Goal: Task Accomplishment & Management: Manage account settings

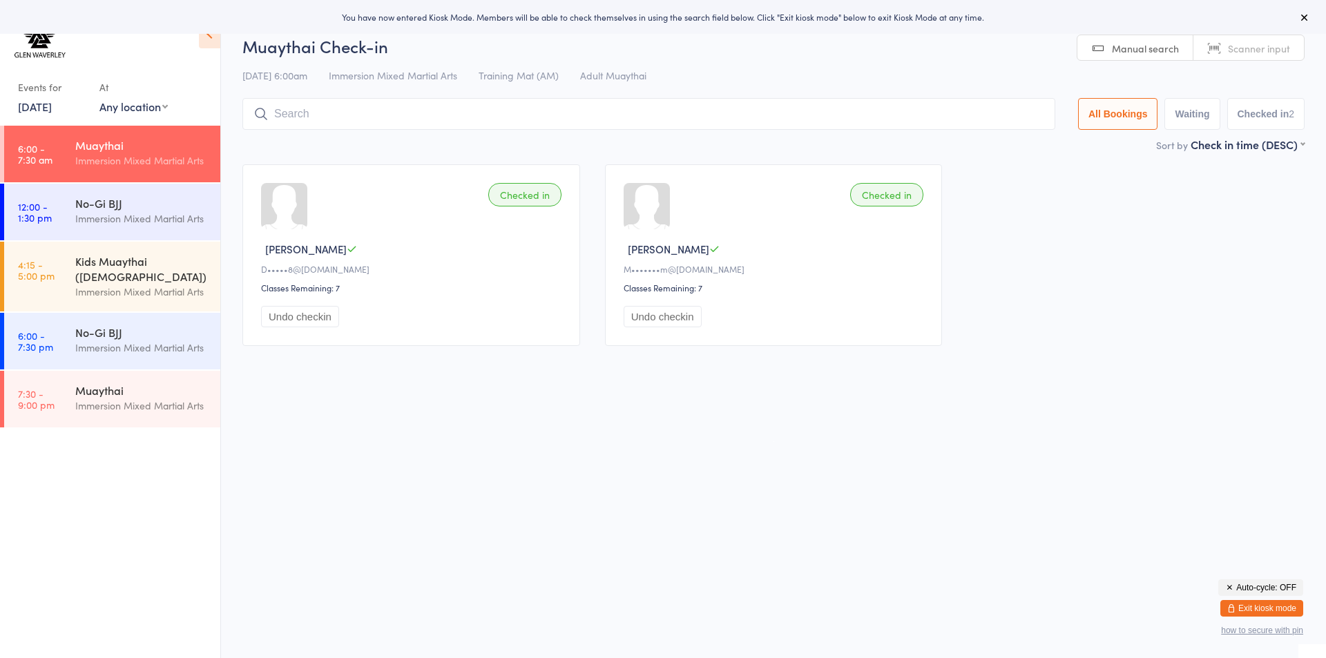
click at [1236, 611] on button "Exit kiosk mode" at bounding box center [1261, 608] width 83 height 17
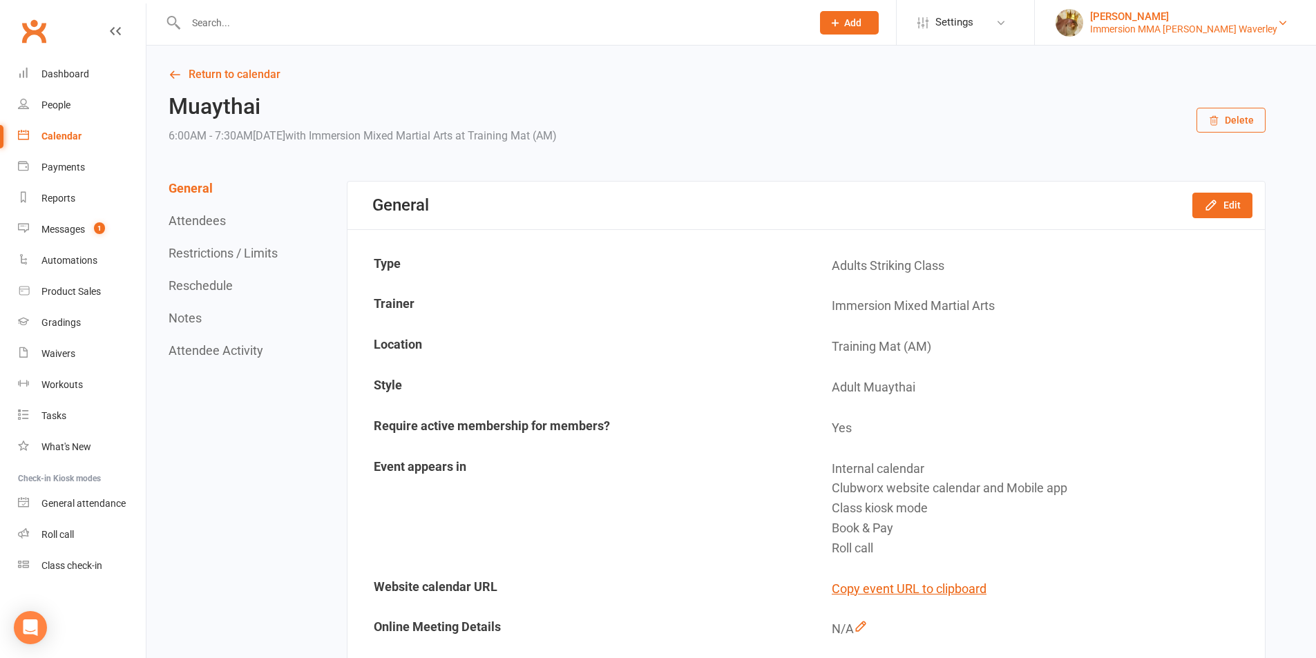
click at [1186, 32] on div "Immersion MMA [PERSON_NAME] Waverley" at bounding box center [1183, 29] width 187 height 12
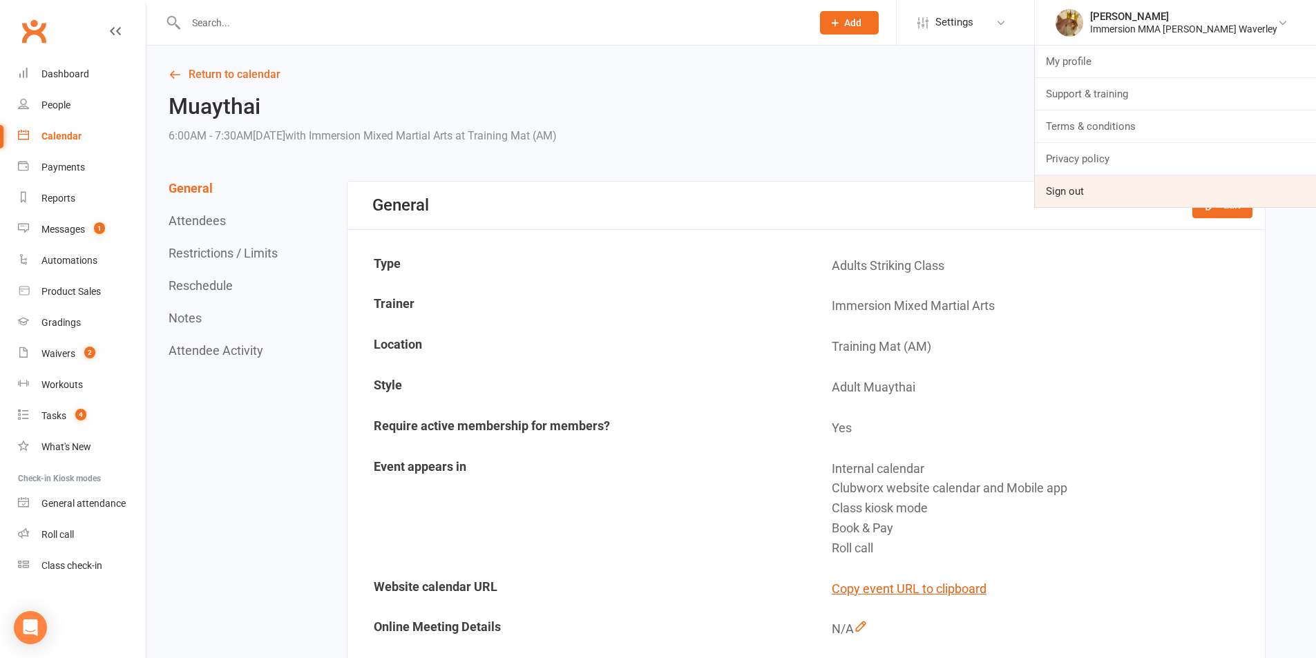
click at [1171, 186] on link "Sign out" at bounding box center [1175, 191] width 281 height 32
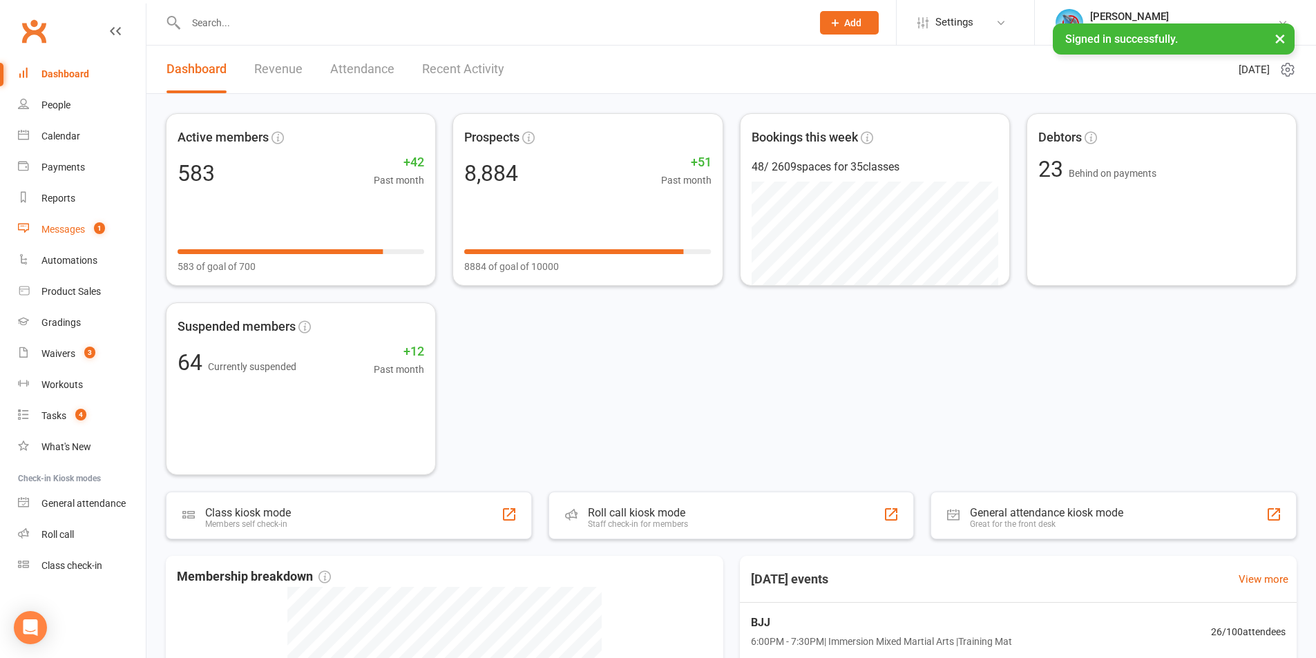
click at [50, 231] on div "Messages" at bounding box center [63, 229] width 44 height 11
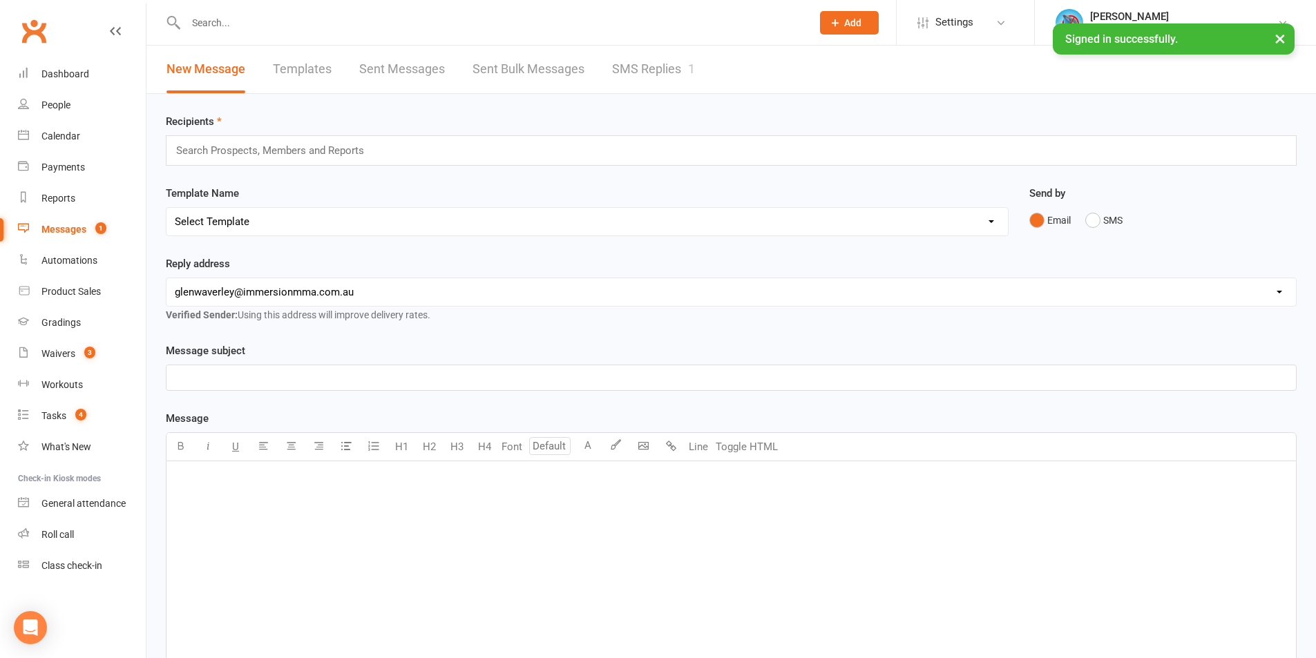
click at [688, 68] on link "SMS Replies 1" at bounding box center [653, 70] width 83 height 48
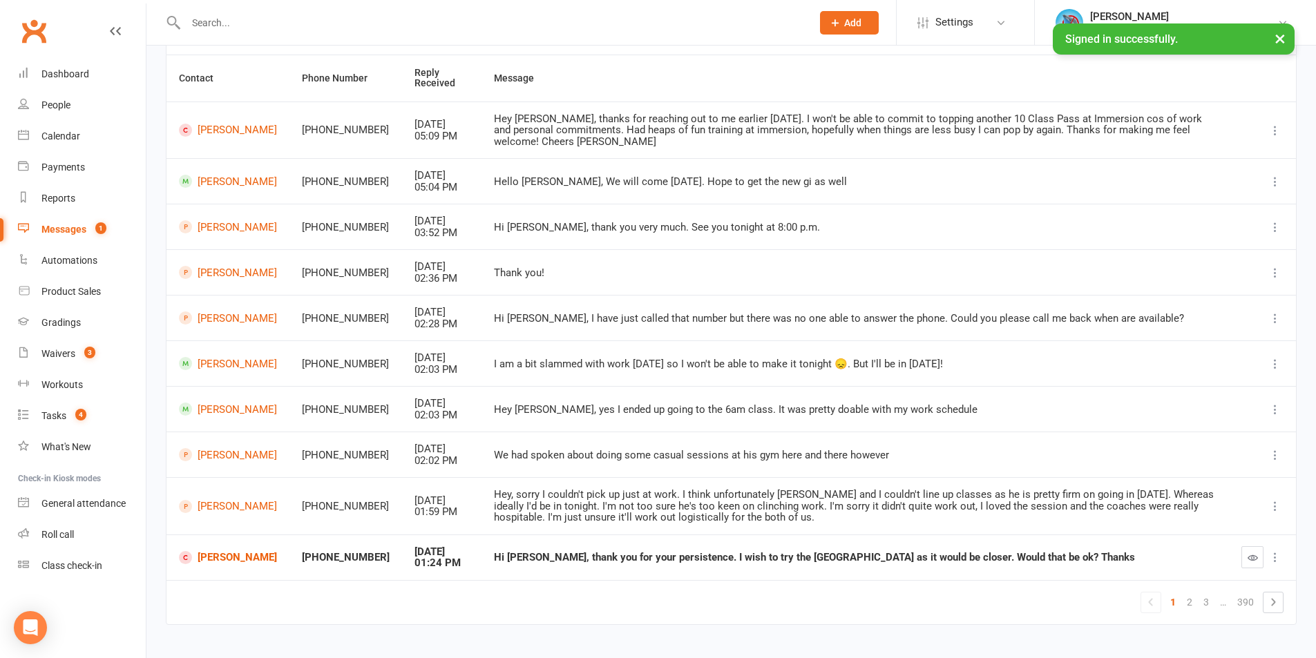
scroll to position [150, 0]
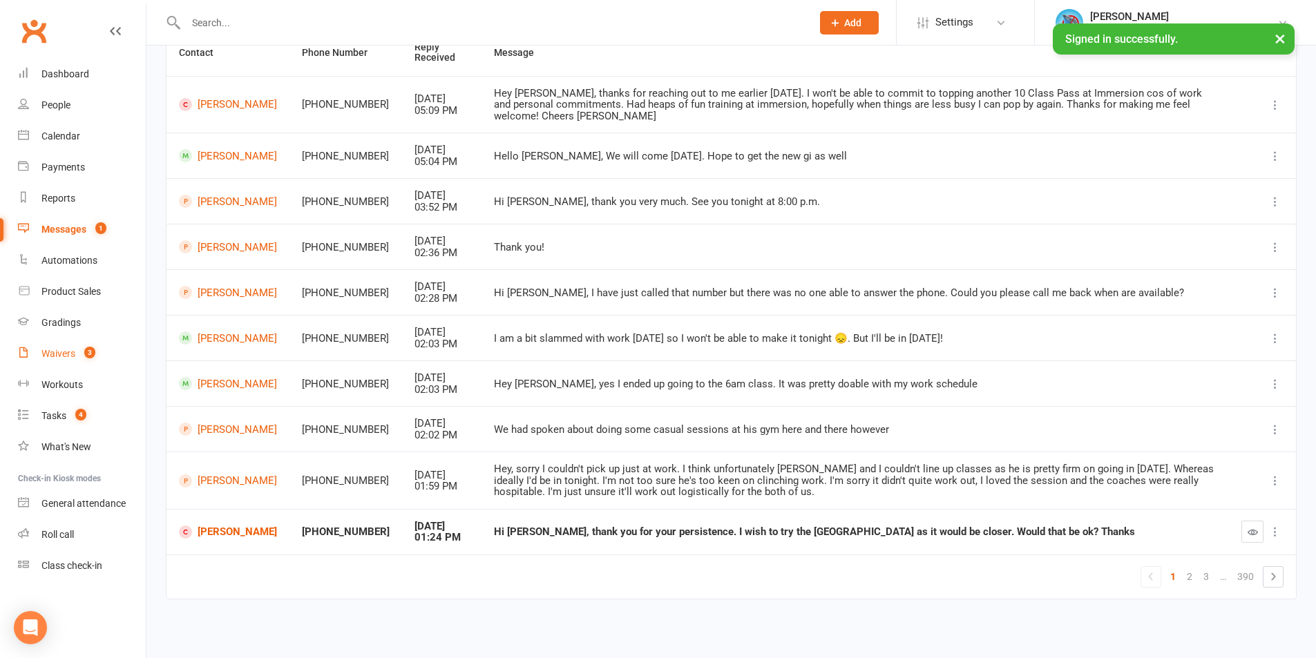
click at [71, 357] on div "Waivers" at bounding box center [58, 353] width 34 height 11
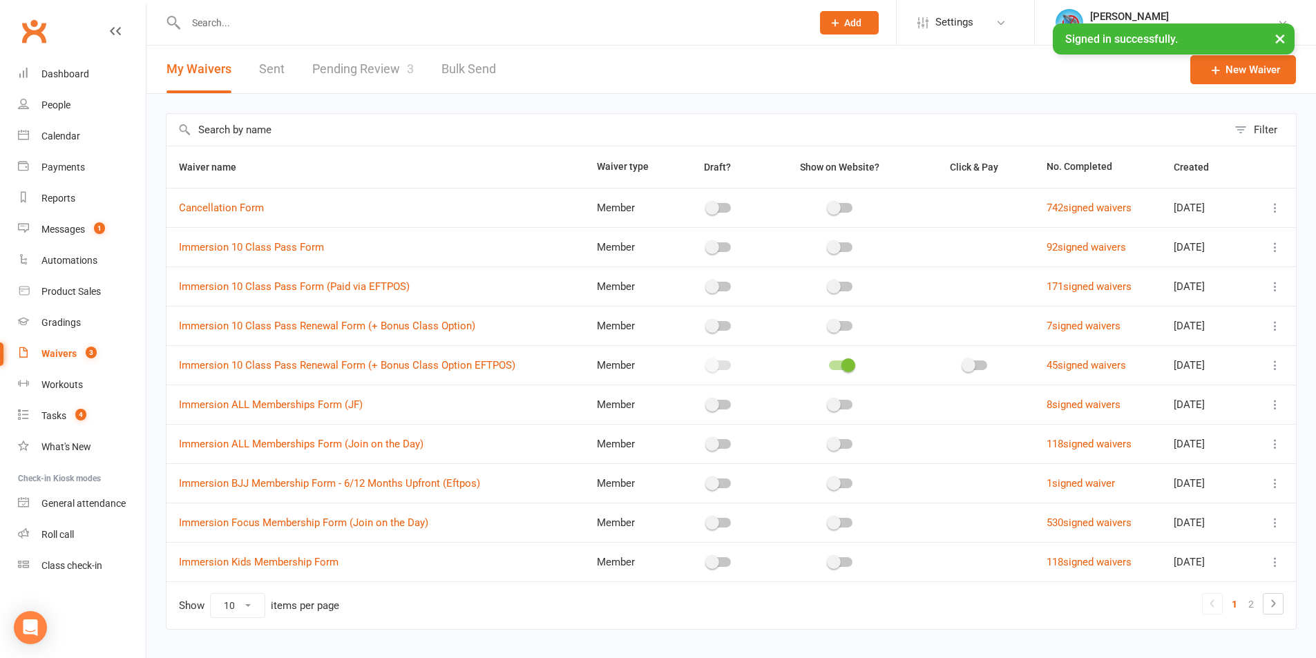
click at [383, 67] on link "Pending Review 3" at bounding box center [363, 70] width 102 height 48
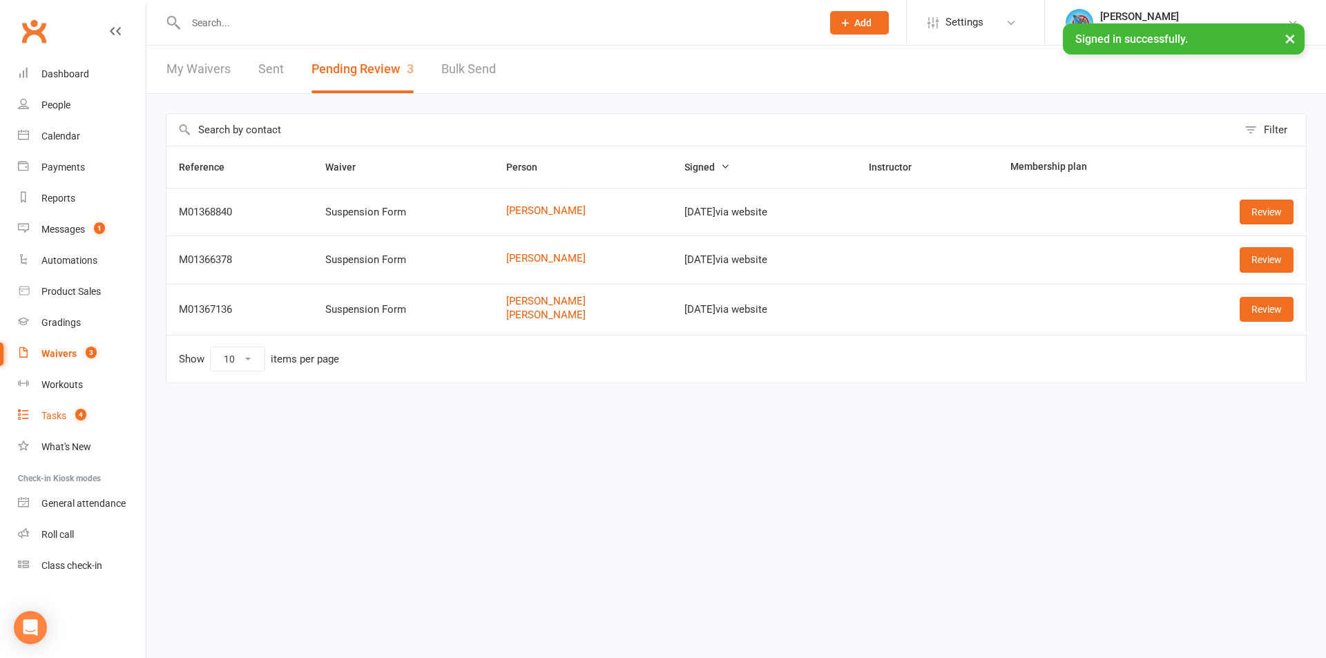
click at [64, 413] on div "Tasks" at bounding box center [53, 415] width 25 height 11
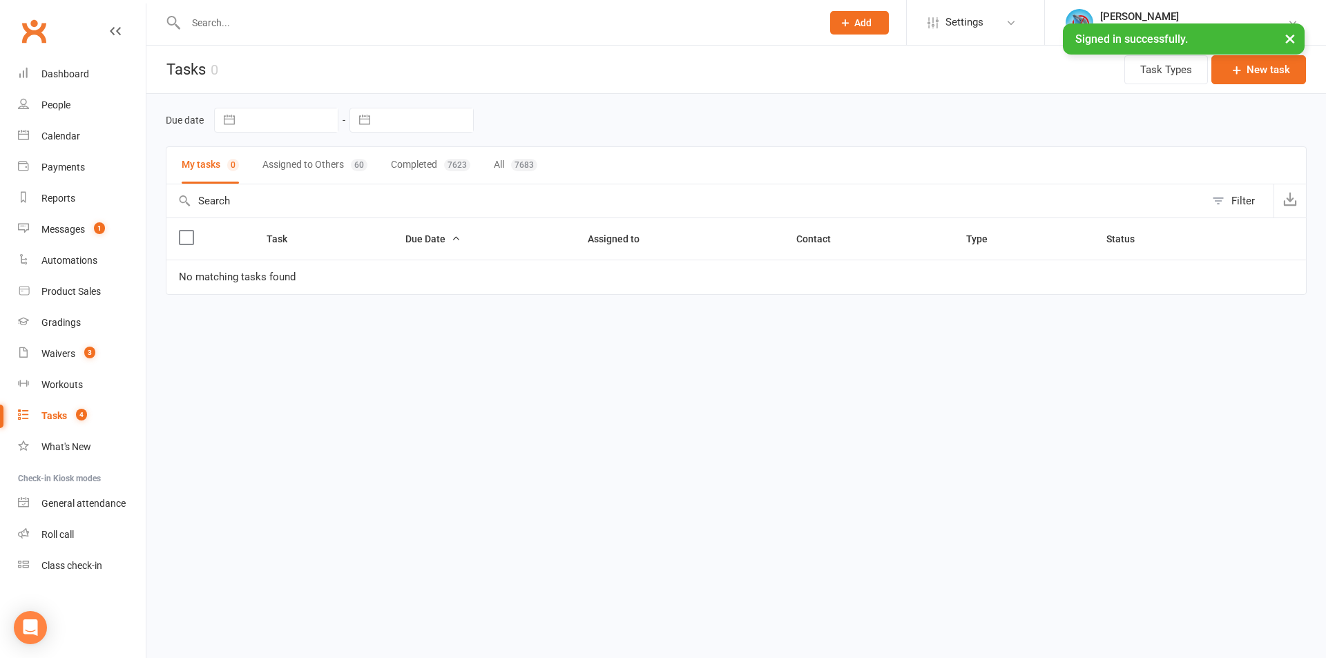
click at [320, 167] on button "Assigned to Others 60" at bounding box center [314, 165] width 105 height 37
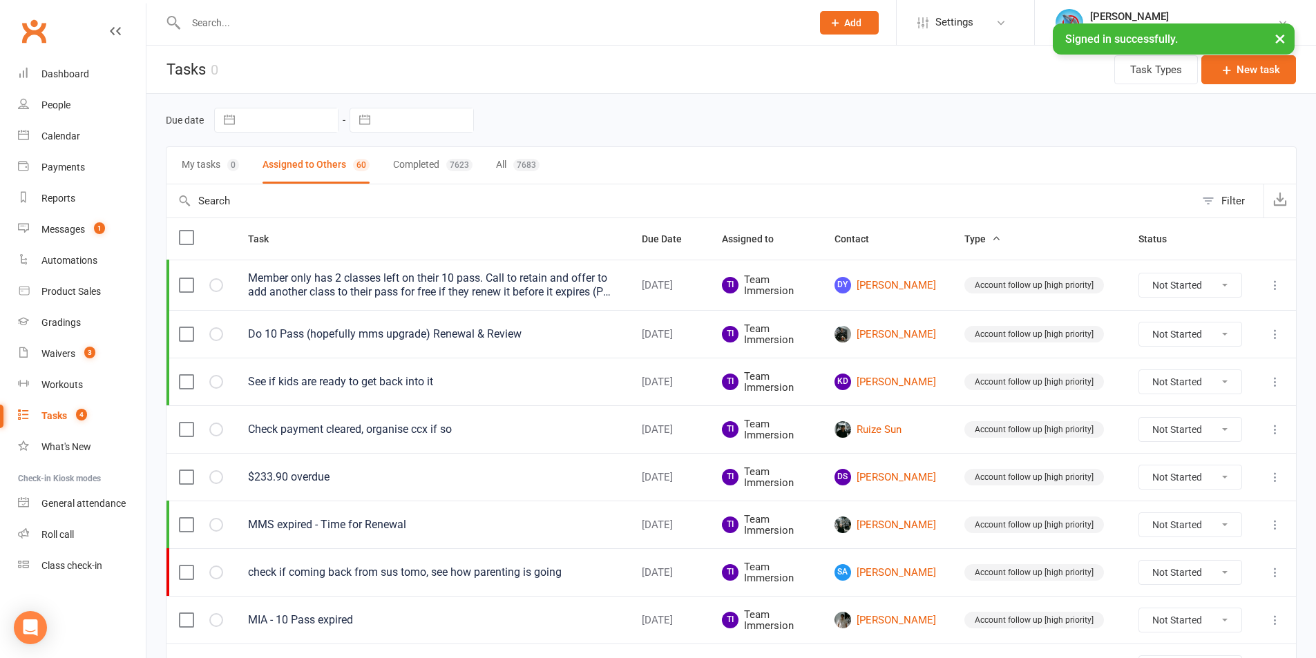
click at [448, 118] on input "text" at bounding box center [425, 119] width 96 height 23
select select "8"
select select "2025"
select select "9"
select select "2025"
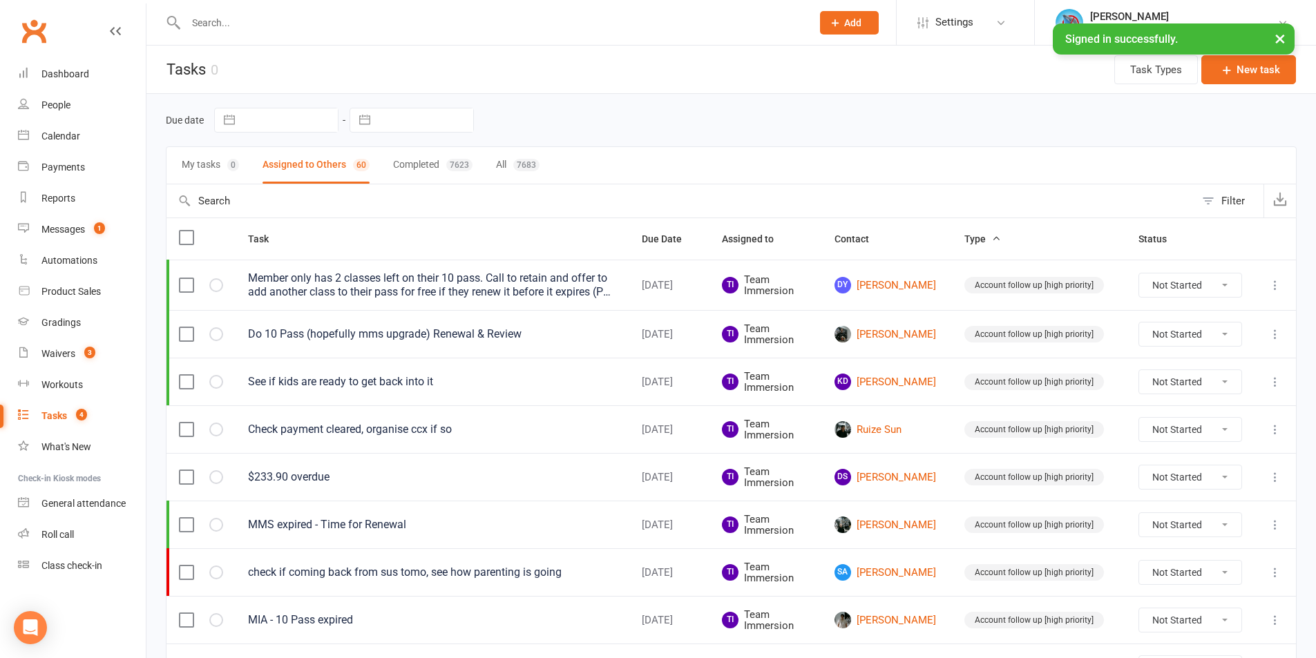
select select "10"
select select "2025"
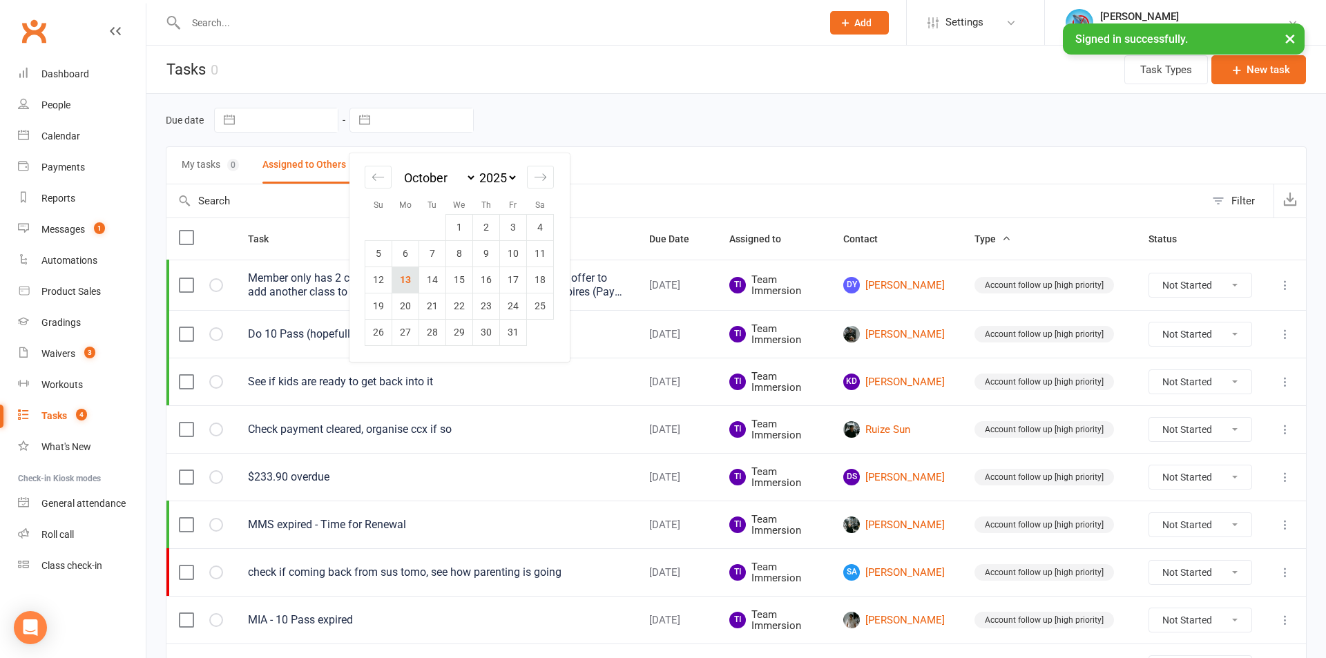
click at [401, 276] on td "13" at bounding box center [405, 280] width 27 height 26
type input "[DATE]"
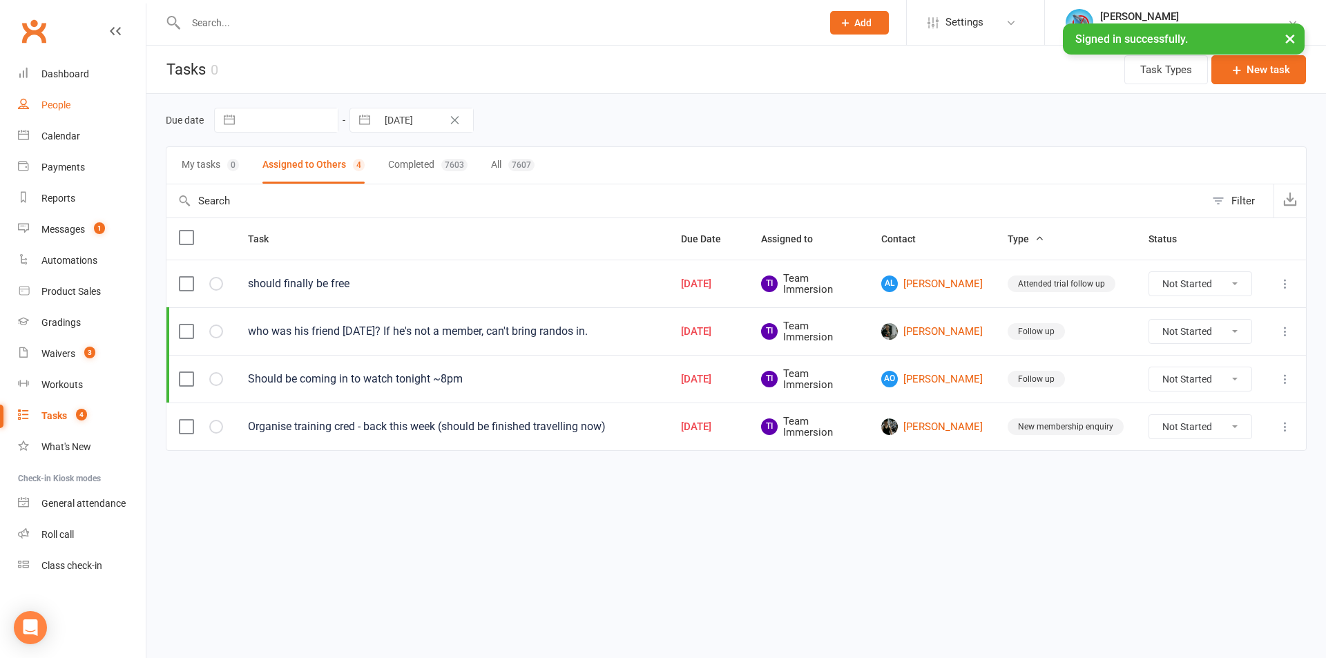
click at [69, 90] on link "People" at bounding box center [82, 105] width 128 height 31
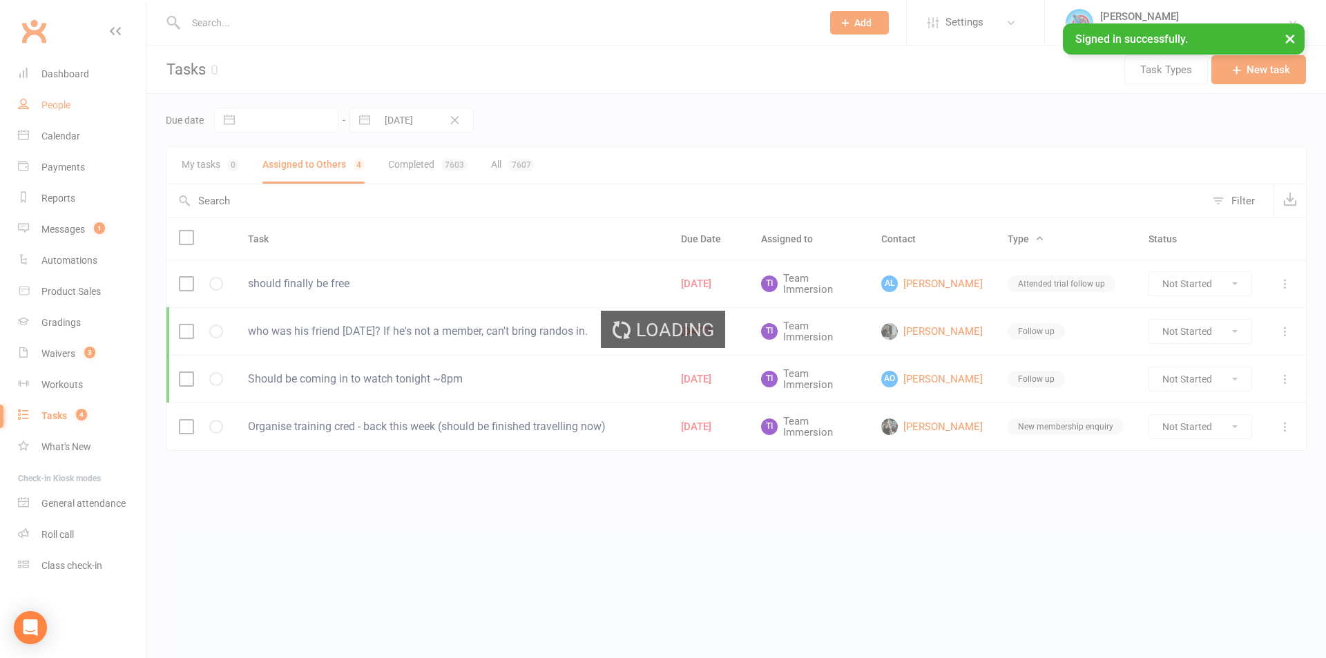
select select "100"
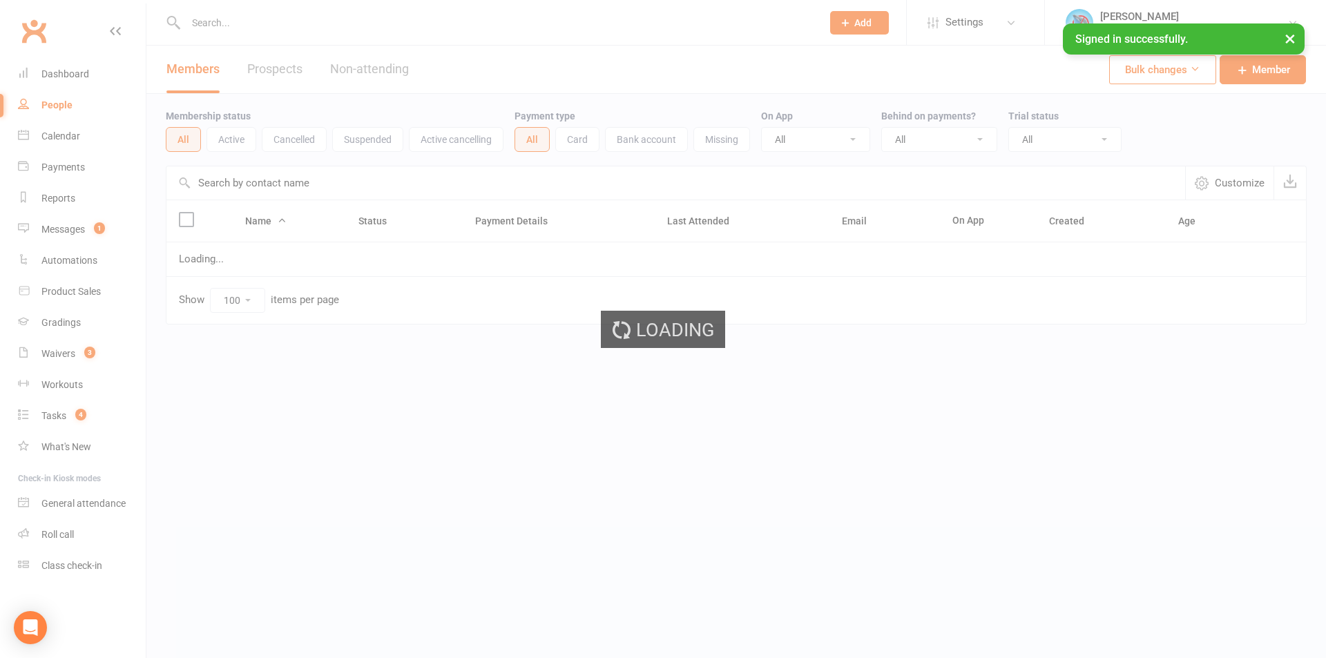
click at [102, 81] on ui-view "Prospect Member Non-attending contact Class / event Appointment Grading event T…" at bounding box center [663, 190] width 1326 height 375
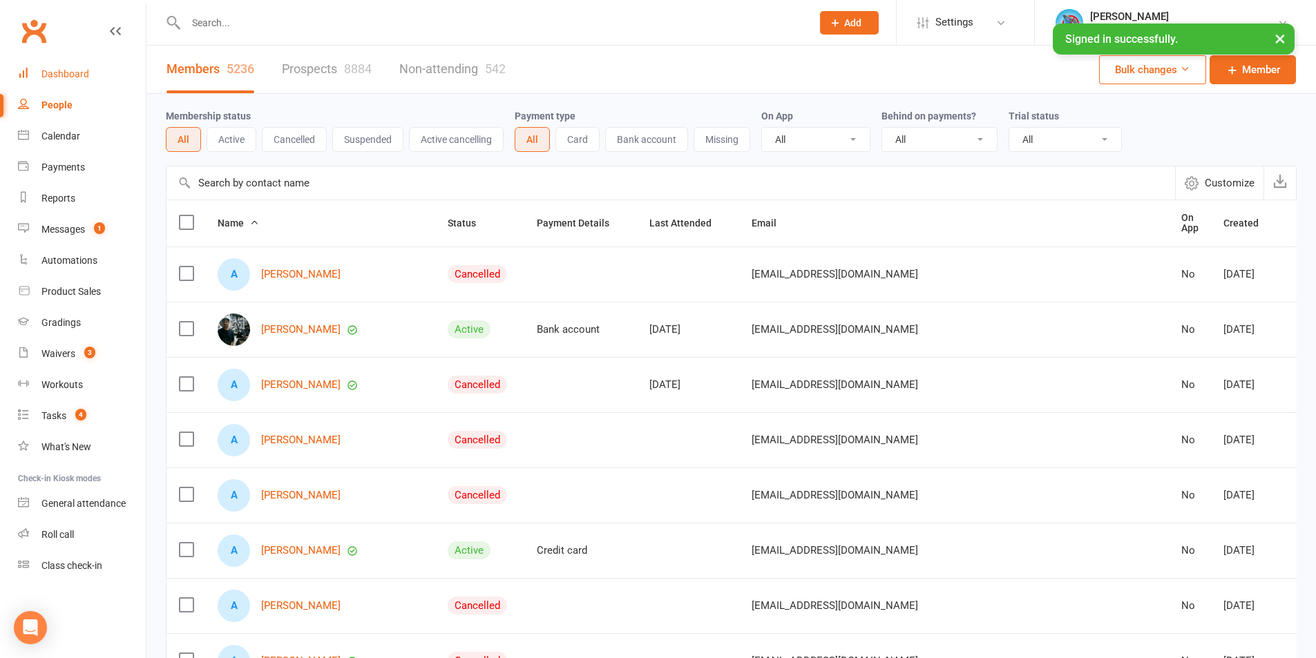
click at [87, 75] on div "Dashboard" at bounding box center [65, 73] width 48 height 11
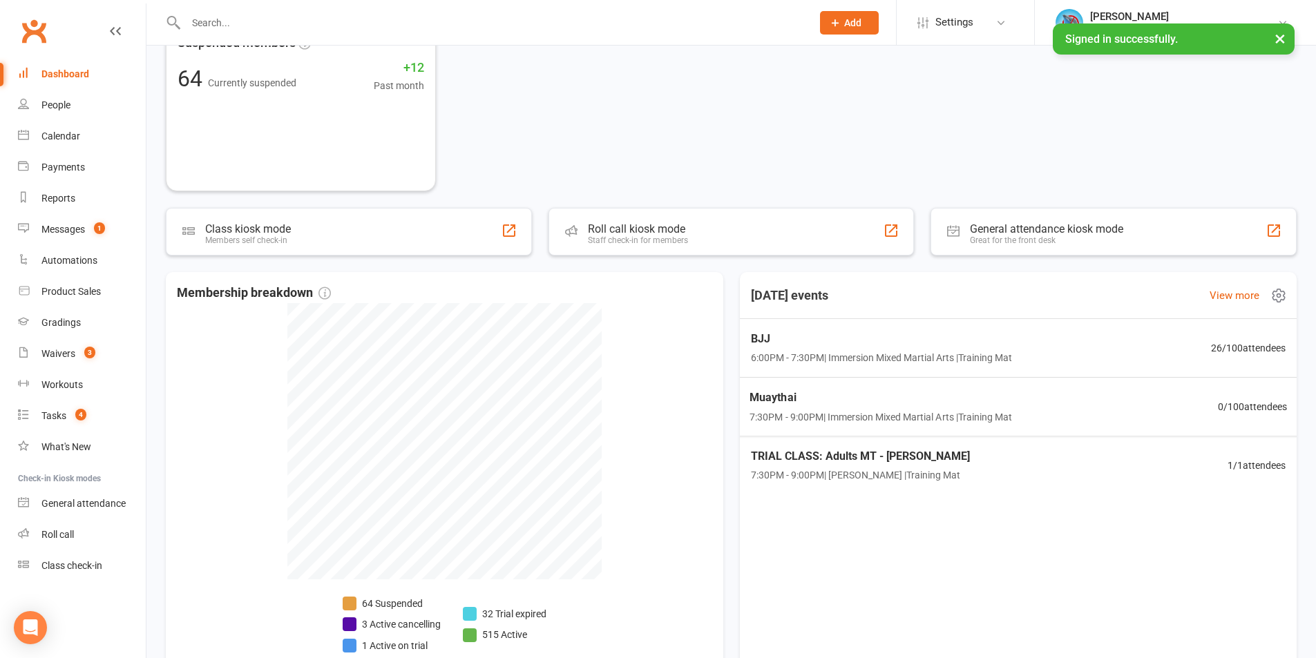
scroll to position [367, 0]
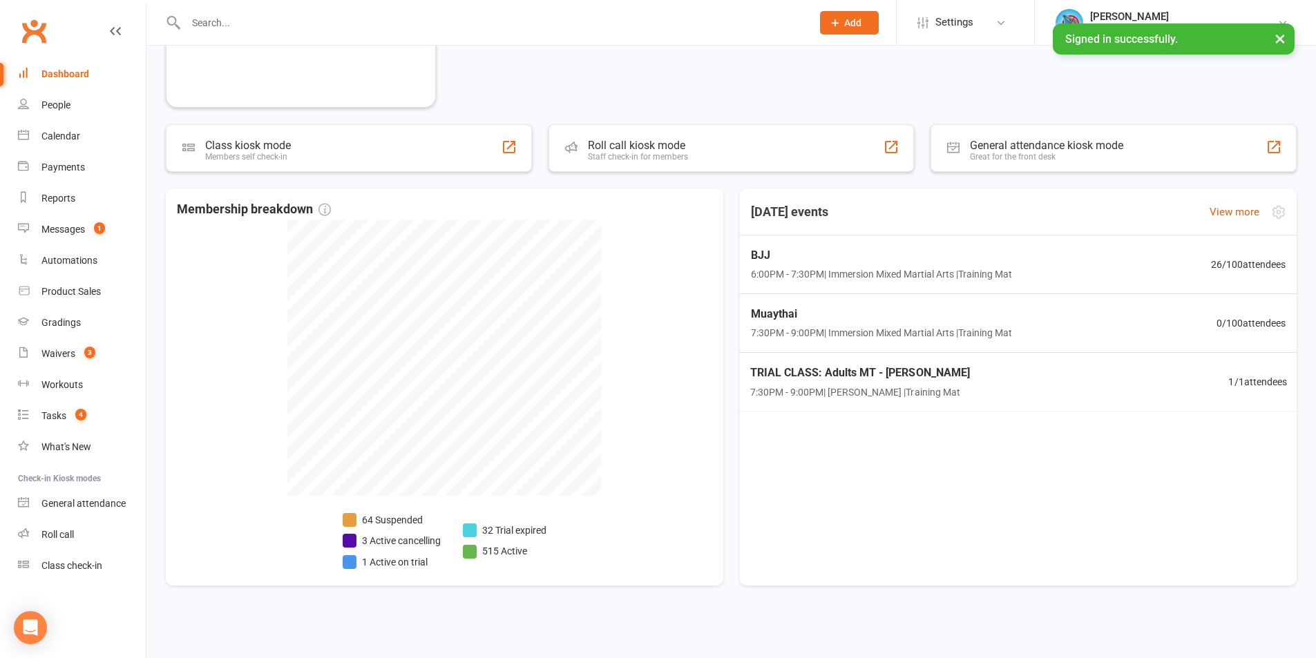
click at [910, 368] on span "TRIAL CLASS: Adults MT - [PERSON_NAME]" at bounding box center [859, 373] width 220 height 18
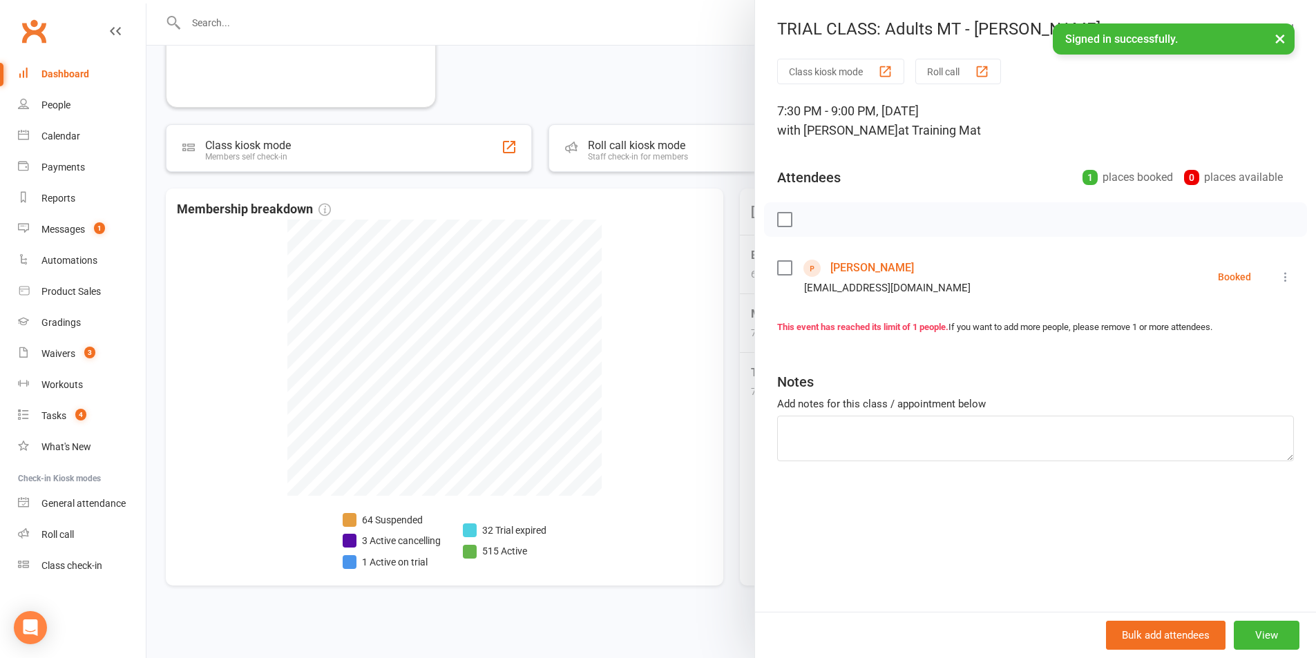
click at [838, 262] on link "Ethan Williams" at bounding box center [872, 268] width 84 height 22
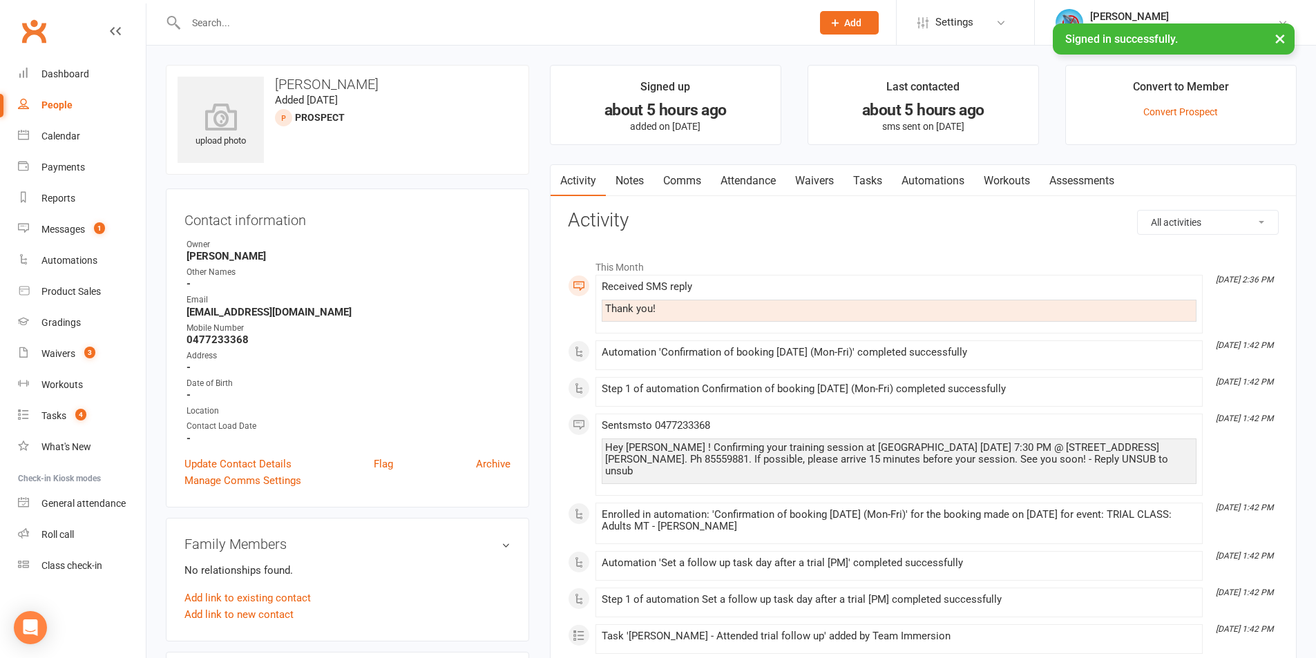
click at [648, 184] on link "Notes" at bounding box center [630, 181] width 48 height 32
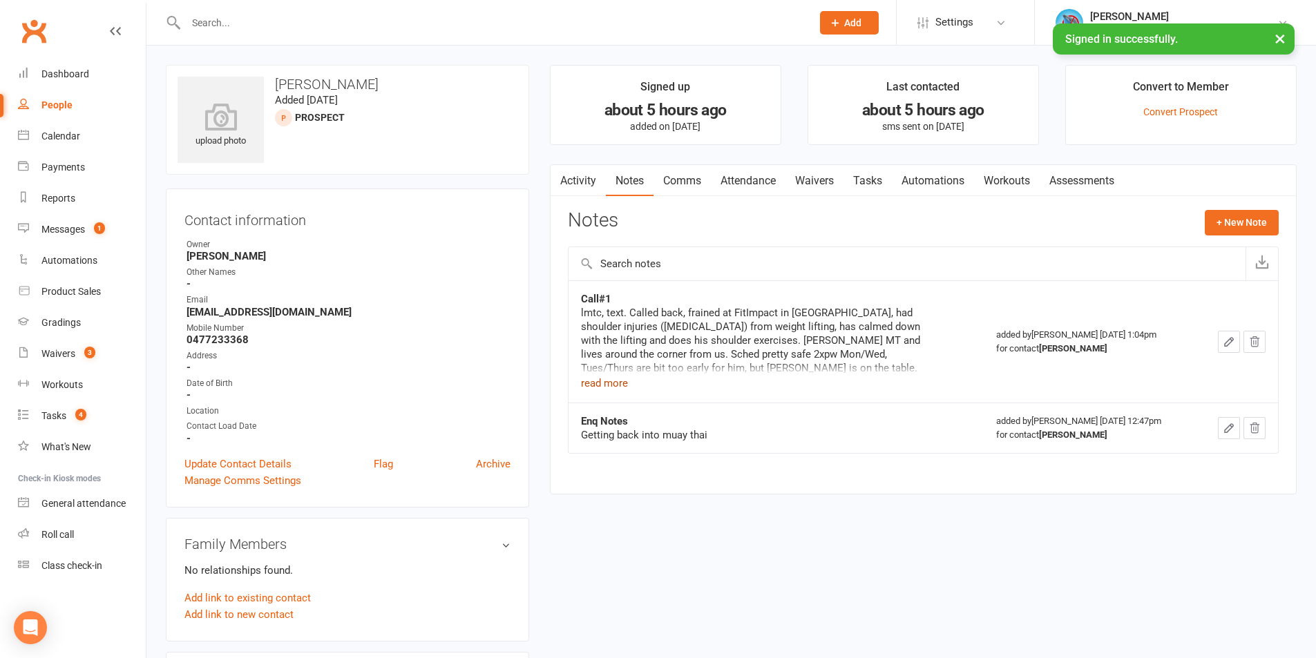
click at [604, 386] on button "read more" at bounding box center [604, 383] width 47 height 17
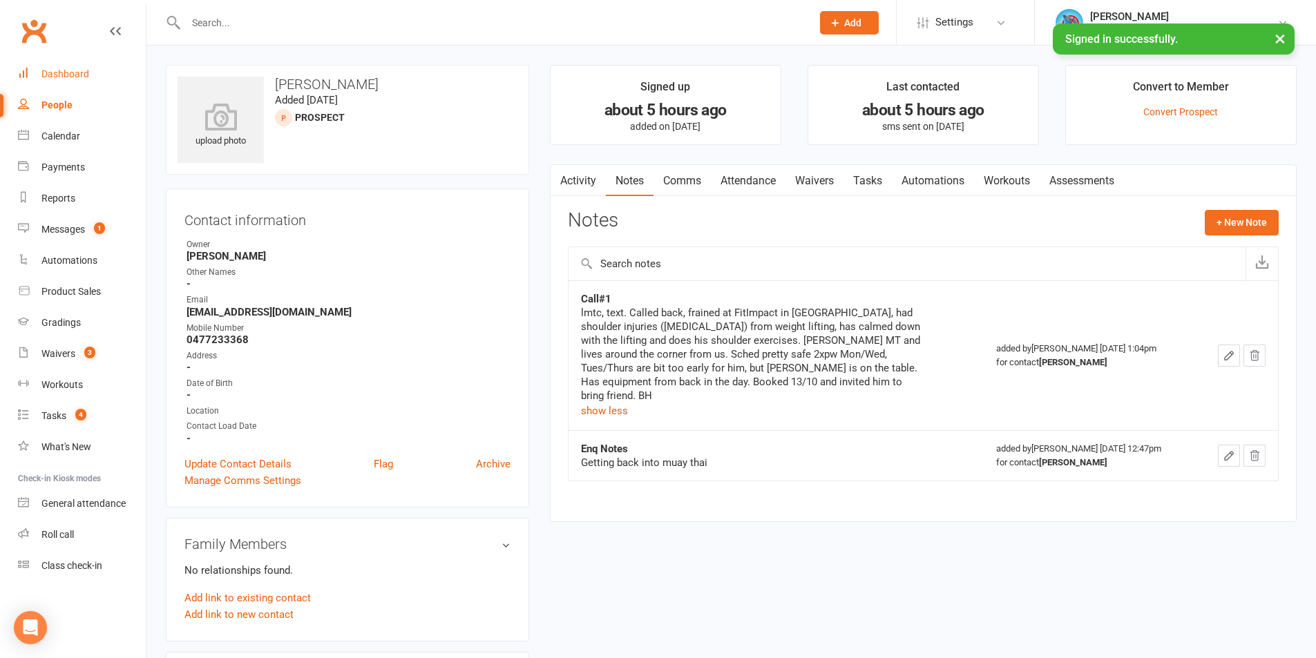
click at [73, 64] on link "Dashboard" at bounding box center [82, 74] width 128 height 31
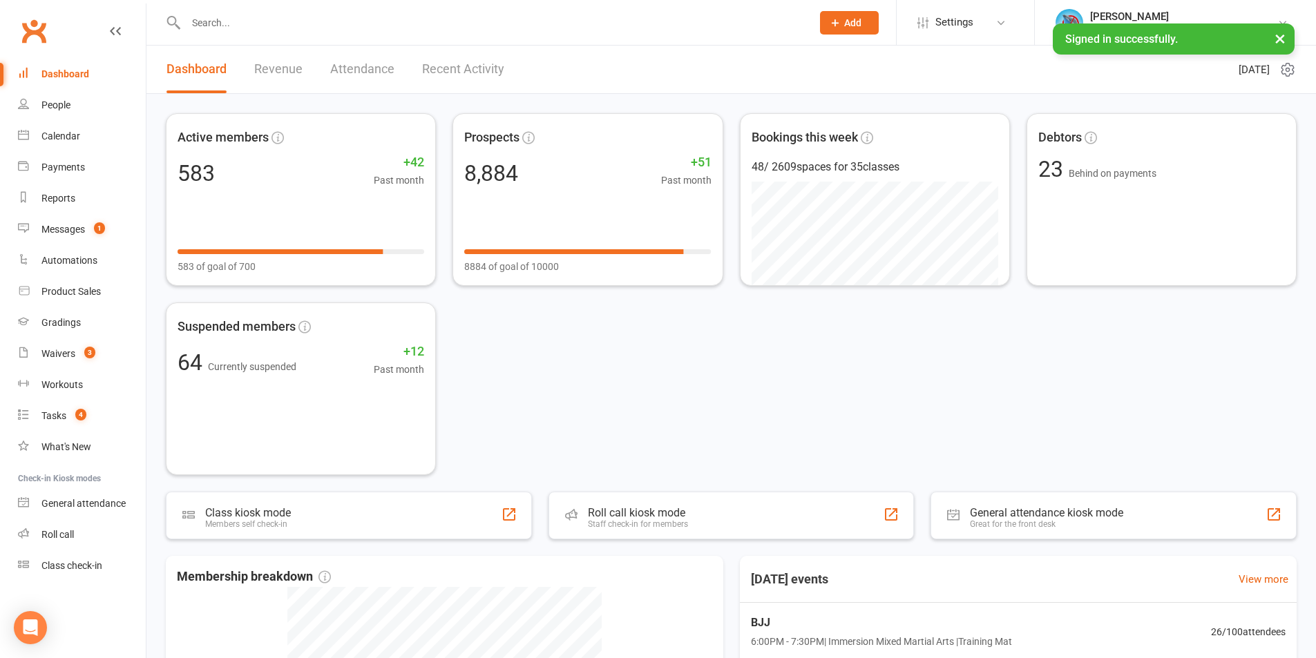
click at [455, 77] on link "Recent Activity" at bounding box center [463, 70] width 82 height 48
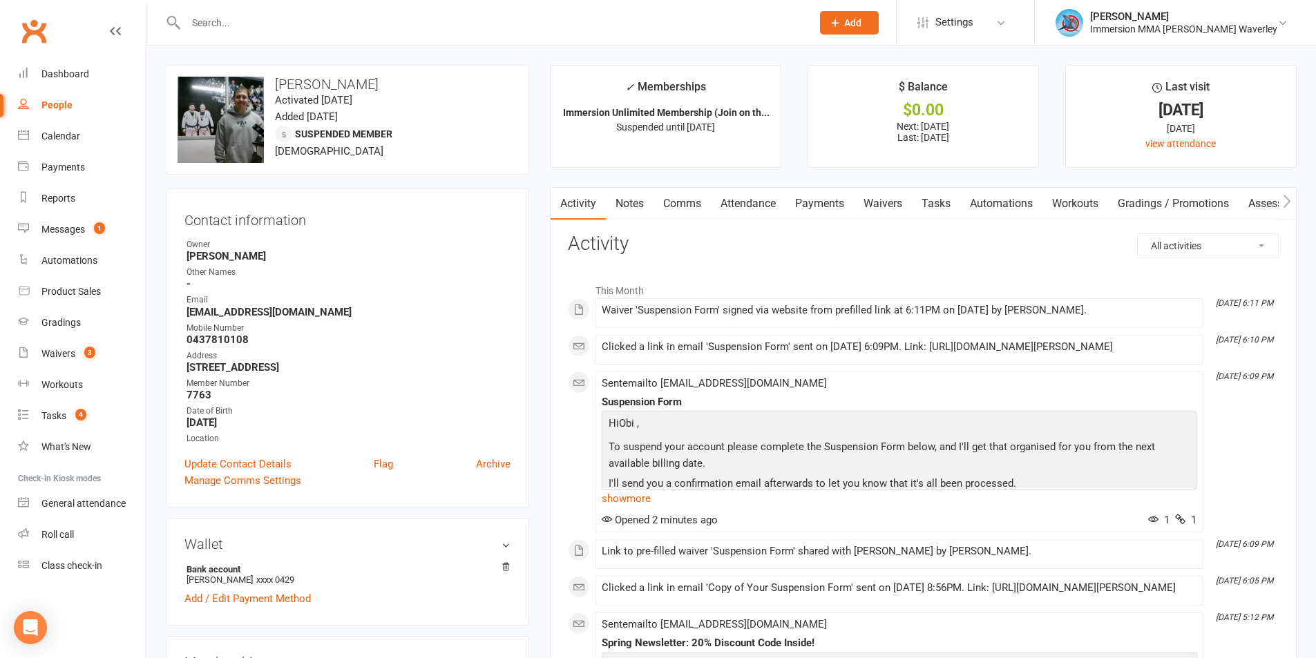
click at [631, 212] on link "Notes" at bounding box center [630, 204] width 48 height 32
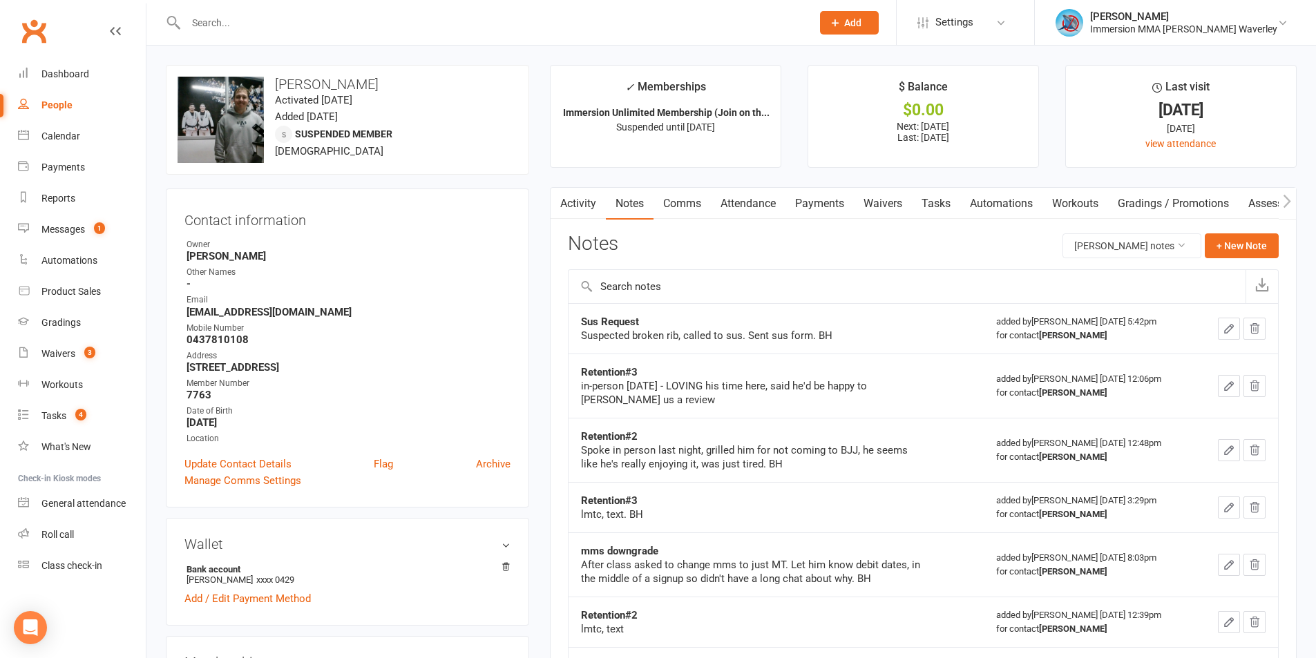
click at [560, 207] on icon "button" at bounding box center [559, 201] width 8 height 15
drag, startPoint x: 588, startPoint y: 201, endPoint x: 598, endPoint y: 202, distance: 10.4
click at [589, 201] on link "Activity" at bounding box center [577, 204] width 55 height 32
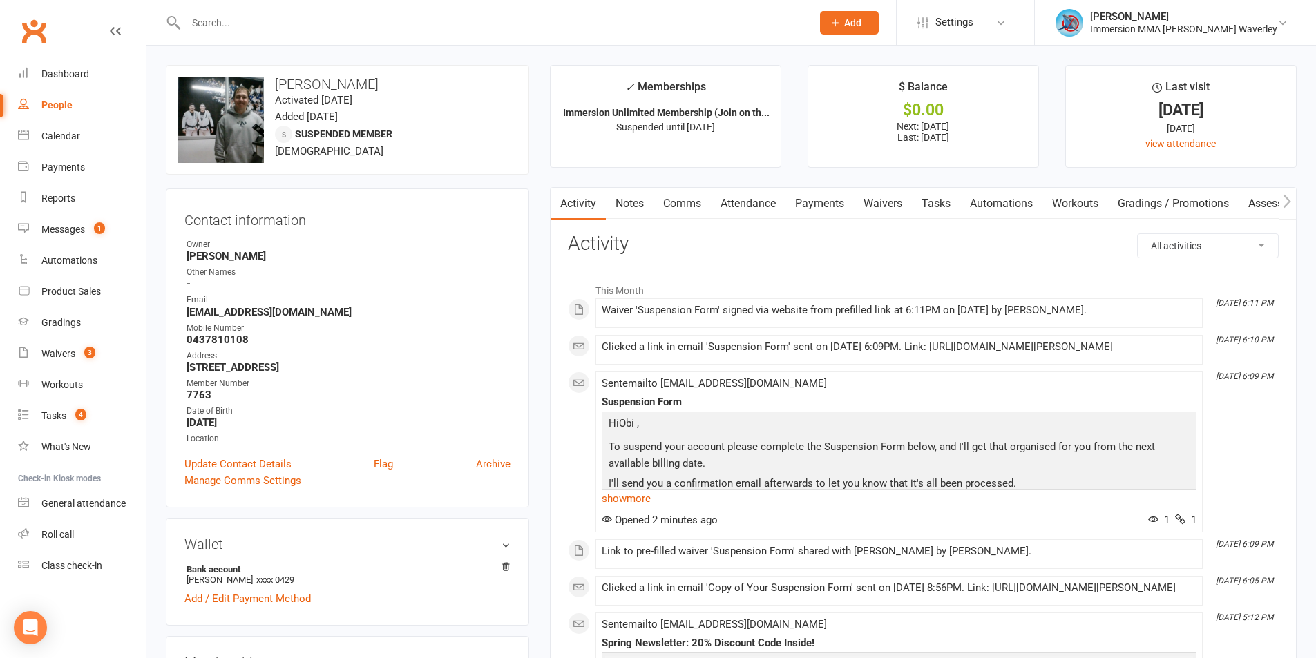
click at [616, 202] on link "Notes" at bounding box center [630, 204] width 48 height 32
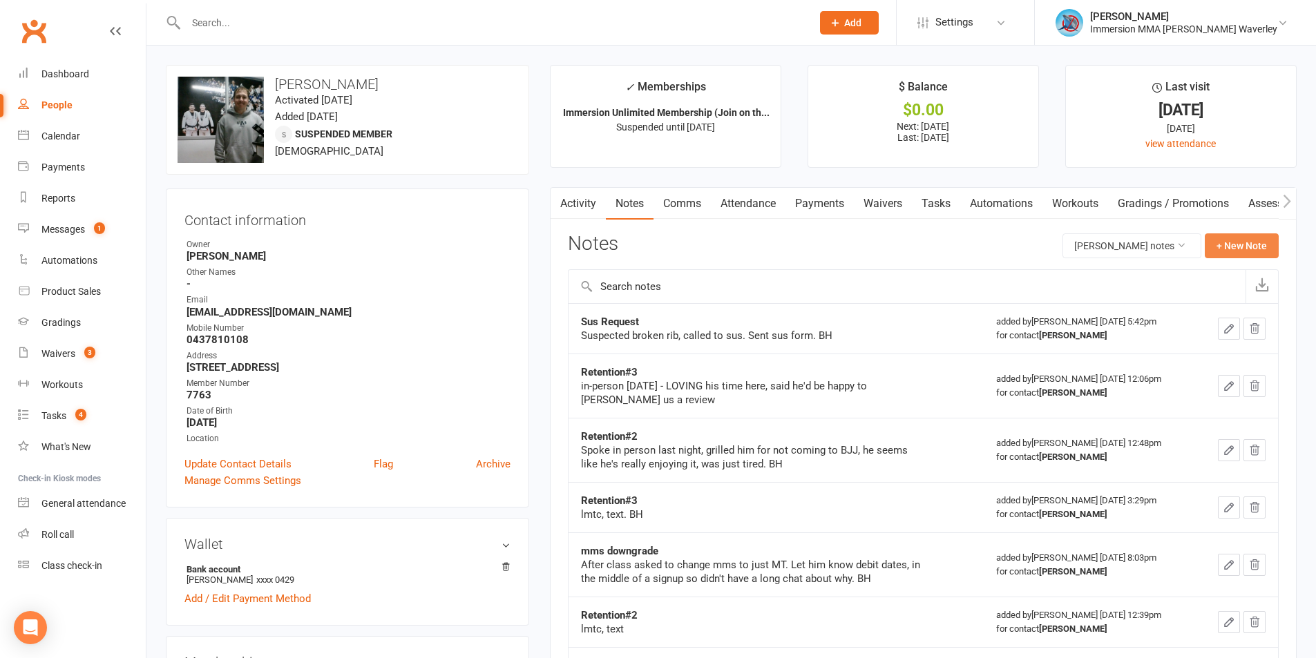
click at [1242, 247] on button "+ New Note" at bounding box center [1241, 245] width 74 height 25
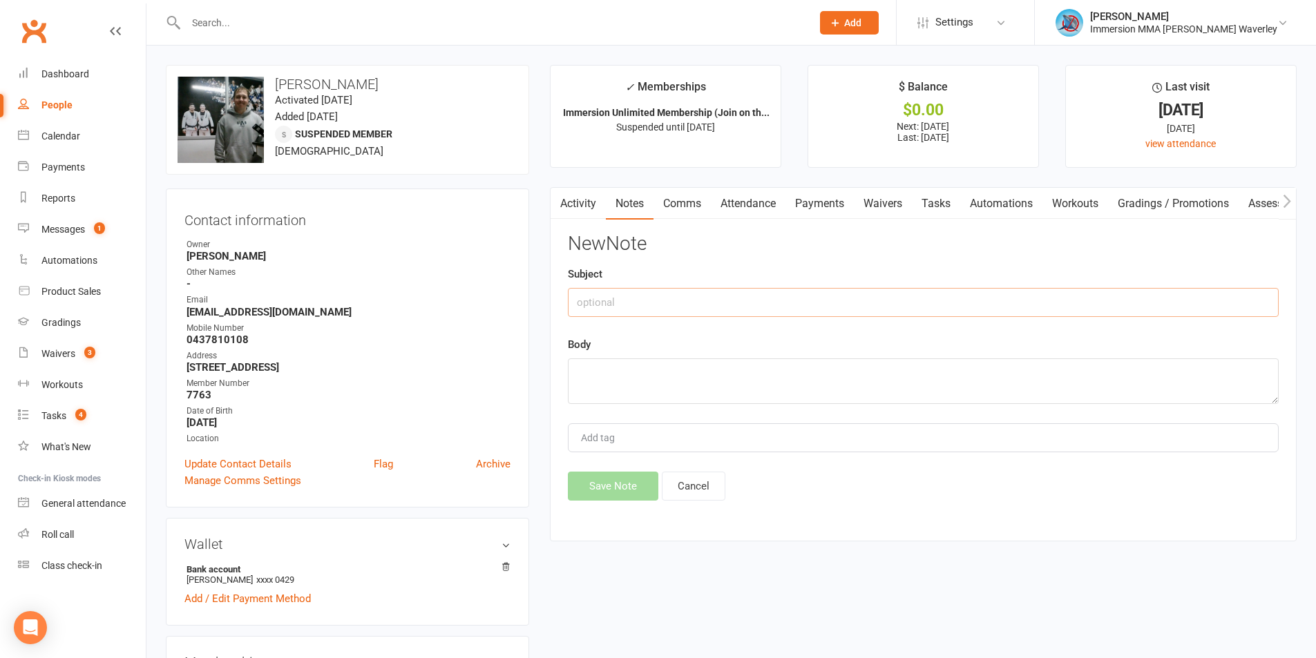
click at [736, 303] on input "text" at bounding box center [923, 302] width 711 height 29
type input "Sus Extension Request"
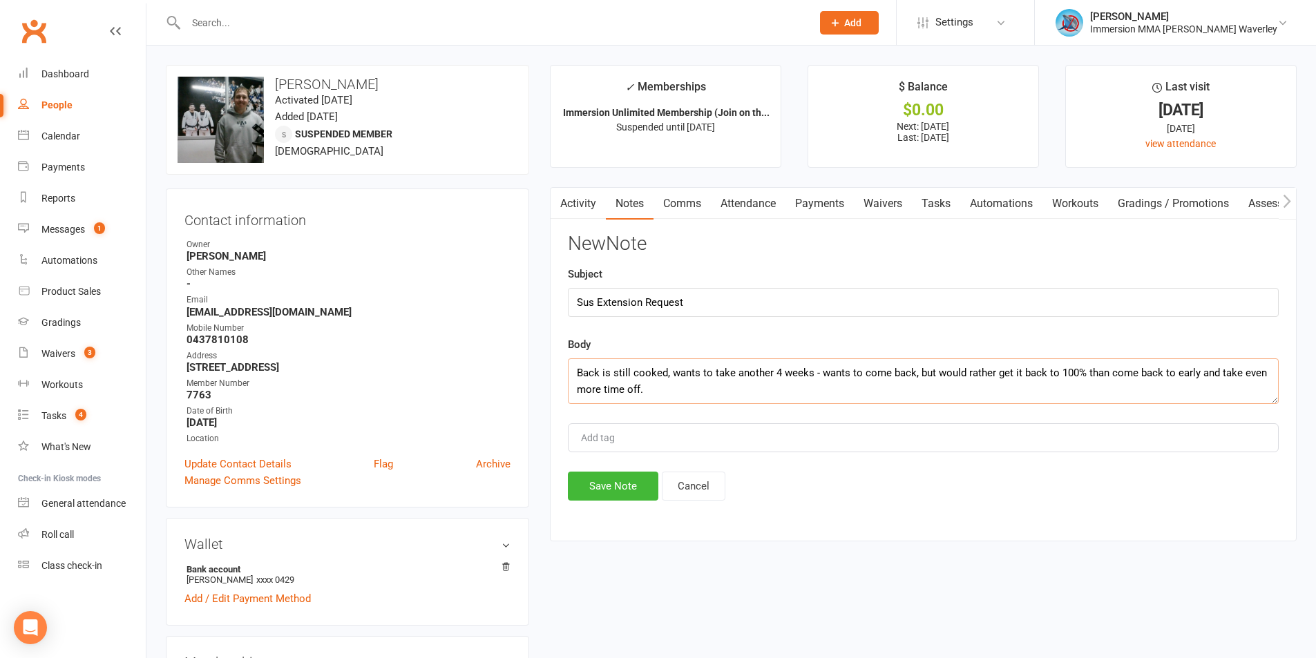
click at [829, 376] on textarea "Back is still cooked, wants to take another 4 weeks - wants to come back, but w…" at bounding box center [923, 381] width 711 height 46
type textarea "Back is still cooked, wants to take another 4 weeks - eager to come back, but w…"
drag, startPoint x: 628, startPoint y: 484, endPoint x: 658, endPoint y: 471, distance: 32.5
click at [628, 486] on button "Save Note" at bounding box center [613, 486] width 90 height 29
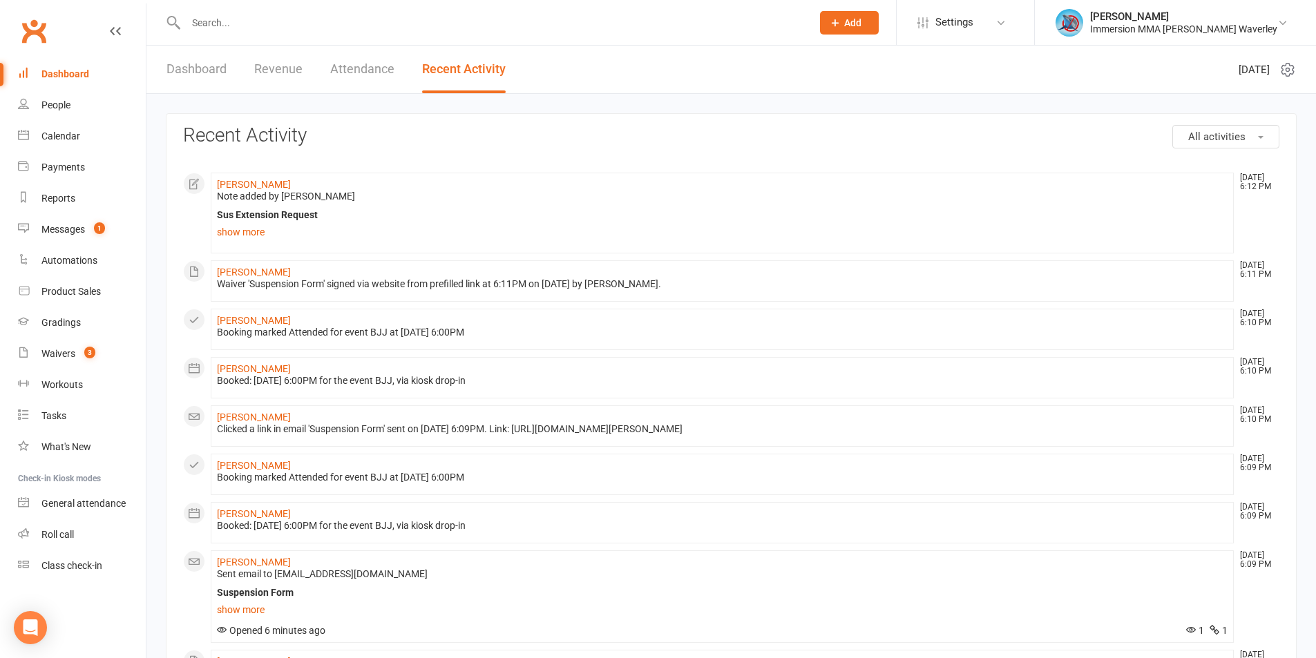
click at [191, 72] on link "Dashboard" at bounding box center [196, 70] width 60 height 48
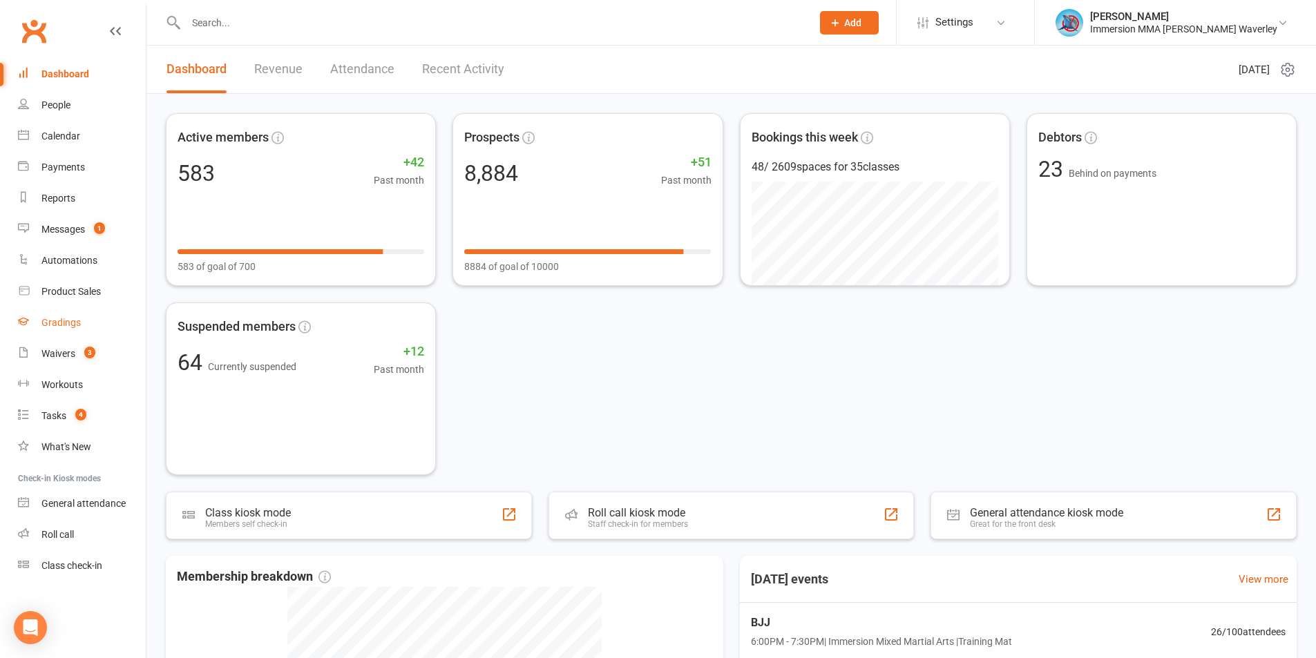
click at [77, 333] on link "Gradings" at bounding box center [82, 322] width 128 height 31
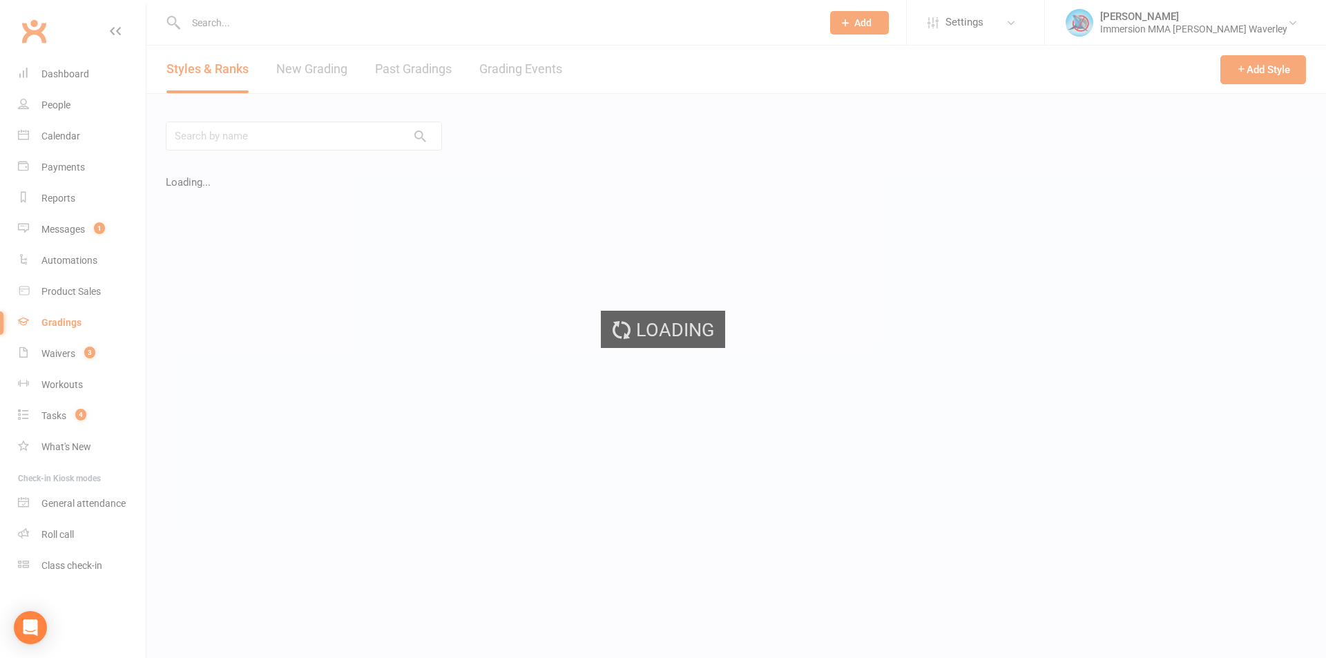
click at [86, 349] on div "Loading" at bounding box center [663, 329] width 1326 height 658
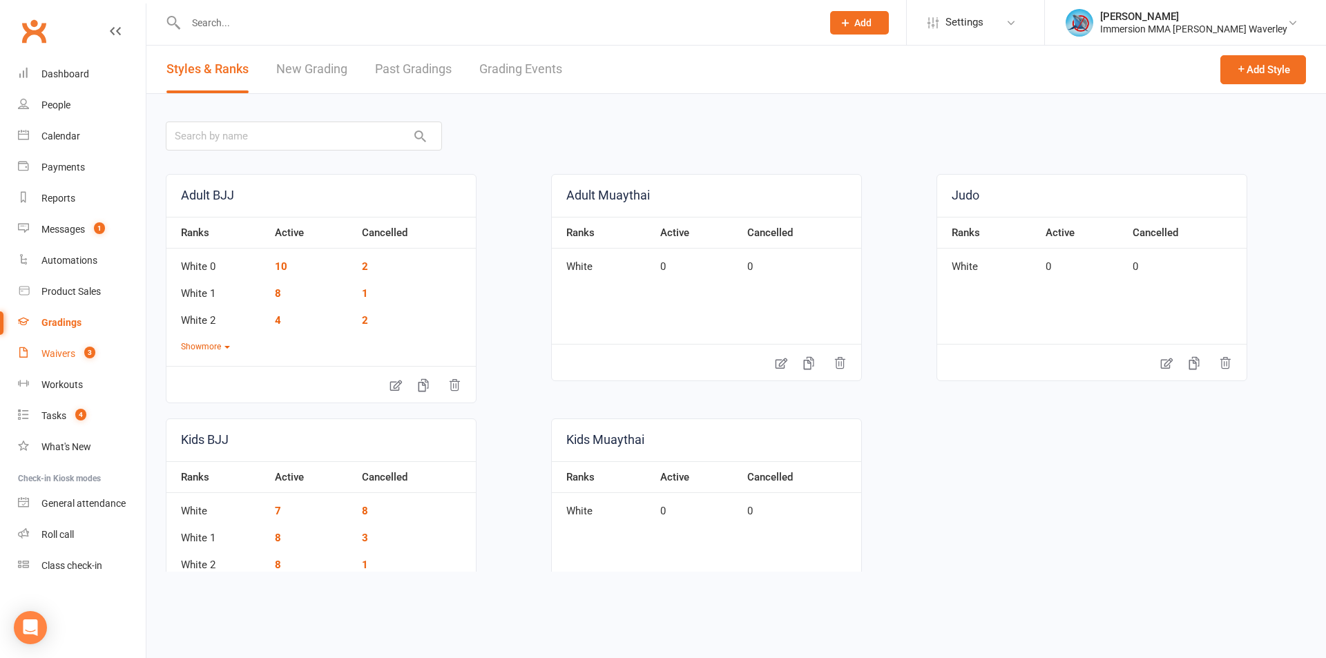
click at [77, 365] on link "Waivers 3" at bounding box center [82, 353] width 128 height 31
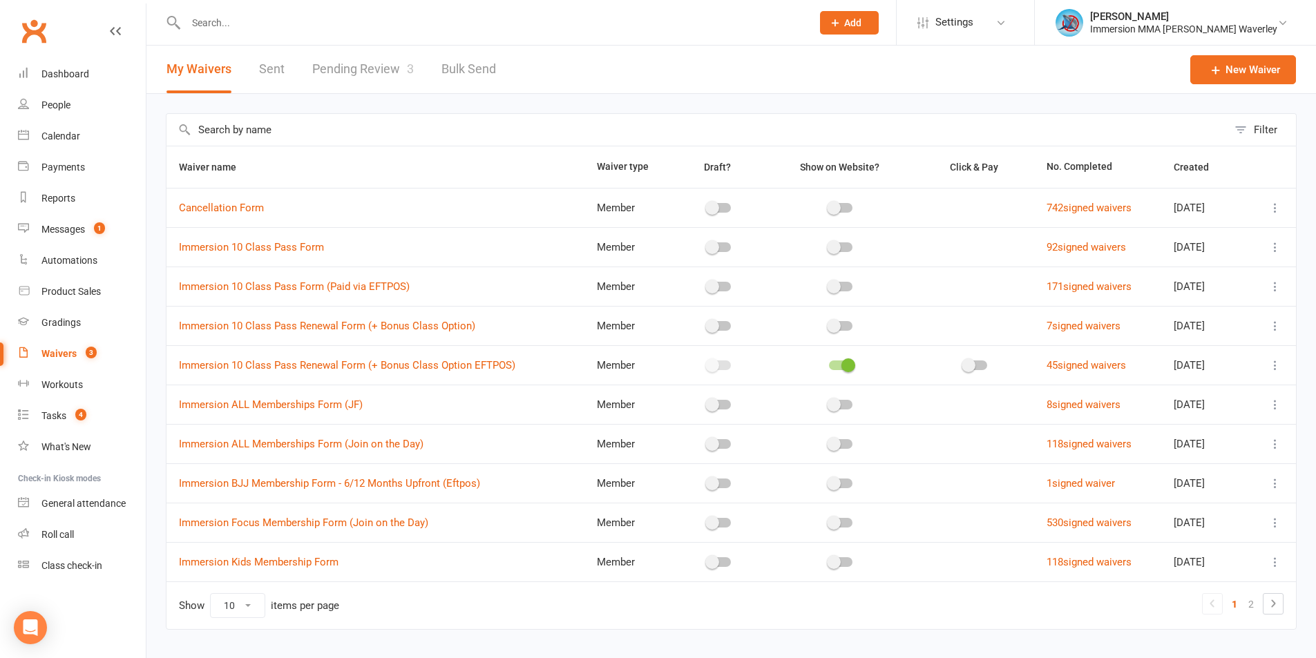
click at [361, 65] on link "Pending Review 3" at bounding box center [363, 70] width 102 height 48
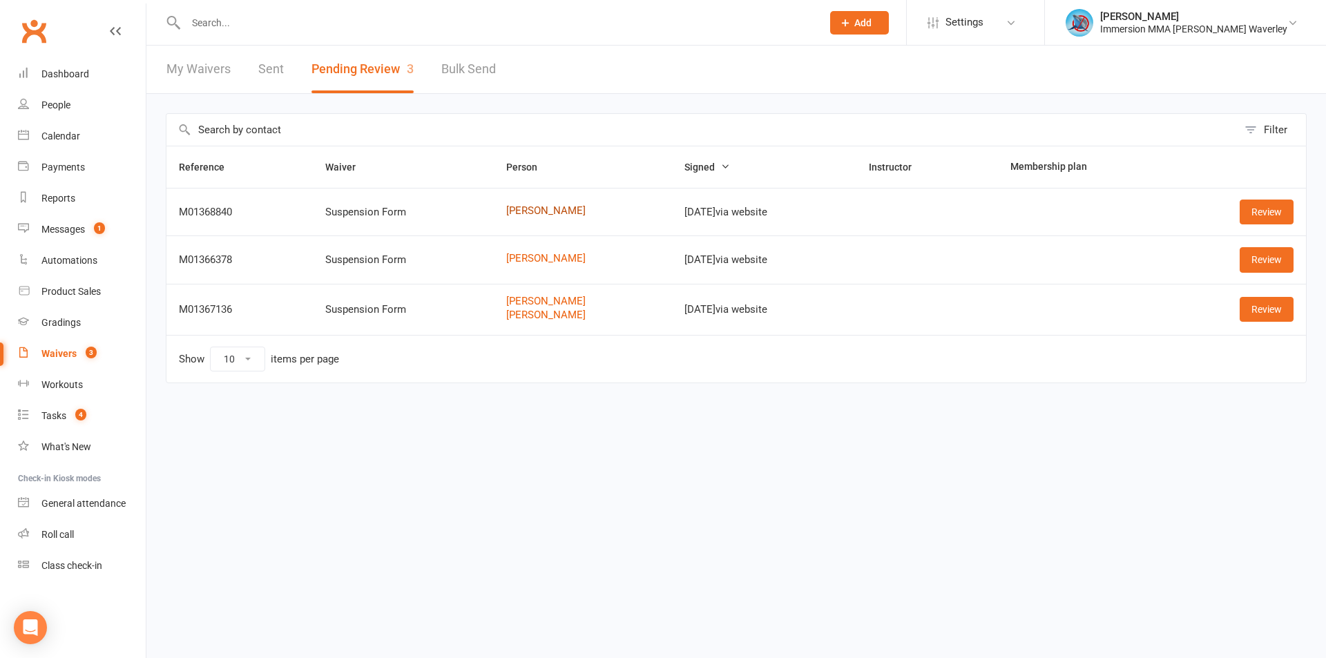
drag, startPoint x: 500, startPoint y: 216, endPoint x: 510, endPoint y: 209, distance: 11.9
click at [216, 28] on input "text" at bounding box center [497, 22] width 631 height 19
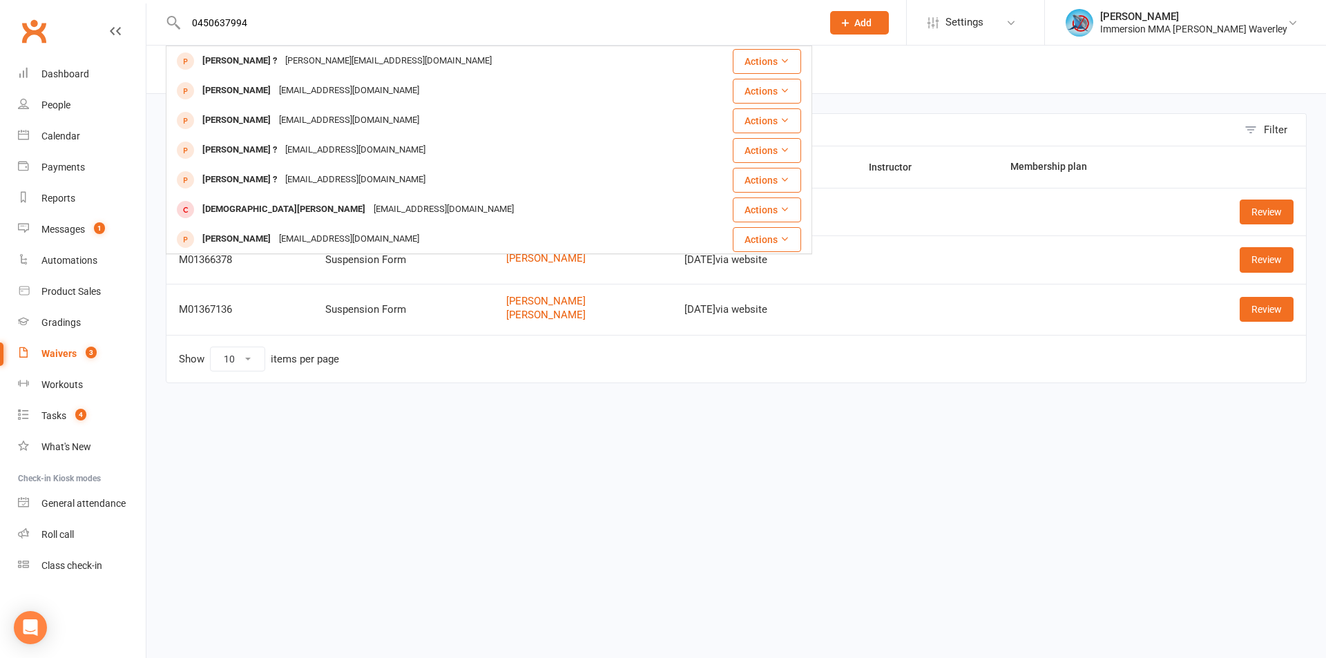
type input "0450637994"
click at [288, 56] on div "tarush.ranjan@yahoo.co.in" at bounding box center [388, 61] width 215 height 20
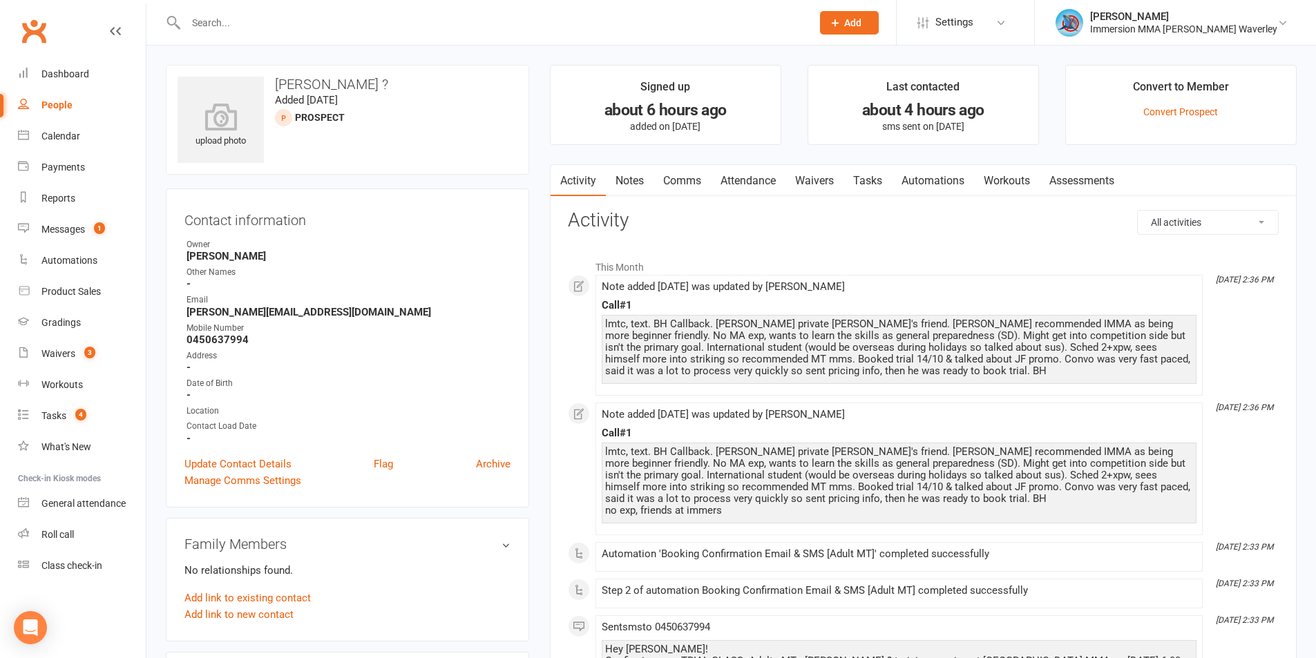
click at [878, 190] on link "Tasks" at bounding box center [867, 181] width 48 height 32
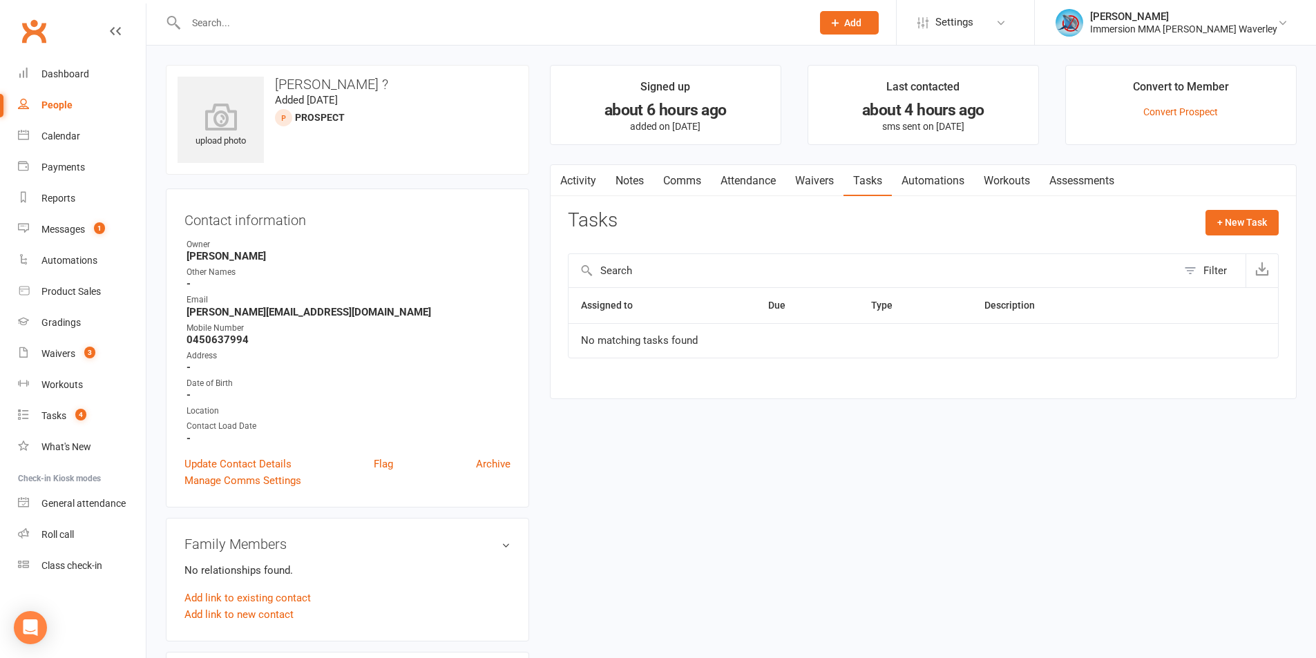
click at [750, 189] on link "Attendance" at bounding box center [748, 181] width 75 height 32
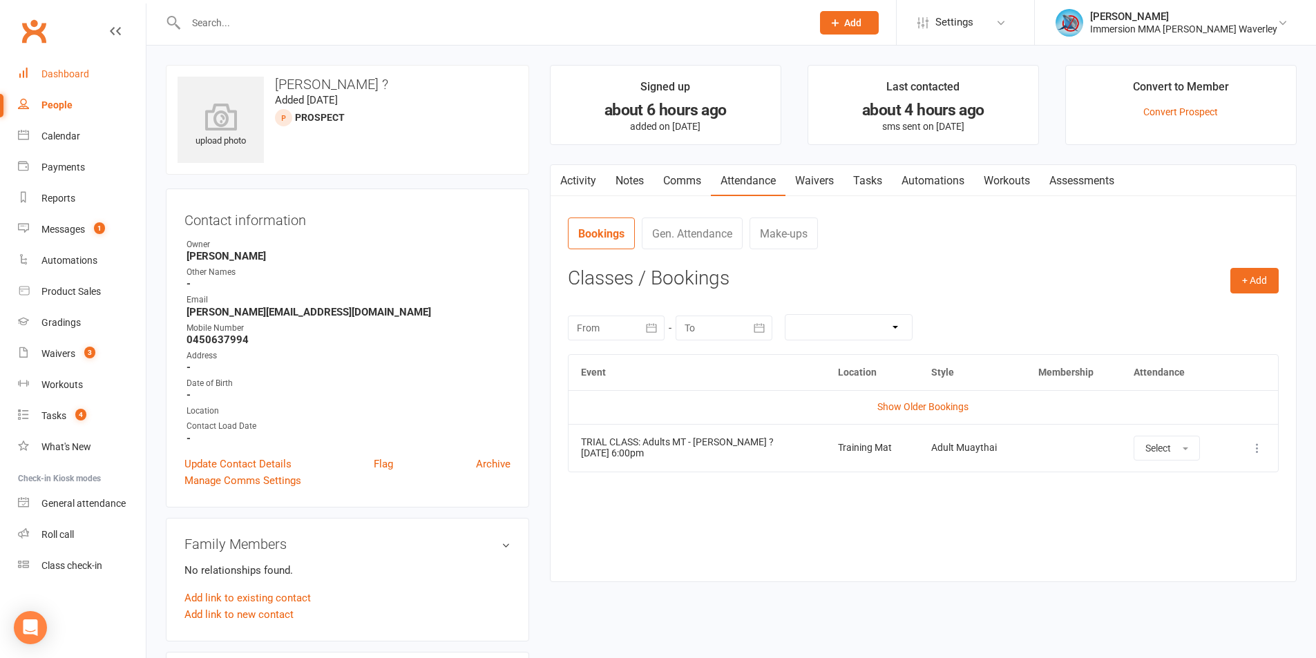
click at [60, 66] on link "Dashboard" at bounding box center [82, 74] width 128 height 31
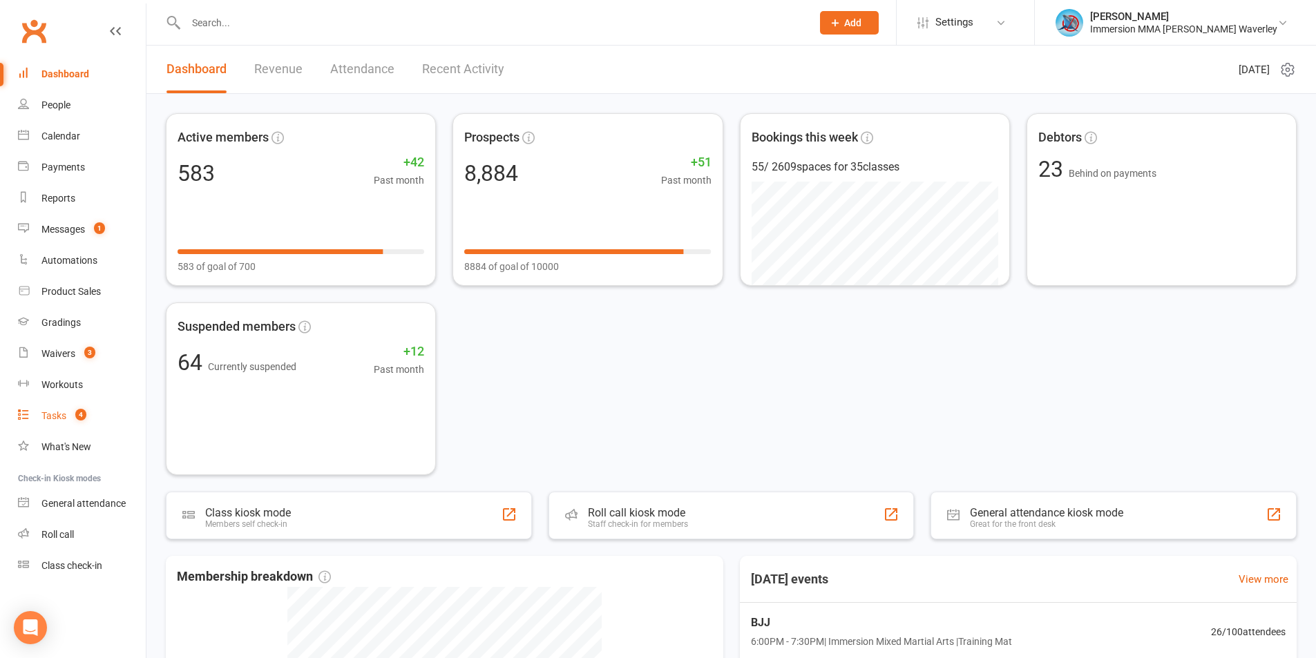
click at [81, 423] on link "Tasks 4" at bounding box center [82, 416] width 128 height 31
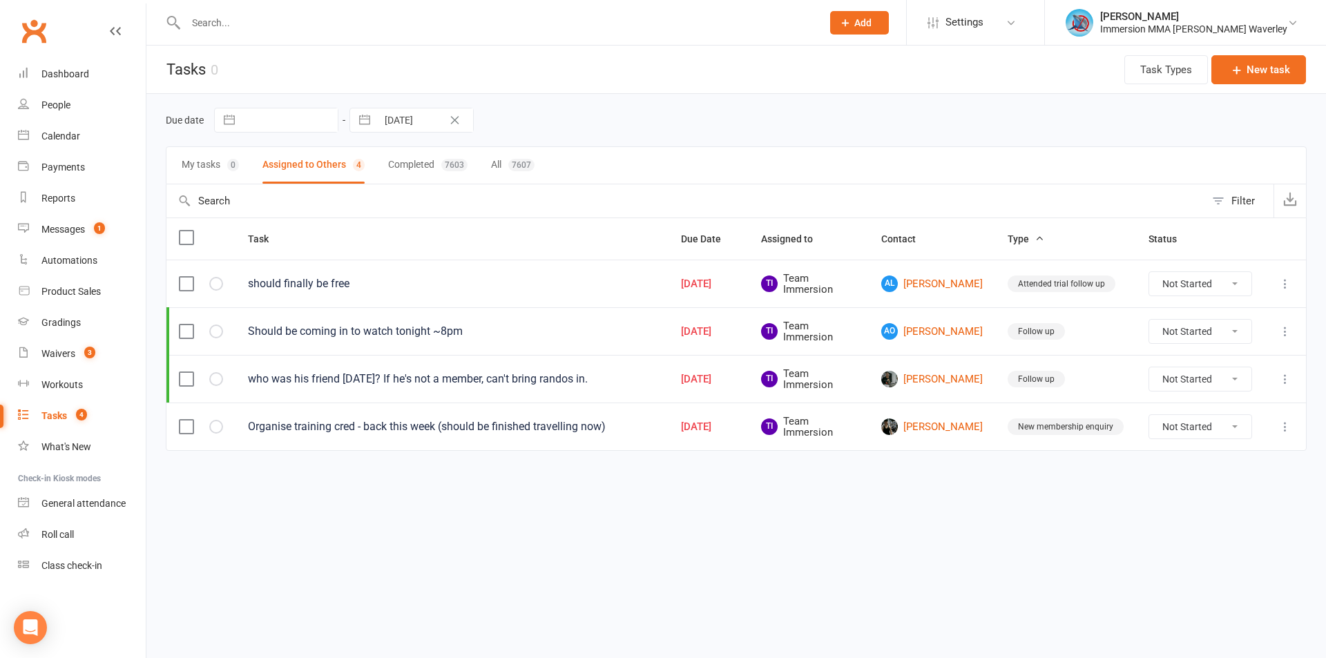
click at [193, 13] on input "text" at bounding box center [497, 22] width 631 height 19
click at [200, 21] on input "text" at bounding box center [497, 22] width 631 height 19
paste input "anthonyboccari@gmail.com"
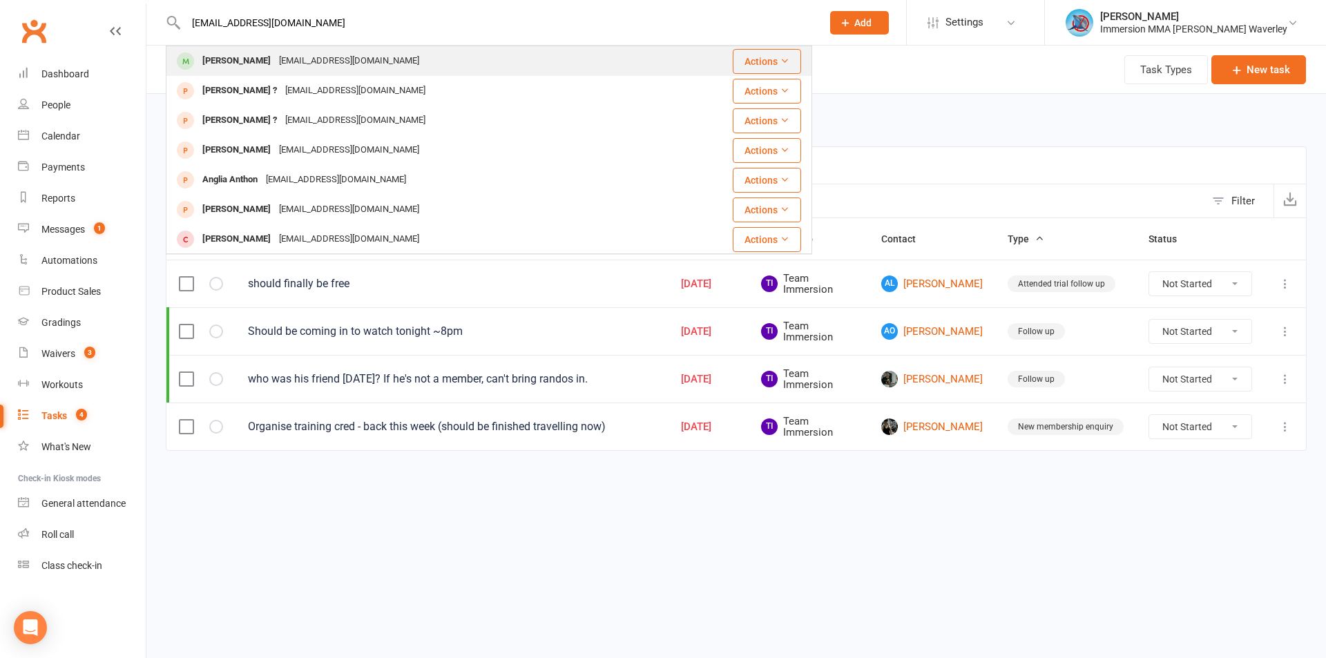
type input "anthonyboccari@gmail.com"
click at [263, 50] on div "Anthony Boccari anthonyboccari@gmail.com" at bounding box center [435, 61] width 536 height 28
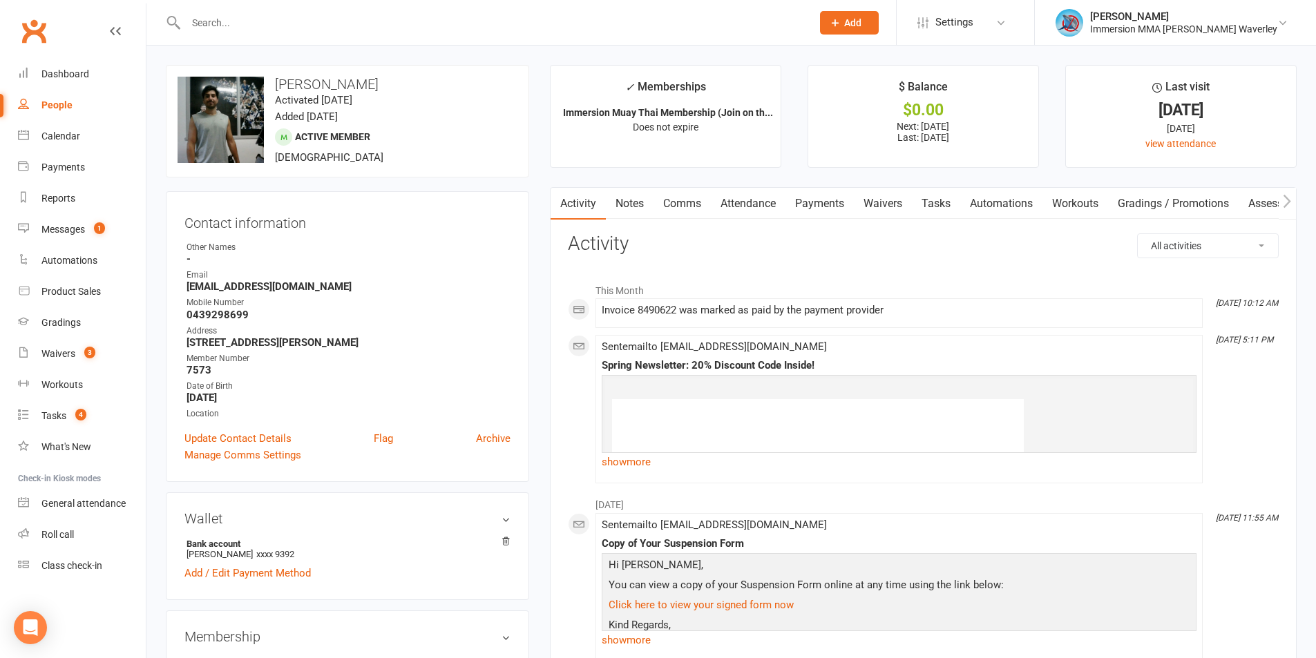
click at [635, 201] on link "Notes" at bounding box center [630, 204] width 48 height 32
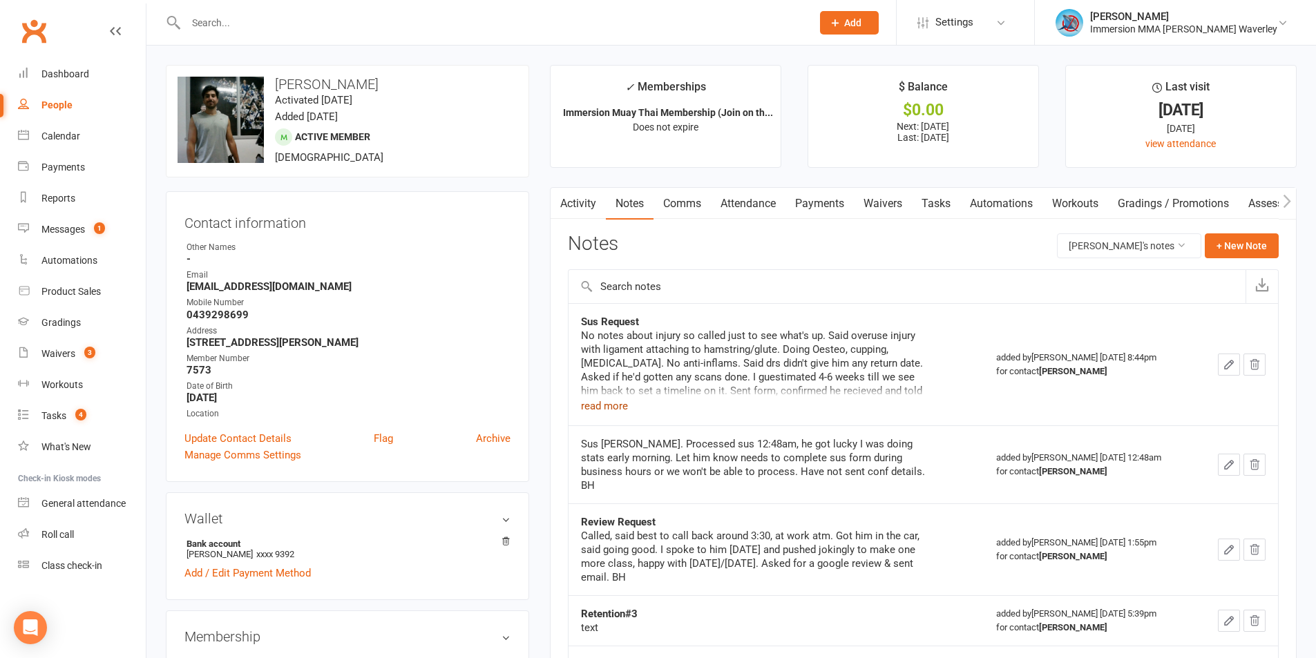
click at [626, 406] on button "read more" at bounding box center [604, 406] width 47 height 17
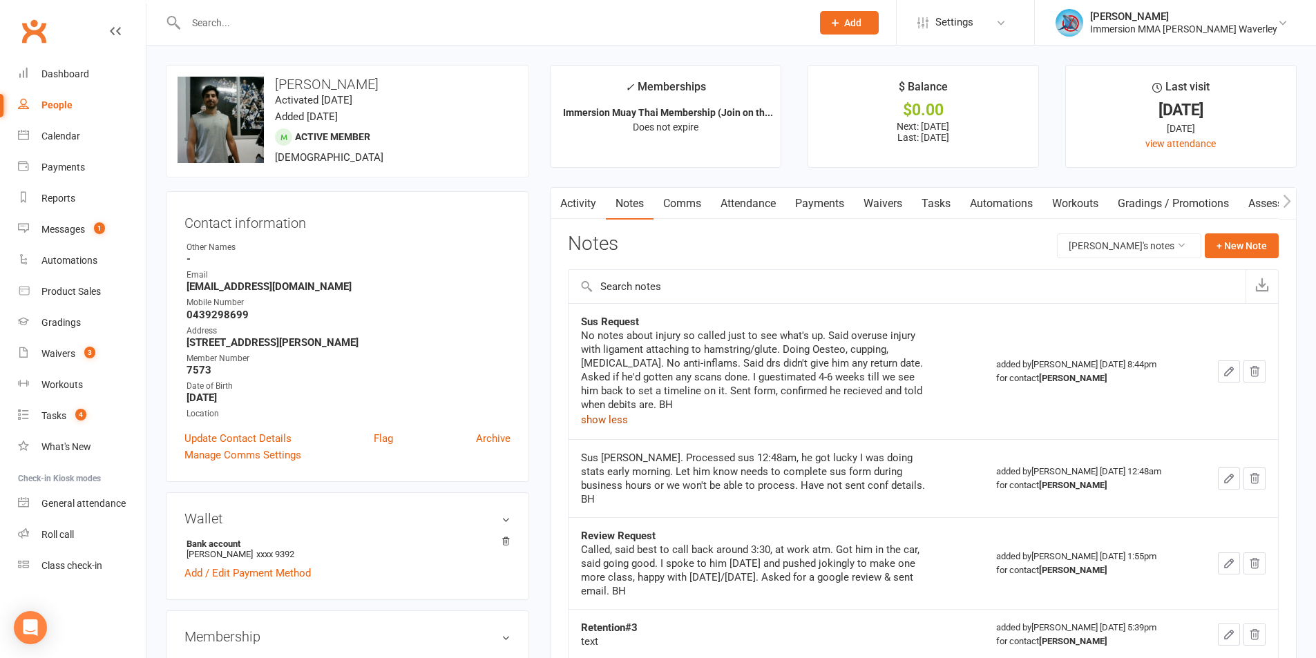
click at [834, 198] on link "Payments" at bounding box center [819, 204] width 68 height 32
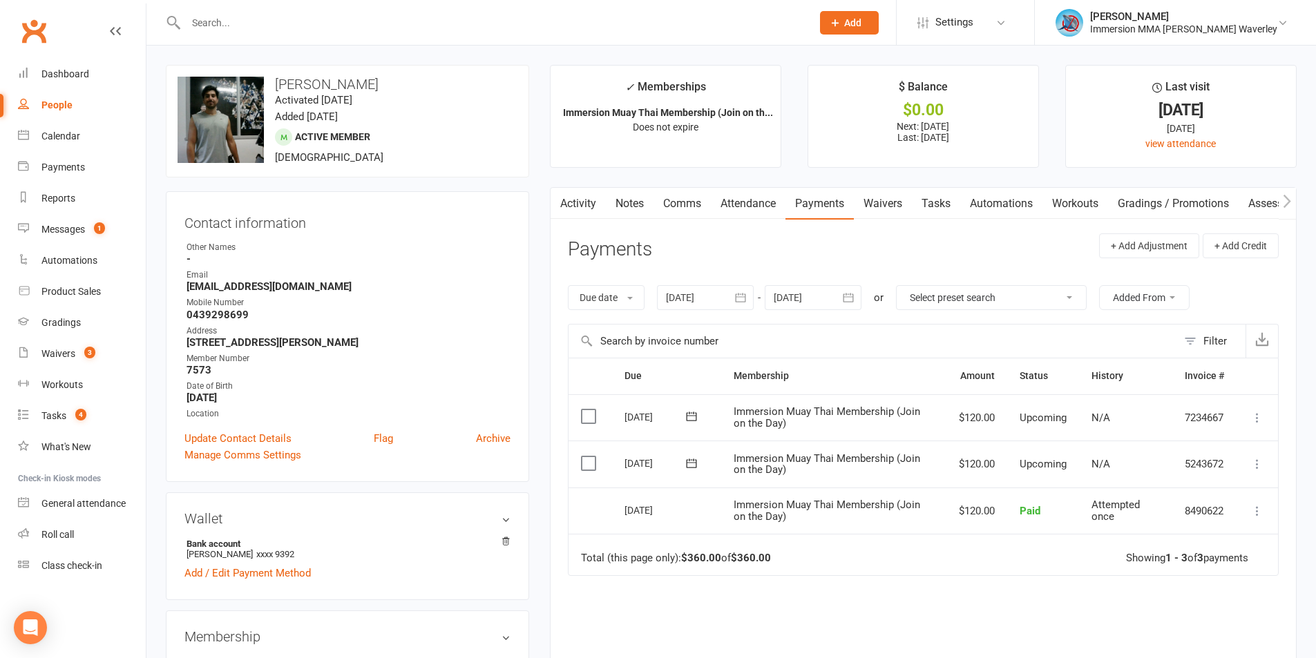
click at [631, 219] on link "Notes" at bounding box center [630, 204] width 48 height 32
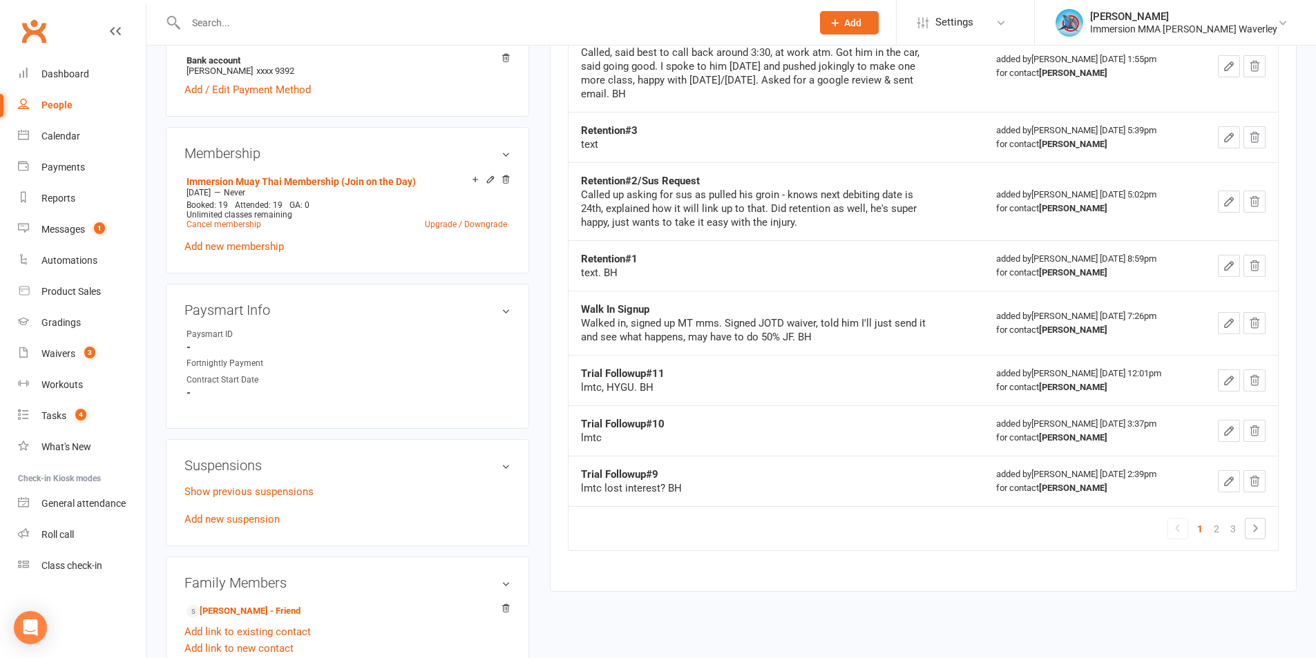
scroll to position [368, 0]
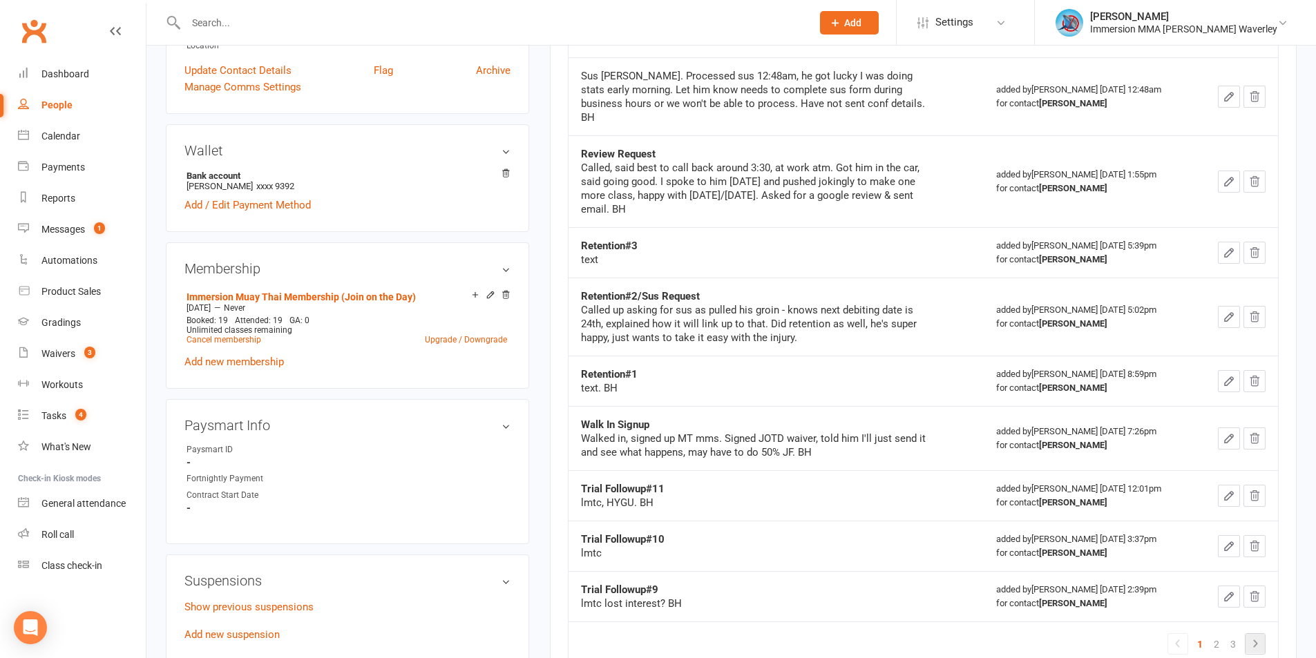
click at [1256, 635] on icon at bounding box center [1255, 643] width 17 height 17
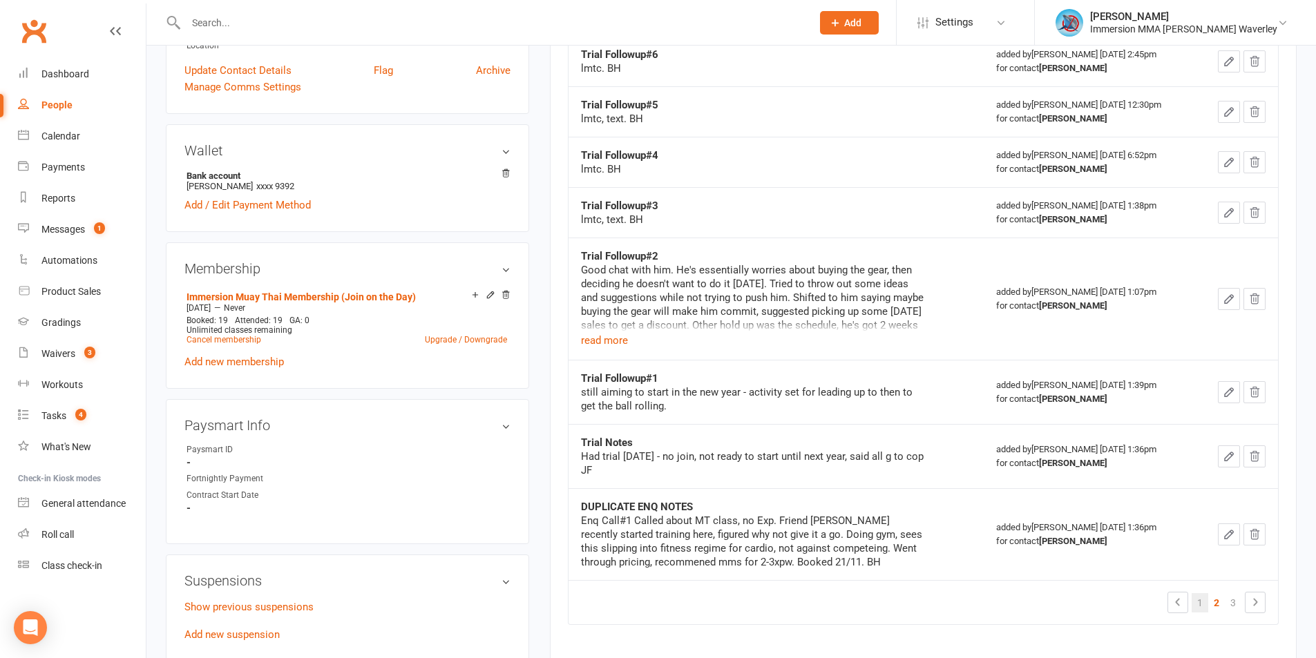
click at [1198, 608] on link "1" at bounding box center [1199, 602] width 17 height 19
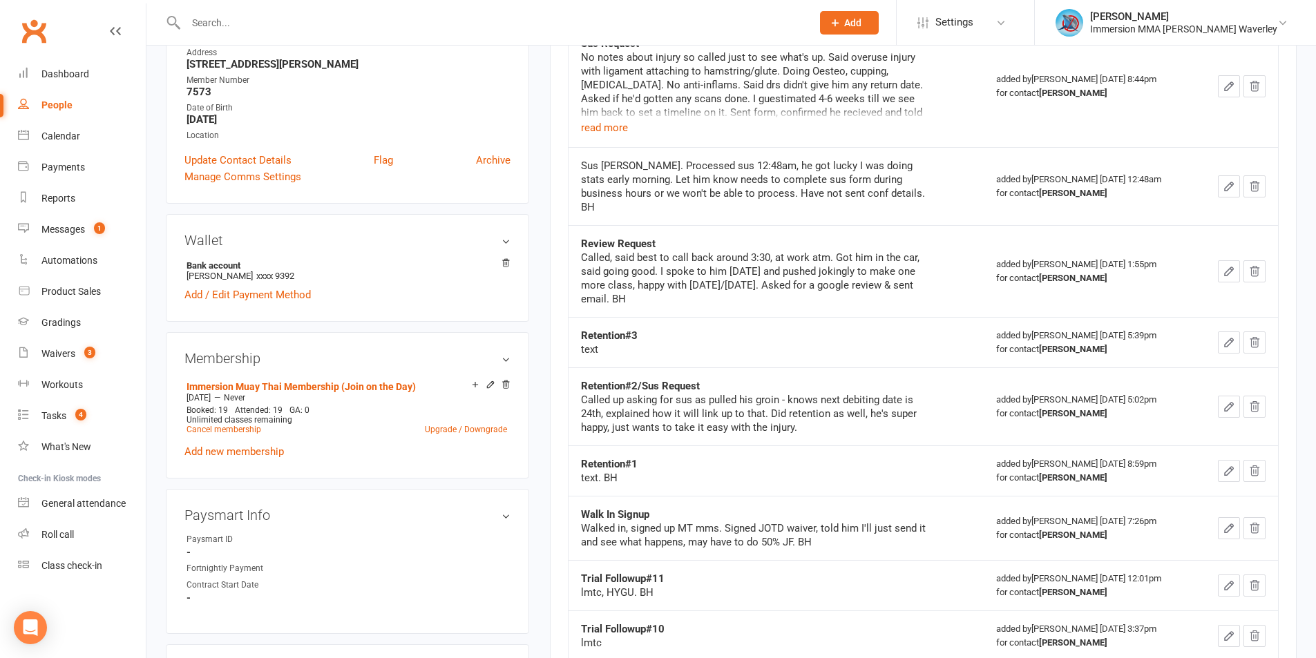
scroll to position [0, 0]
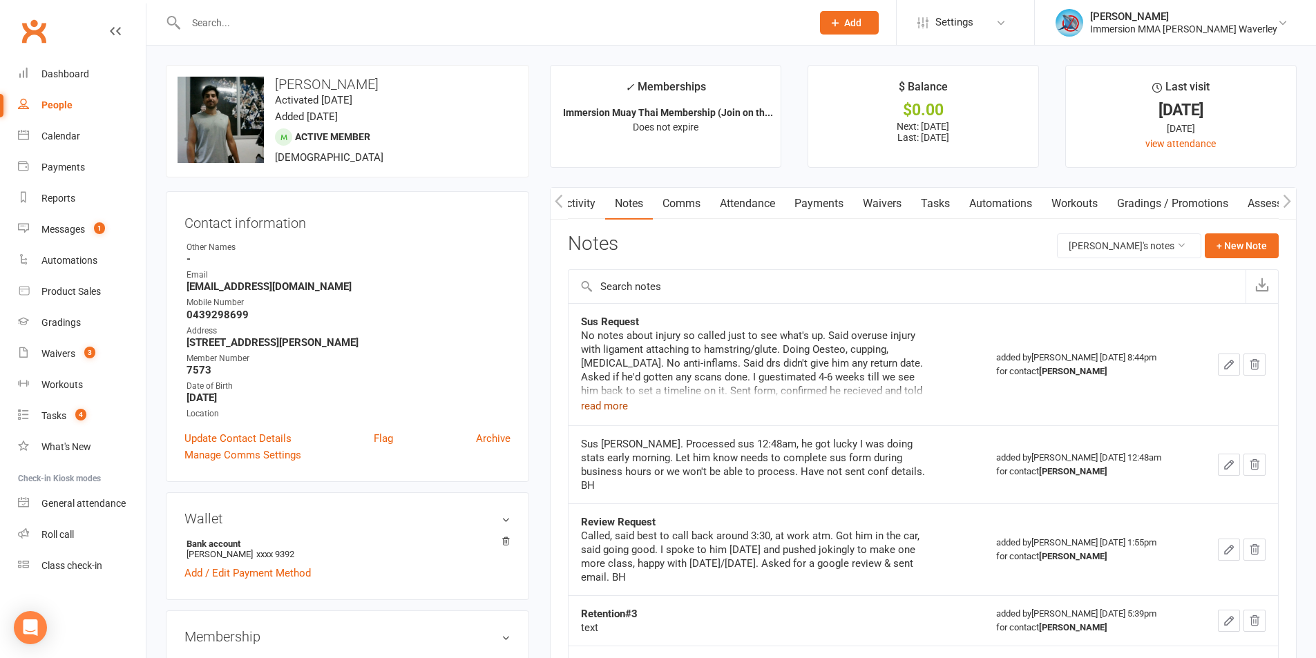
click at [609, 407] on button "read more" at bounding box center [604, 406] width 47 height 17
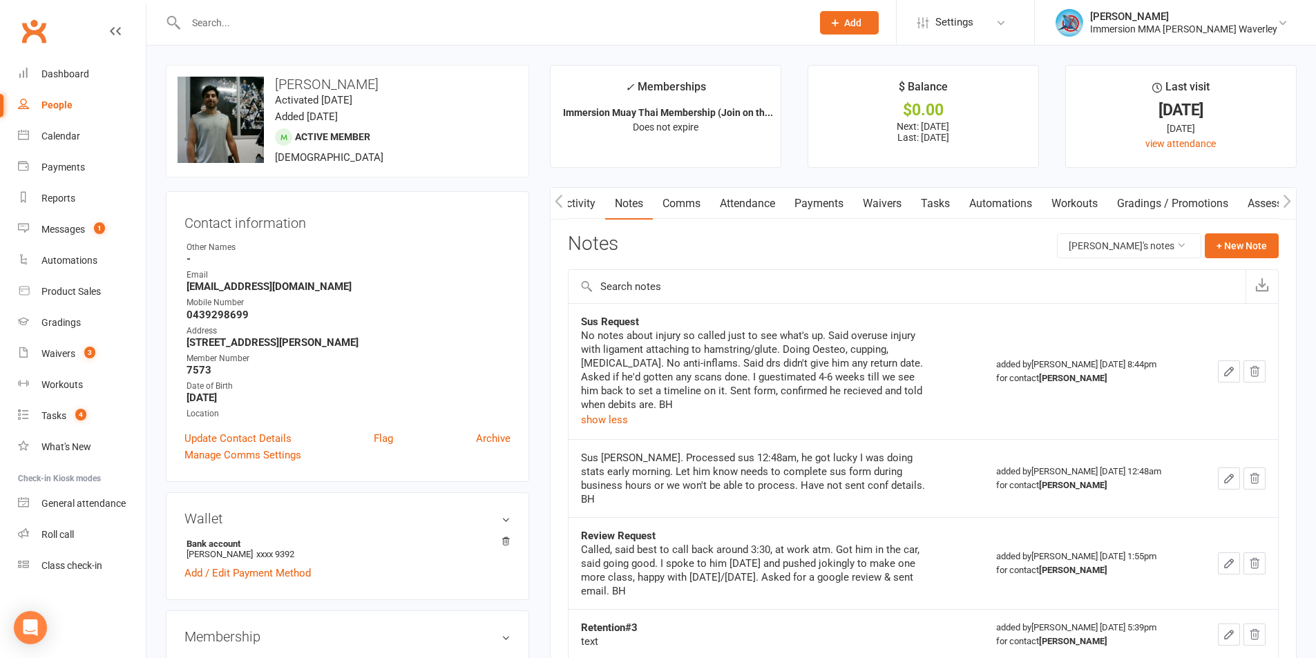
click at [682, 247] on div "Notes Anthony Boccari's notes + New Note" at bounding box center [923, 251] width 711 height 36
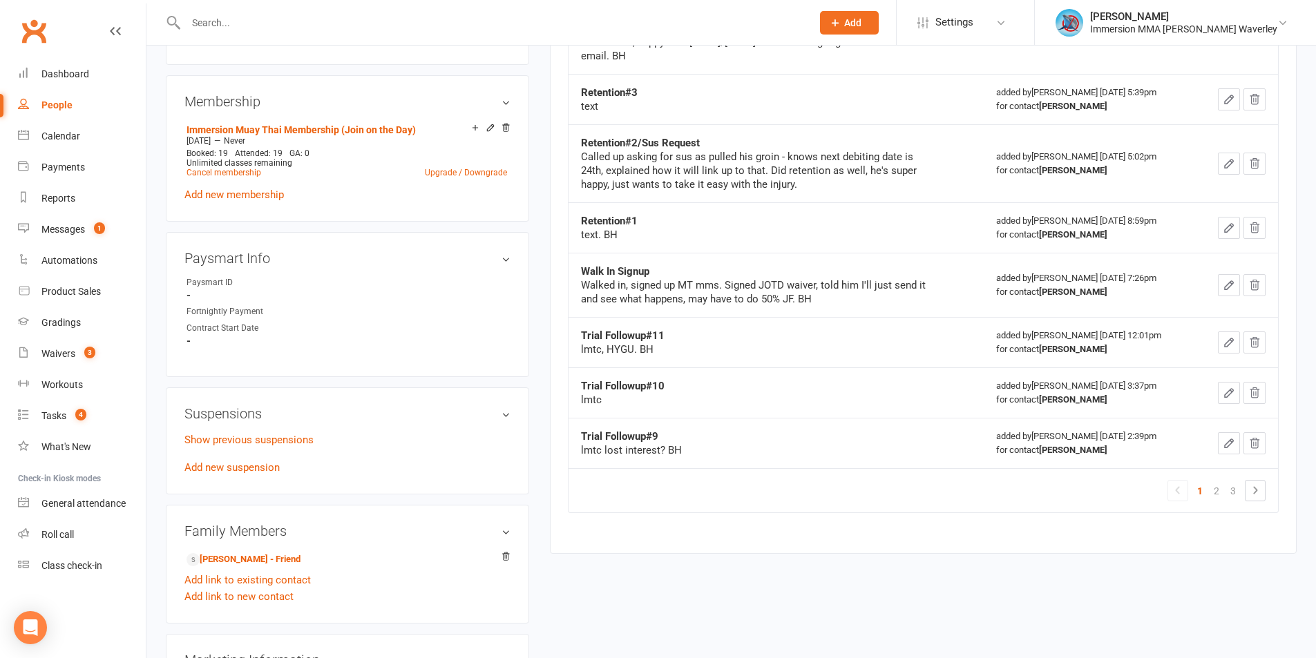
scroll to position [553, 0]
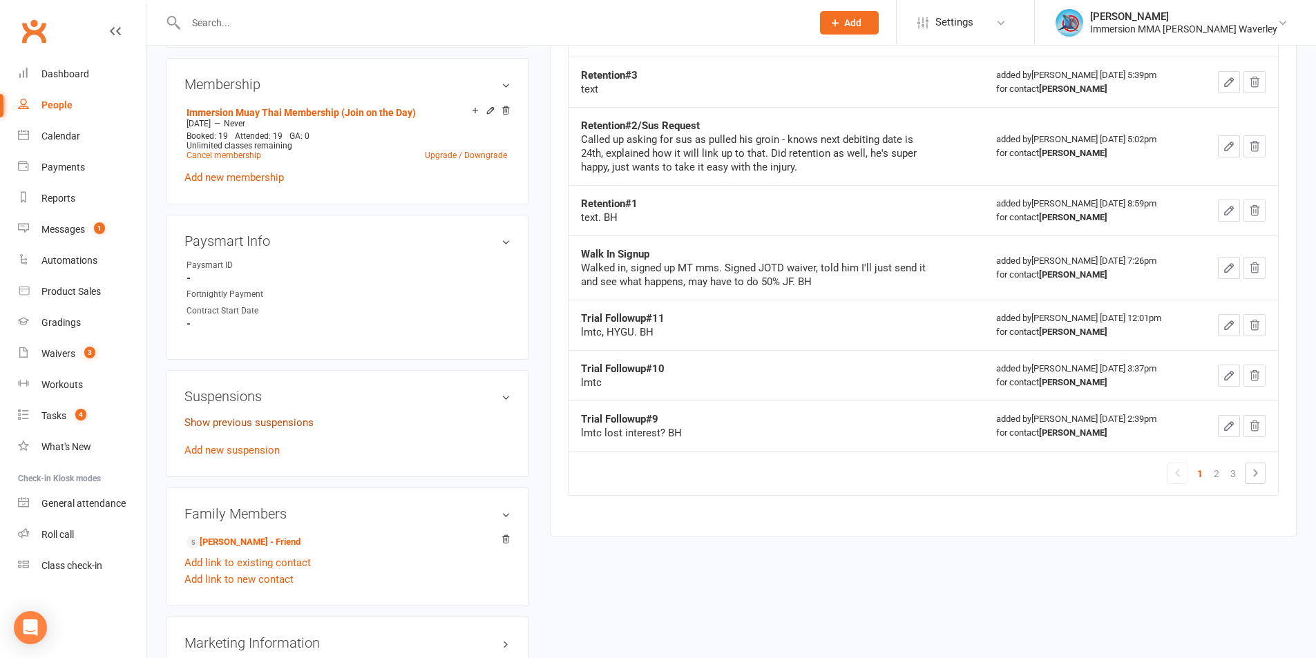
click at [268, 426] on link "Show previous suspensions" at bounding box center [248, 422] width 129 height 12
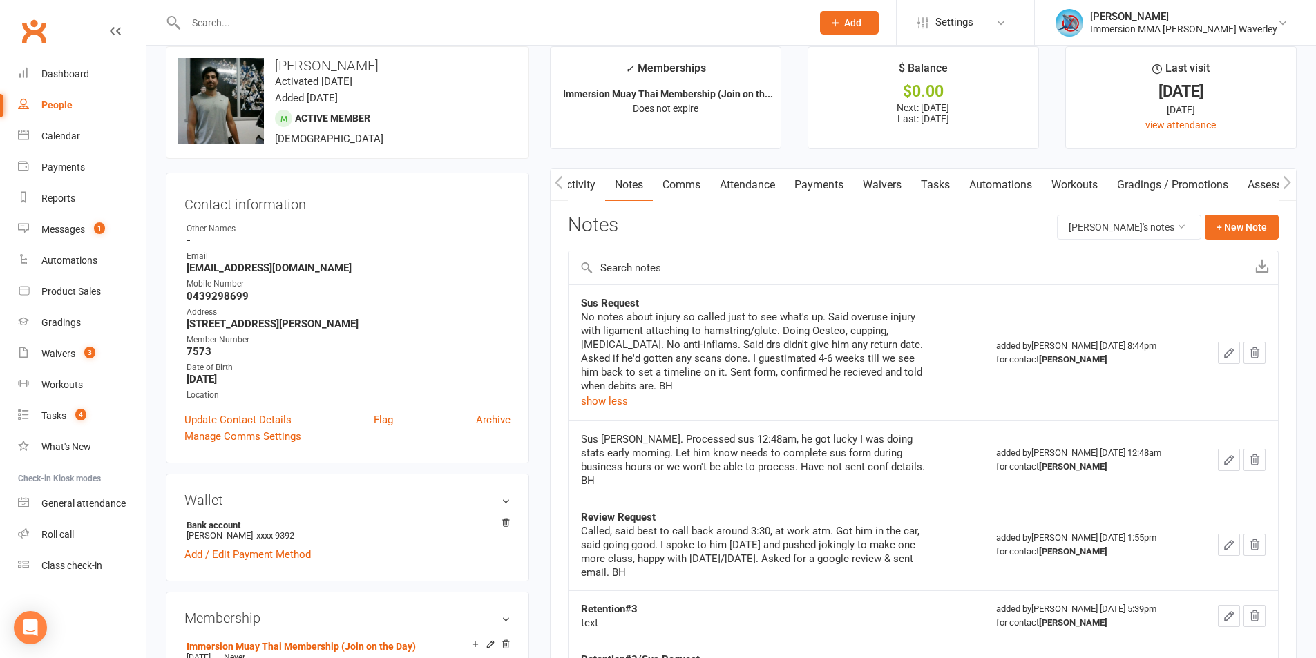
scroll to position [0, 0]
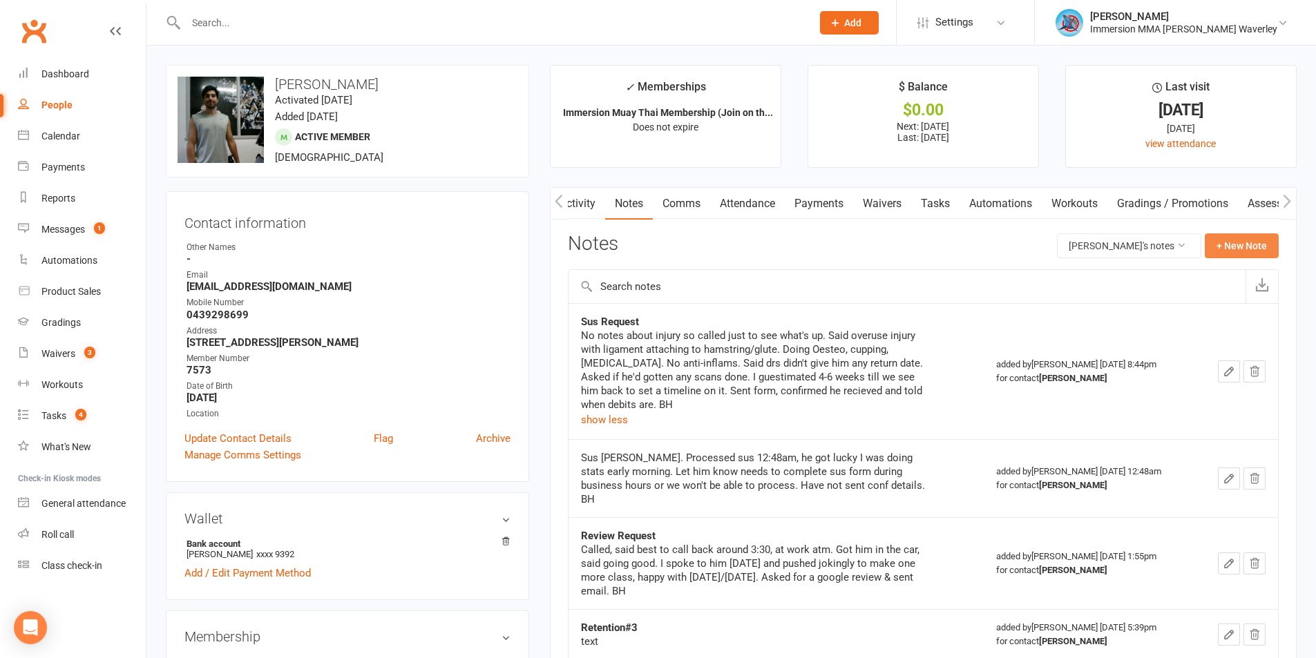
click at [1227, 240] on button "+ New Note" at bounding box center [1241, 245] width 74 height 25
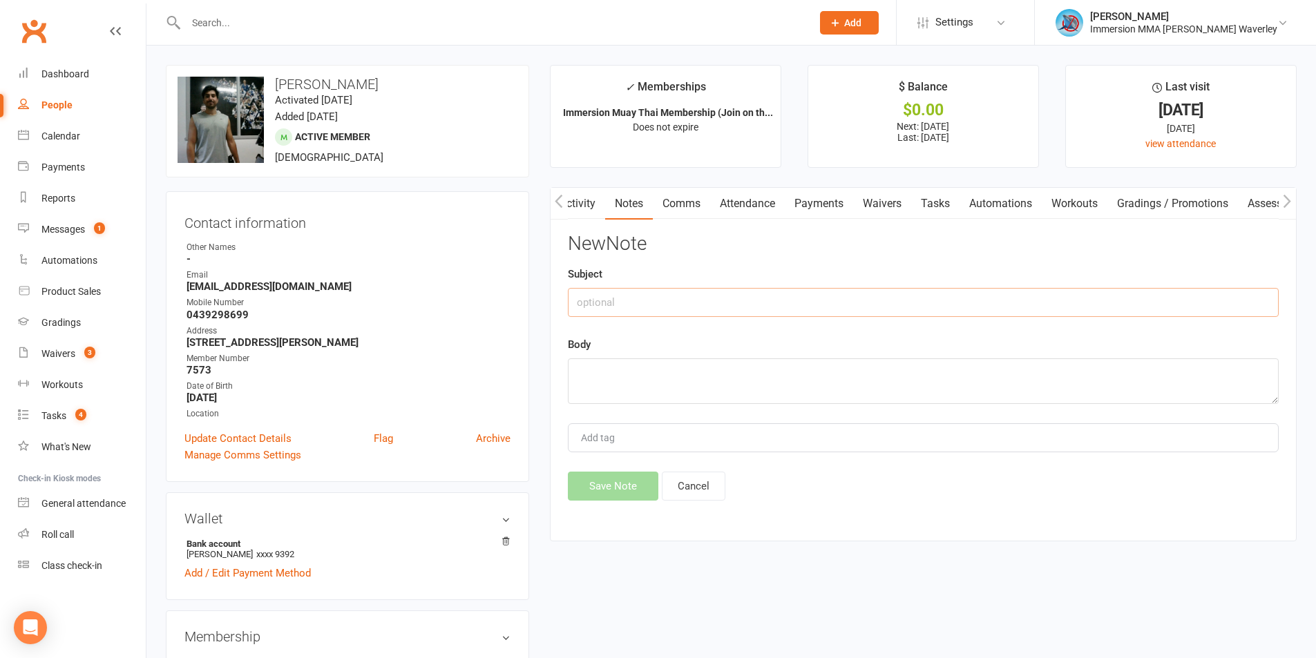
click at [614, 304] on input "text" at bounding box center [923, 302] width 711 height 29
type input "CCX Request"
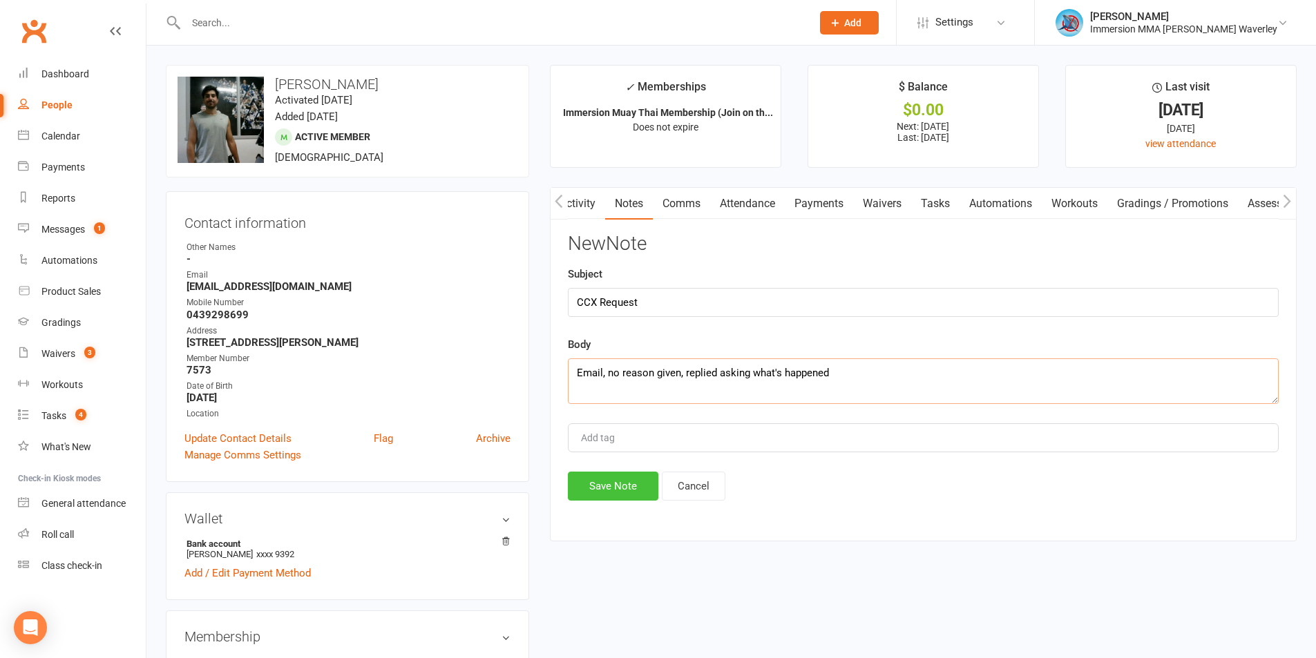
type textarea "Email, no reason given, replied asking what's happened"
click at [615, 490] on button "Save Note" at bounding box center [613, 486] width 90 height 29
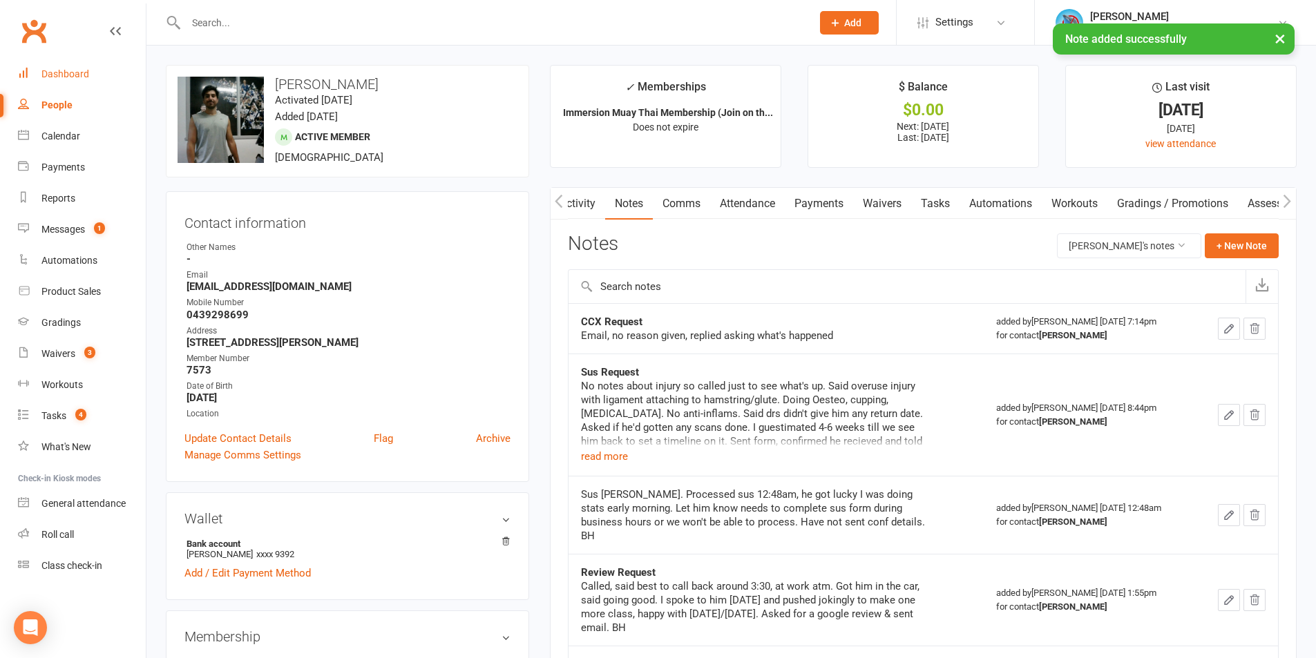
drag, startPoint x: 39, startPoint y: 70, endPoint x: 175, endPoint y: 75, distance: 136.1
click at [41, 70] on link "Dashboard" at bounding box center [82, 74] width 128 height 31
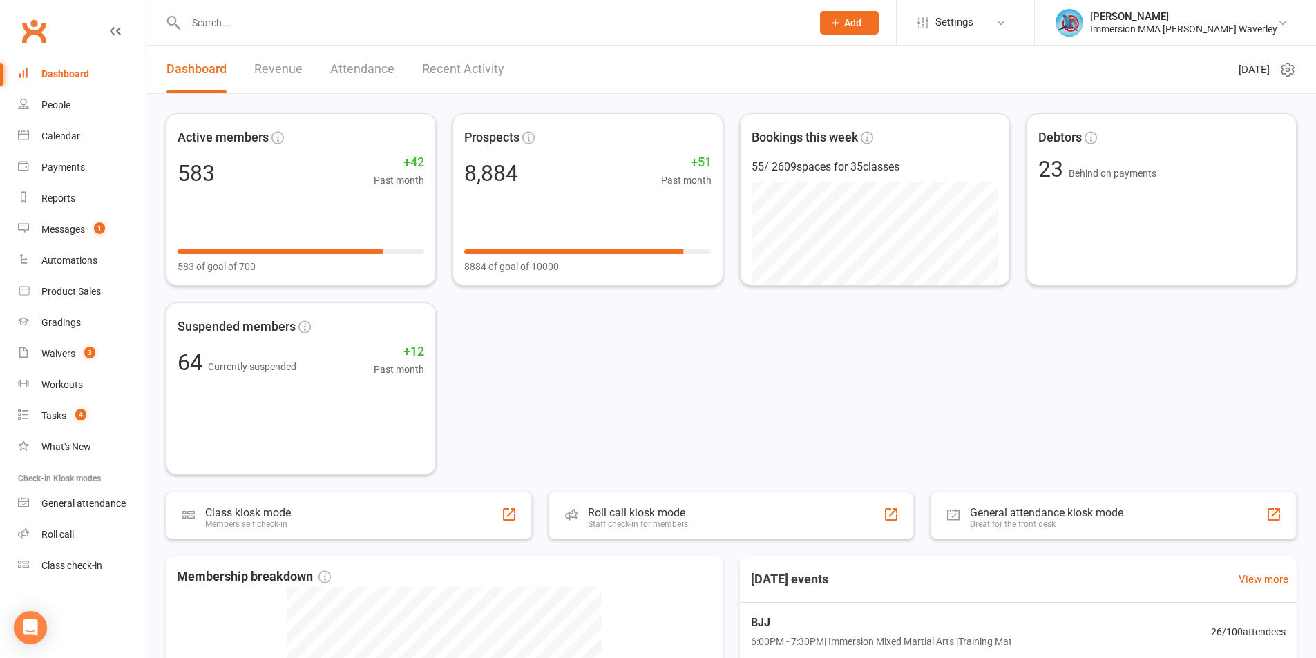
drag, startPoint x: 926, startPoint y: 318, endPoint x: 941, endPoint y: 348, distance: 34.0
click at [928, 318] on div "Active members 583 +42 Past month 583 of goal of 700 Prospects 8,884 +51 Past m…" at bounding box center [731, 294] width 1131 height 362
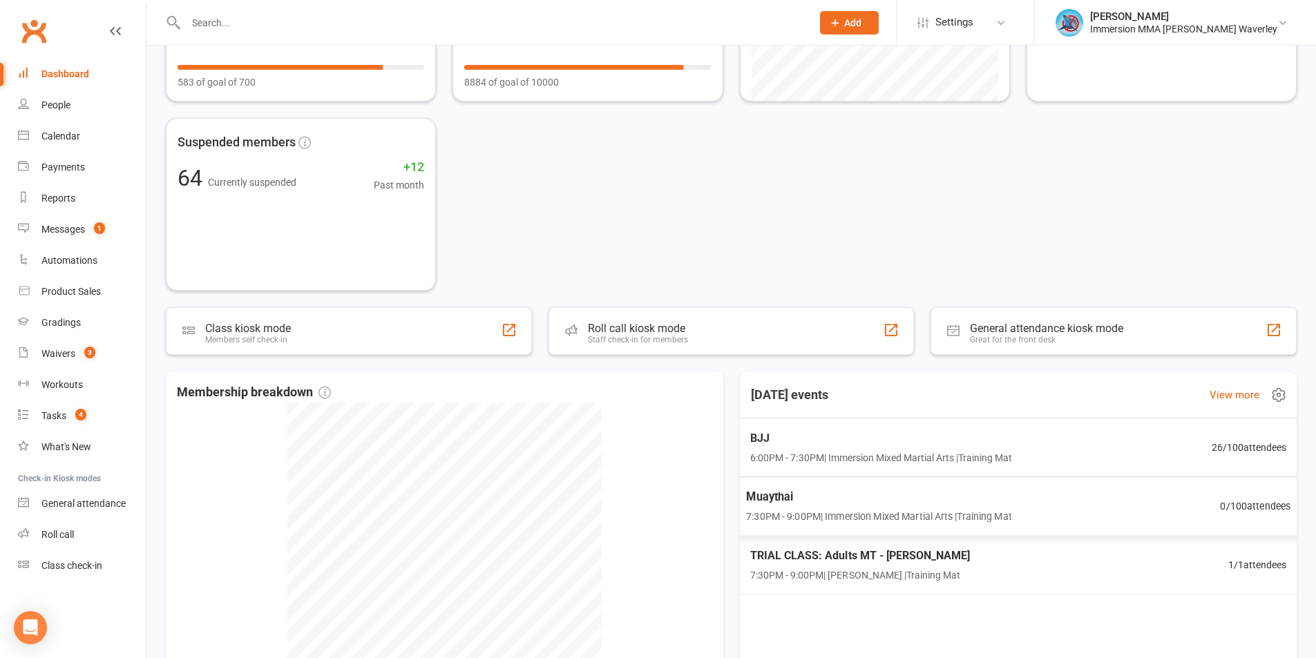
click at [933, 588] on div "TRIAL CLASS: Adults MT - Ethan Williams 7:30PM - 9:00PM | Ben Hailey | Training…" at bounding box center [1017, 565] width 569 height 58
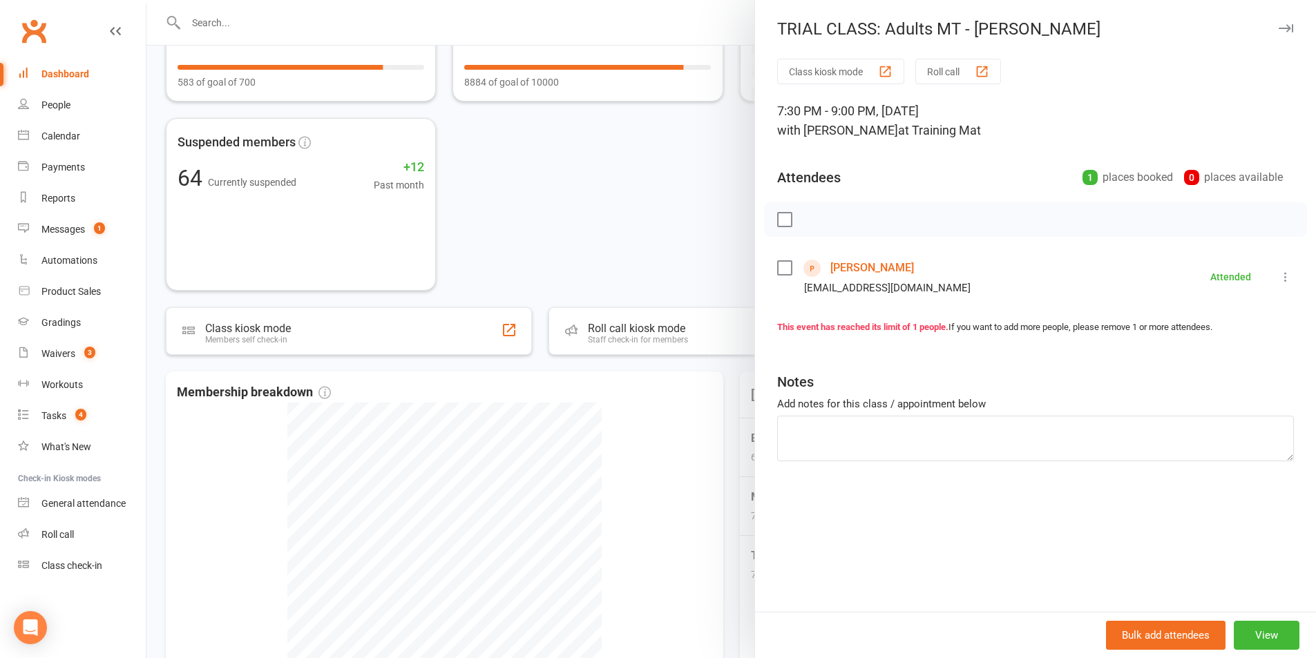
click at [854, 268] on link "Ethan Williams" at bounding box center [872, 268] width 84 height 22
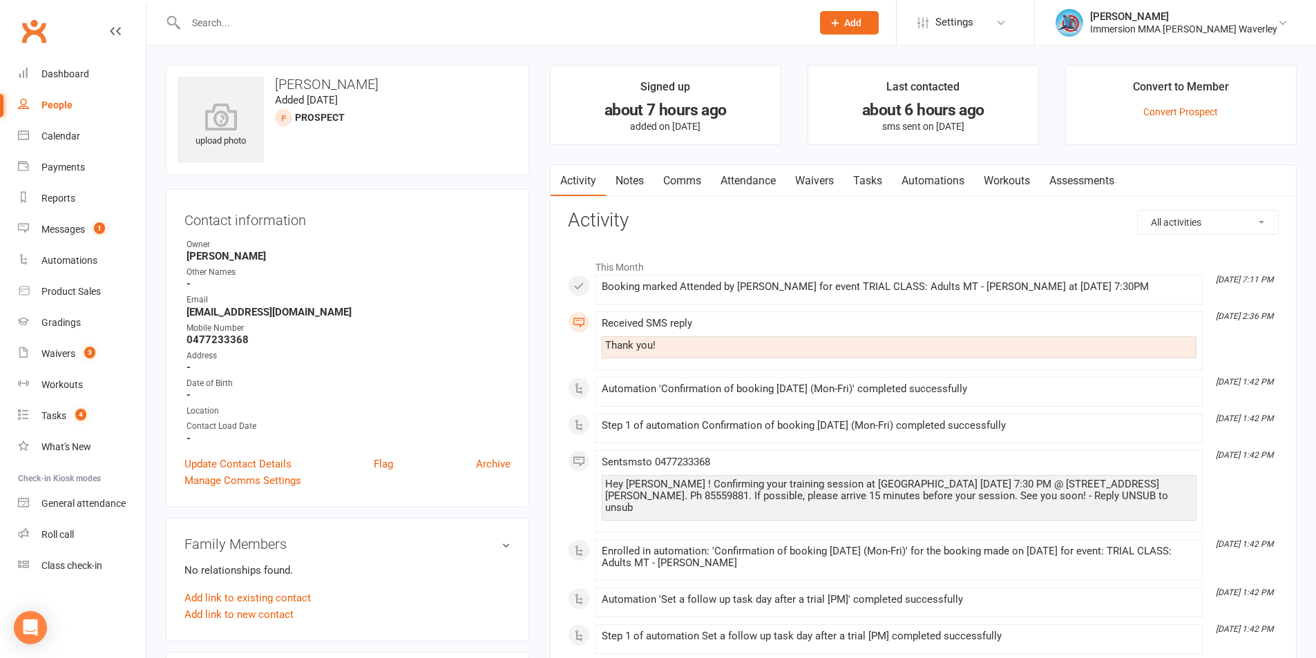
click at [626, 179] on link "Notes" at bounding box center [630, 181] width 48 height 32
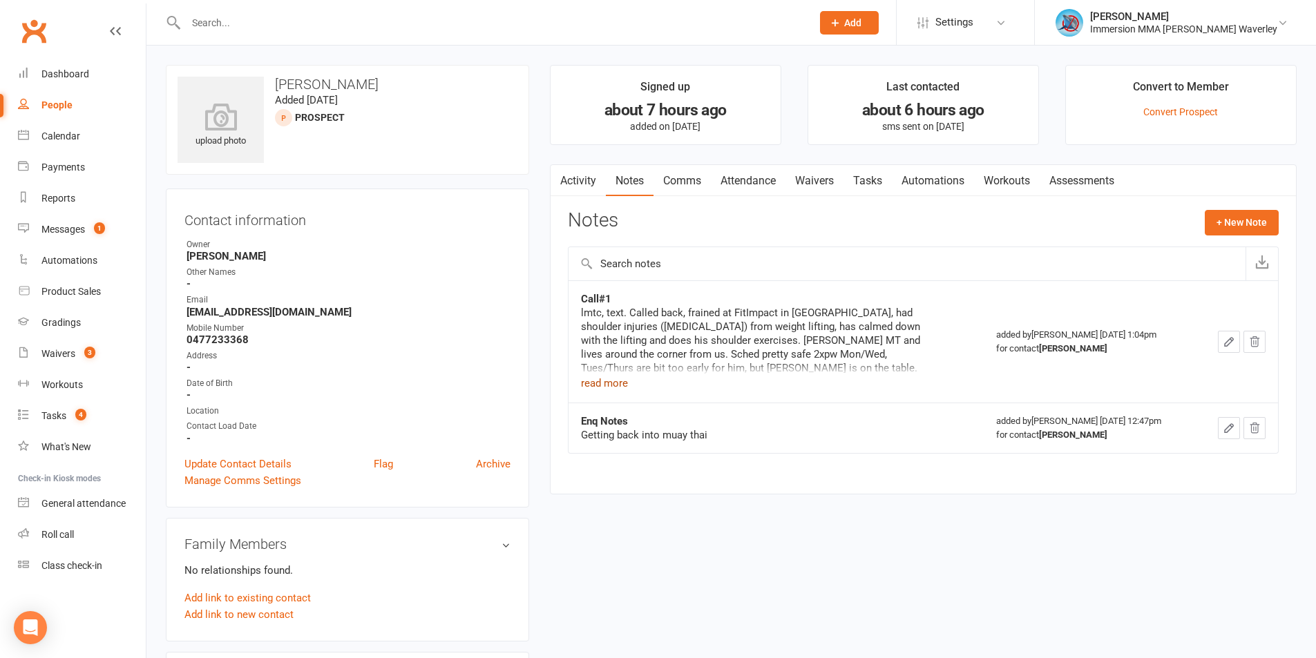
click at [606, 387] on button "read more" at bounding box center [604, 383] width 47 height 17
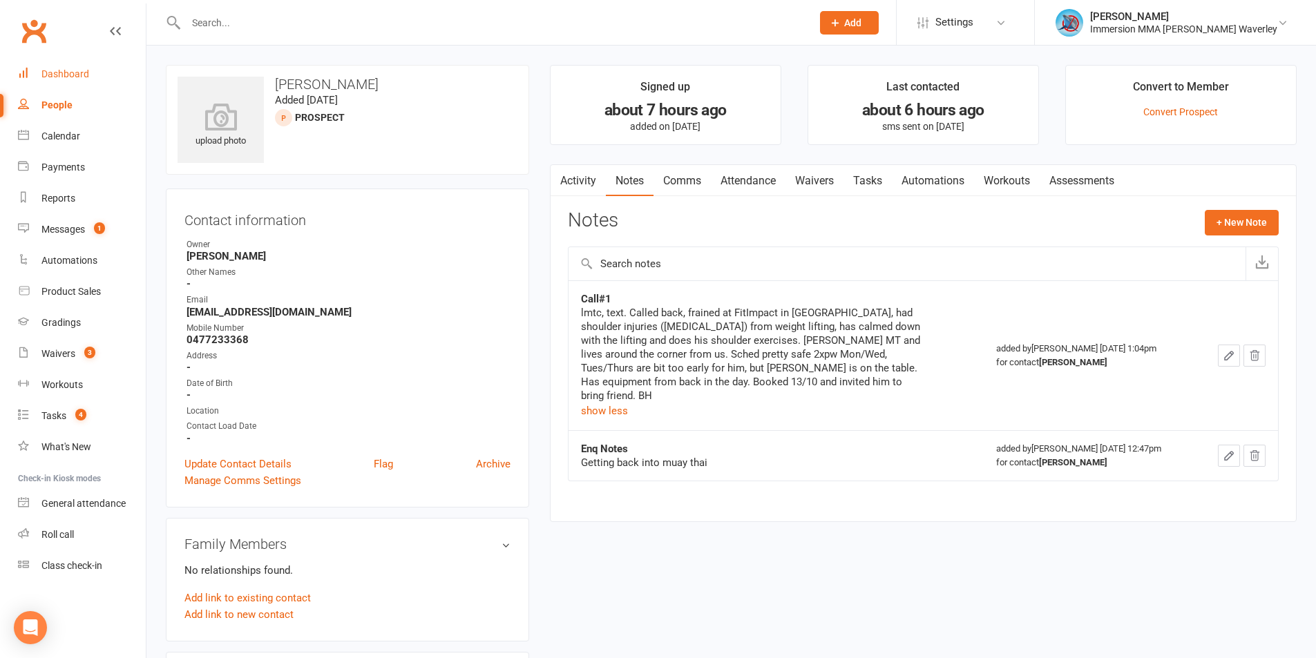
click at [90, 61] on link "Dashboard" at bounding box center [82, 74] width 128 height 31
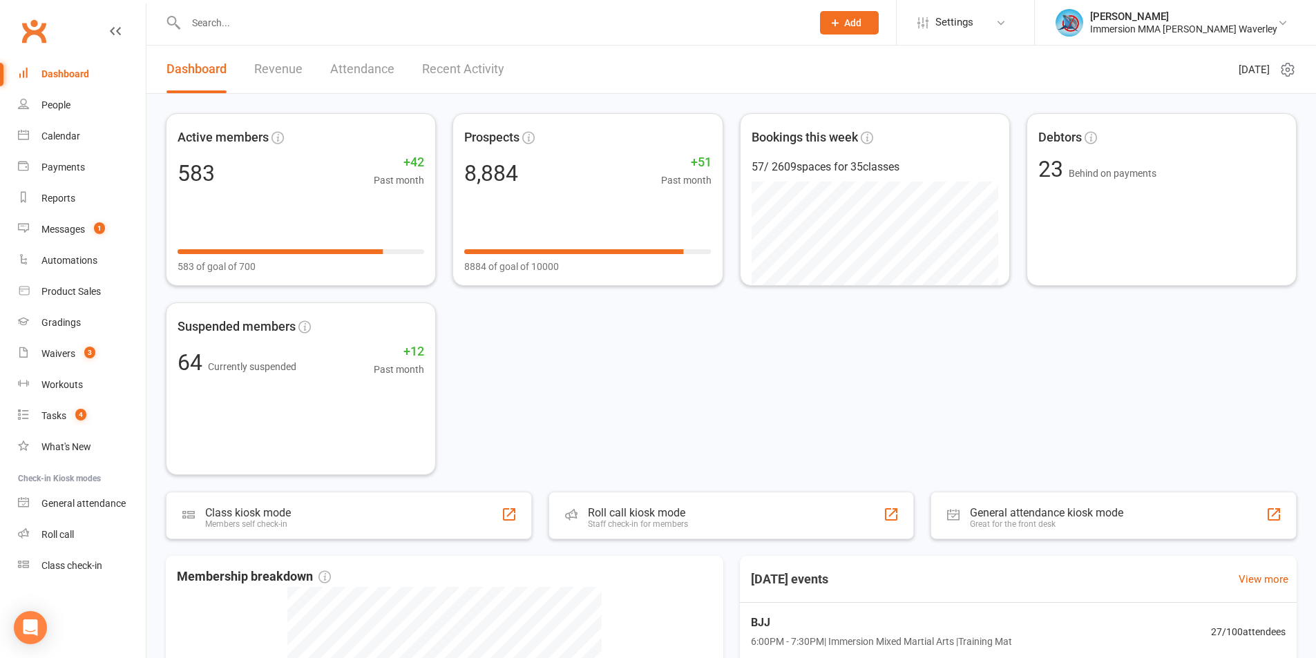
click at [81, 657] on nav "Clubworx Dashboard People Calendar Payments Reports Messages 1 Automations Prod…" at bounding box center [73, 332] width 146 height 658
click at [85, 357] on count-badge "3" at bounding box center [86, 353] width 18 height 11
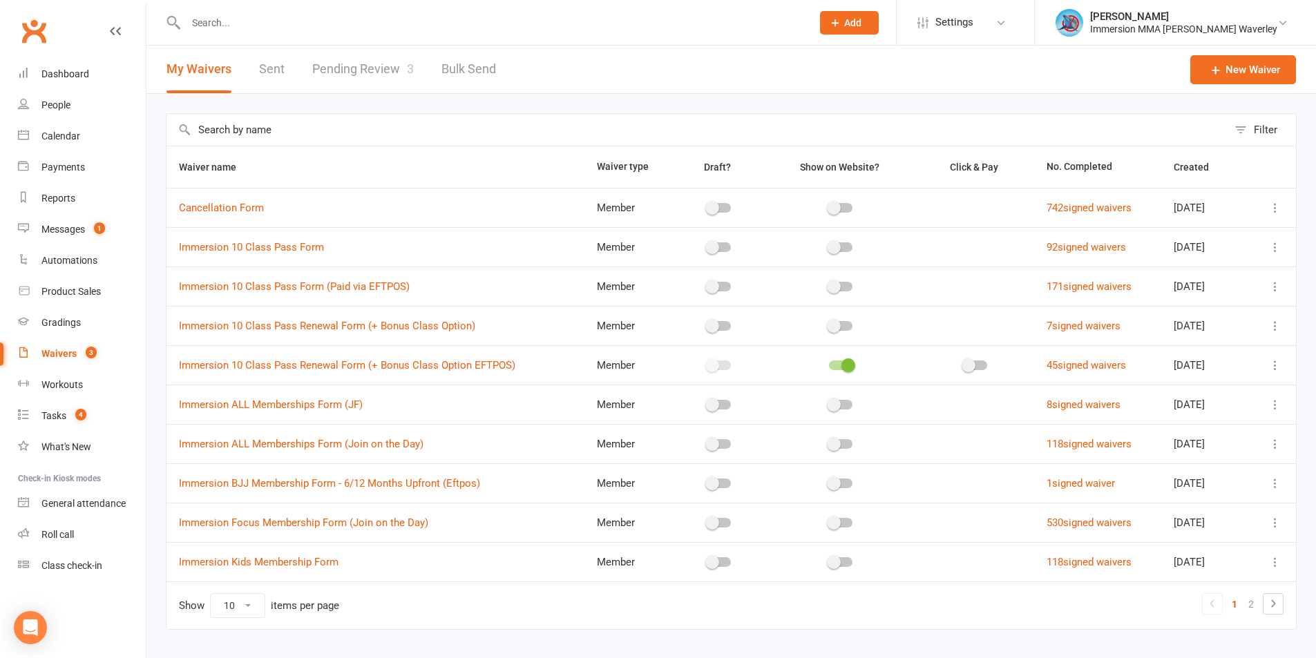
click at [381, 51] on link "Pending Review 3" at bounding box center [363, 70] width 102 height 48
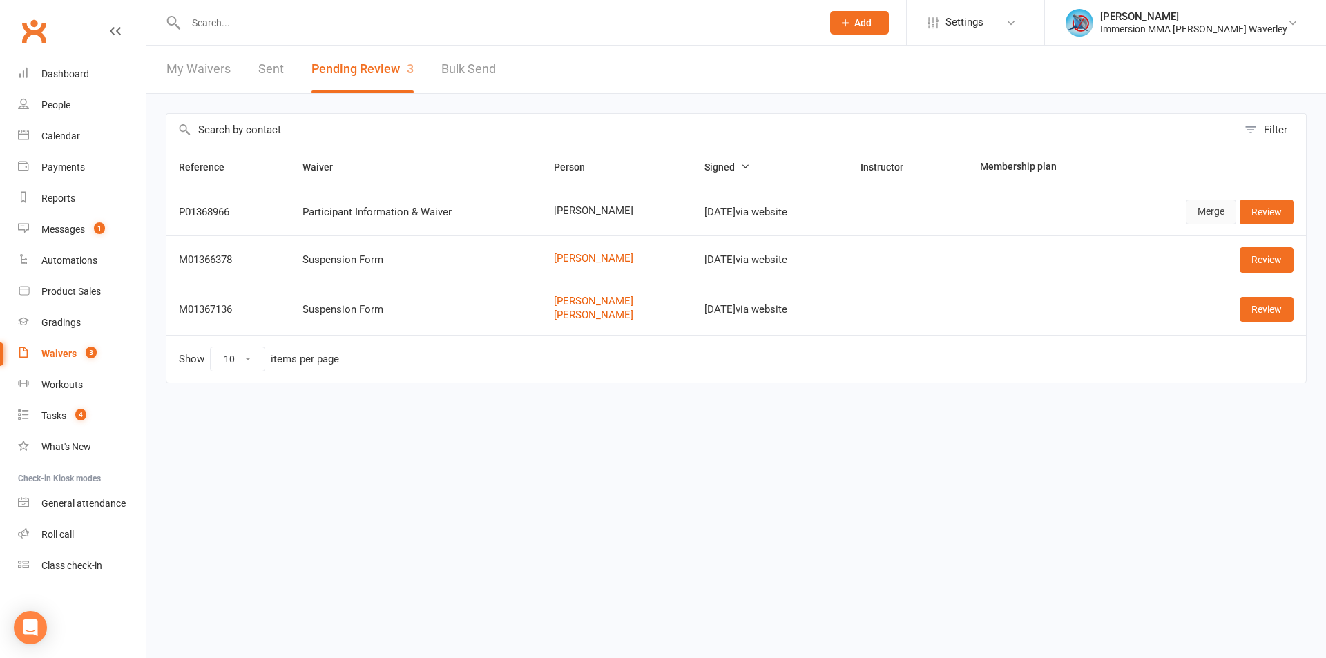
click at [1198, 203] on link "Merge" at bounding box center [1211, 212] width 50 height 25
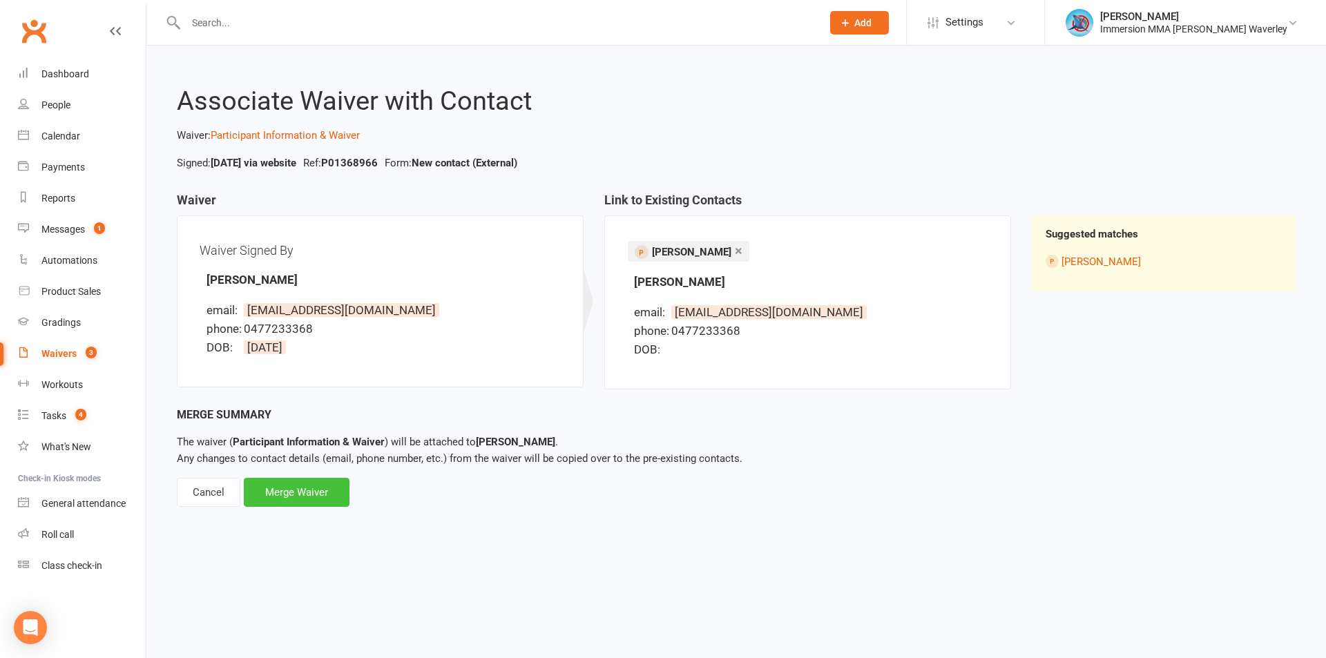
click at [332, 488] on div "Merge Waiver" at bounding box center [297, 492] width 106 height 29
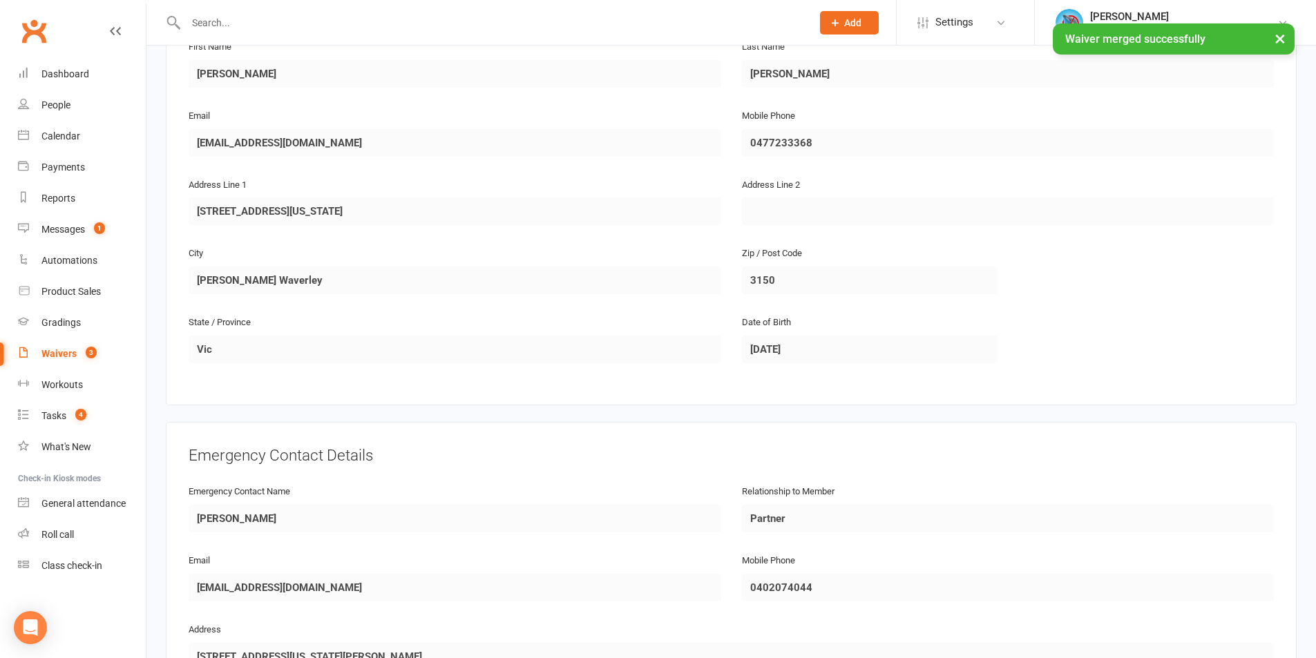
scroll to position [590, 0]
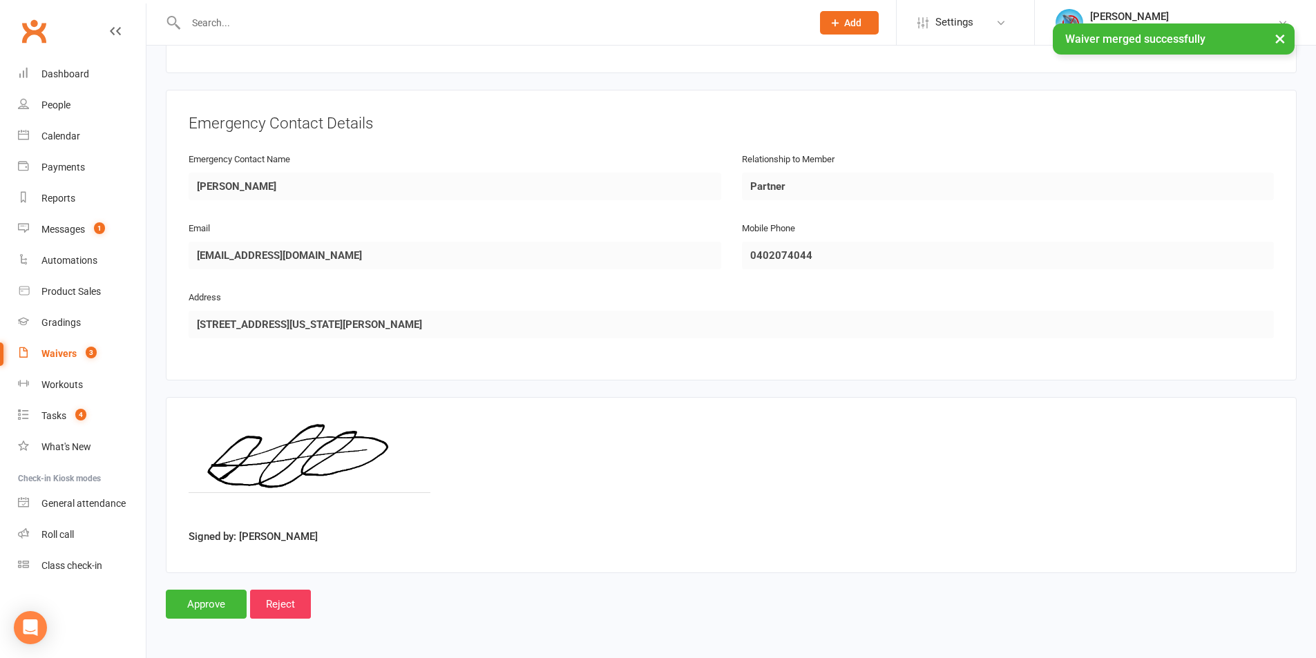
click at [210, 588] on main "Immersion MMA Glen Waverley 53791147669 p: 8555 9881 glenwaverley@immersionmma.…" at bounding box center [731, 68] width 1131 height 1099
click at [211, 611] on input "Approve" at bounding box center [206, 604] width 81 height 29
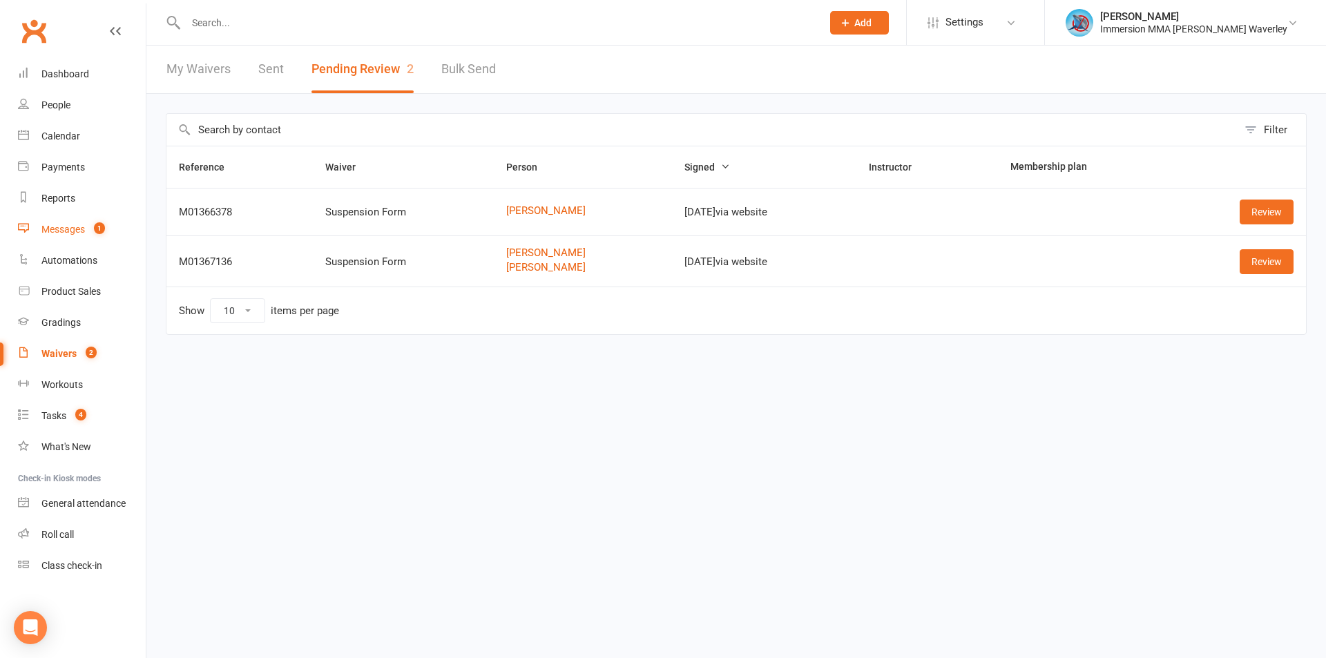
click at [99, 231] on span "1" at bounding box center [99, 228] width 11 height 12
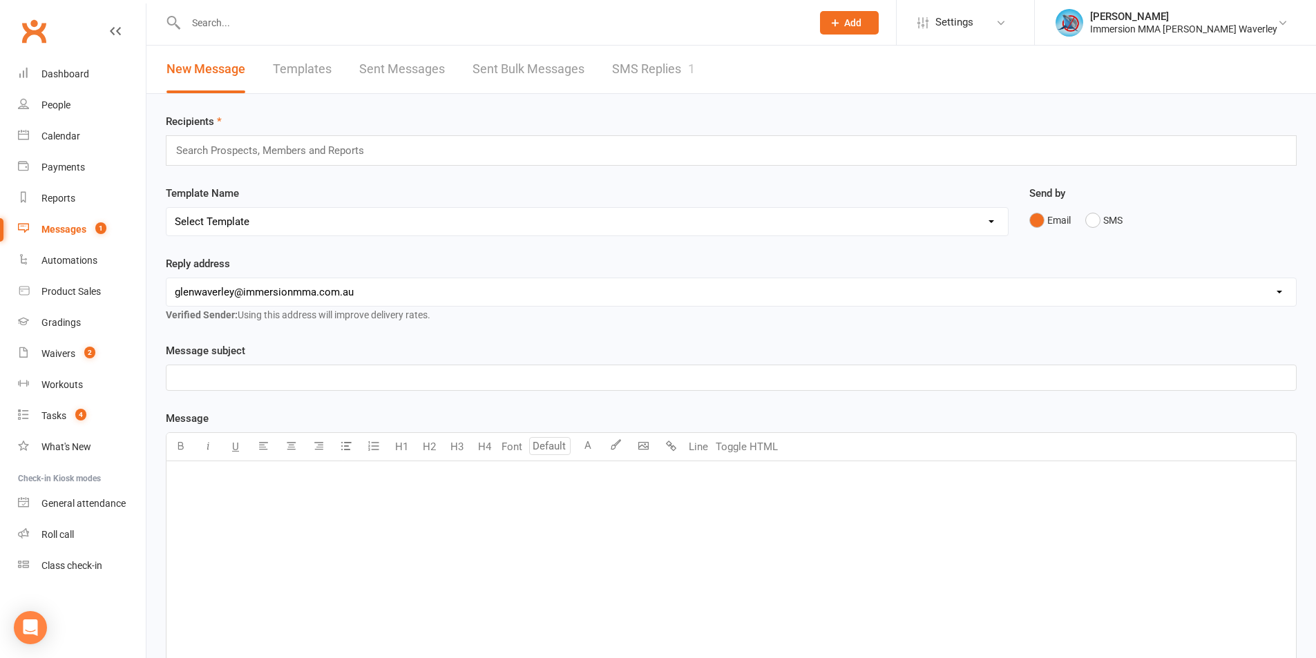
drag, startPoint x: 661, startPoint y: 44, endPoint x: 711, endPoint y: 57, distance: 51.4
click at [661, 44] on div at bounding box center [484, 22] width 636 height 45
click at [664, 75] on link "SMS Replies 1" at bounding box center [653, 70] width 83 height 48
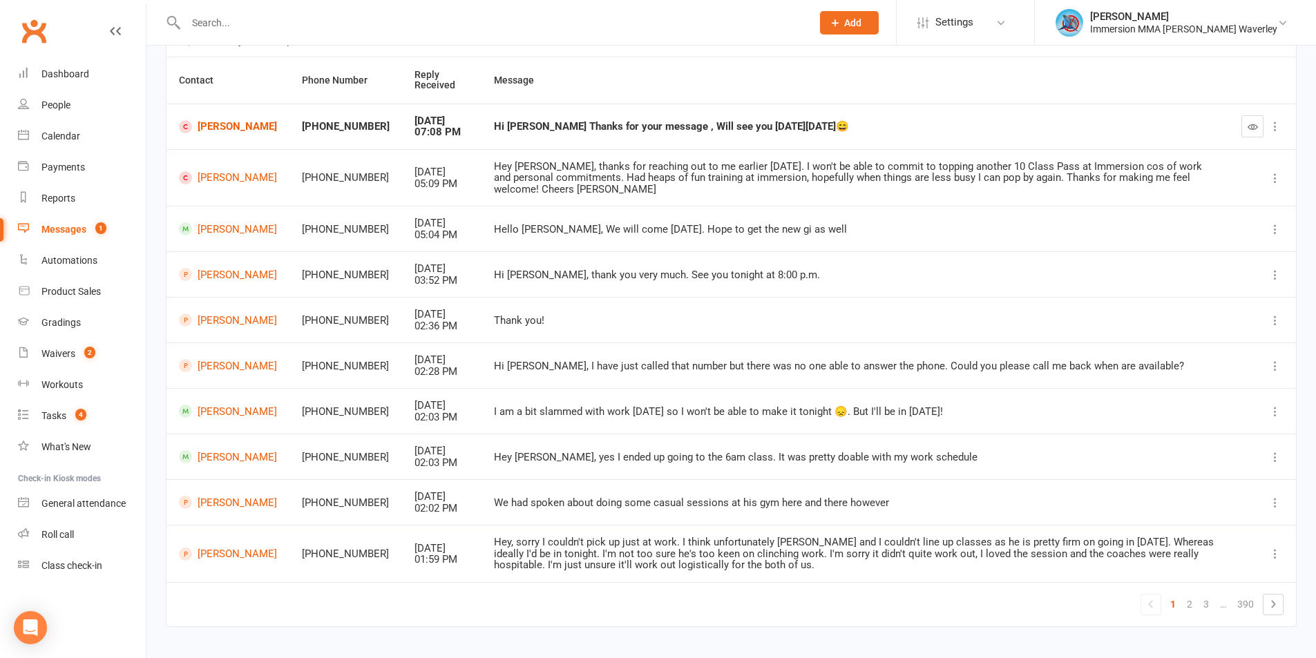
scroll to position [150, 0]
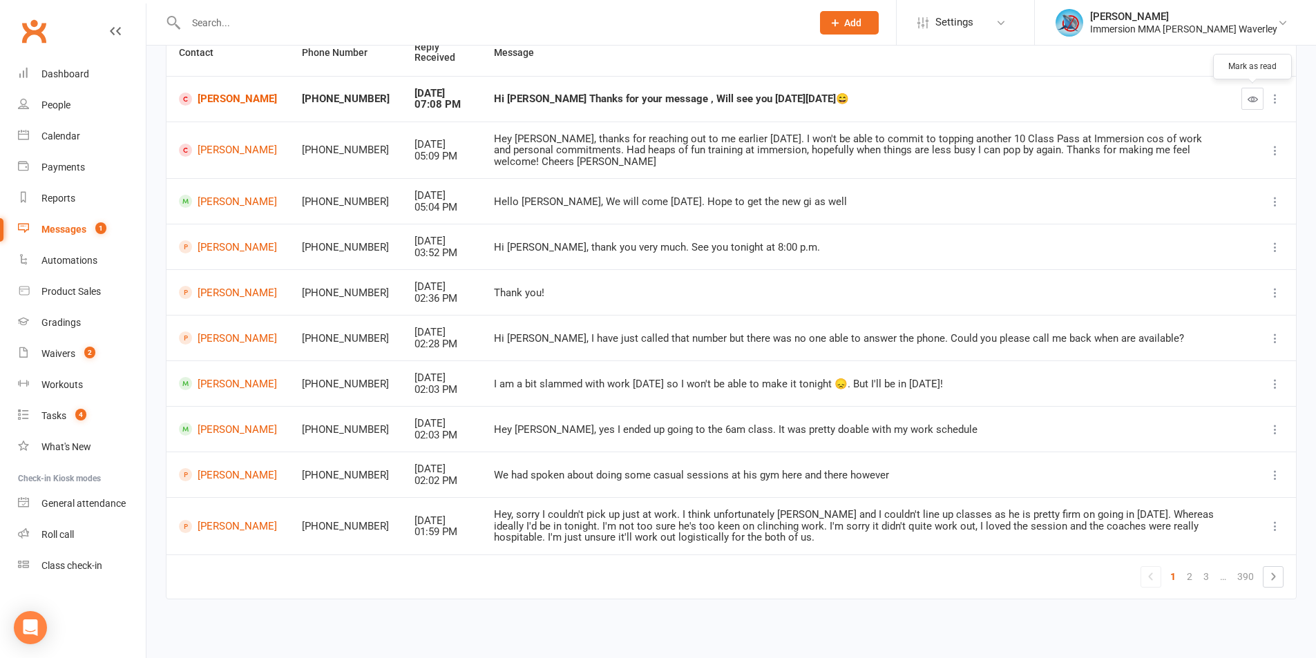
click at [1255, 92] on button "button" at bounding box center [1252, 99] width 22 height 22
click at [229, 99] on link "Tony Zhao" at bounding box center [228, 99] width 98 height 13
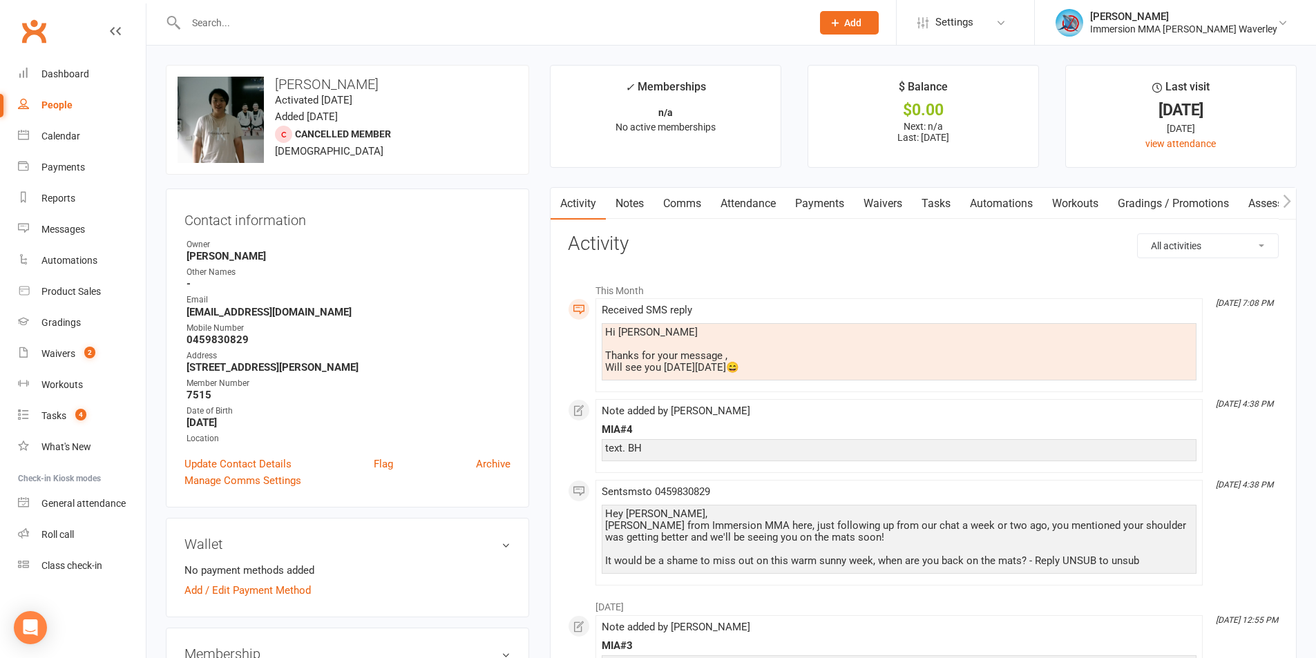
click at [634, 204] on link "Notes" at bounding box center [630, 204] width 48 height 32
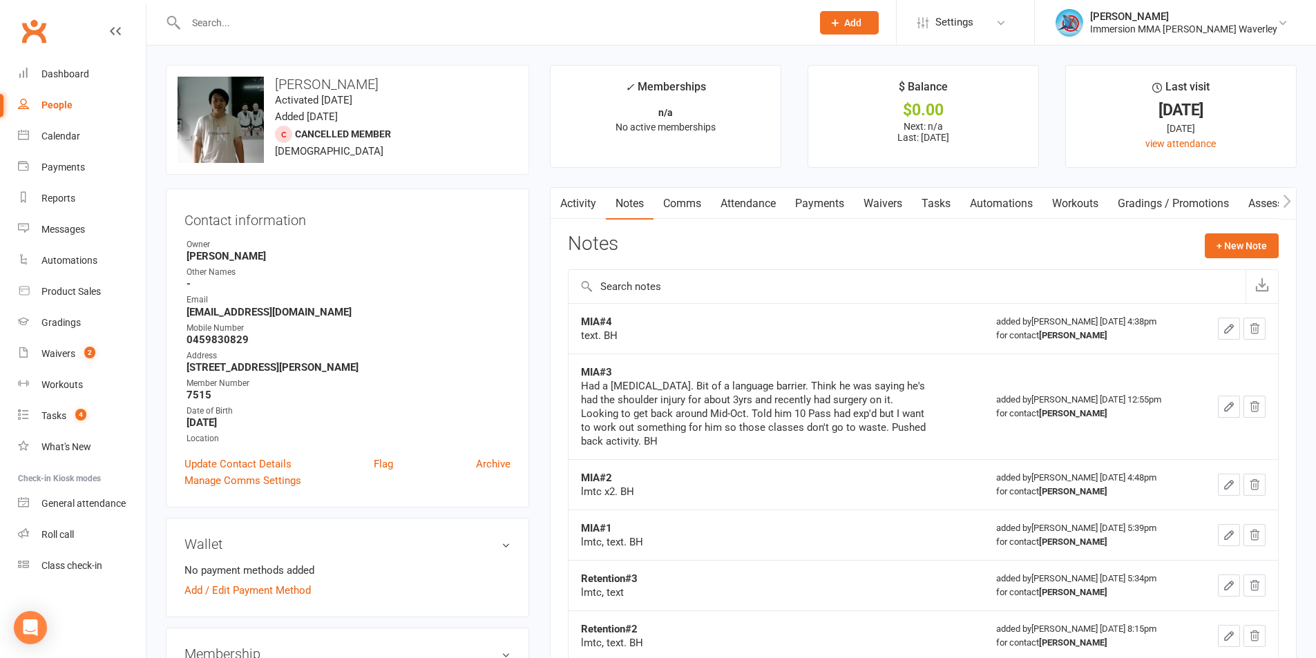
scroll to position [184, 0]
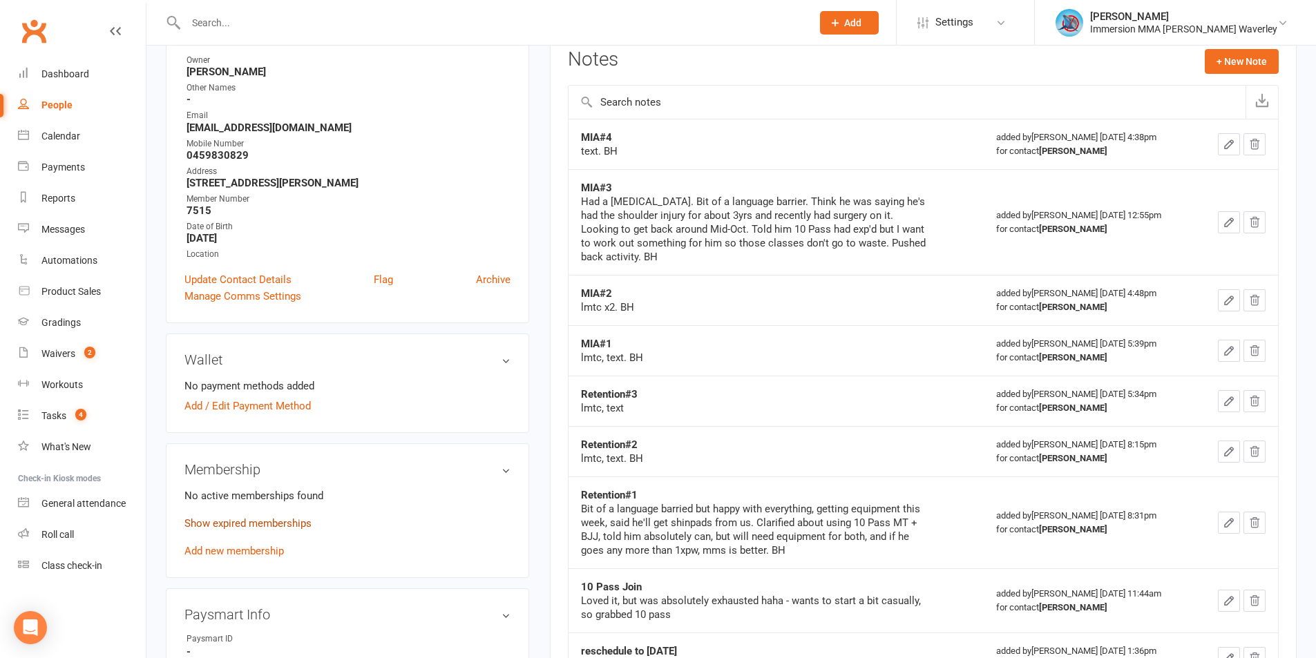
click at [265, 520] on link "Show expired memberships" at bounding box center [247, 523] width 127 height 12
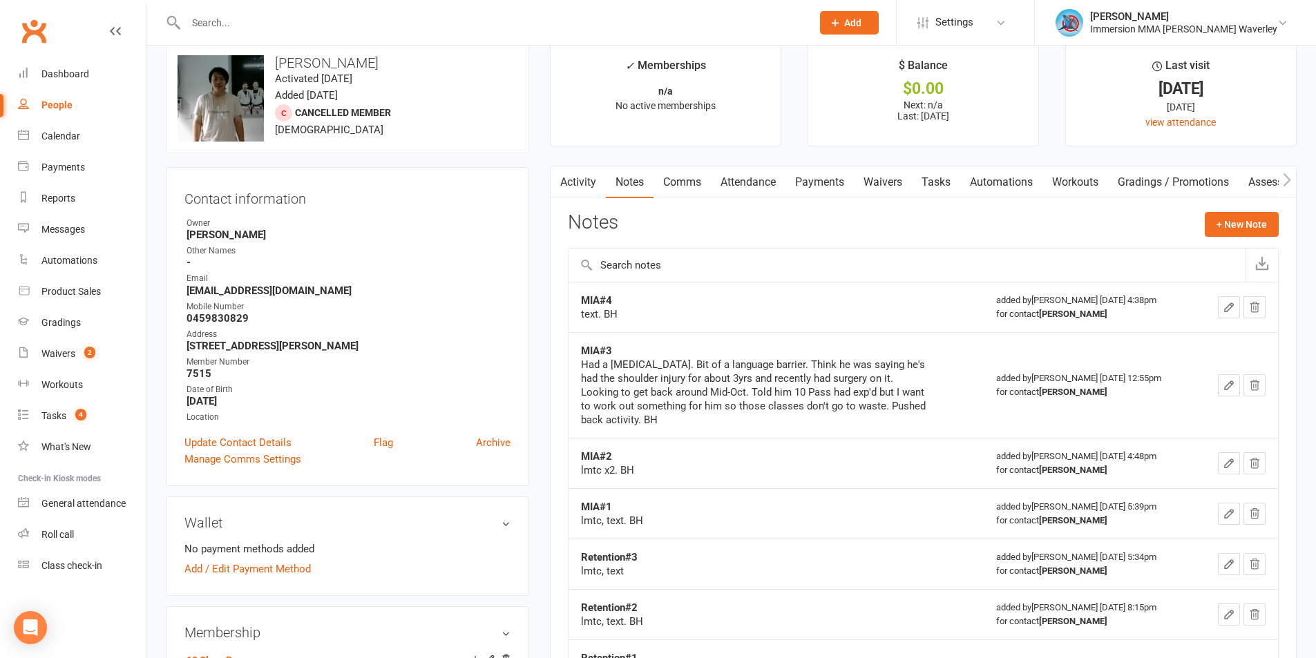
scroll to position [0, 0]
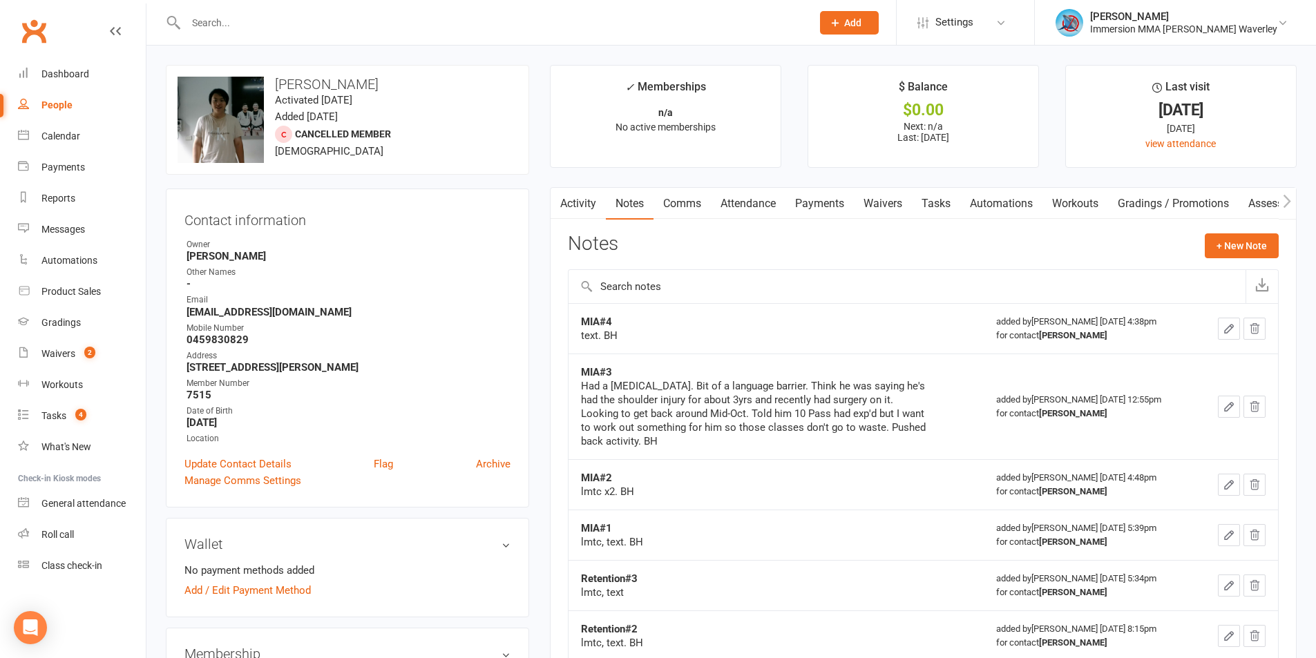
click at [576, 211] on link "Activity" at bounding box center [577, 204] width 55 height 32
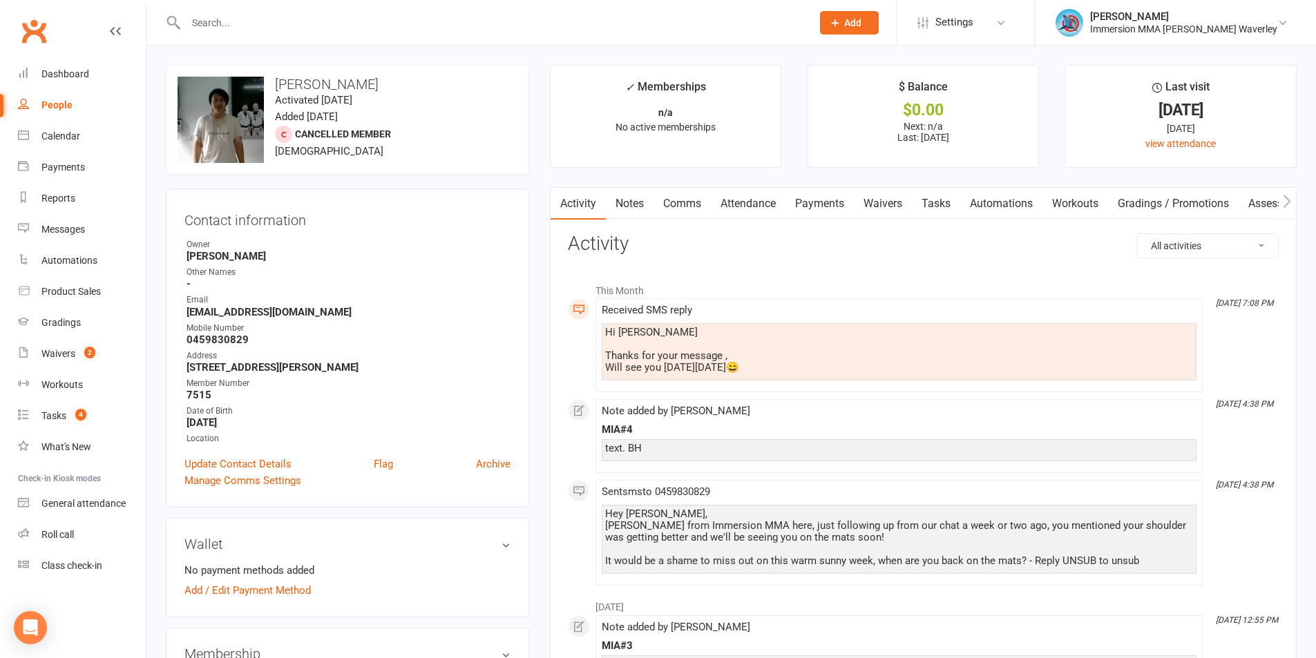
click at [796, 300] on li "Oct 13, 7:08 PM Received SMS reply Hi Ben Thanks for your message , Will see yo…" at bounding box center [898, 345] width 607 height 94
click at [683, 203] on link "Comms" at bounding box center [681, 204] width 57 height 32
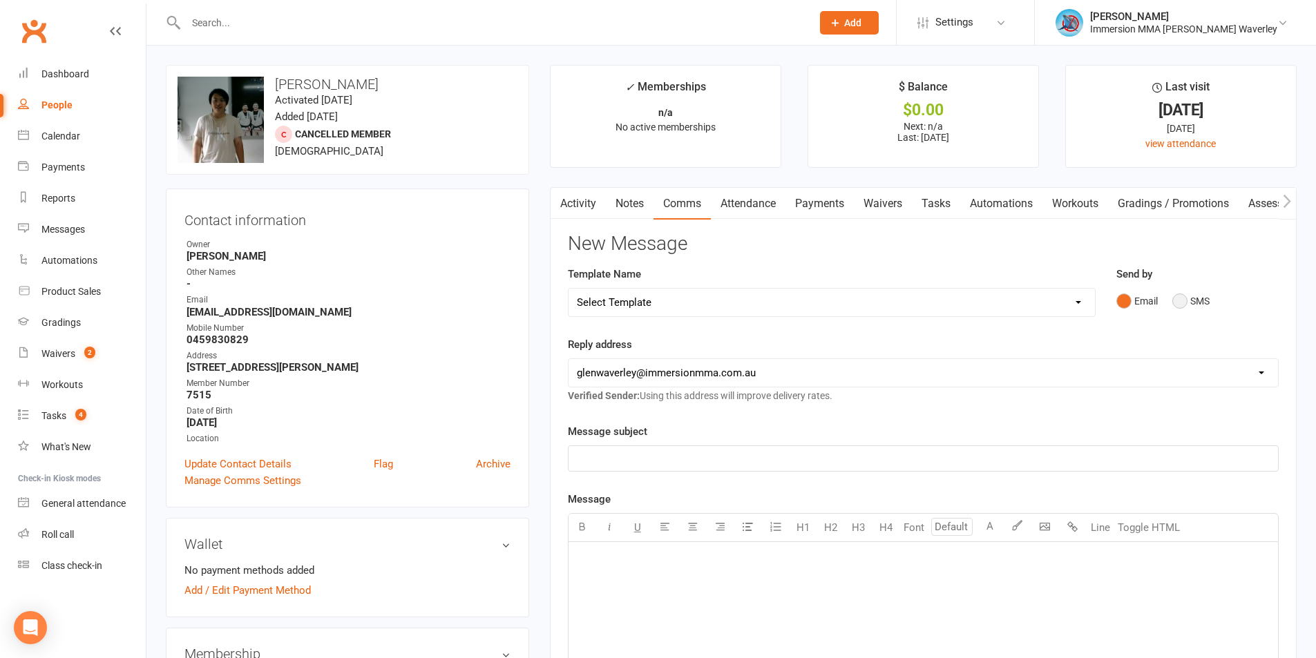
click at [1189, 301] on button "SMS" at bounding box center [1190, 301] width 37 height 26
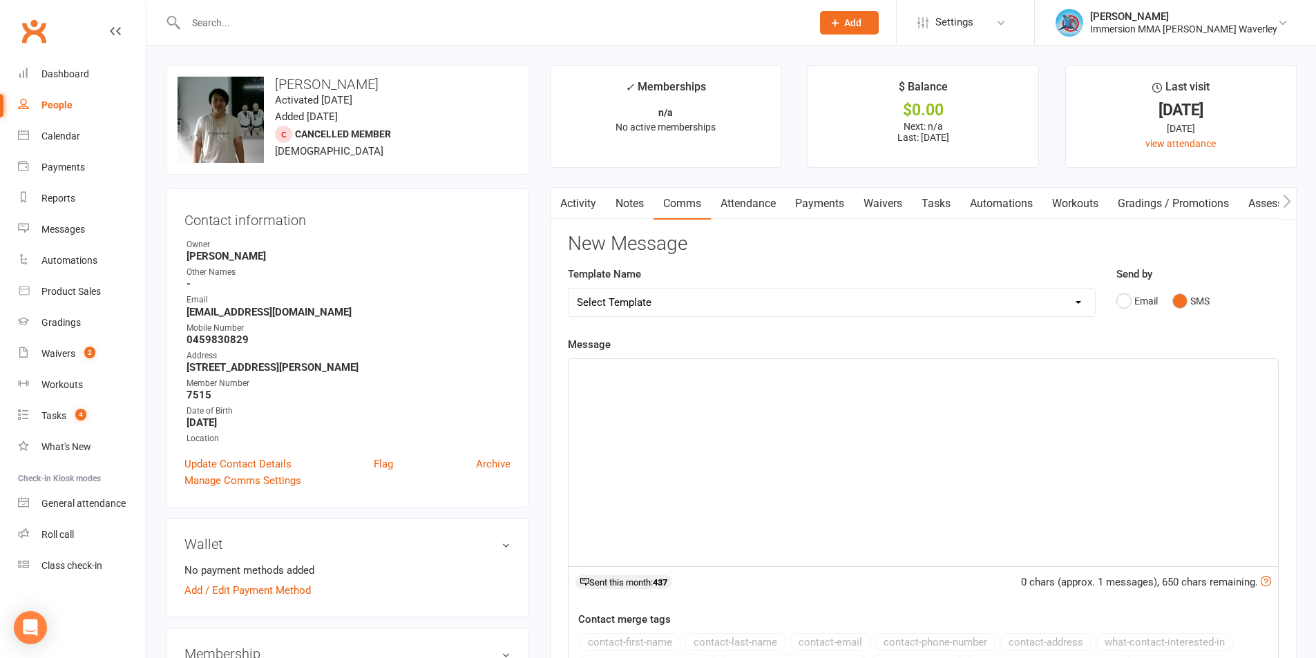
click at [885, 445] on div "﻿" at bounding box center [922, 462] width 709 height 207
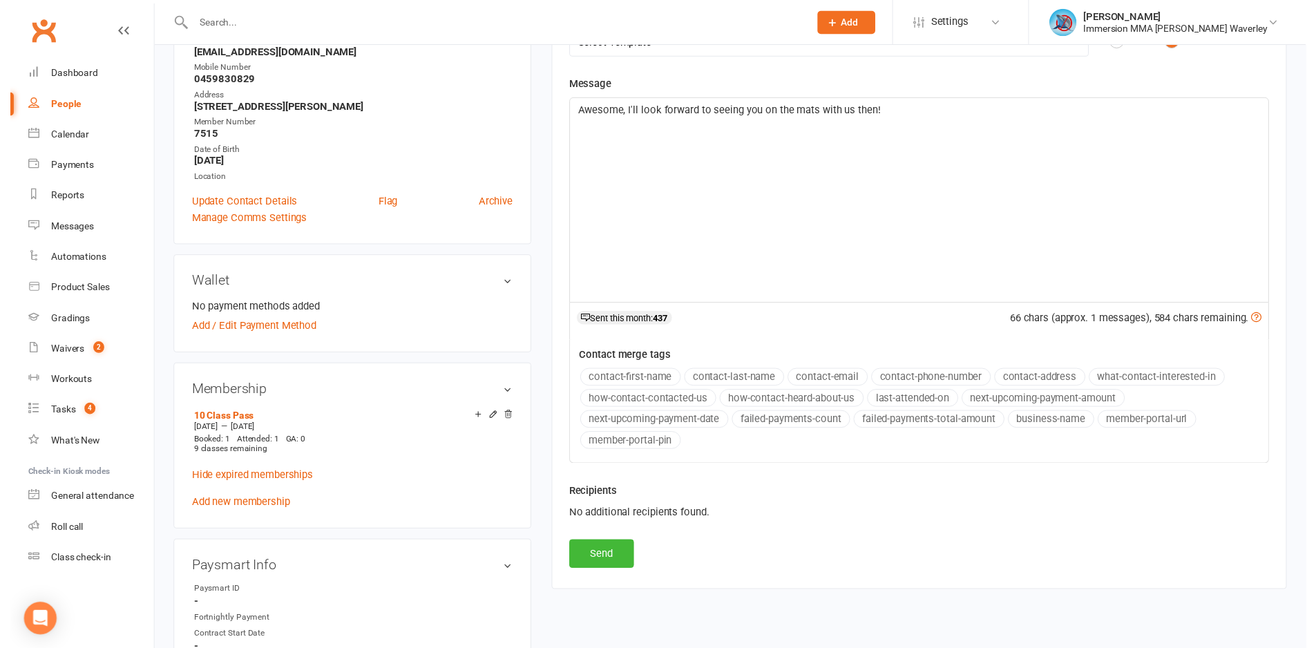
scroll to position [553, 0]
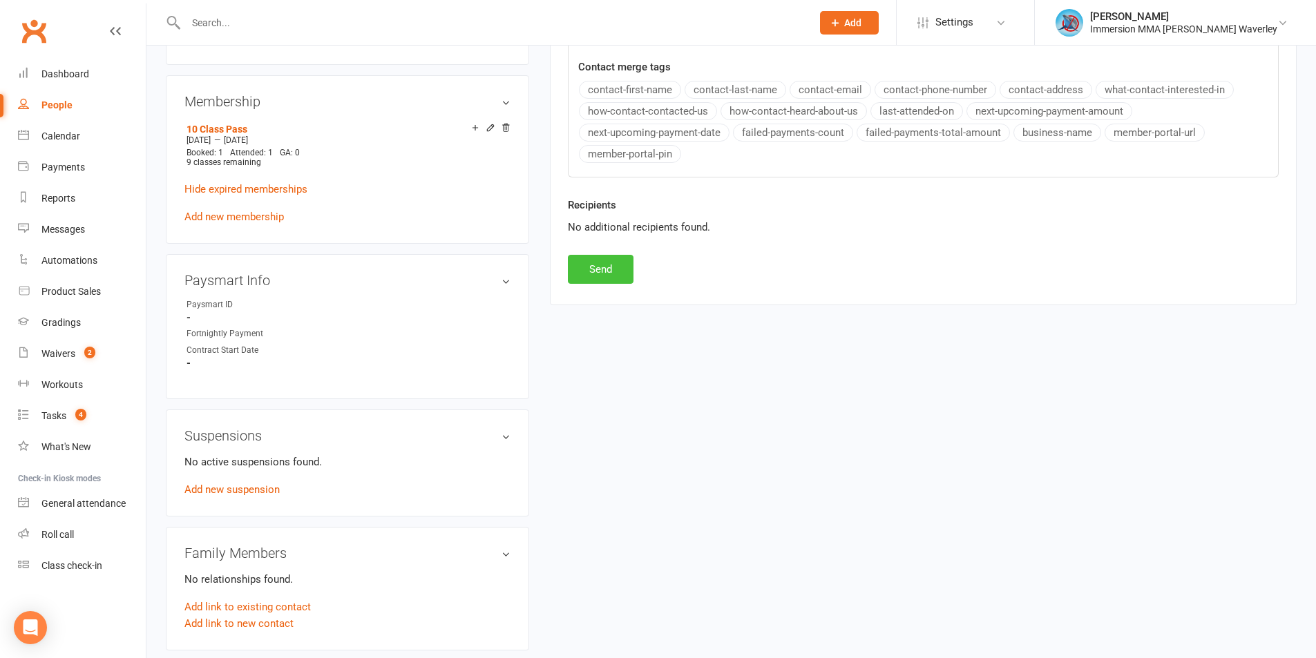
drag, startPoint x: 589, startPoint y: 253, endPoint x: 593, endPoint y: 266, distance: 13.8
click at [593, 266] on button "Send" at bounding box center [601, 269] width 66 height 29
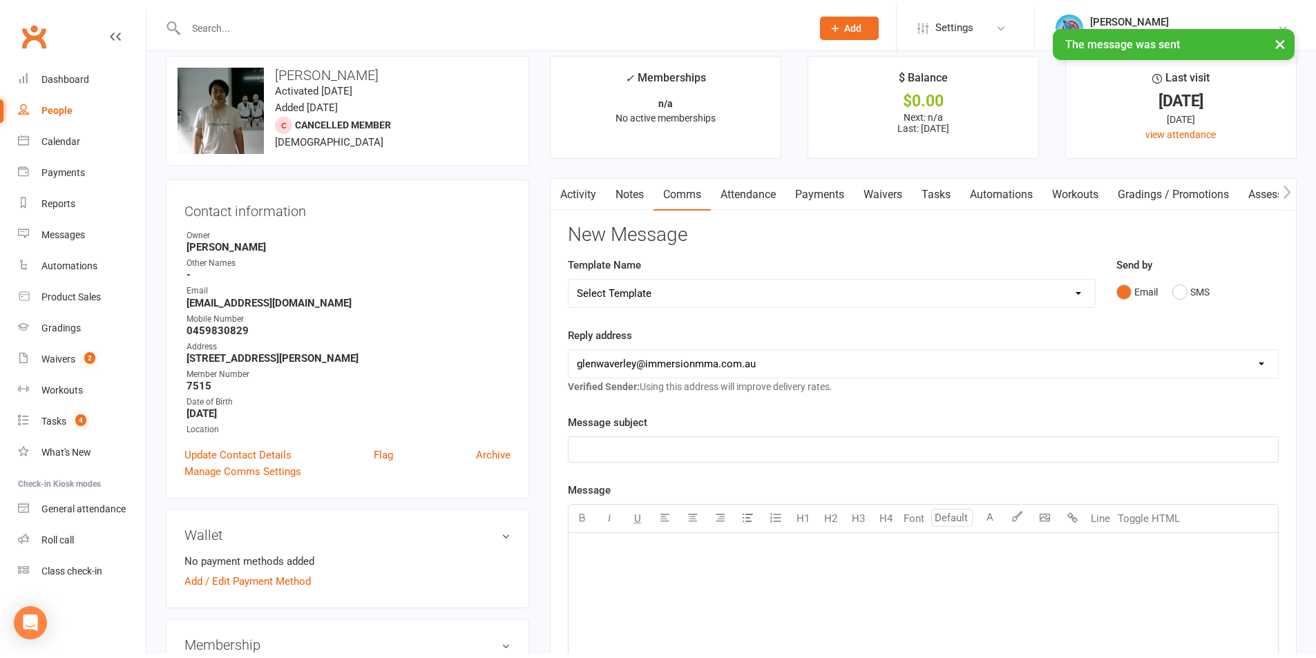
scroll to position [0, 0]
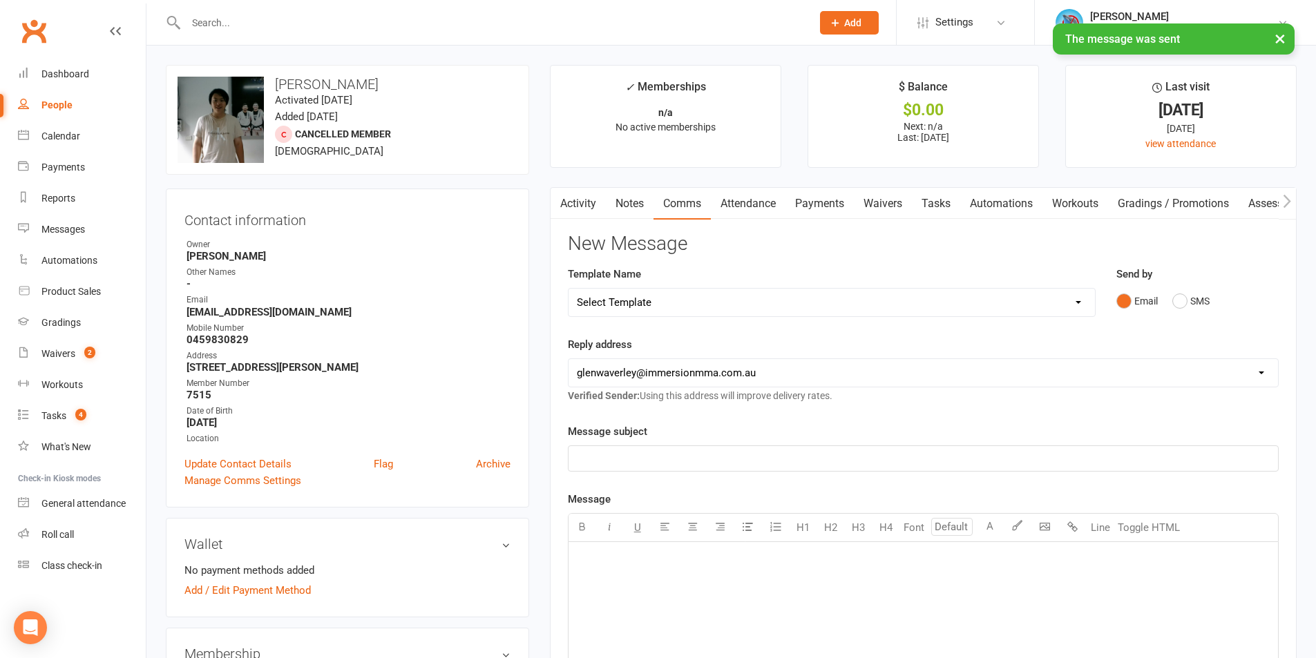
click at [930, 185] on main "✓ Memberships n/a No active memberships $ Balance $0.00 Next: n/a Last: 15 Mar …" at bounding box center [922, 541] width 767 height 952
click at [939, 213] on link "Tasks" at bounding box center [936, 204] width 48 height 32
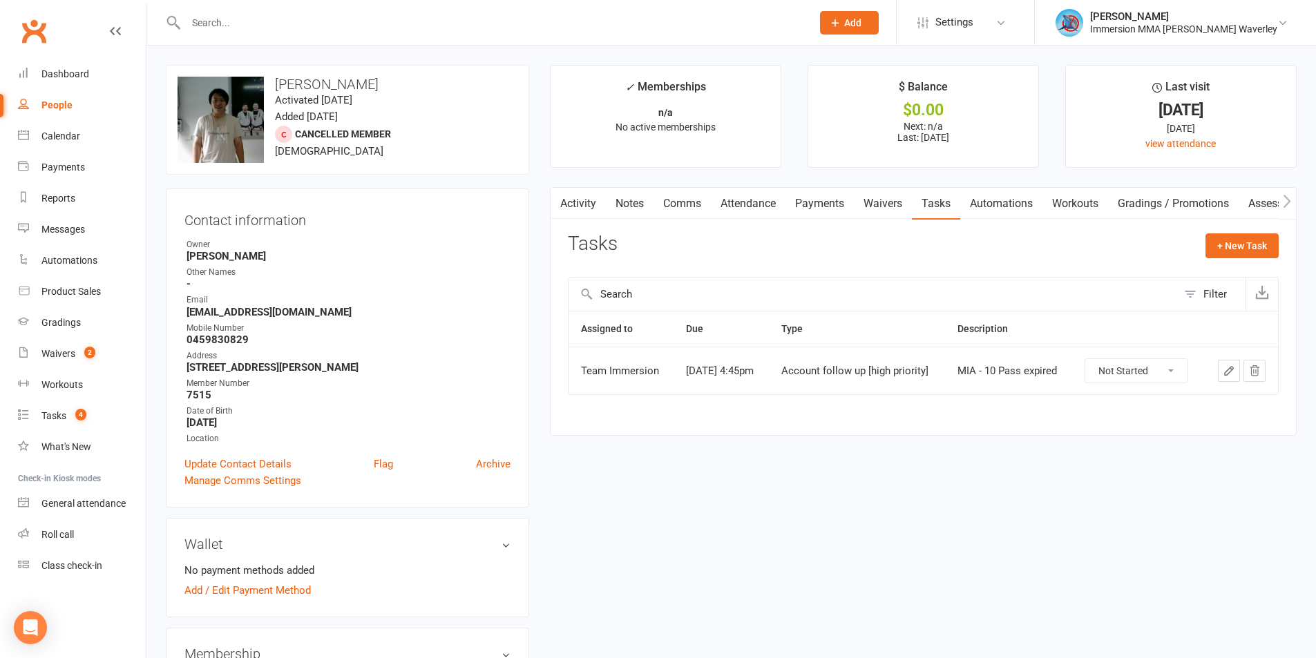
click at [1221, 377] on button "button" at bounding box center [1229, 371] width 22 height 22
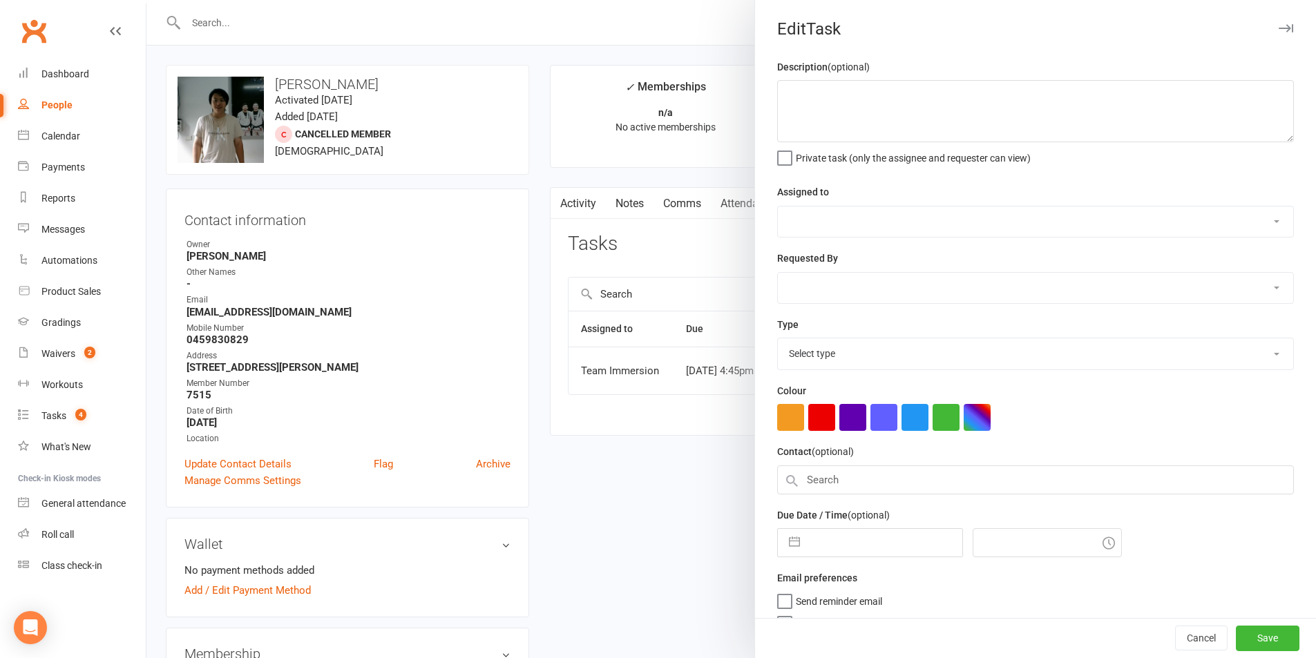
type textarea "MIA - 10 Pass expired"
select select "48837"
select select "48840"
type input "15 Oct 2025"
type input "4:45pm"
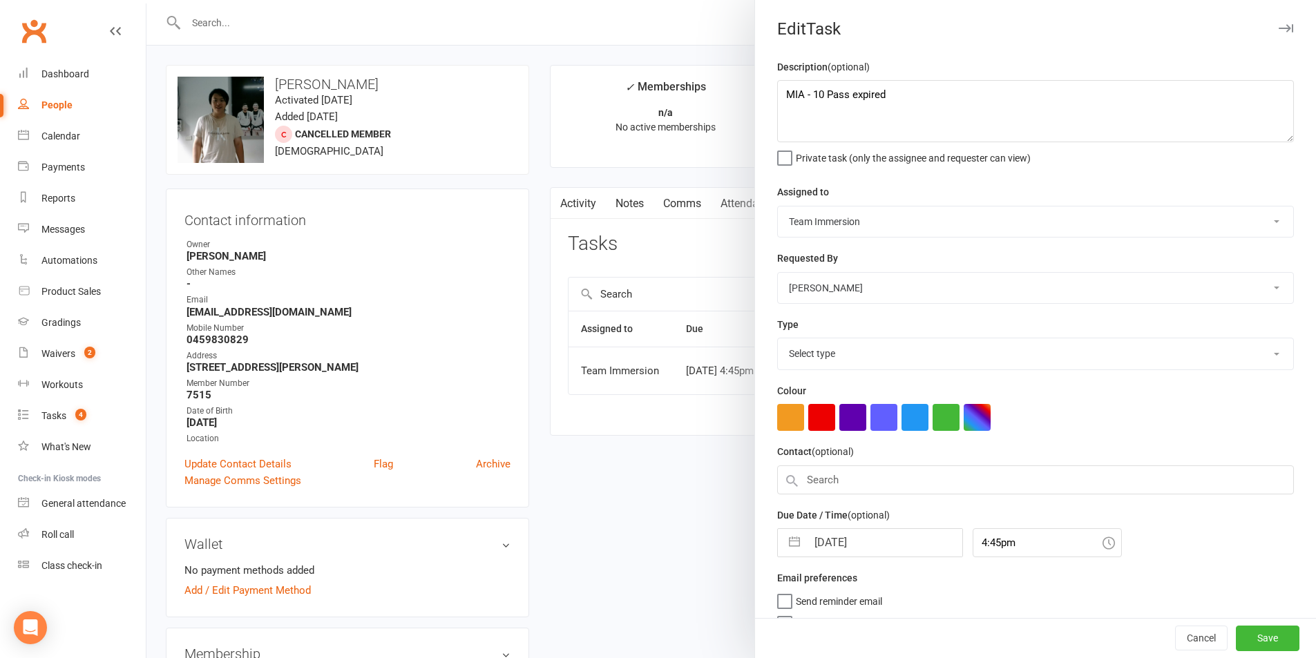
select select "27317"
click at [826, 537] on input "15 Oct 2025" at bounding box center [884, 540] width 155 height 28
select select "8"
select select "2025"
select select "9"
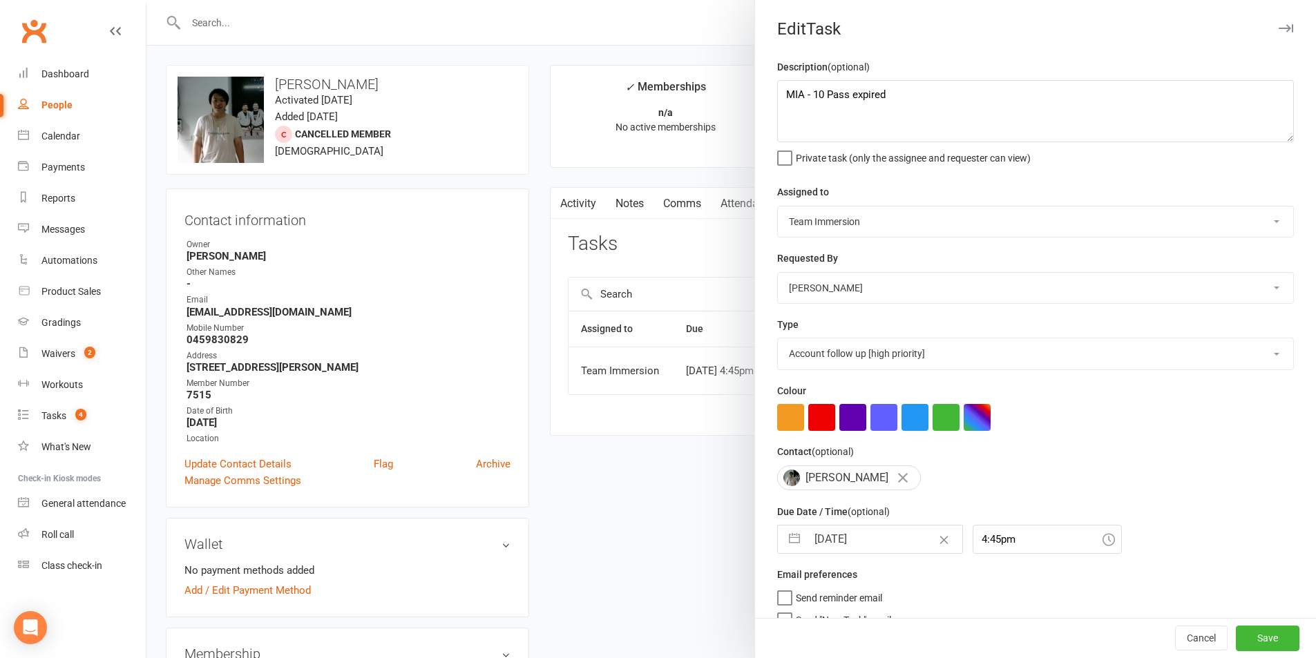
select select "2025"
select select "10"
select select "2025"
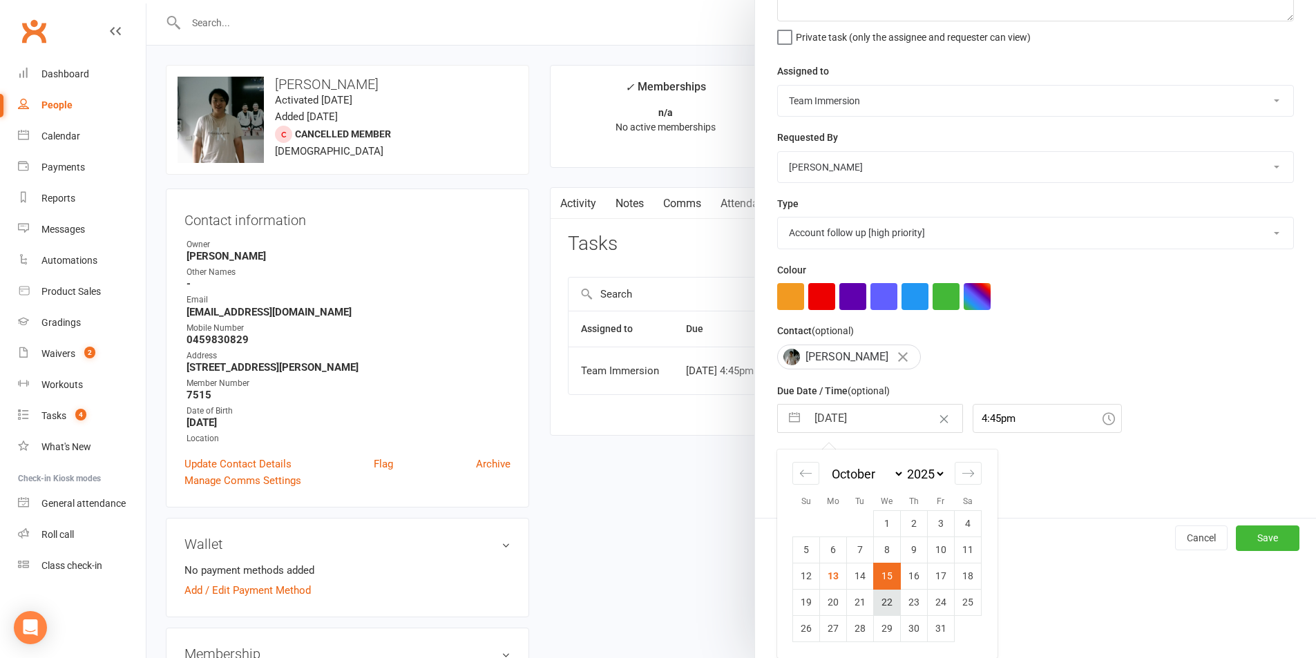
click at [878, 597] on td "22" at bounding box center [887, 602] width 27 height 26
type input "22 Oct 2025"
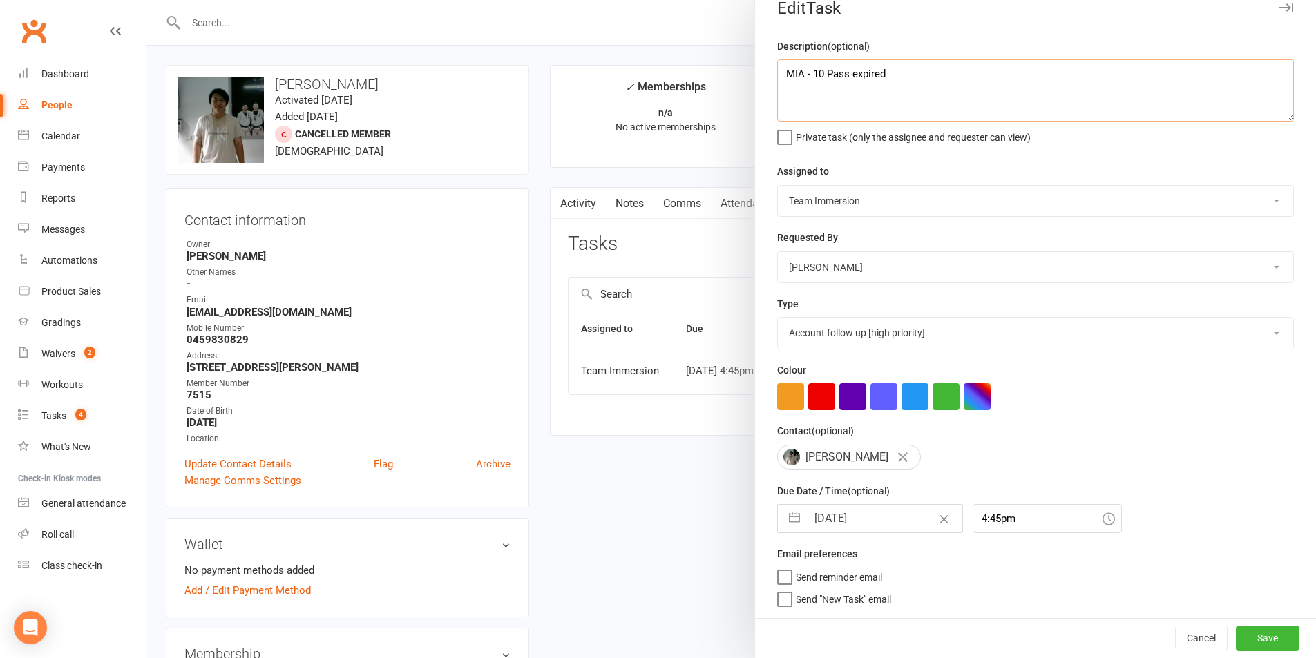
click at [946, 66] on textarea "MIA - 10 Pass expired" at bounding box center [1035, 90] width 517 height 62
type textarea "MIA - 10 Pass expired, should be in today"
click at [1242, 637] on button "Save" at bounding box center [1268, 638] width 64 height 25
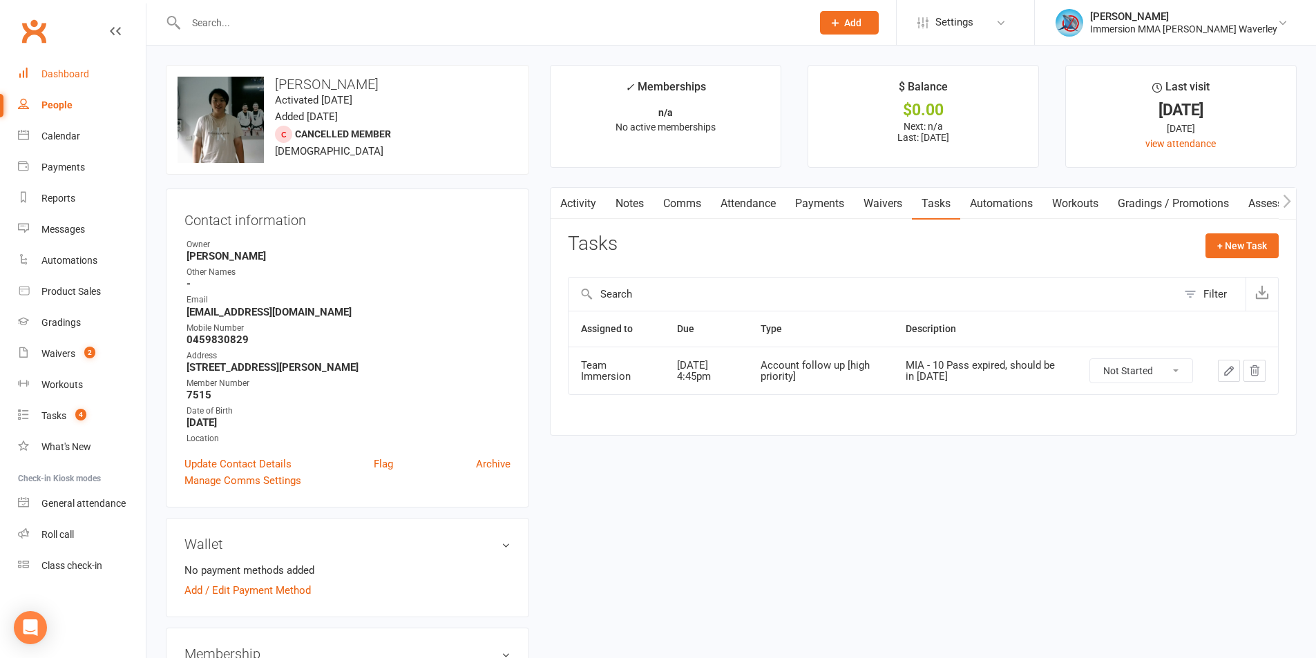
click at [86, 77] on div "Dashboard" at bounding box center [65, 73] width 48 height 11
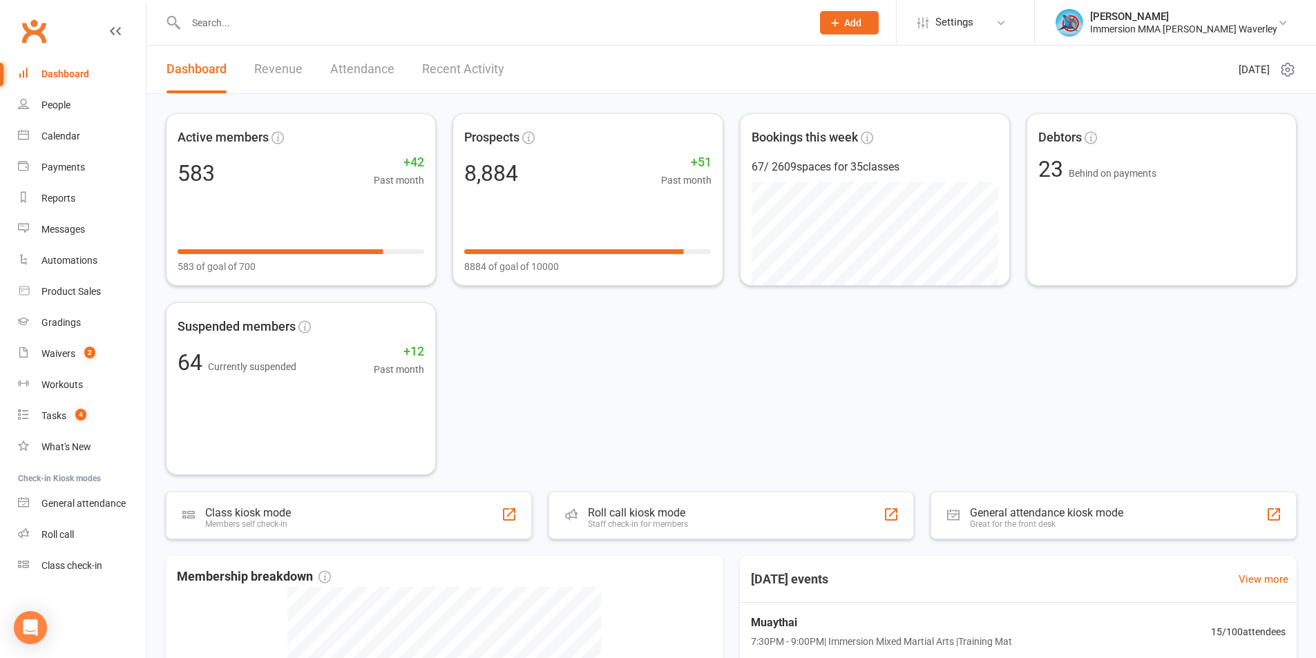
click at [216, 23] on input "text" at bounding box center [492, 22] width 620 height 19
paste input "linda.j@139.com"
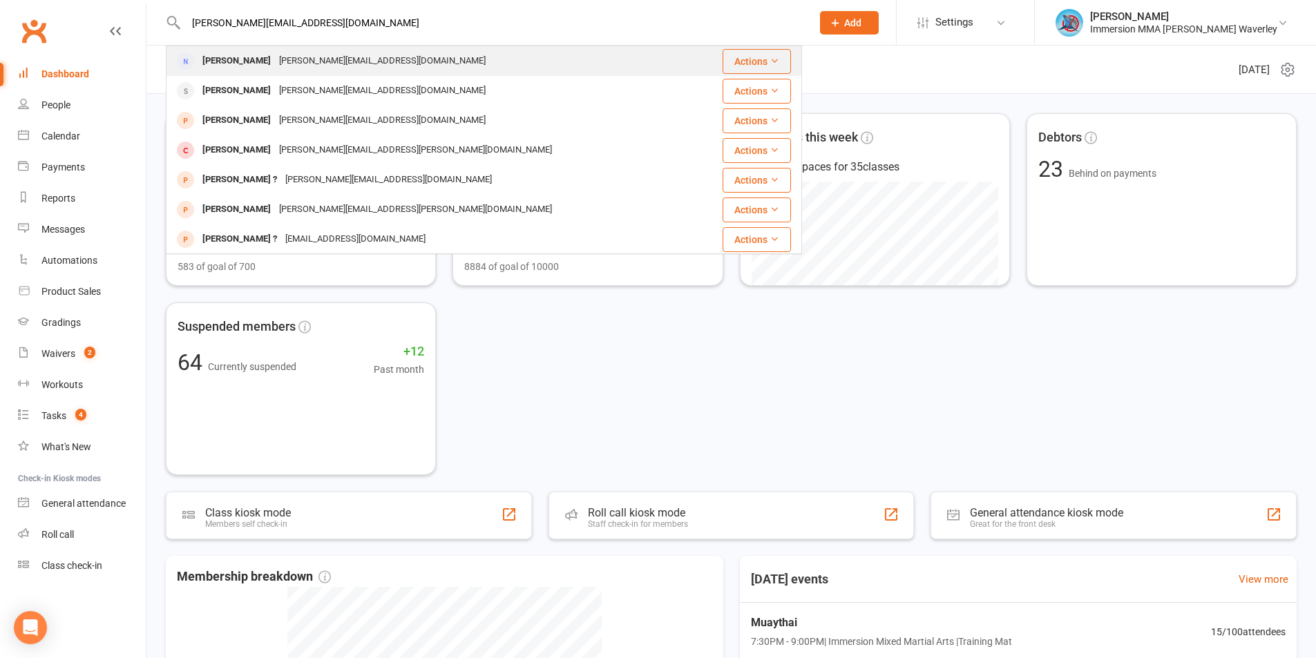
type input "linda.j@139.com"
click at [282, 59] on div "linda.j@139.com" at bounding box center [382, 61] width 215 height 20
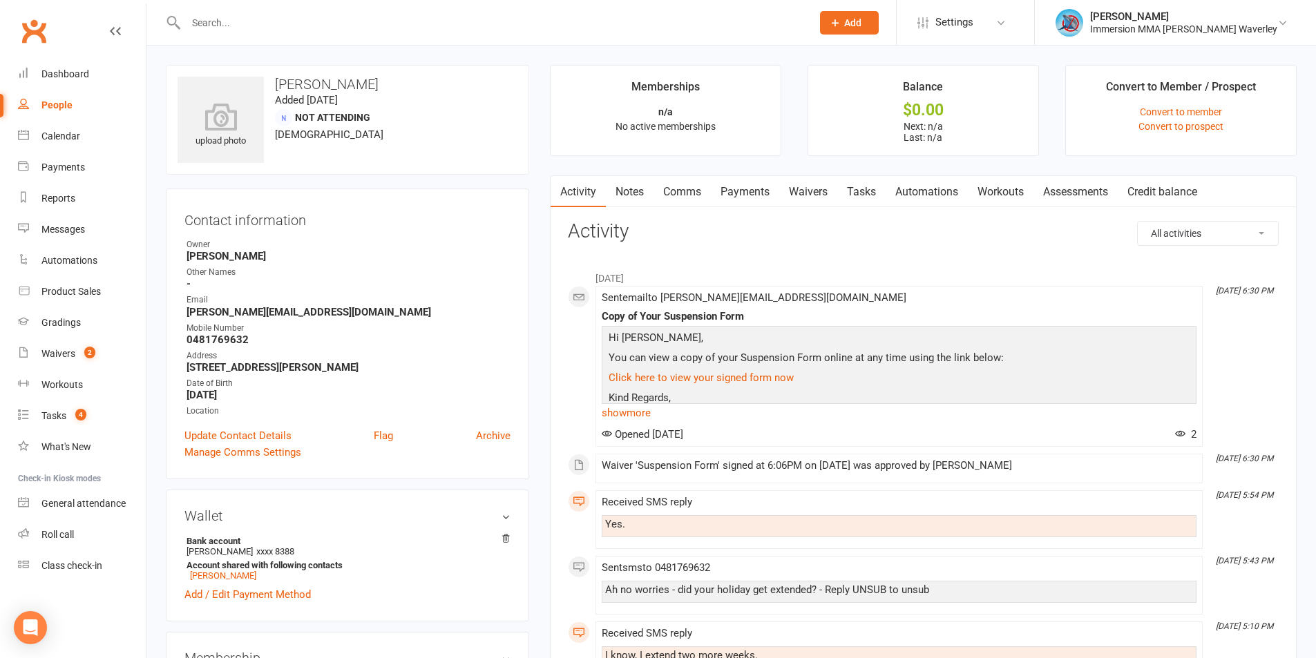
click at [636, 184] on link "Notes" at bounding box center [630, 192] width 48 height 32
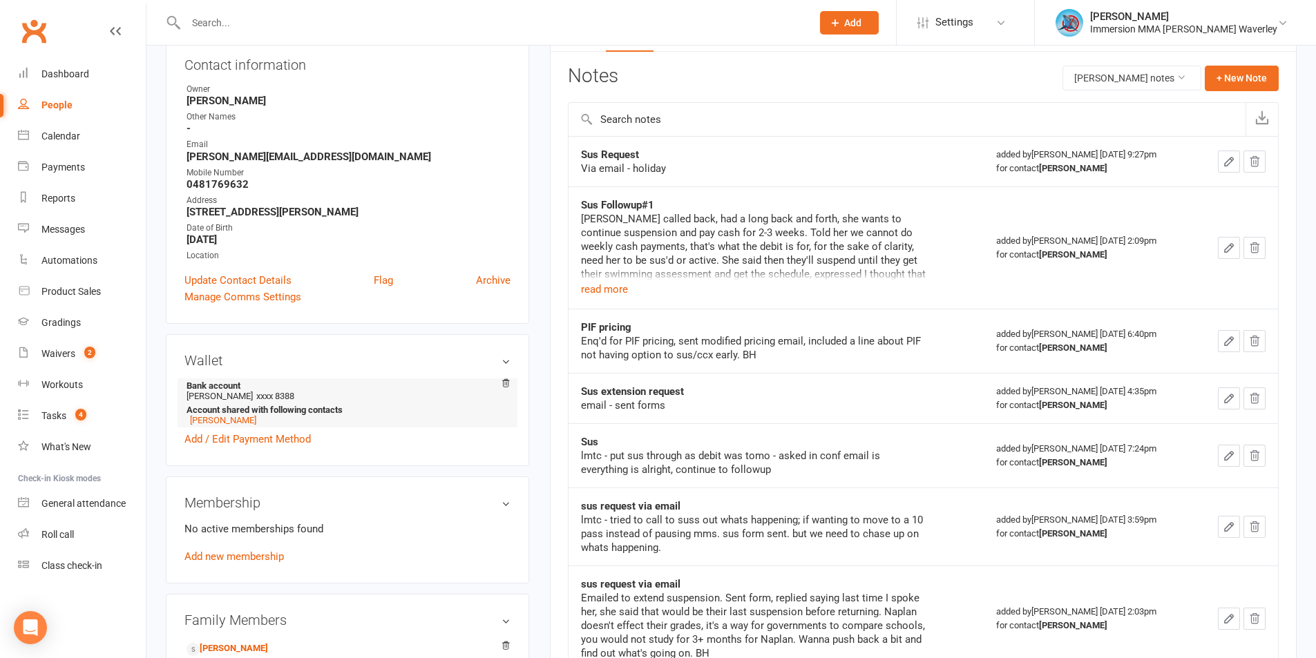
scroll to position [339, 0]
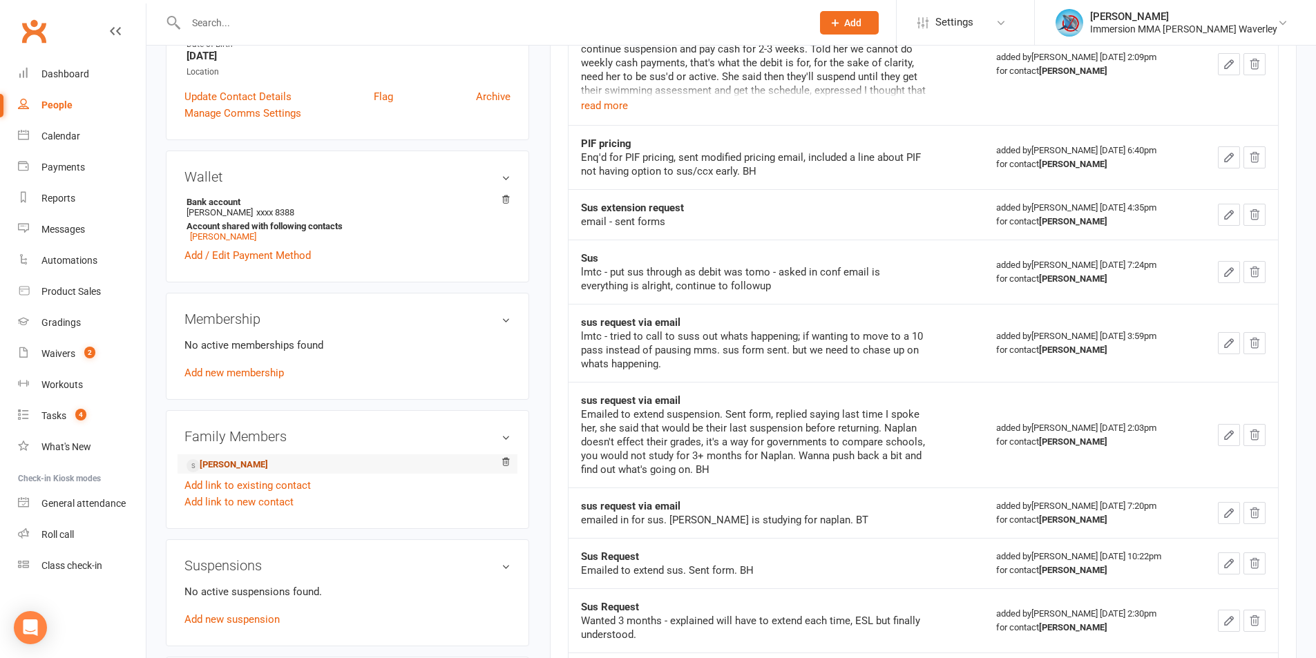
click at [247, 463] on link "Ella Wang - Child" at bounding box center [226, 465] width 81 height 15
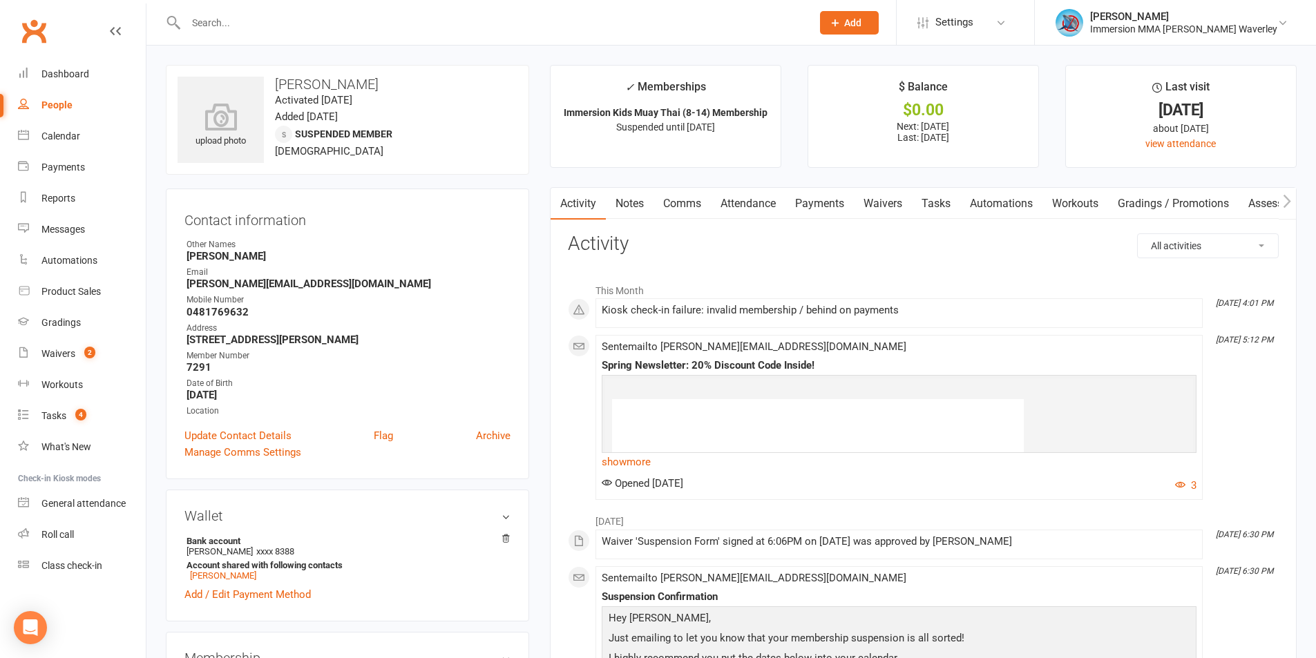
click at [820, 218] on link "Payments" at bounding box center [819, 204] width 68 height 32
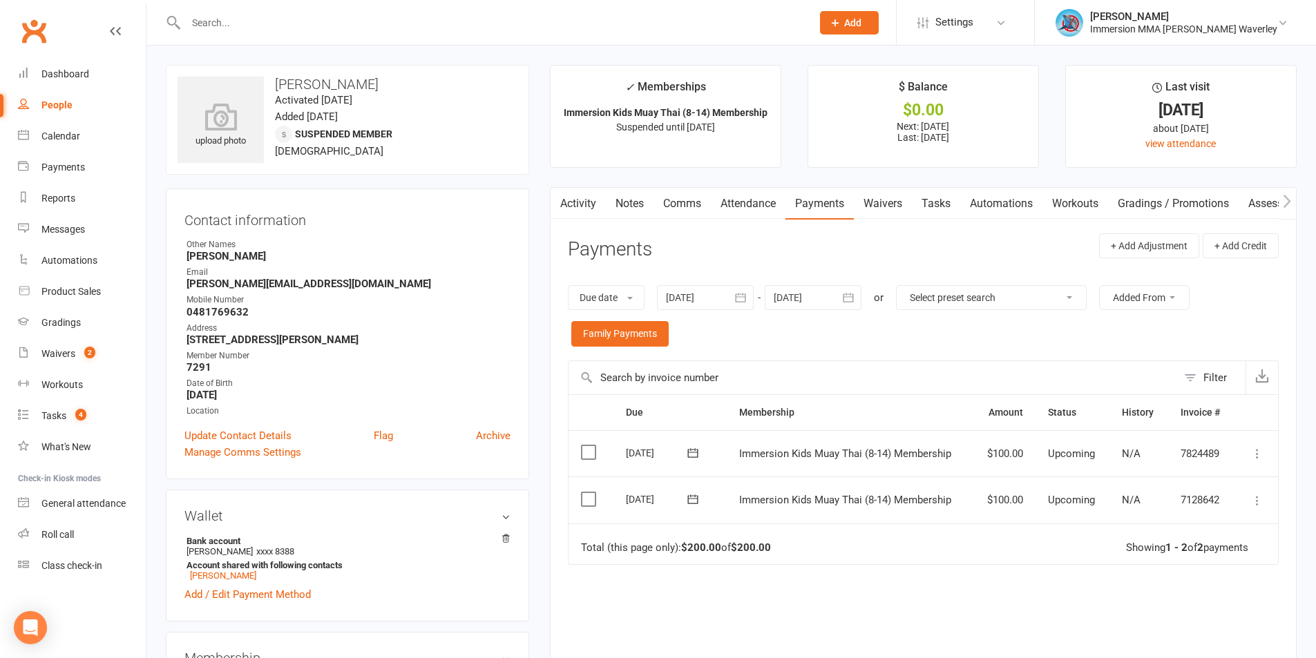
click at [720, 314] on div "Due date Due date Date paid Date failed Date settled 12 Sep 2025 September 2025…" at bounding box center [923, 315] width 711 height 89
click at [721, 308] on div at bounding box center [705, 297] width 97 height 25
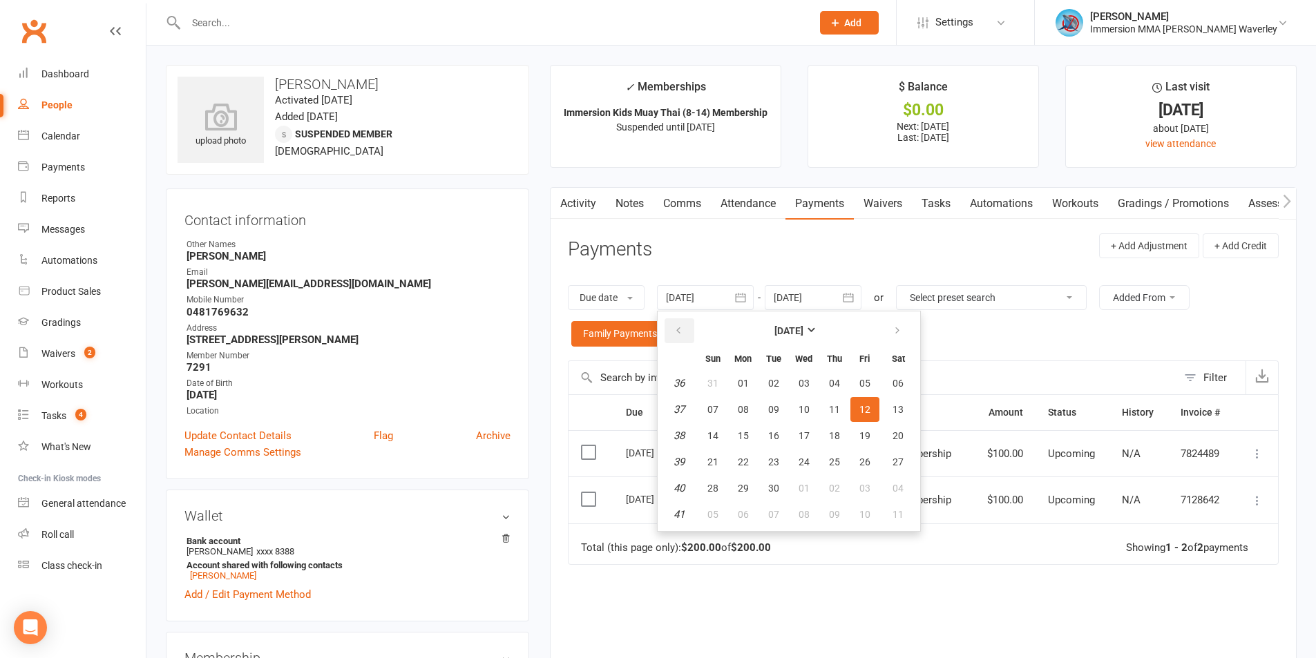
click at [680, 334] on icon "button" at bounding box center [678, 330] width 10 height 11
click at [902, 324] on button "button" at bounding box center [898, 330] width 30 height 25
click at [774, 378] on span "01" at bounding box center [773, 383] width 11 height 11
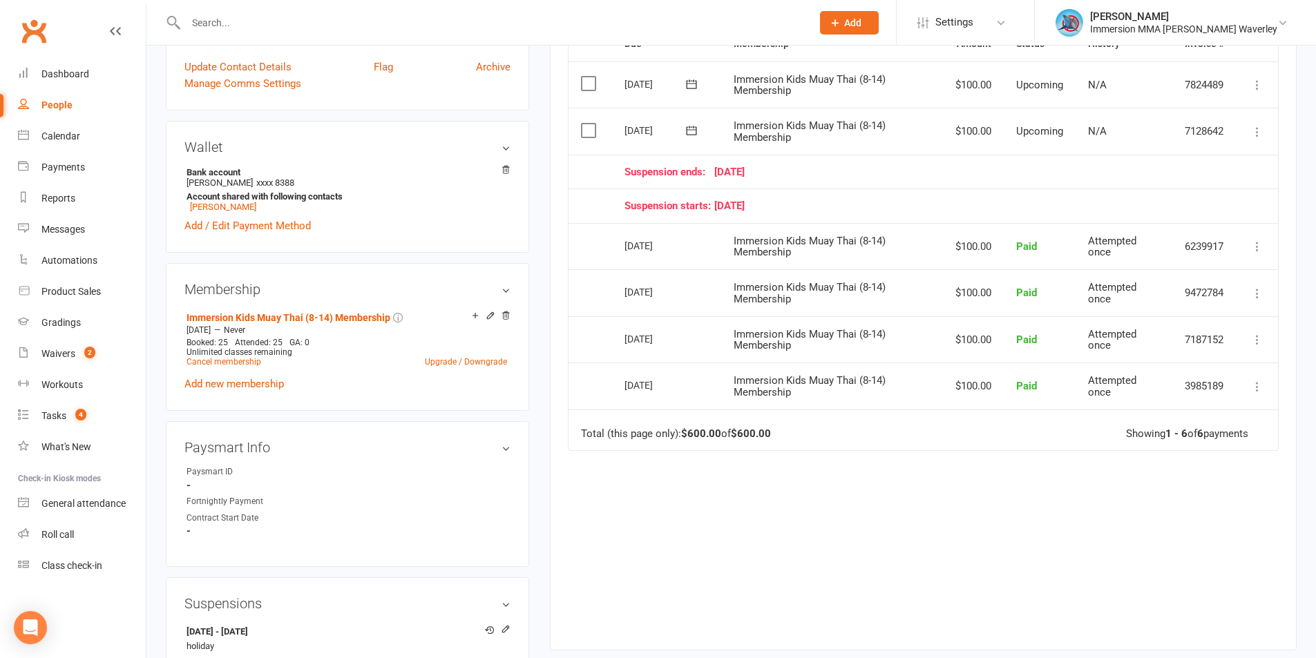
scroll to position [184, 0]
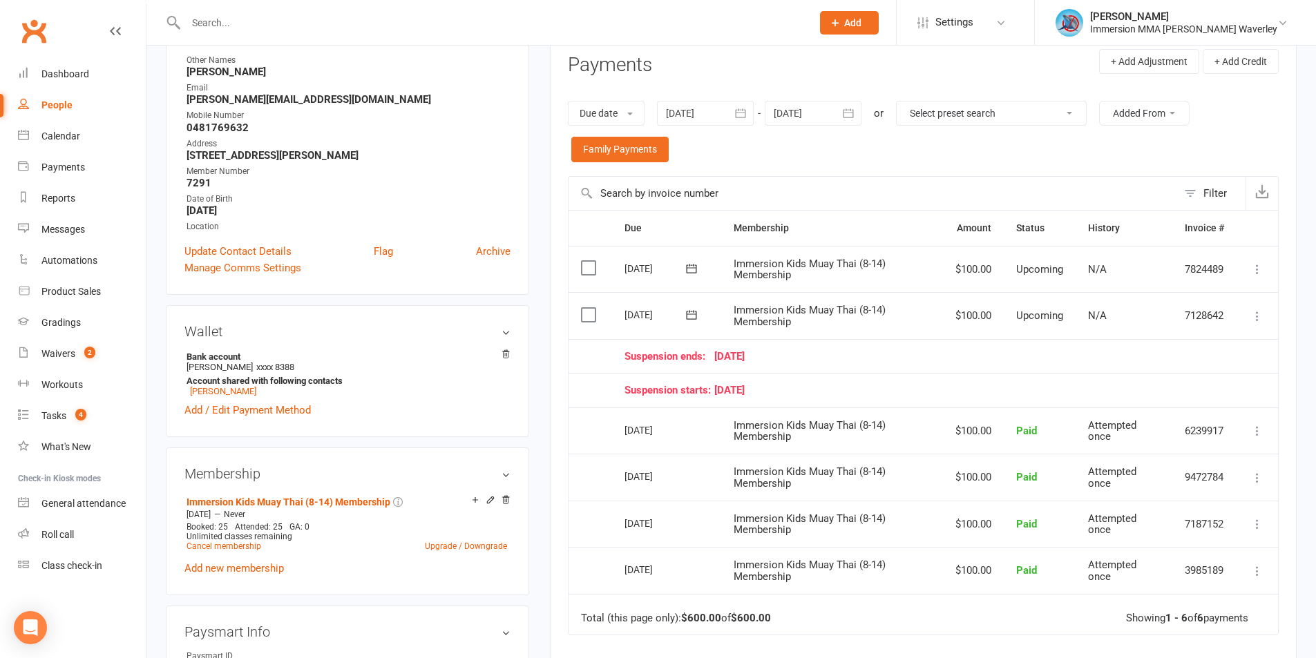
click at [709, 113] on div at bounding box center [705, 113] width 97 height 25
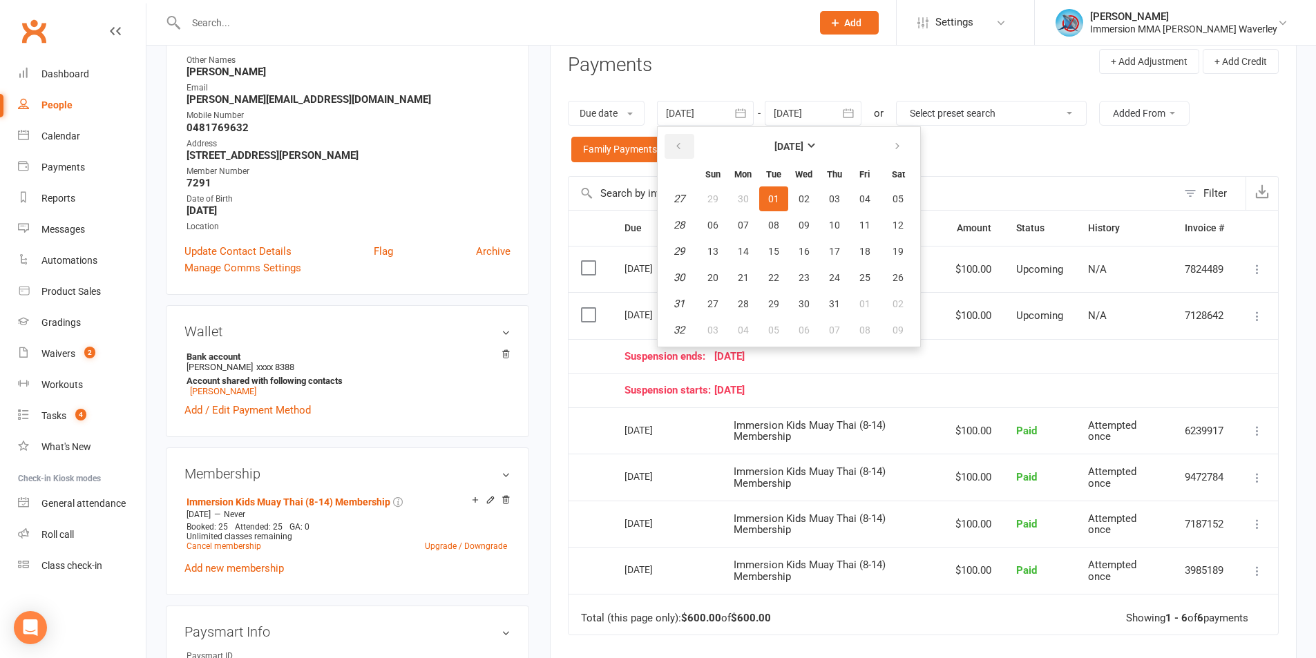
click at [683, 149] on icon "button" at bounding box center [678, 146] width 10 height 11
click at [773, 267] on button "24" at bounding box center [773, 277] width 29 height 25
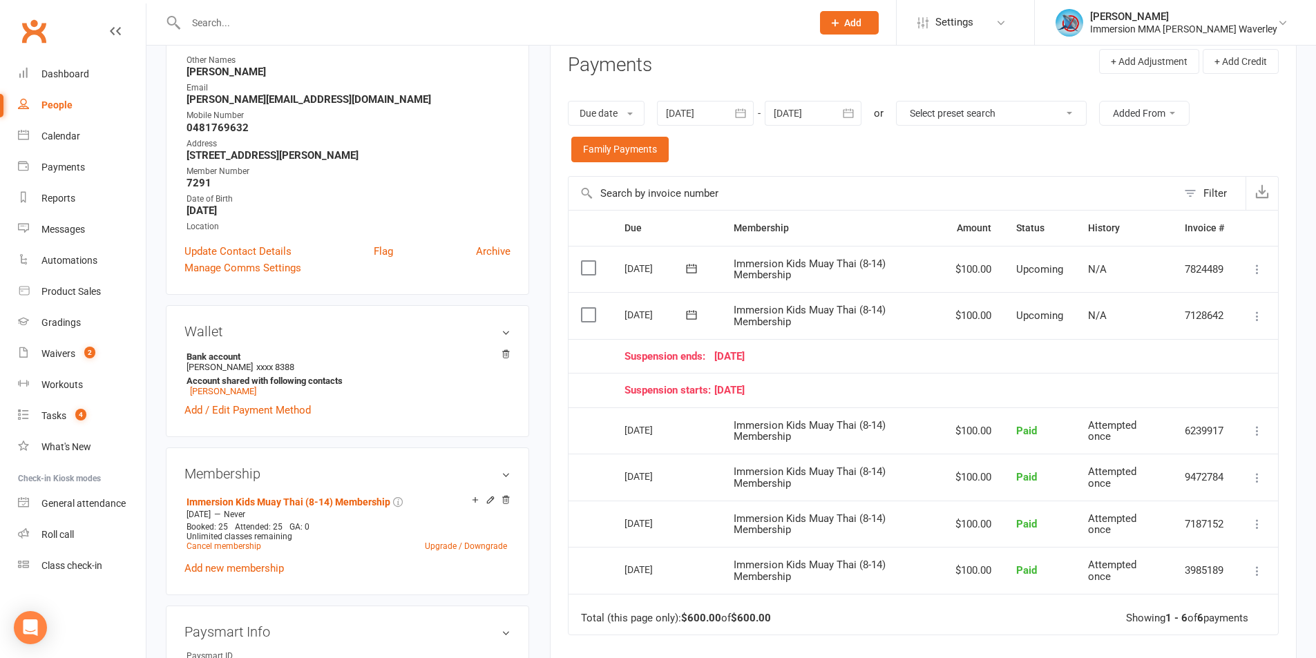
click at [688, 105] on div at bounding box center [705, 113] width 97 height 25
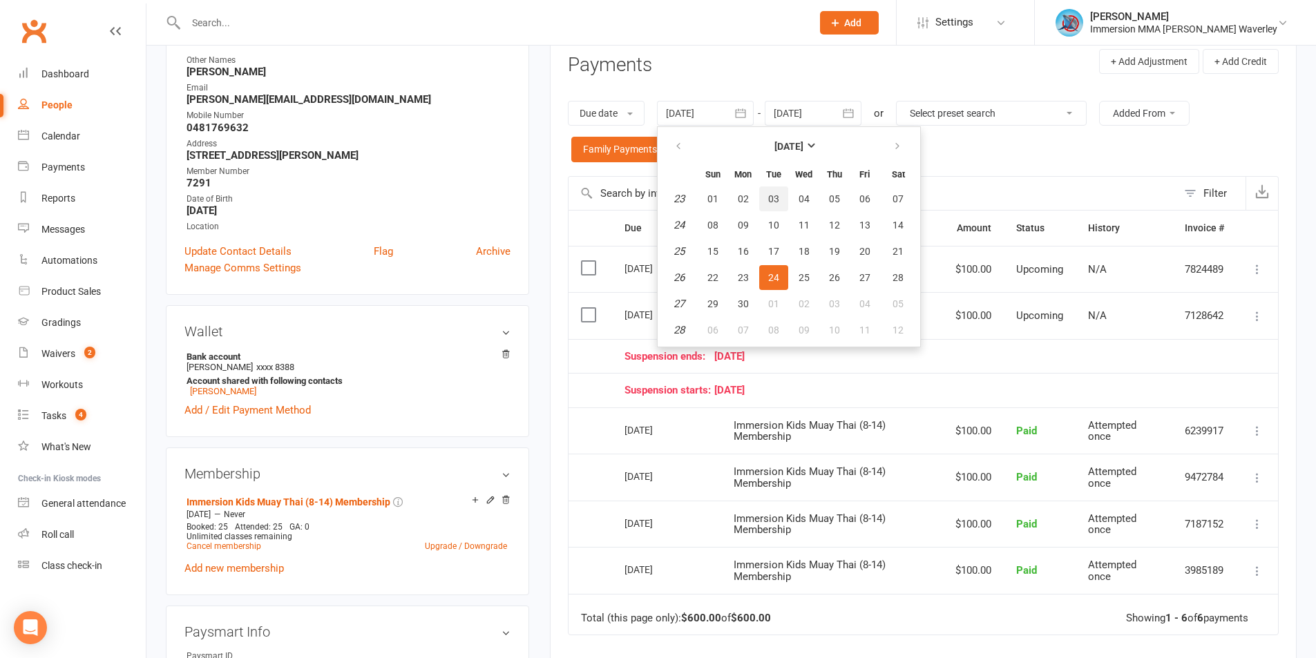
click at [776, 195] on span "03" at bounding box center [773, 198] width 11 height 11
type input "03 Jun 2025"
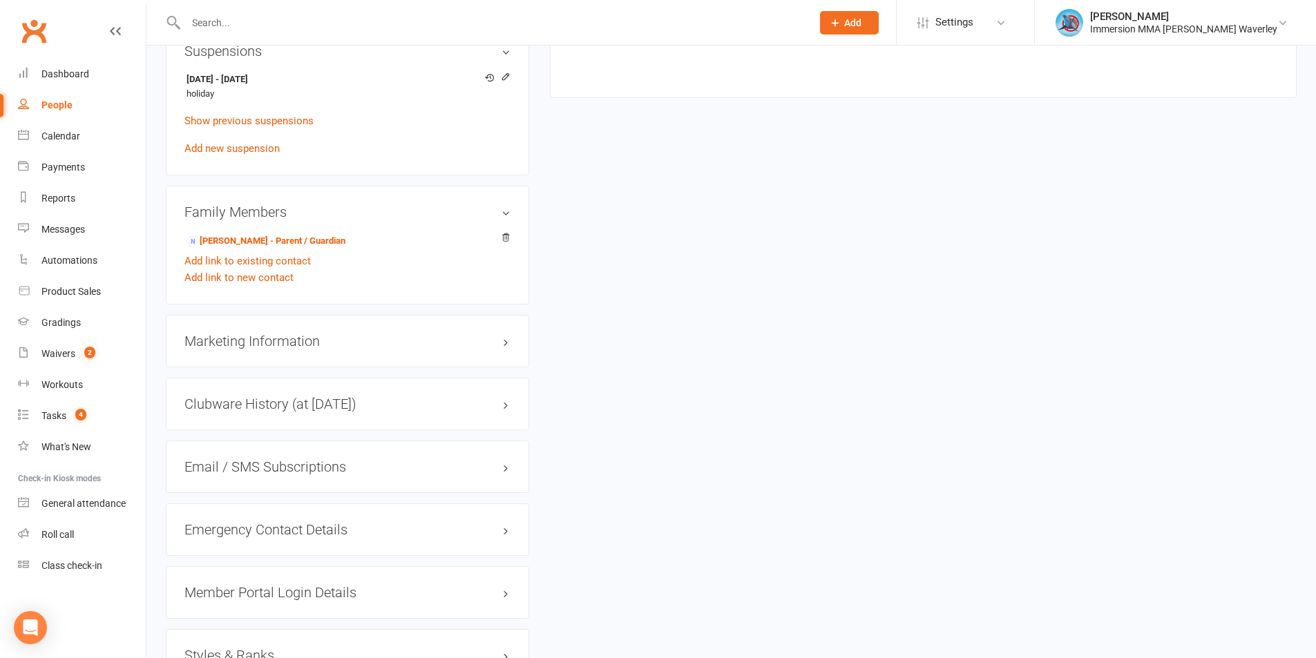
scroll to position [737, 0]
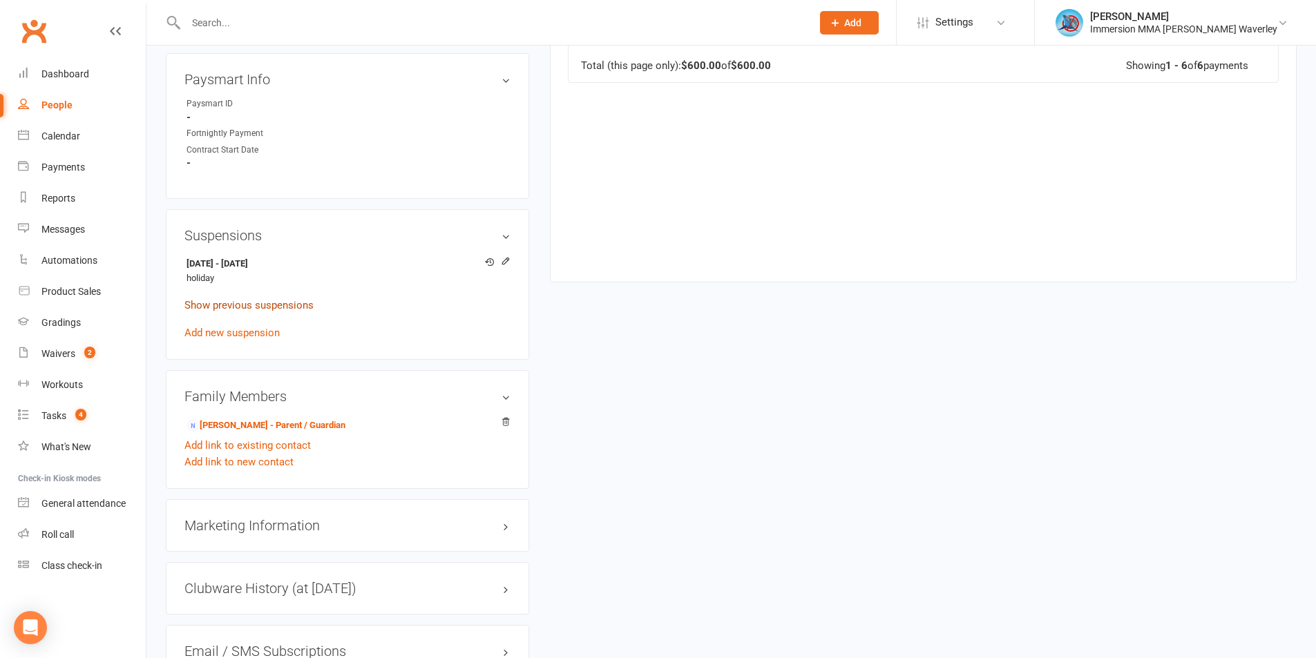
click at [271, 308] on link "Show previous suspensions" at bounding box center [248, 305] width 129 height 12
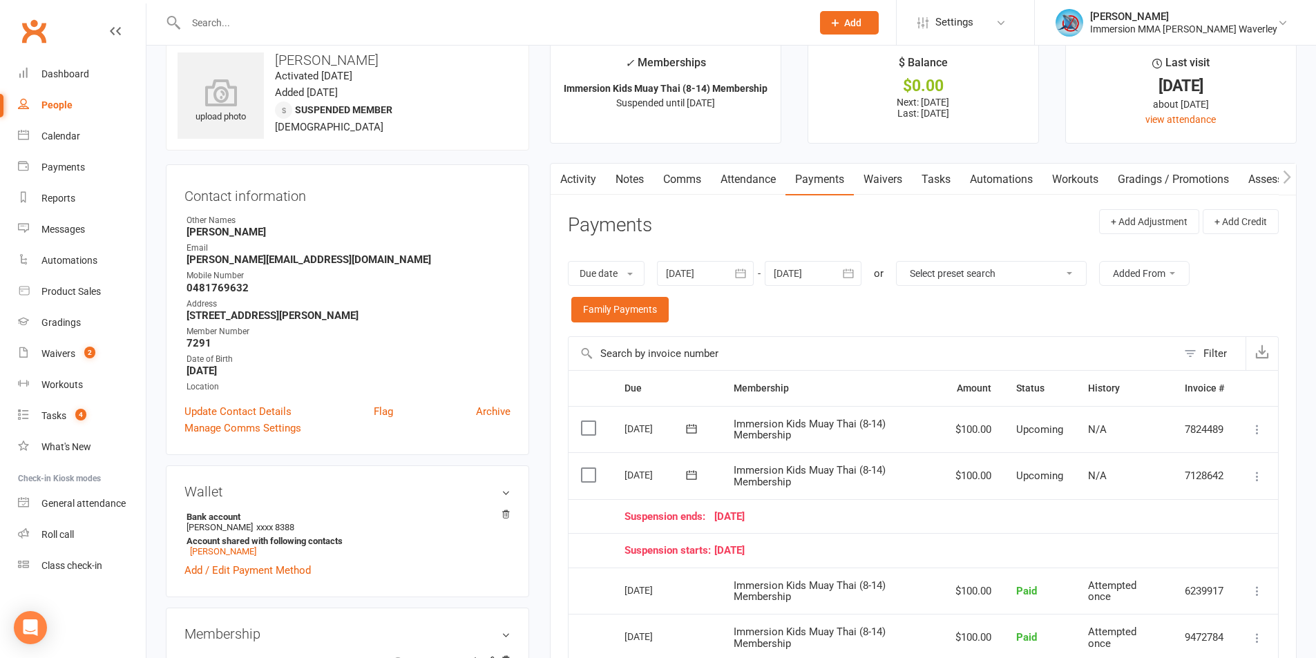
scroll to position [0, 0]
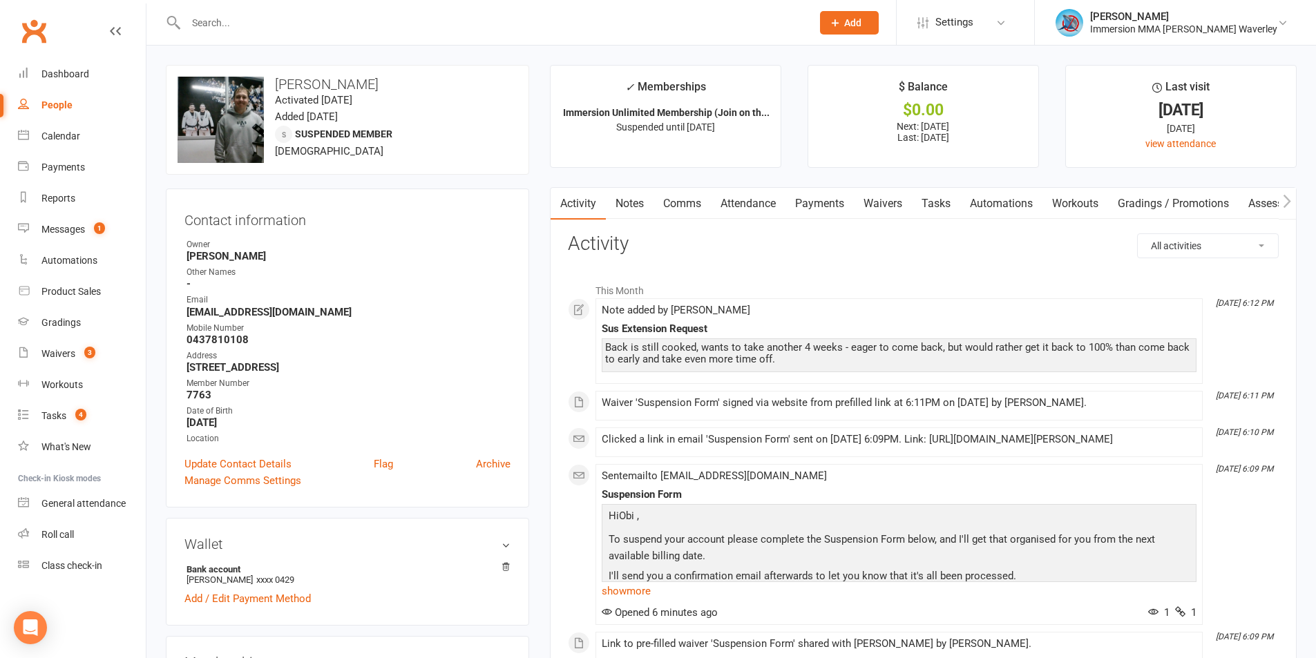
click at [812, 204] on link "Payments" at bounding box center [819, 204] width 68 height 32
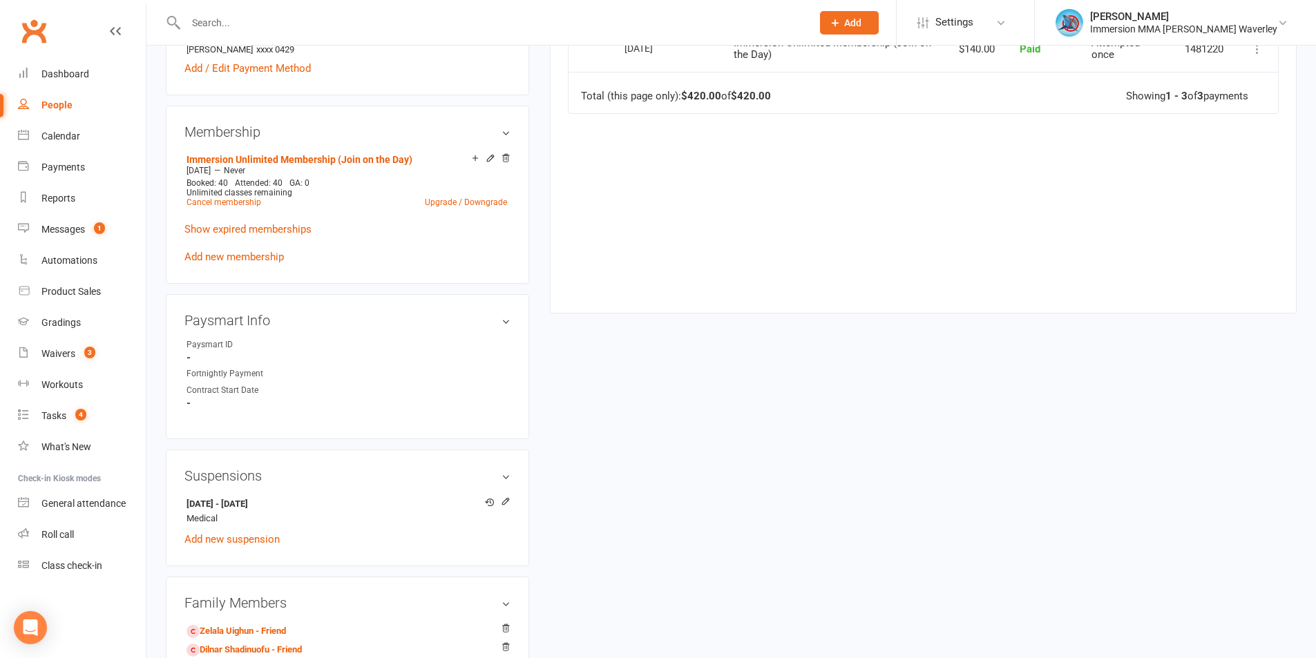
scroll to position [553, 0]
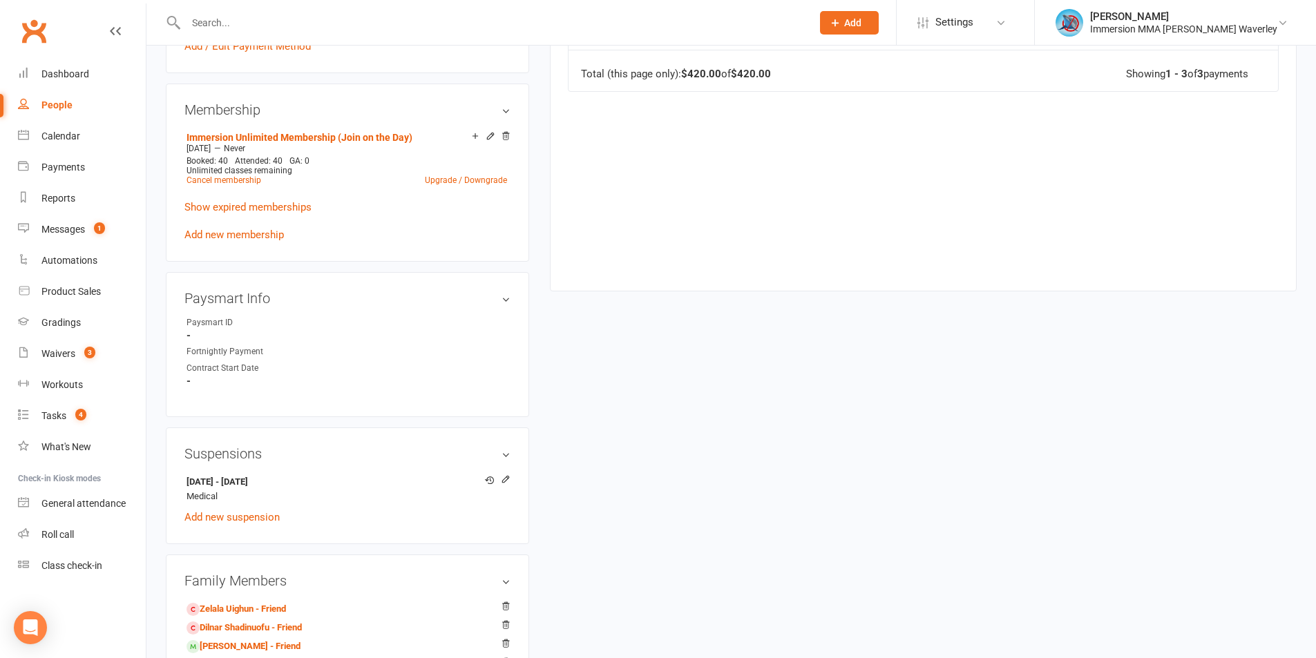
click at [510, 474] on div "Suspensions 30 Sep 2025 - 13 Oct 2025 Medical Edit suspension Add new suspension" at bounding box center [347, 486] width 363 height 117
click at [509, 475] on icon at bounding box center [506, 479] width 10 height 10
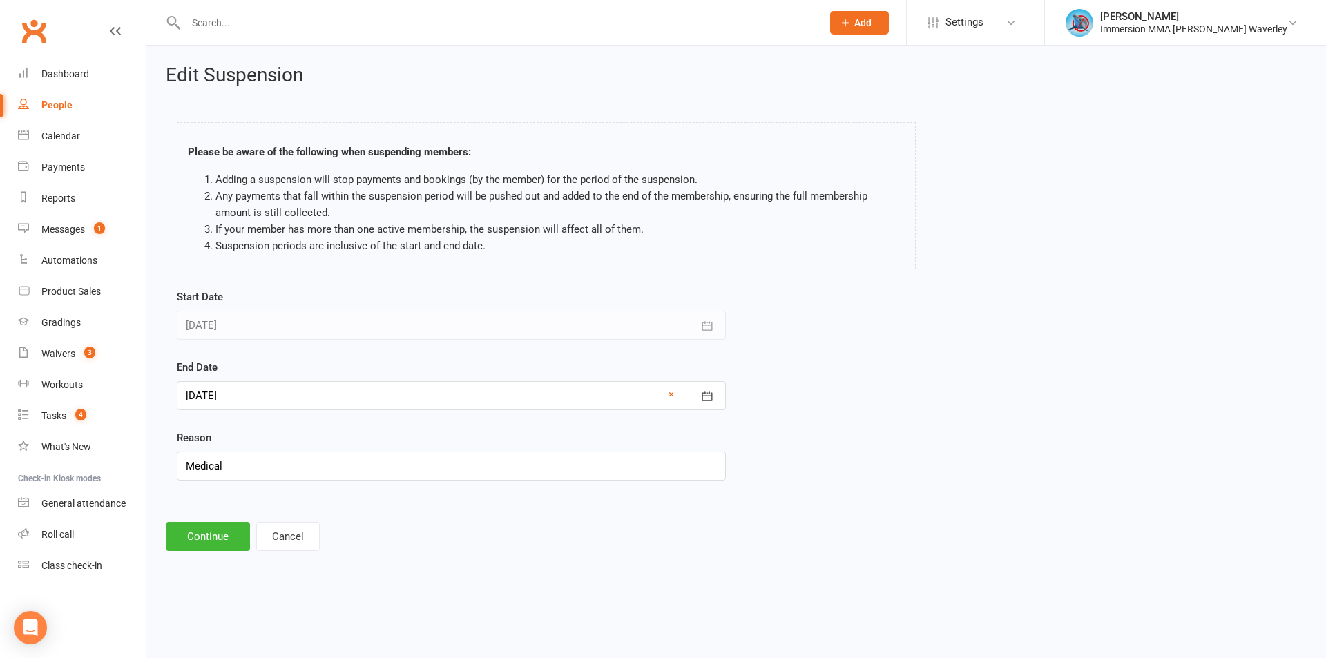
click at [253, 394] on div at bounding box center [451, 395] width 549 height 29
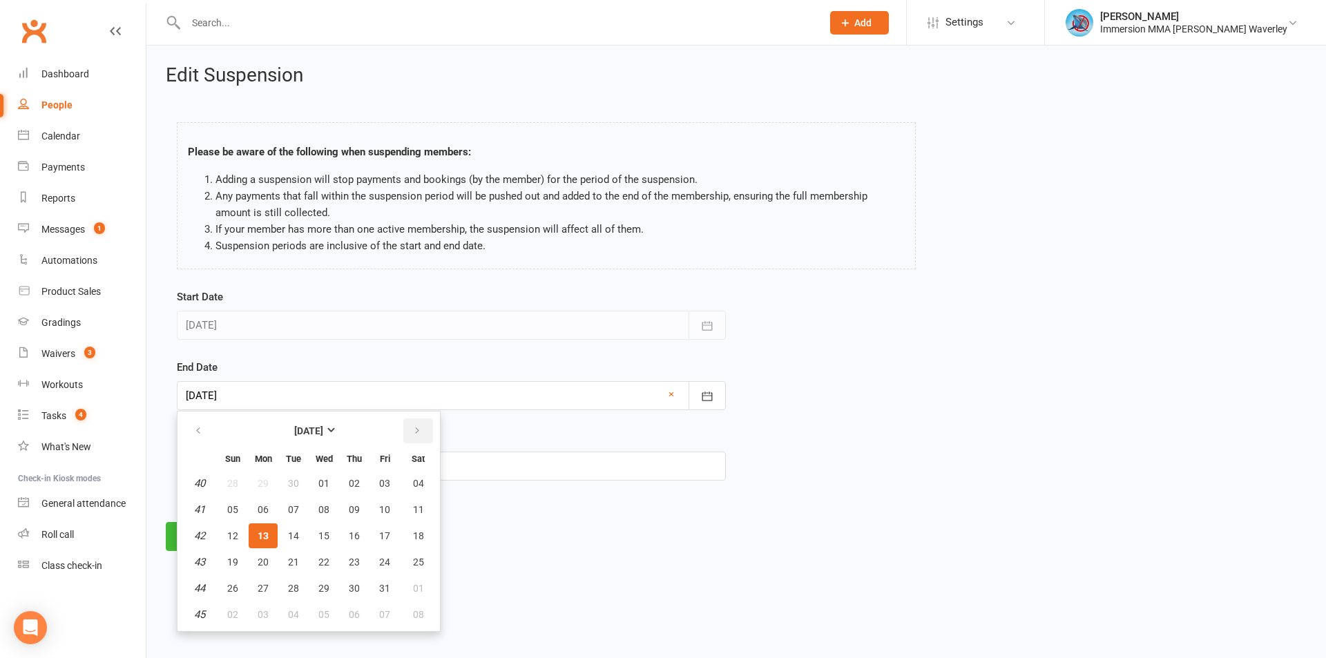
click at [410, 429] on button "button" at bounding box center [418, 431] width 30 height 25
click at [265, 534] on span "10" at bounding box center [263, 535] width 11 height 11
type input "10 Nov 2025"
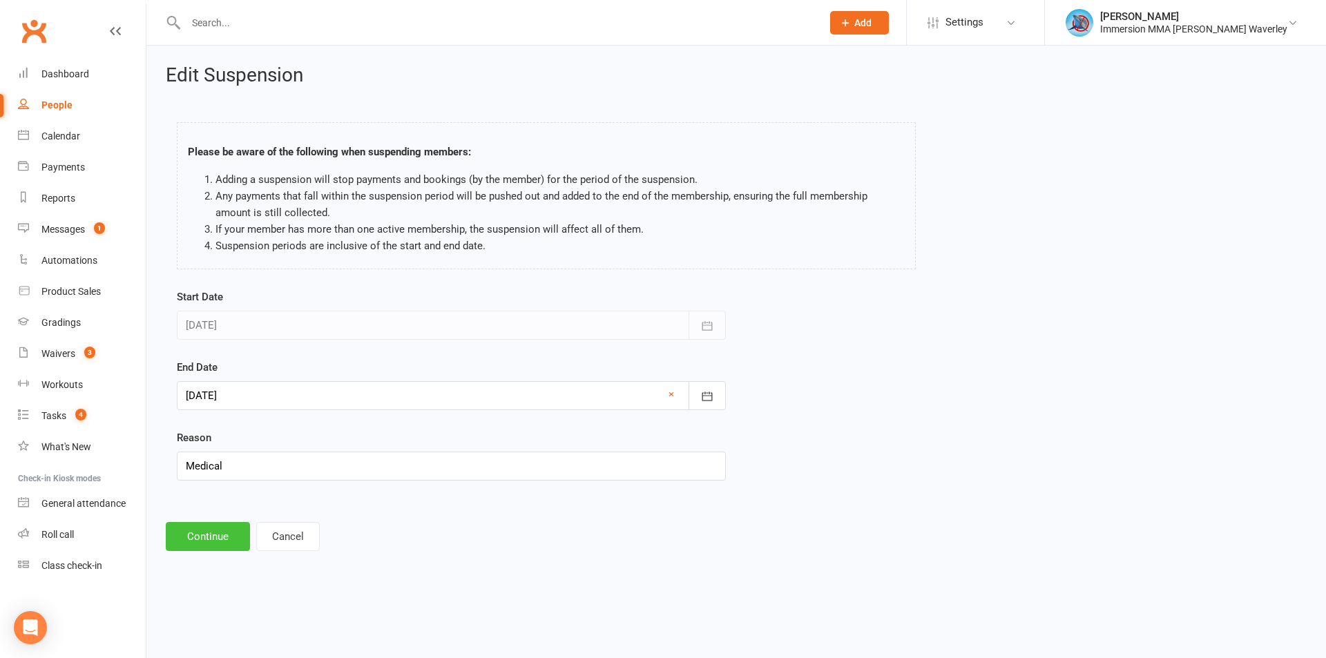
click at [230, 536] on button "Continue" at bounding box center [208, 536] width 84 height 29
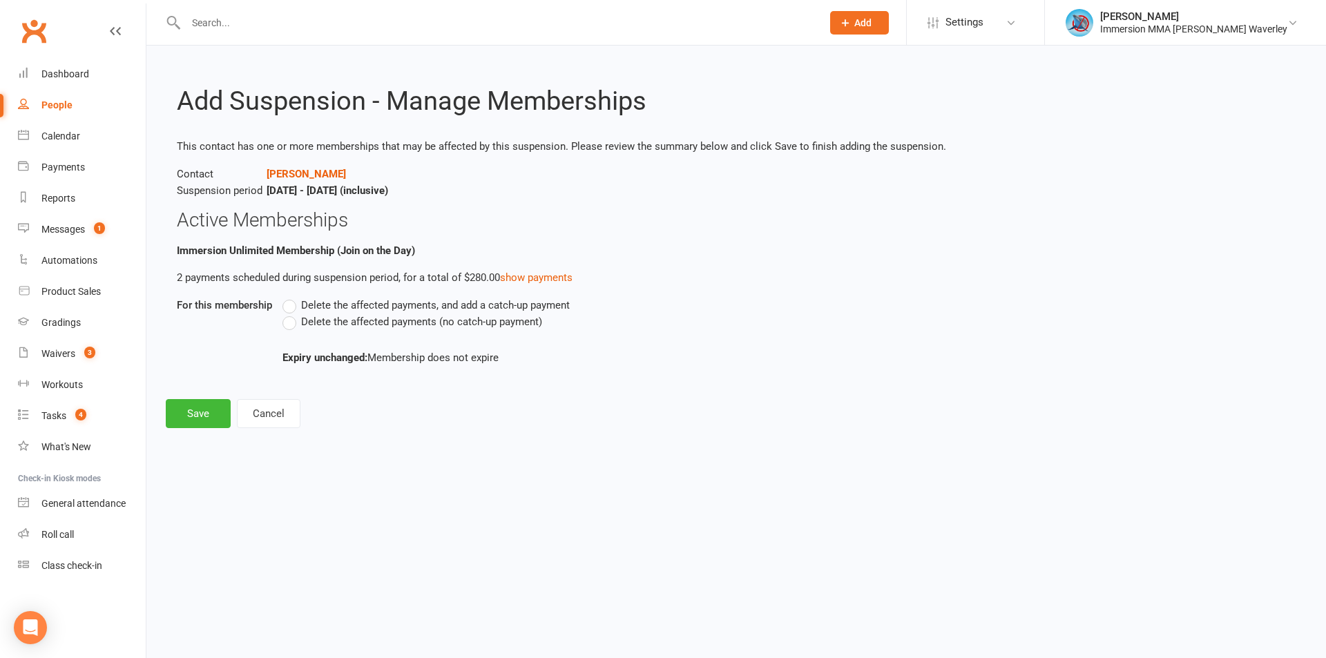
click at [307, 328] on label "Delete the affected payments (no catch-up payment)" at bounding box center [412, 322] width 260 height 17
click at [291, 314] on input "Delete the affected payments (no catch-up payment)" at bounding box center [286, 314] width 9 height 0
click at [226, 422] on button "Save" at bounding box center [198, 413] width 65 height 29
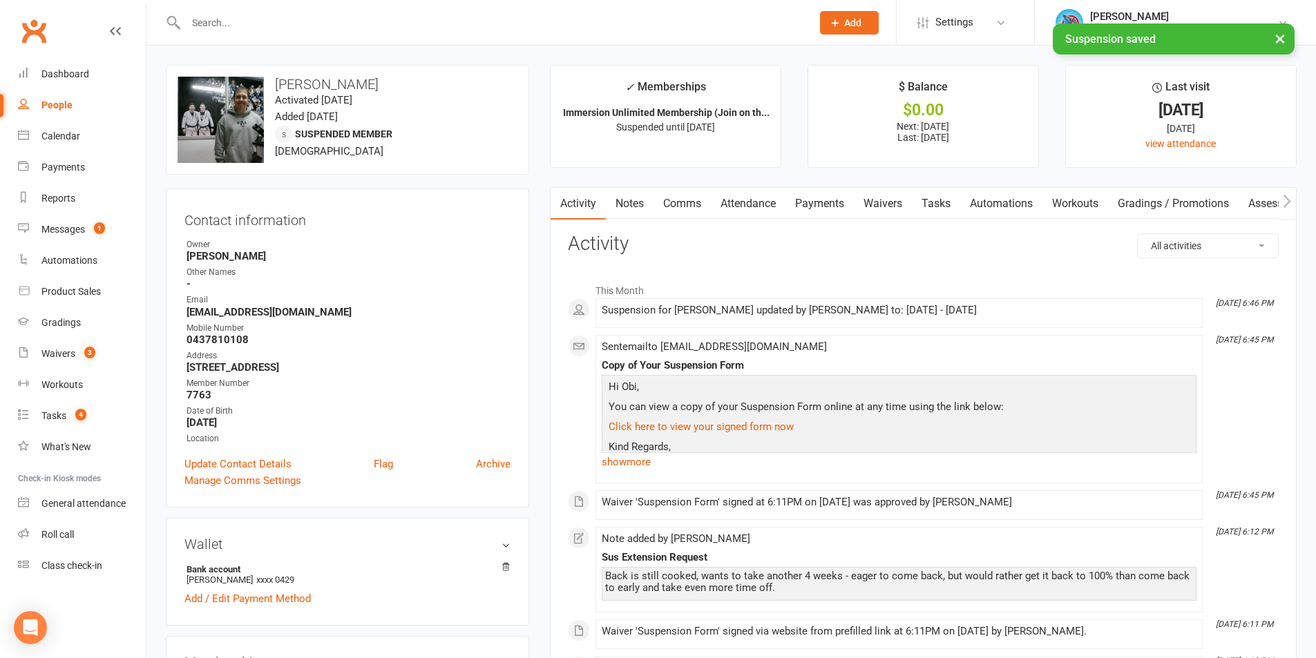
click at [845, 200] on link "Payments" at bounding box center [819, 204] width 68 height 32
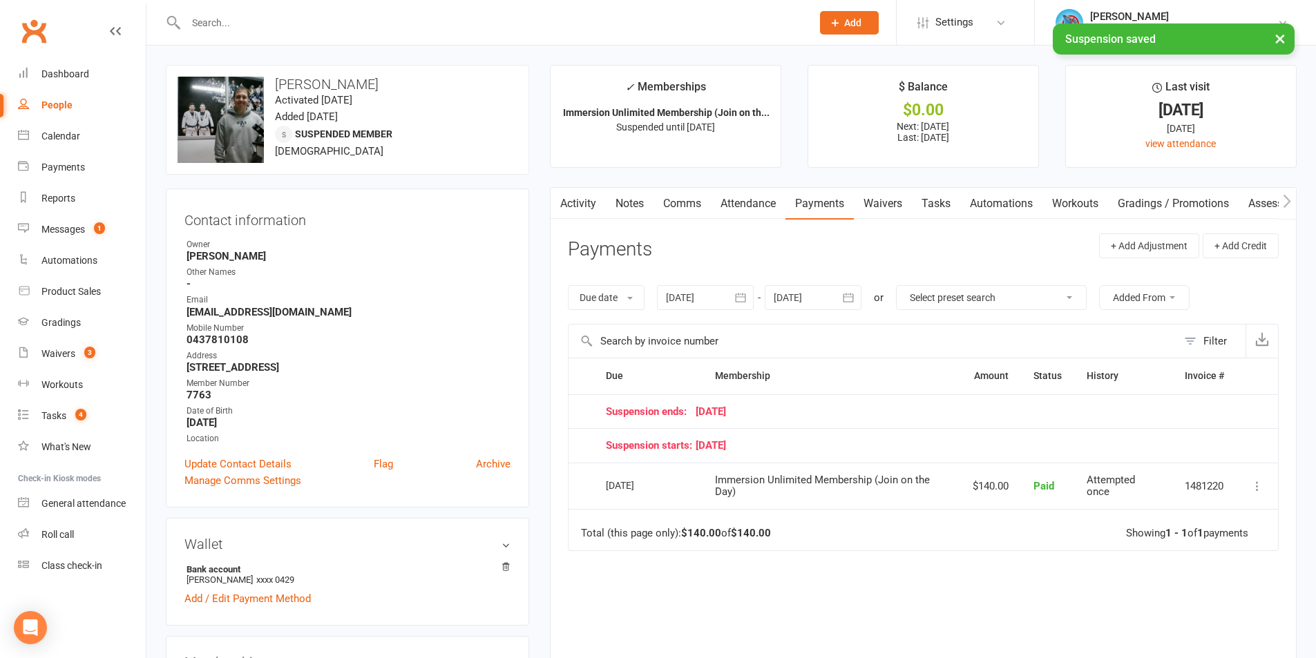
click at [836, 305] on div at bounding box center [813, 297] width 97 height 25
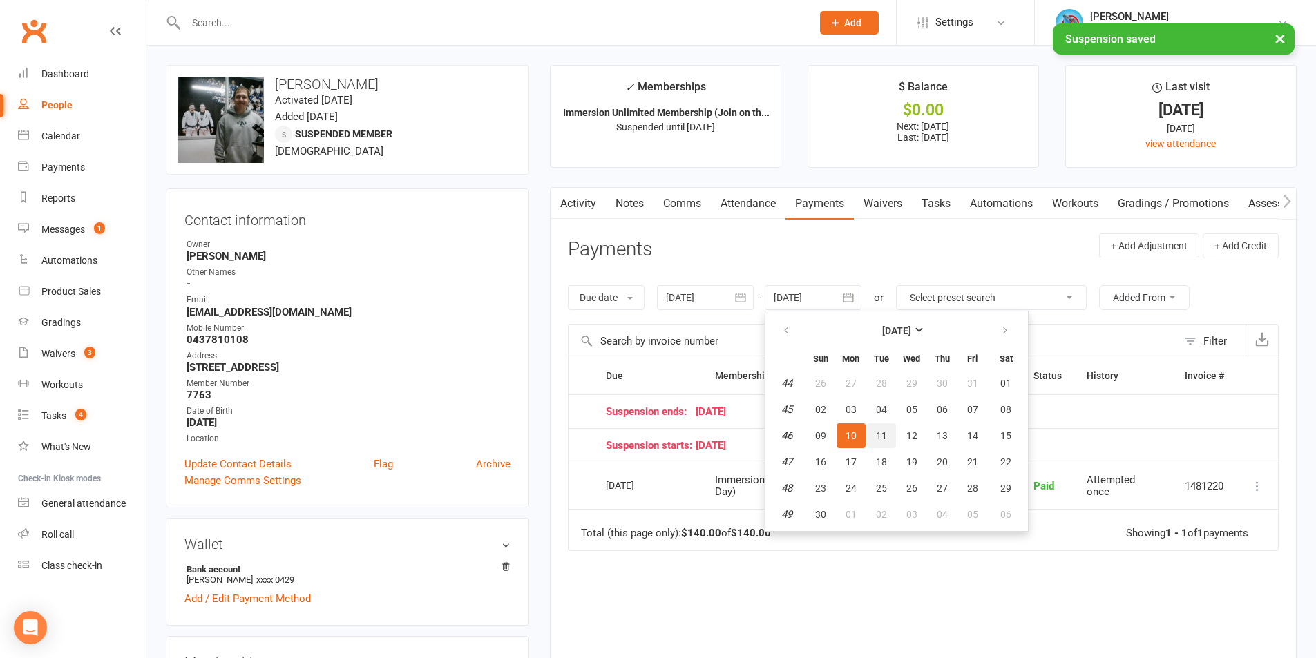
click at [889, 434] on button "11" at bounding box center [881, 435] width 29 height 25
type input "11 Nov 2025"
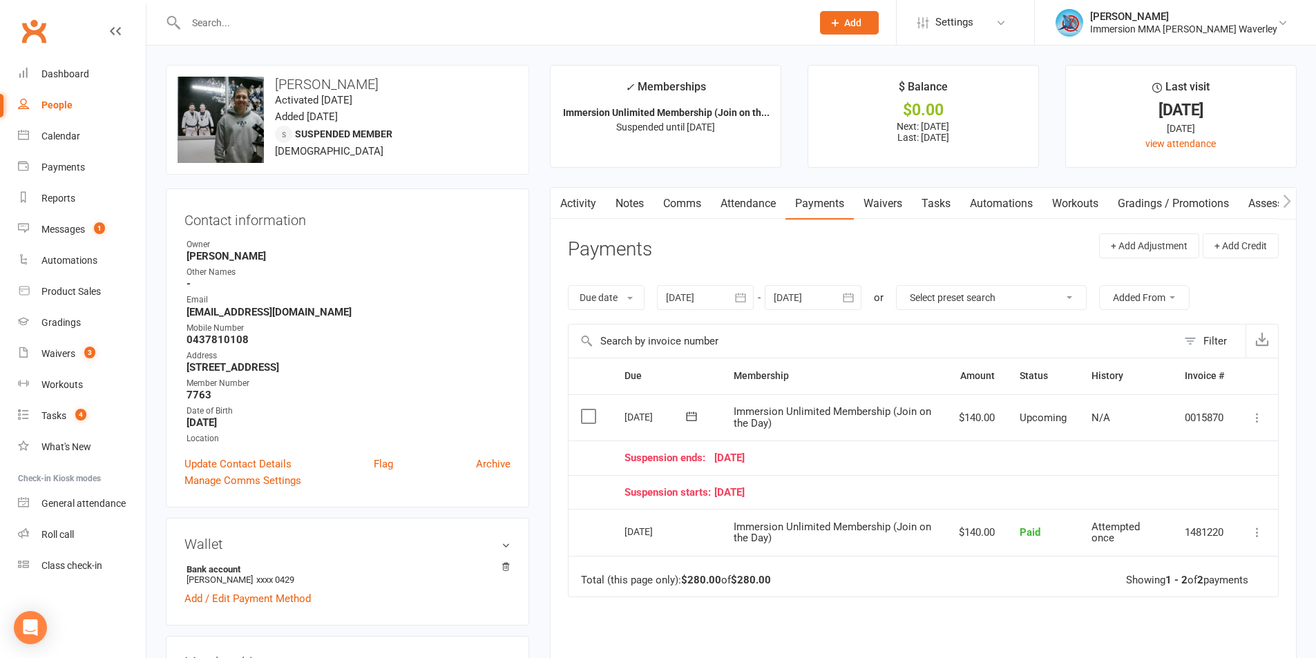
click at [674, 197] on link "Comms" at bounding box center [681, 204] width 57 height 32
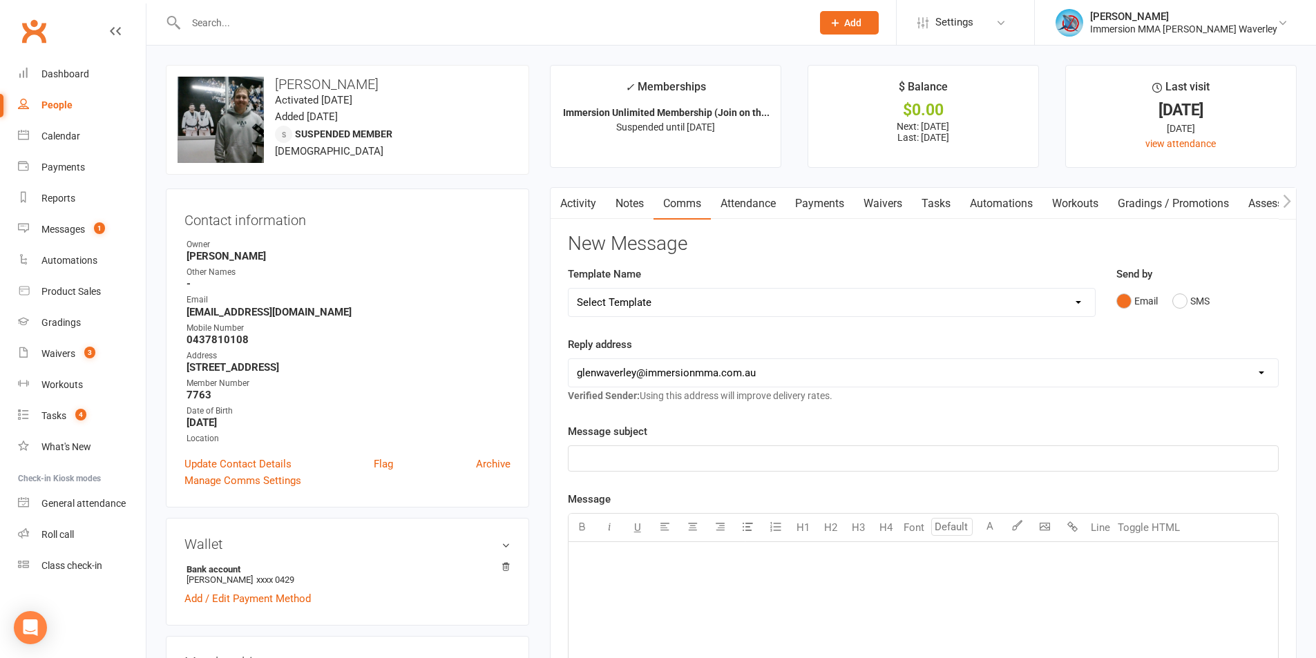
click at [657, 297] on select "Select Template [Email] Adult Appt Confirmation Email [SMS] Booking Confirmatio…" at bounding box center [831, 303] width 526 height 28
select select "13"
click at [568, 289] on select "Select Template [Email] Adult Appt Confirmation Email [SMS] Booking Confirmatio…" at bounding box center [831, 303] width 526 height 28
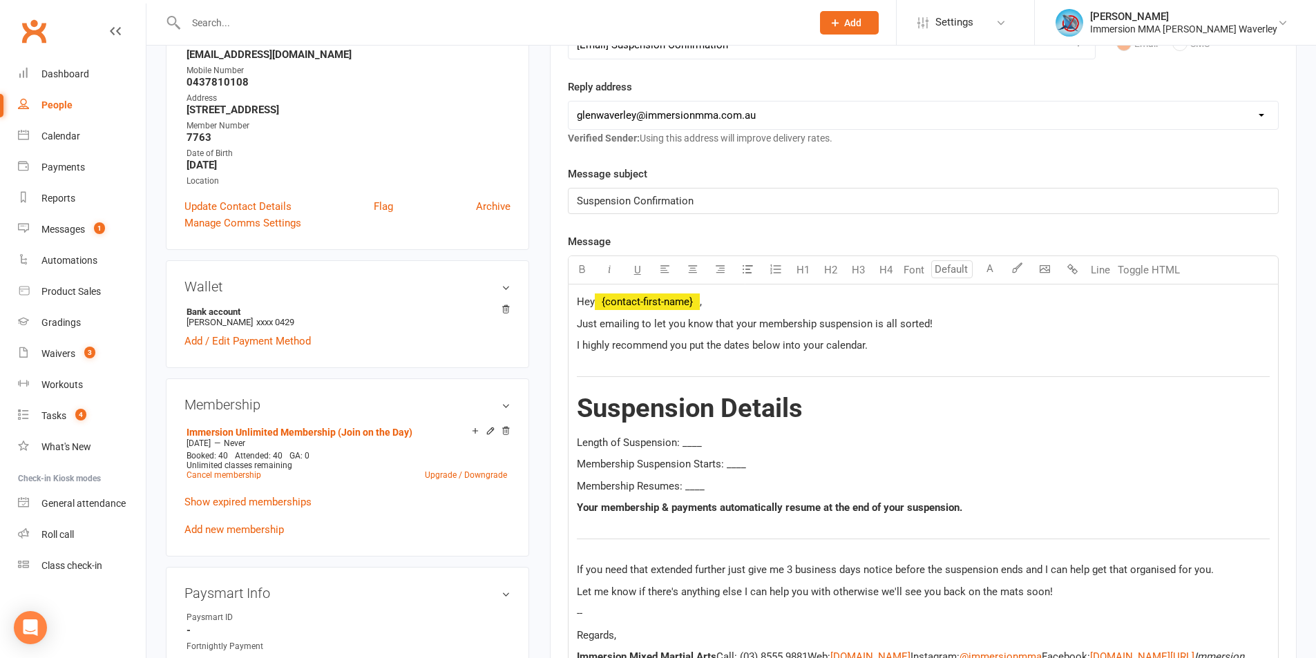
scroll to position [368, 0]
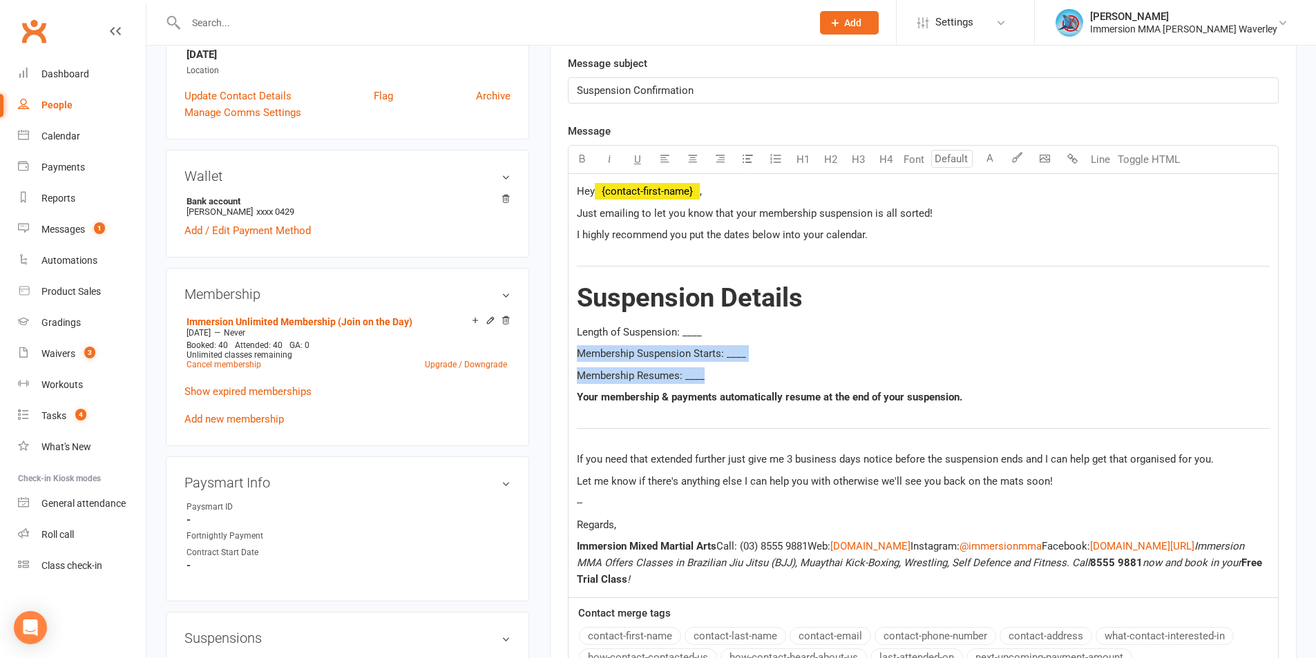
drag, startPoint x: 683, startPoint y: 356, endPoint x: 544, endPoint y: 347, distance: 139.2
click at [544, 347] on main "✓ Memberships Immersion Unlimited Membership (Join on th... Suspended until 10 …" at bounding box center [922, 281] width 767 height 1169
click at [795, 353] on p "Membership Suspension Starts: ____" at bounding box center [923, 353] width 693 height 17
click at [773, 355] on p "Membership Suspension Starts: ____" at bounding box center [923, 353] width 693 height 17
drag, startPoint x: 769, startPoint y: 355, endPoint x: 573, endPoint y: 332, distance: 196.9
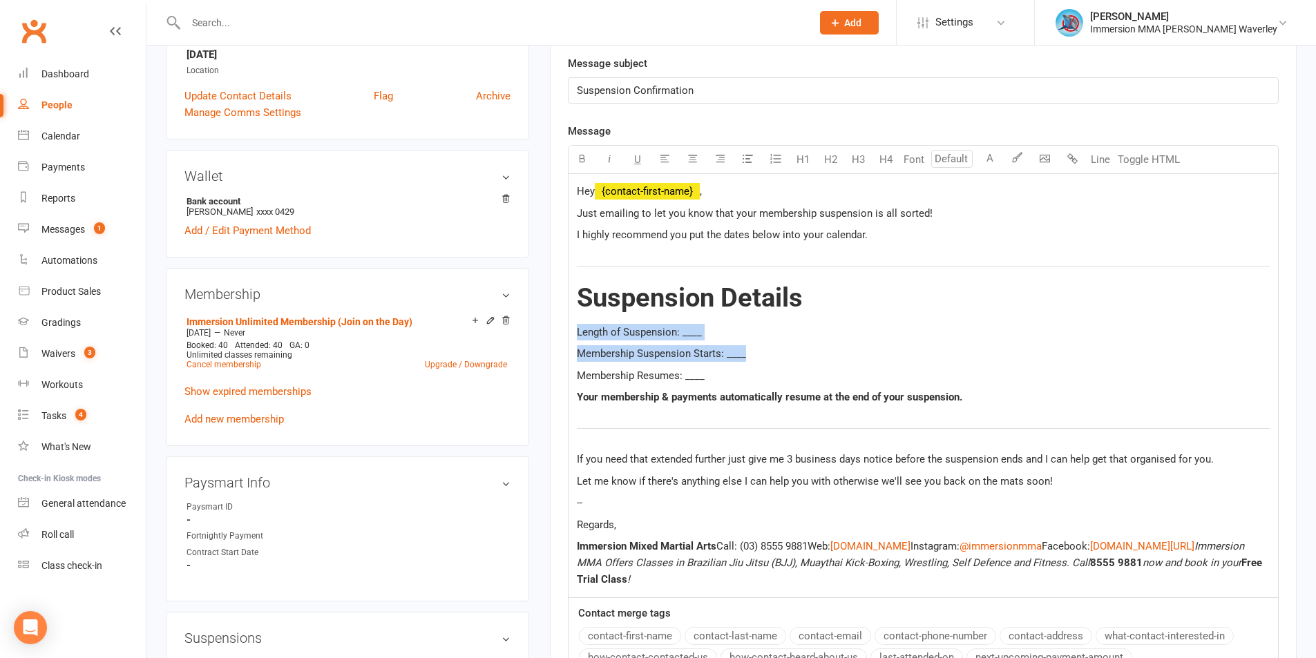
click at [573, 332] on div "Hey ﻿ {contact-first-name} , Just emailing to let you know that your membership…" at bounding box center [922, 385] width 709 height 423
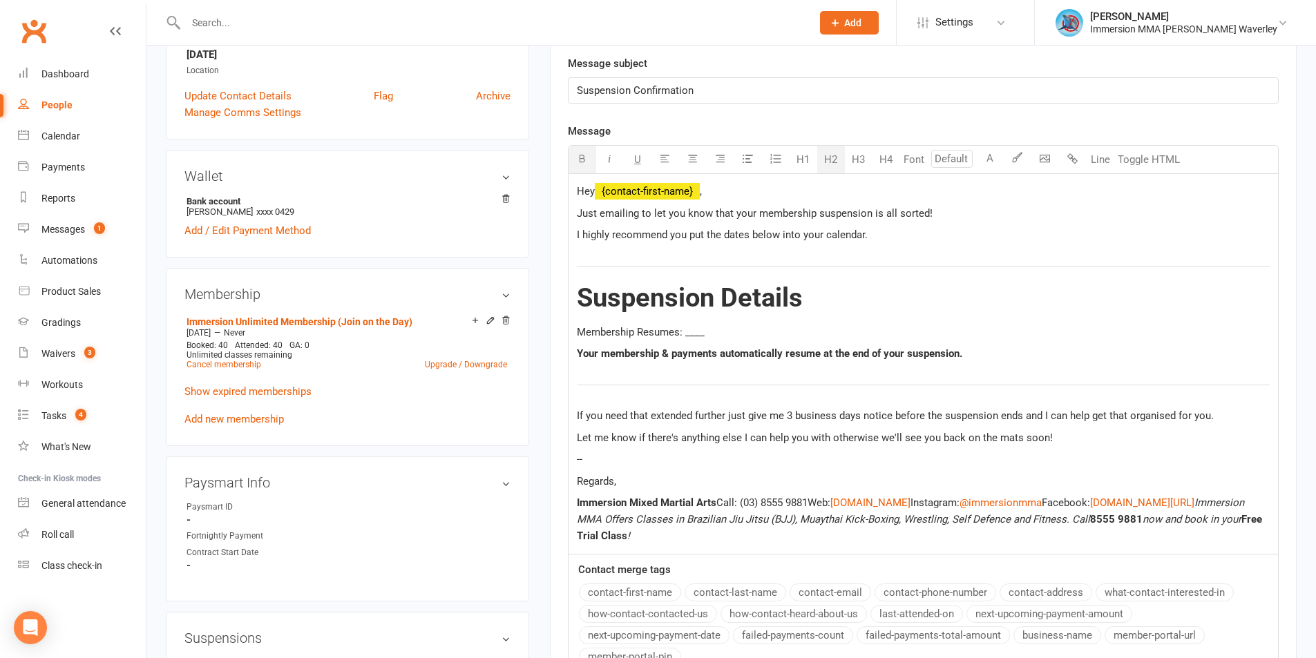
click at [631, 334] on span "Membership Resumes: ____" at bounding box center [641, 332] width 128 height 12
click at [717, 327] on span "Membership Now Resumes: ____" at bounding box center [653, 332] width 152 height 12
click at [654, 481] on p "Regards," at bounding box center [923, 481] width 693 height 17
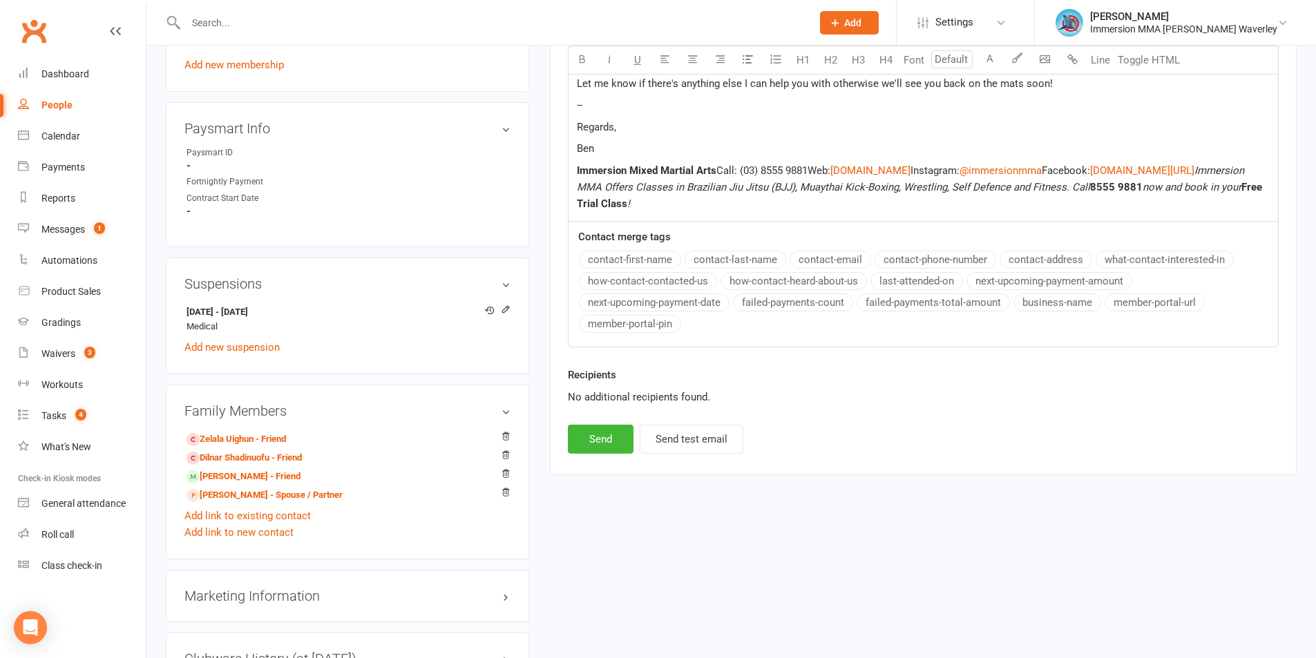
scroll to position [553, 0]
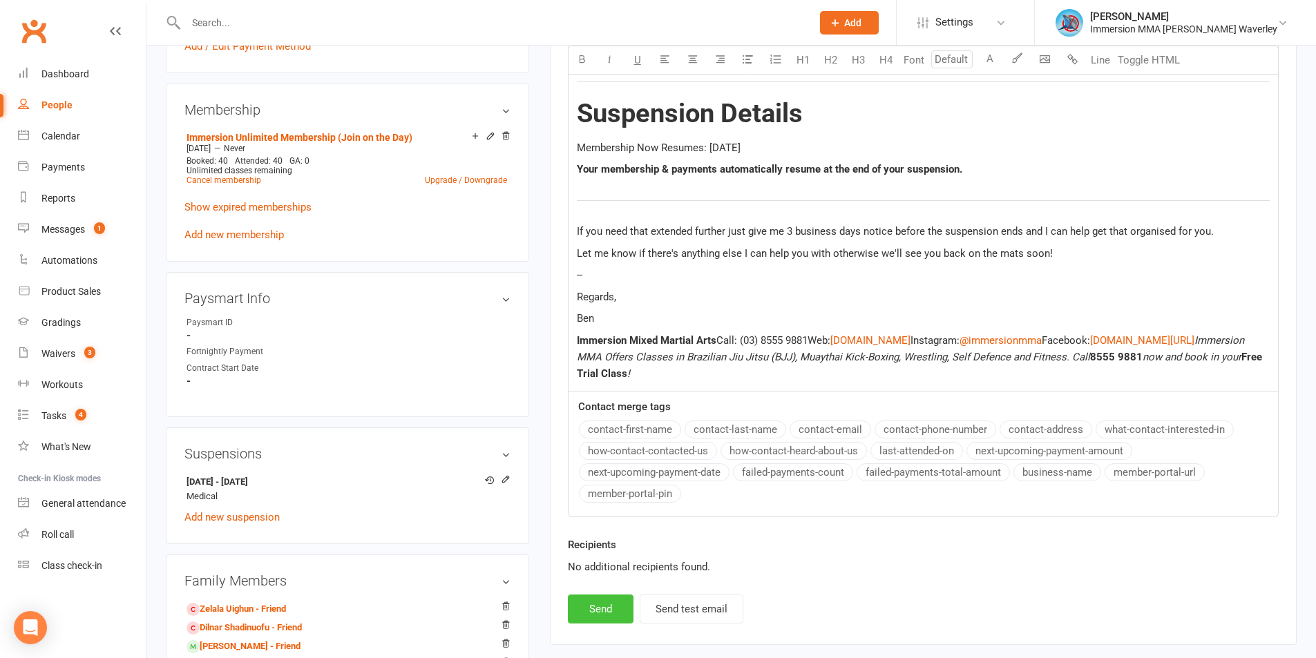
click at [617, 604] on button "Send" at bounding box center [601, 609] width 66 height 29
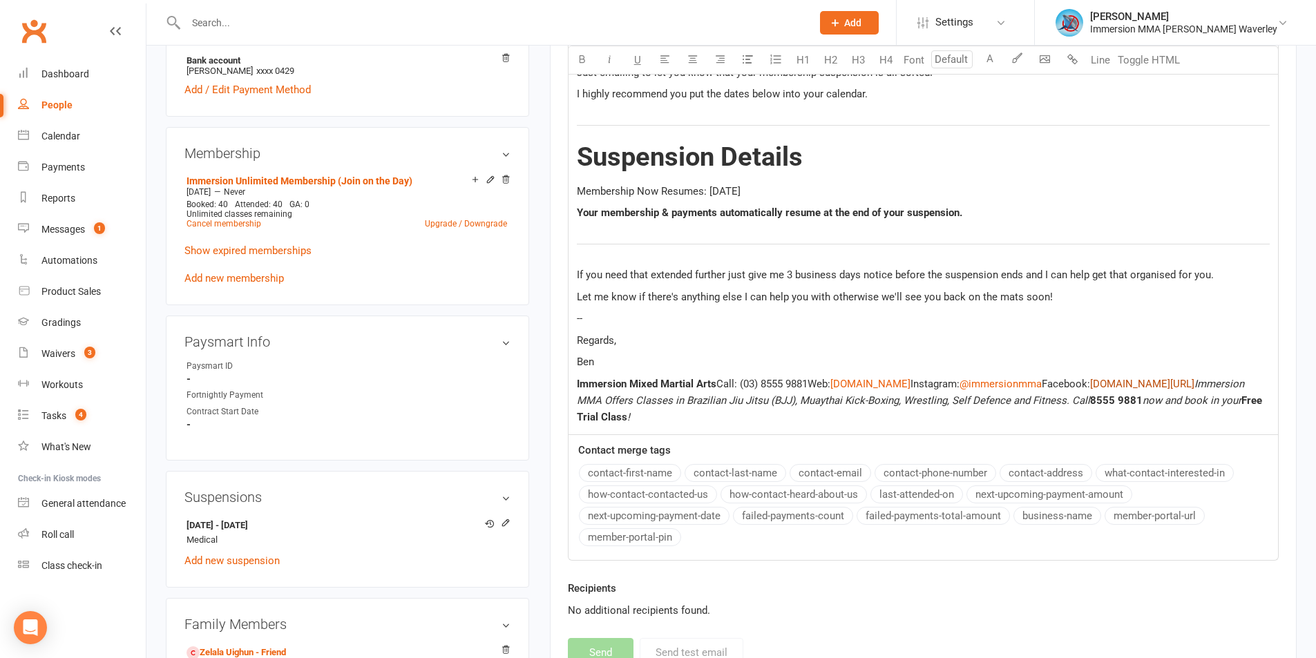
scroll to position [184, 0]
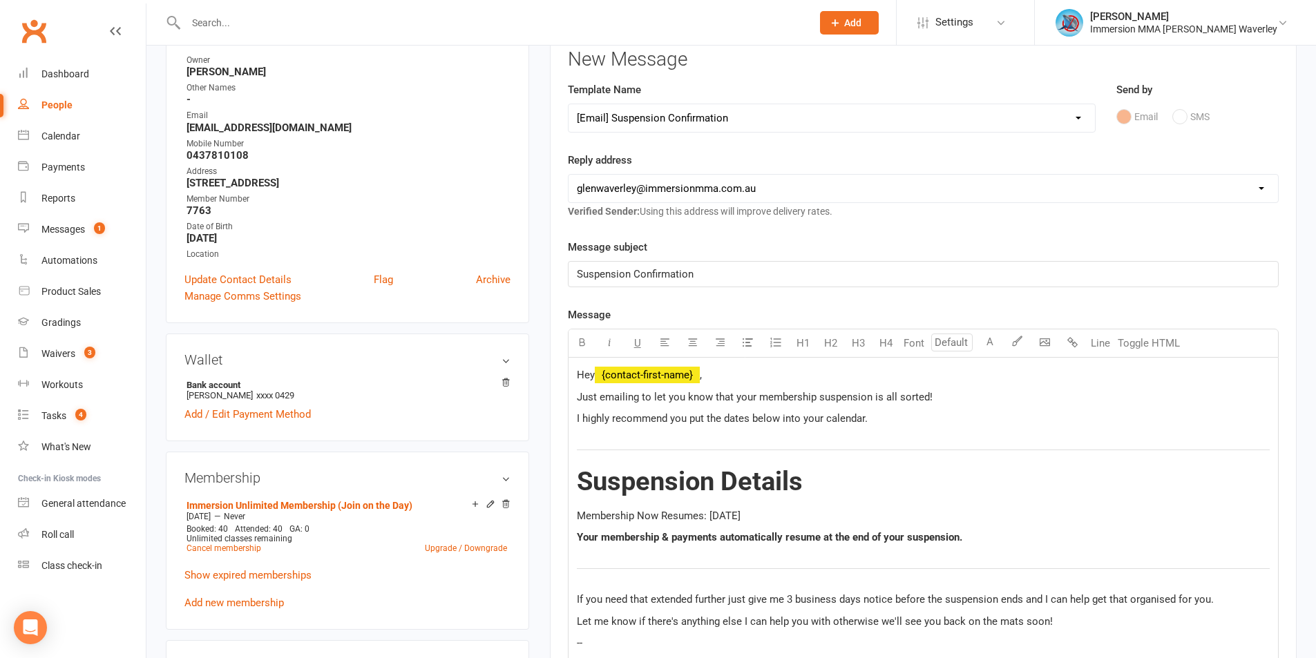
select select
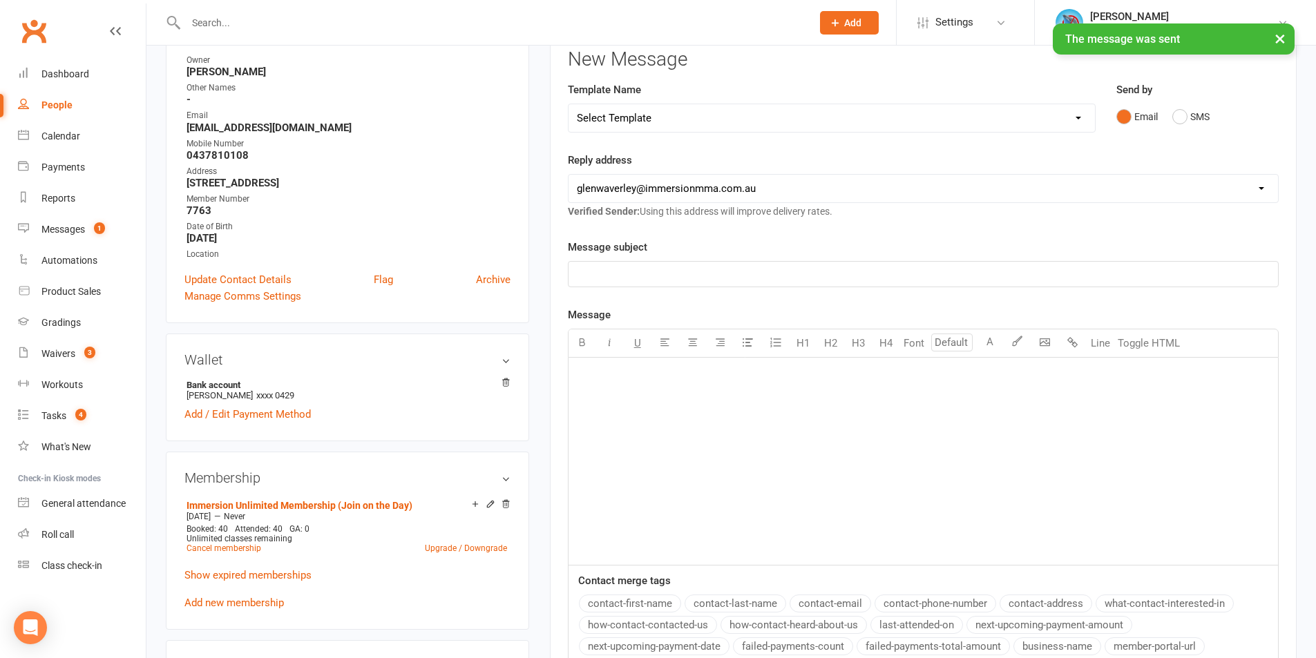
scroll to position [0, 0]
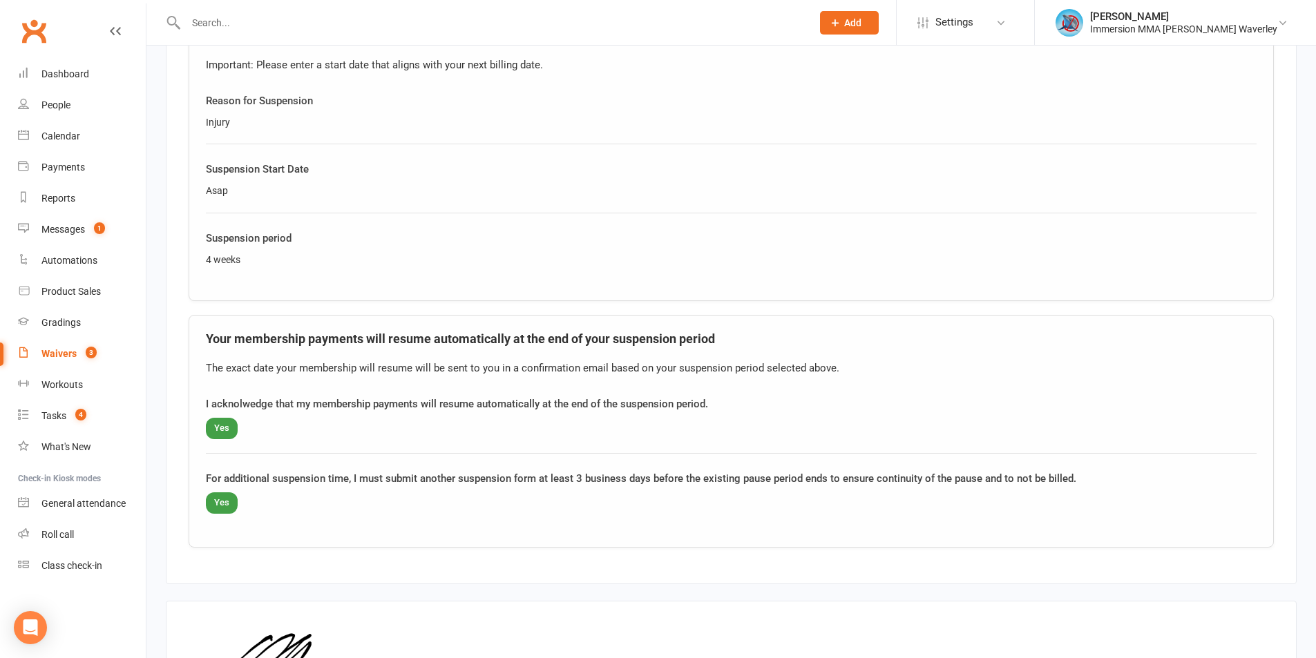
scroll to position [921, 0]
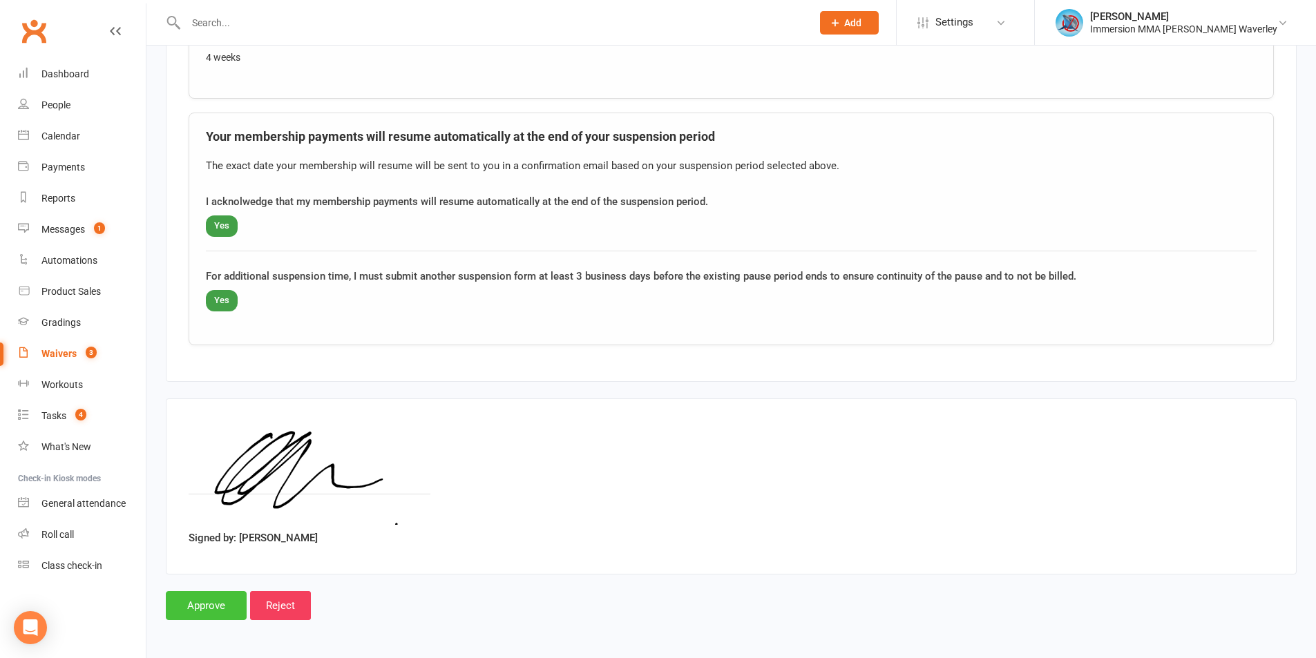
click at [201, 603] on input "Approve" at bounding box center [206, 605] width 81 height 29
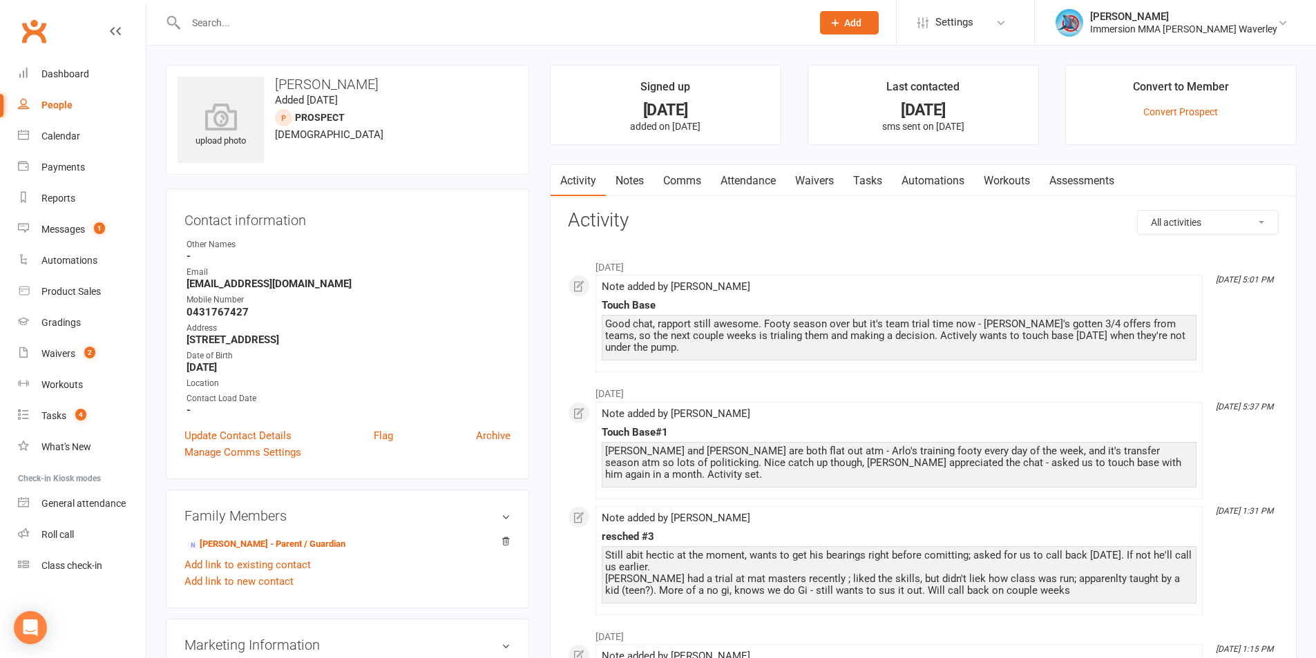
click at [733, 396] on li "[DATE]" at bounding box center [923, 390] width 711 height 22
click at [611, 169] on link "Notes" at bounding box center [630, 181] width 48 height 32
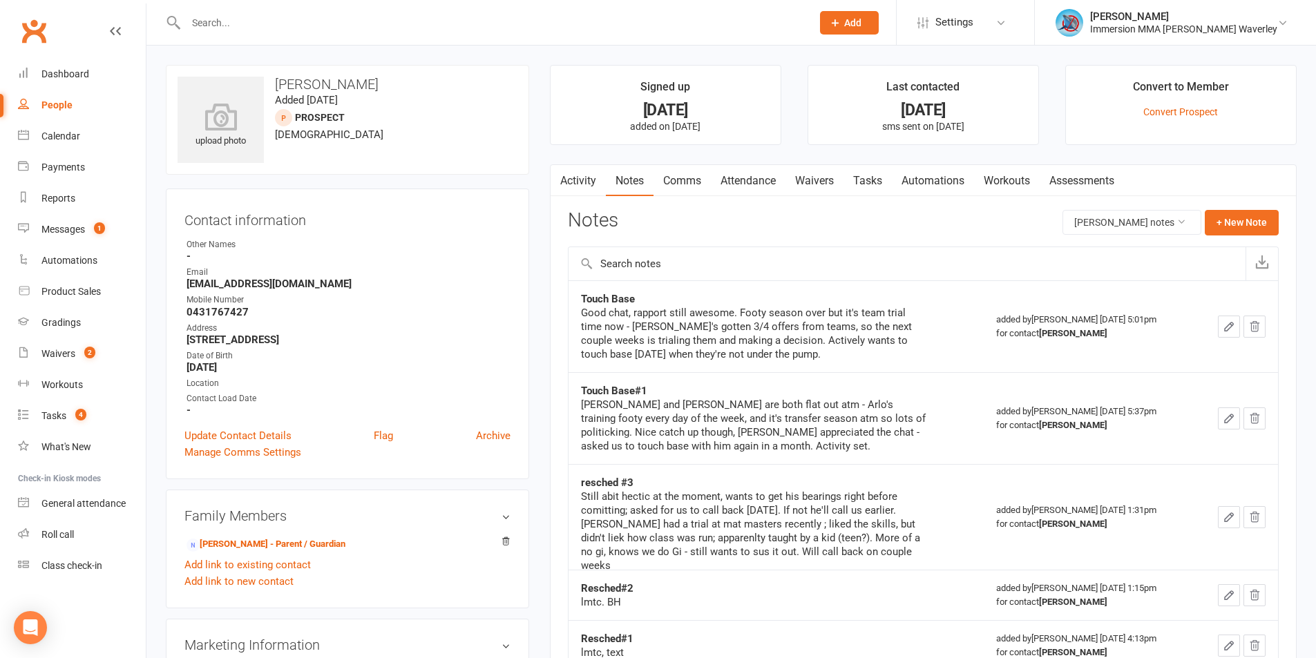
click at [97, 655] on nav "Clubworx Dashboard People Calendar Payments Reports Messages 1 Automations Prod…" at bounding box center [73, 332] width 146 height 658
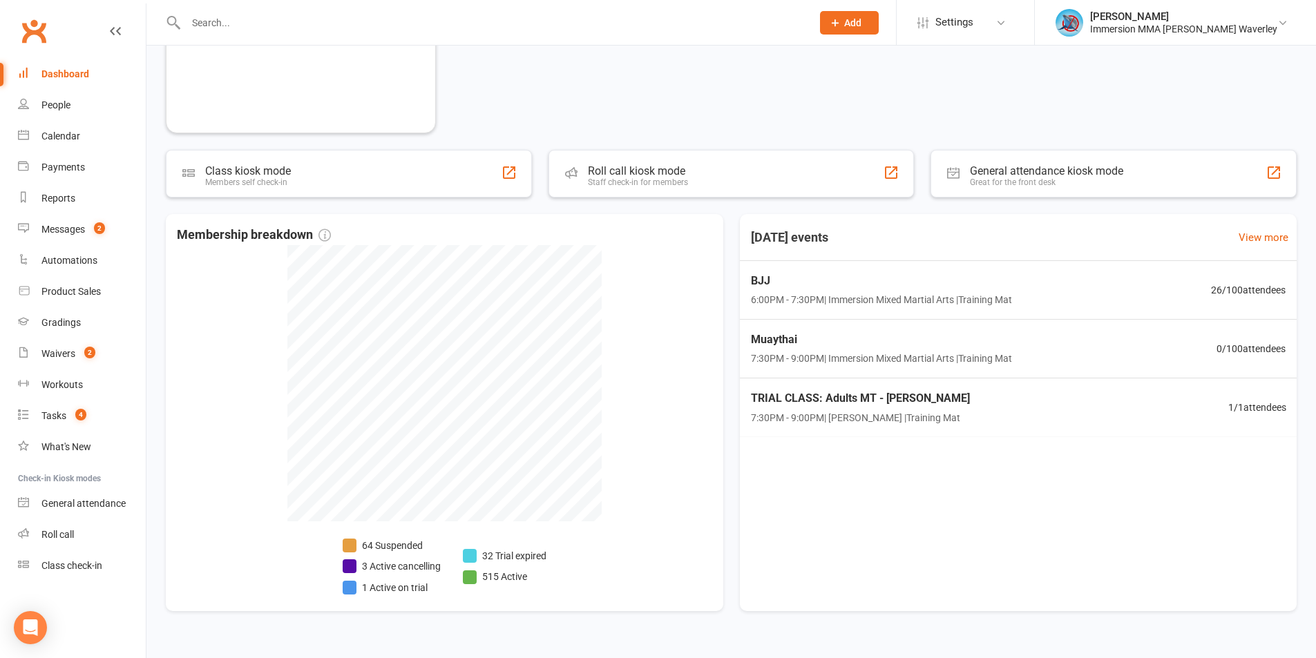
scroll to position [367, 0]
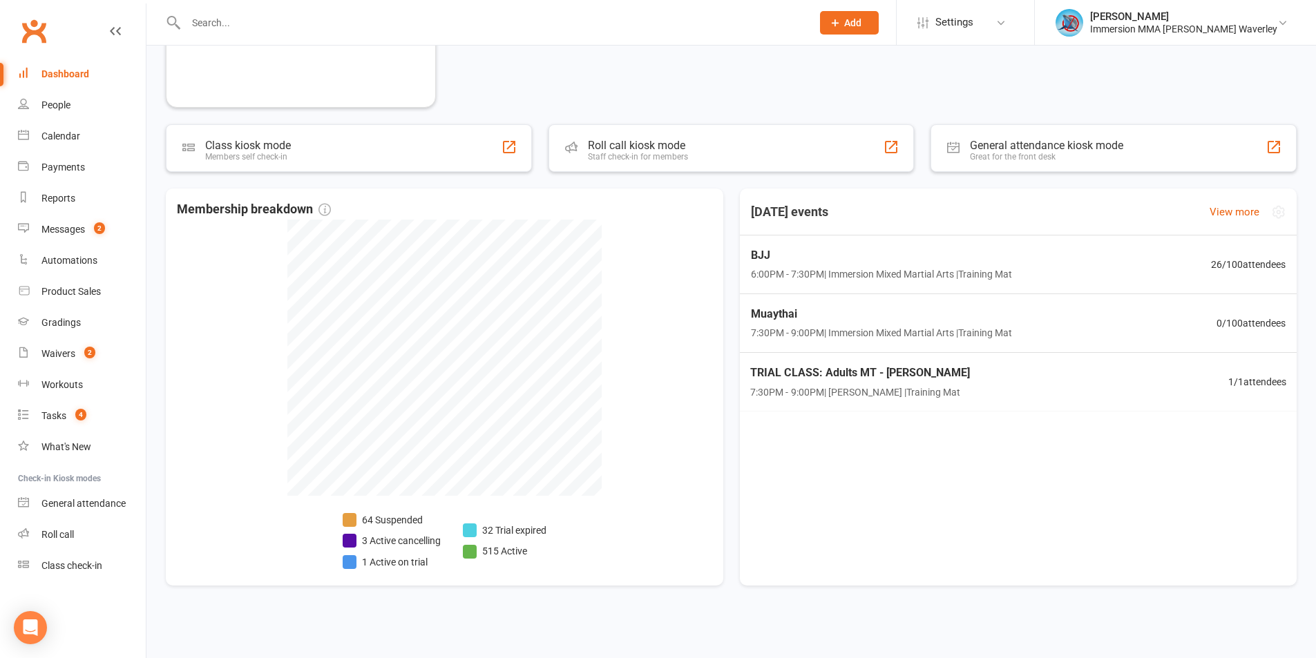
click at [912, 379] on span "TRIAL CLASS: Adults MT - [PERSON_NAME]" at bounding box center [859, 373] width 219 height 18
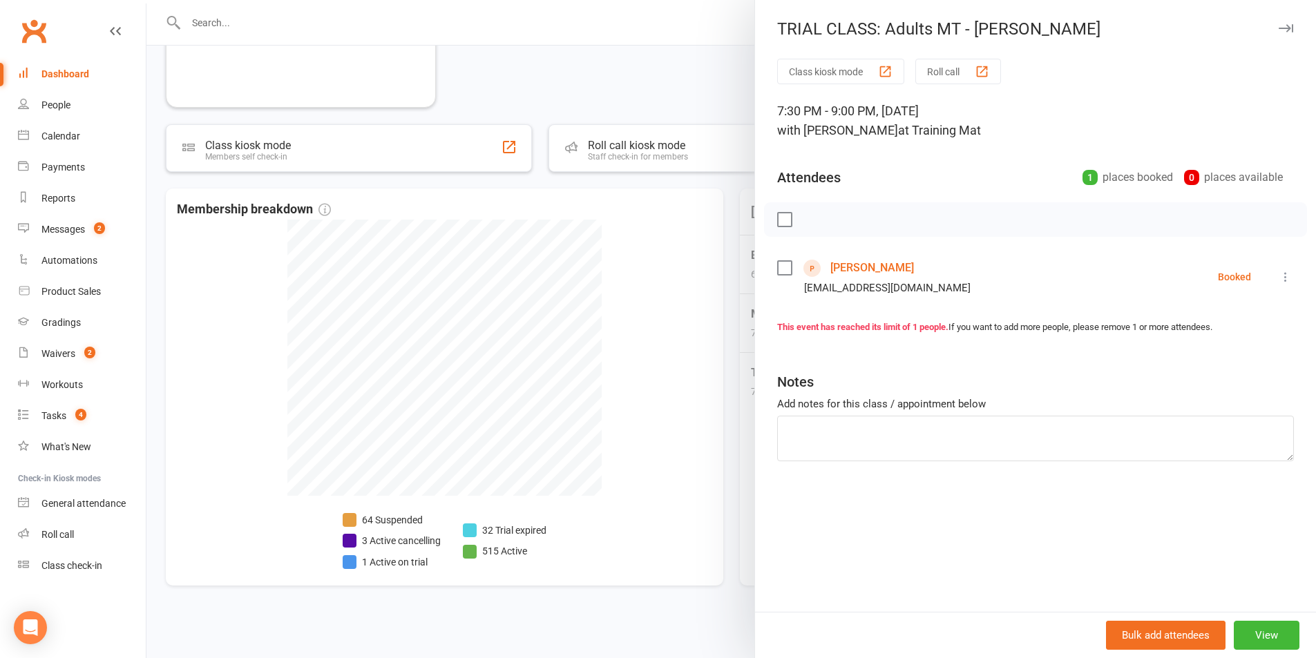
click at [1266, 279] on li "[PERSON_NAME] [EMAIL_ADDRESS][DOMAIN_NAME] Booked More info Remove Check in Mar…" at bounding box center [1035, 277] width 517 height 40
click at [1278, 275] on icon at bounding box center [1285, 277] width 14 height 14
click at [1229, 356] on link "Check in" at bounding box center [1224, 359] width 137 height 28
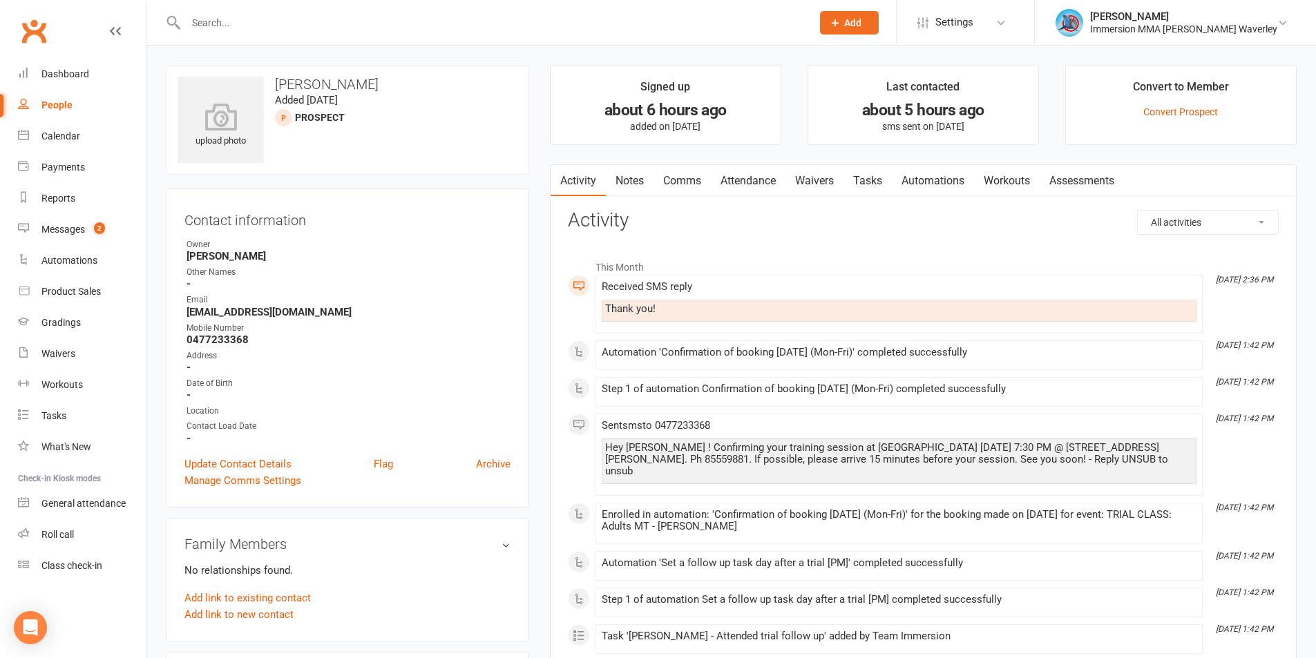
drag, startPoint x: 622, startPoint y: 174, endPoint x: 635, endPoint y: 179, distance: 13.3
click at [623, 174] on link "Notes" at bounding box center [630, 181] width 48 height 32
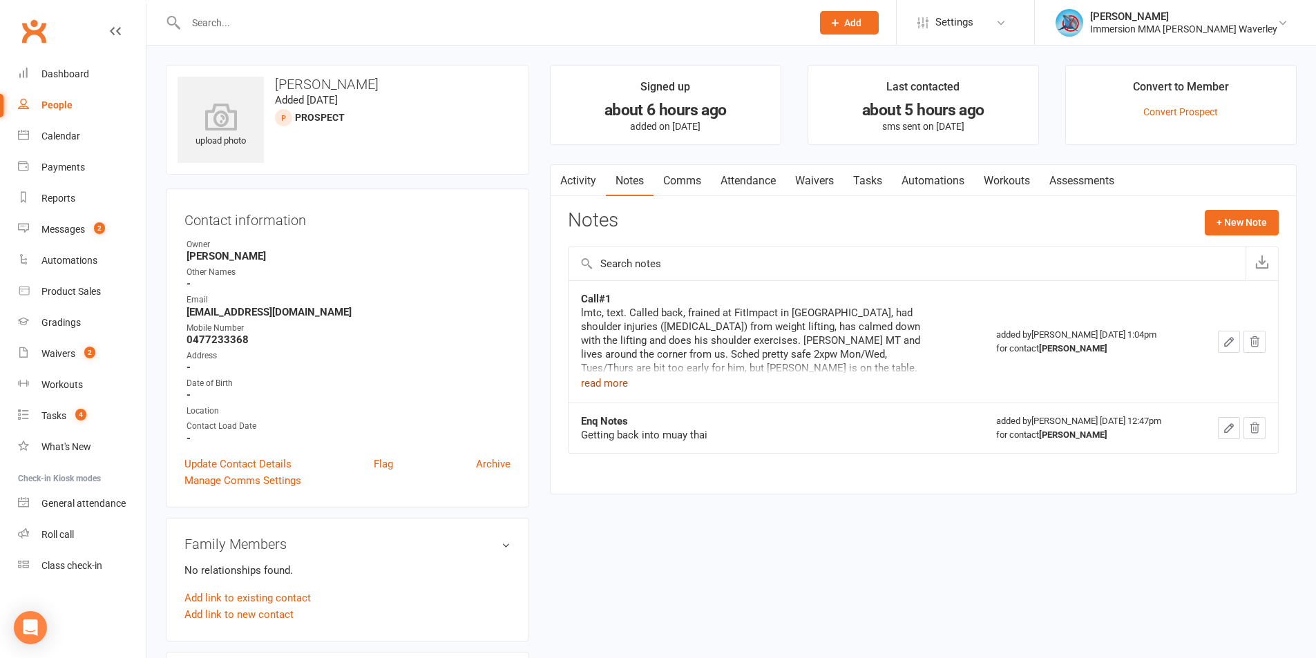
drag, startPoint x: 613, startPoint y: 381, endPoint x: 627, endPoint y: 378, distance: 14.8
click at [613, 381] on button "read more" at bounding box center [604, 383] width 47 height 17
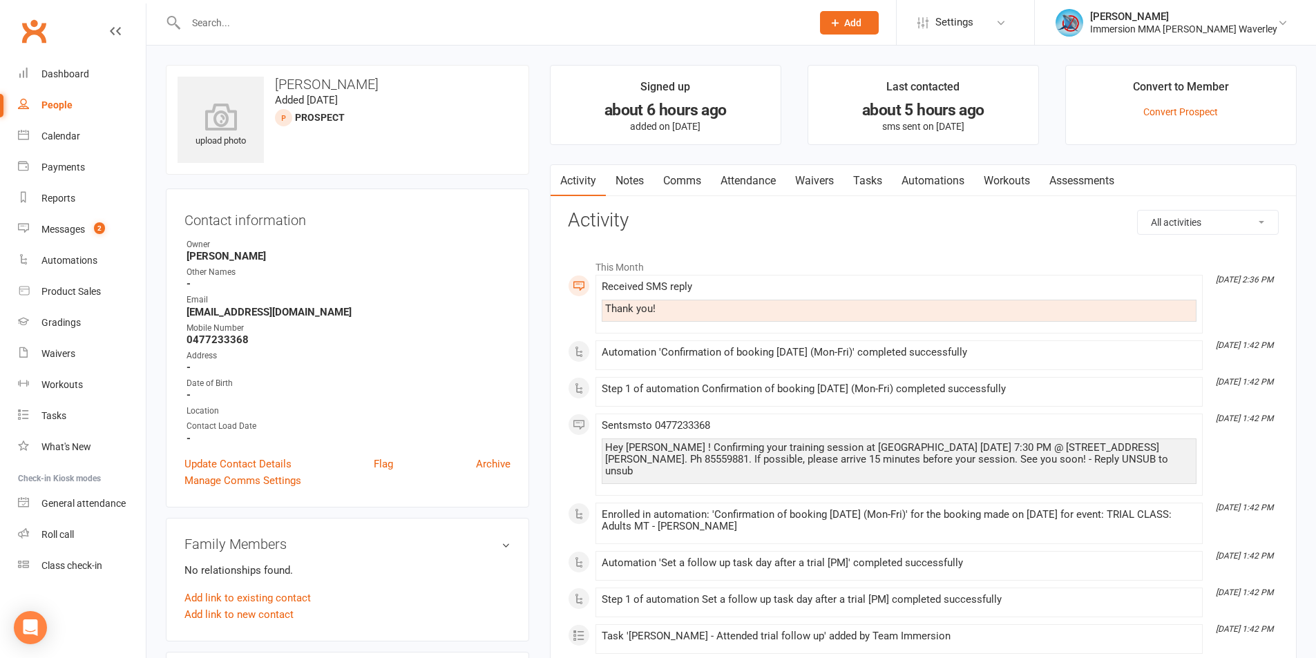
drag, startPoint x: 816, startPoint y: 187, endPoint x: 846, endPoint y: 204, distance: 34.4
click at [816, 186] on link "Waivers" at bounding box center [814, 181] width 58 height 32
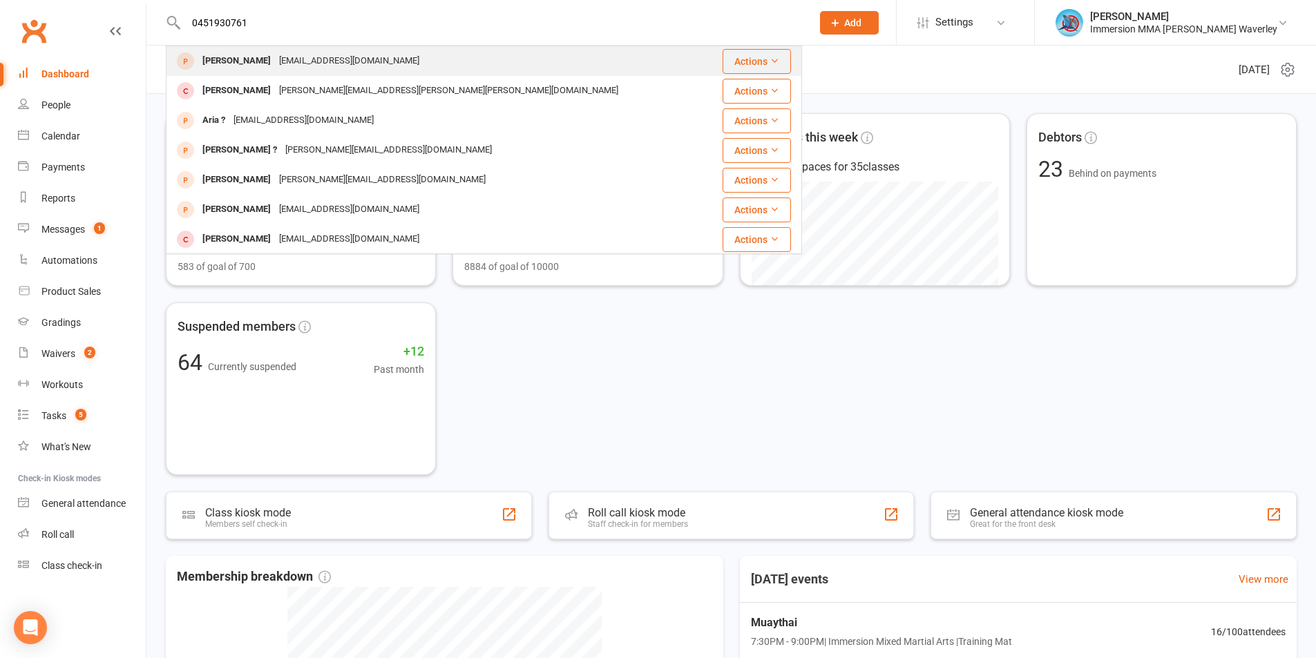
type input "0451930761"
click at [210, 59] on div "[PERSON_NAME]" at bounding box center [236, 61] width 77 height 20
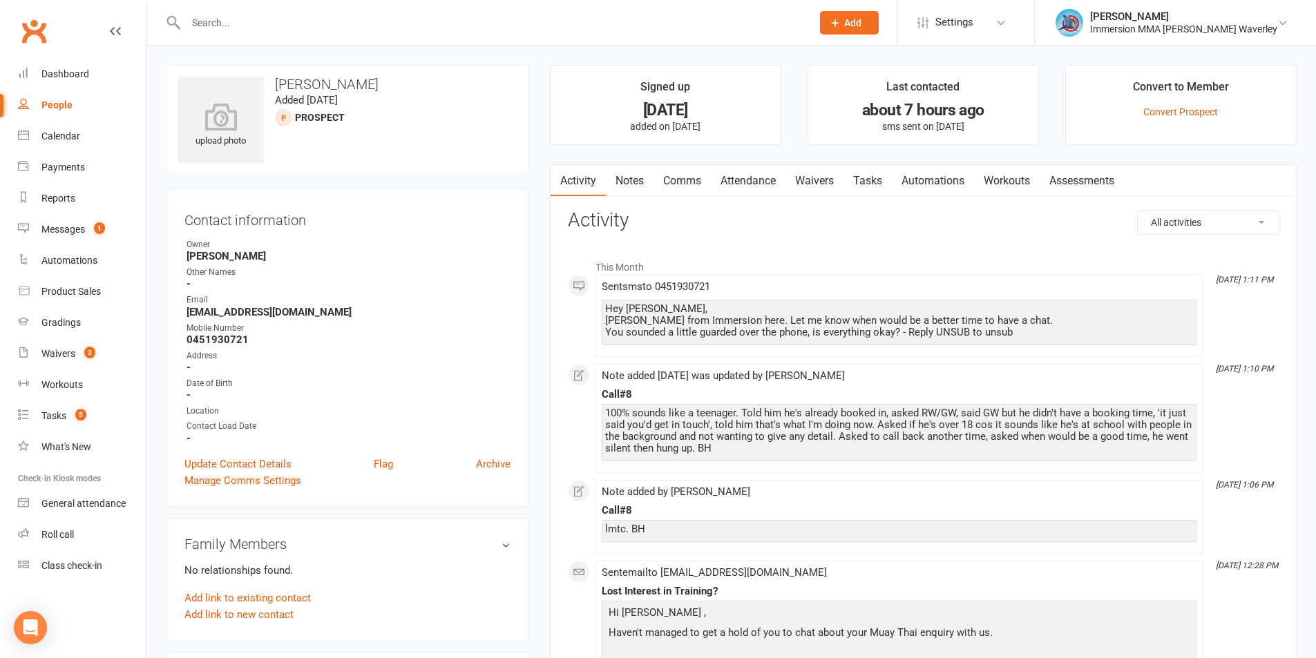
click at [631, 179] on link "Notes" at bounding box center [630, 181] width 48 height 32
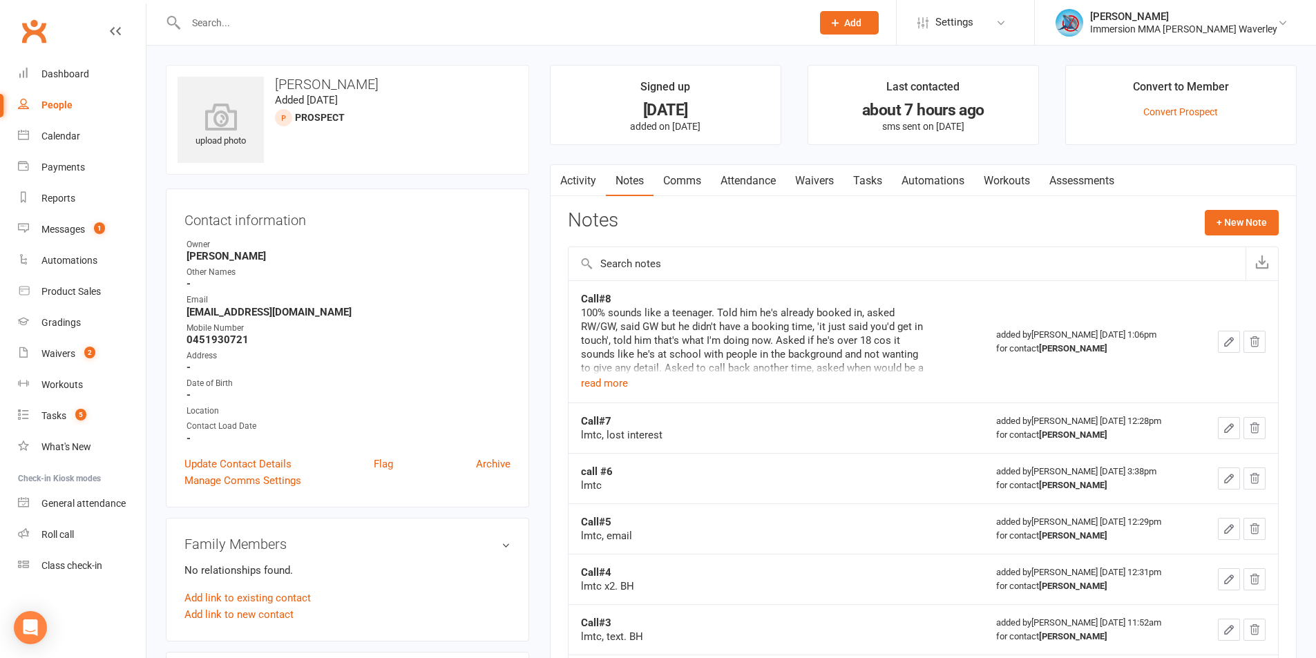
click at [628, 372] on div "100% sounds like a teenager. Told him he's already booked in, asked RW/GW, said…" at bounding box center [753, 340] width 345 height 69
click at [618, 374] on div "100% sounds like a teenager. Told him he's already booked in, asked RW/GW, said…" at bounding box center [753, 340] width 345 height 69
click at [615, 384] on button "read more" at bounding box center [604, 383] width 47 height 17
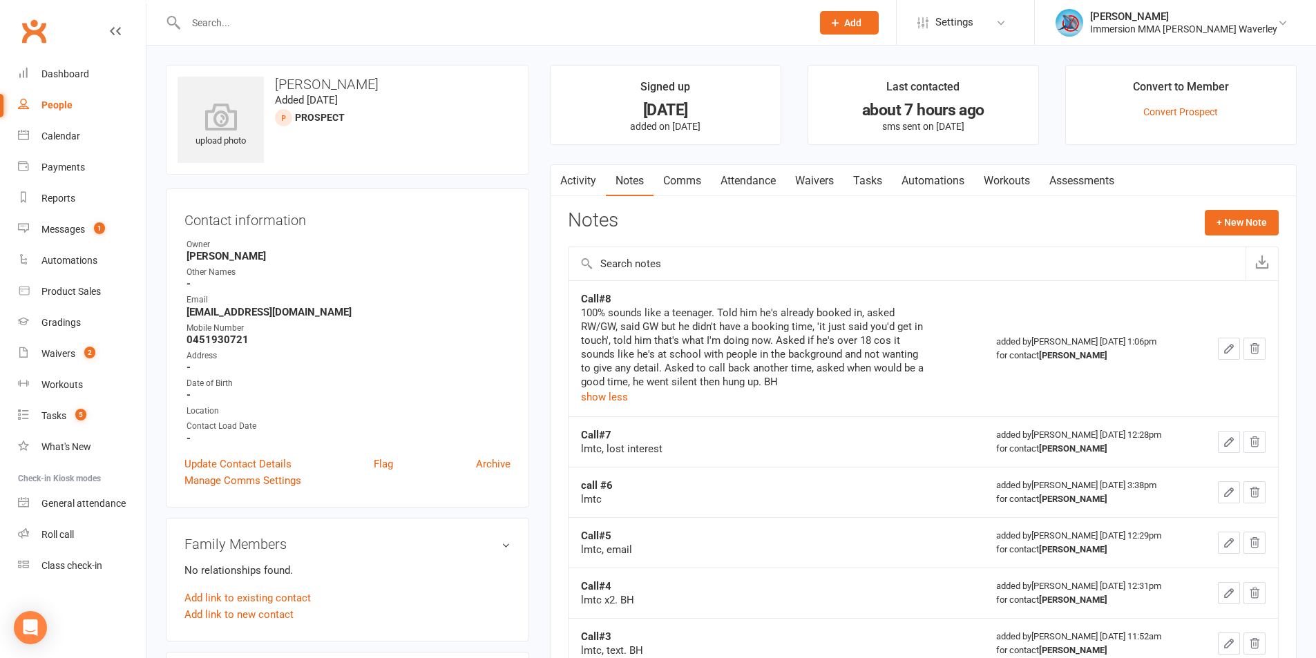
click at [697, 356] on div "100% sounds like a teenager. Told him he's already booked in, asked RW/GW, said…" at bounding box center [753, 347] width 345 height 83
drag, startPoint x: 747, startPoint y: 176, endPoint x: 832, endPoint y: 215, distance: 93.0
click at [747, 175] on link "Attendance" at bounding box center [748, 181] width 75 height 32
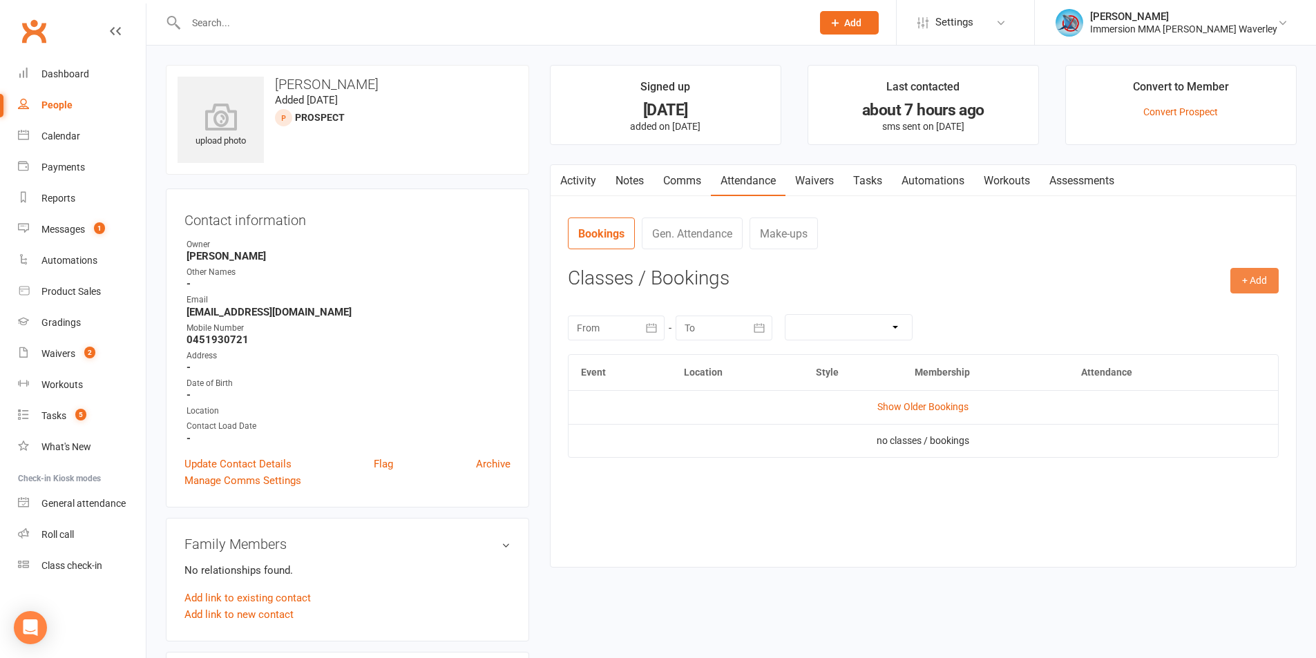
click at [1257, 272] on button "+ Add" at bounding box center [1254, 280] width 48 height 25
click at [1207, 345] on link "Add Appointment" at bounding box center [1209, 340] width 137 height 28
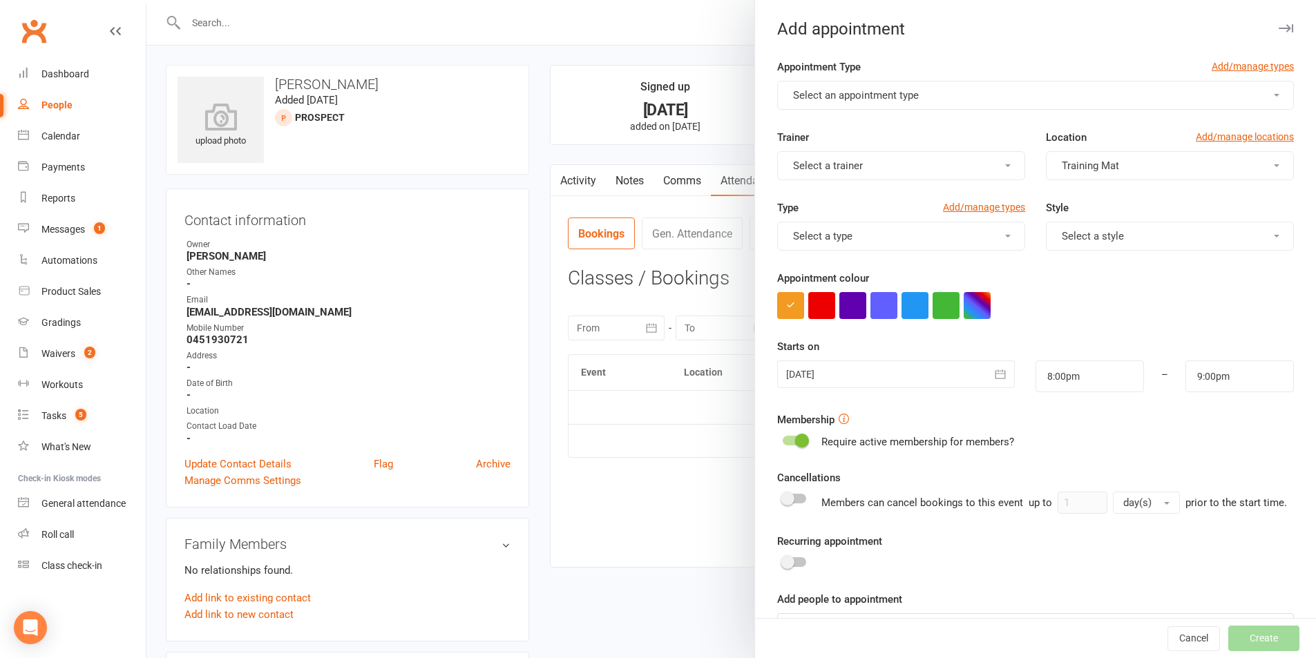
click at [897, 93] on span "Select an appointment type" at bounding box center [856, 95] width 126 height 12
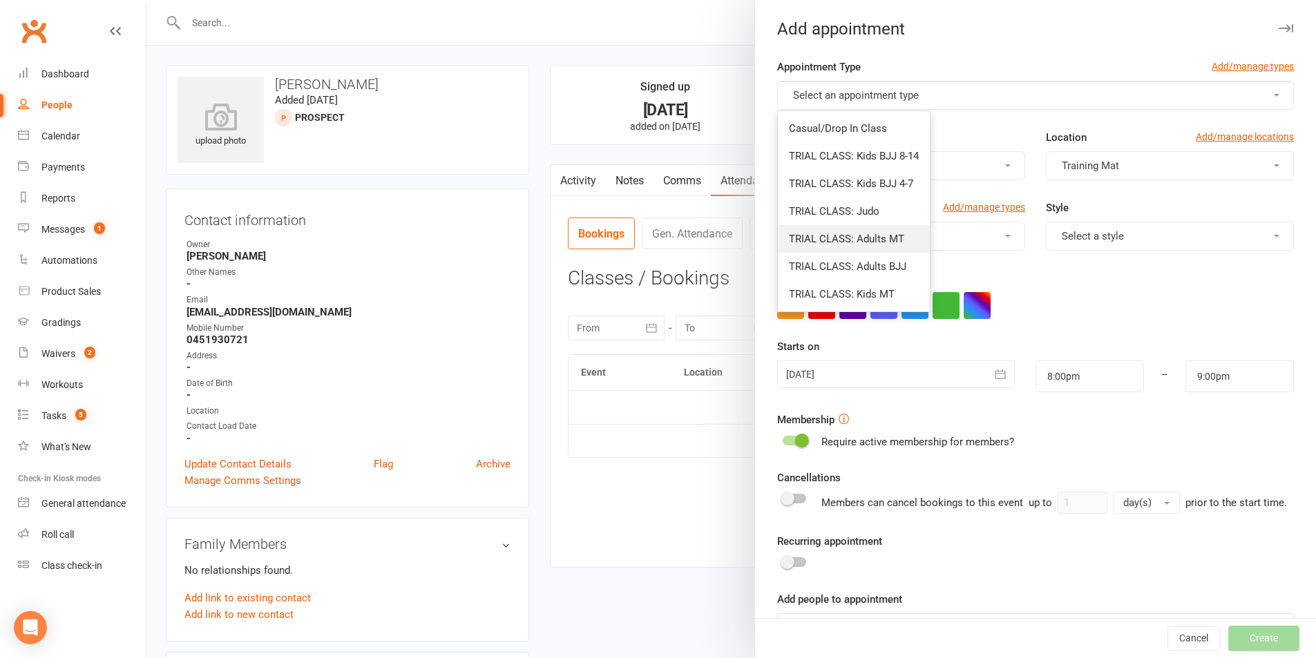
click at [905, 232] on link "TRIAL CLASS: Adults MT" at bounding box center [854, 239] width 152 height 28
type input "9:30pm"
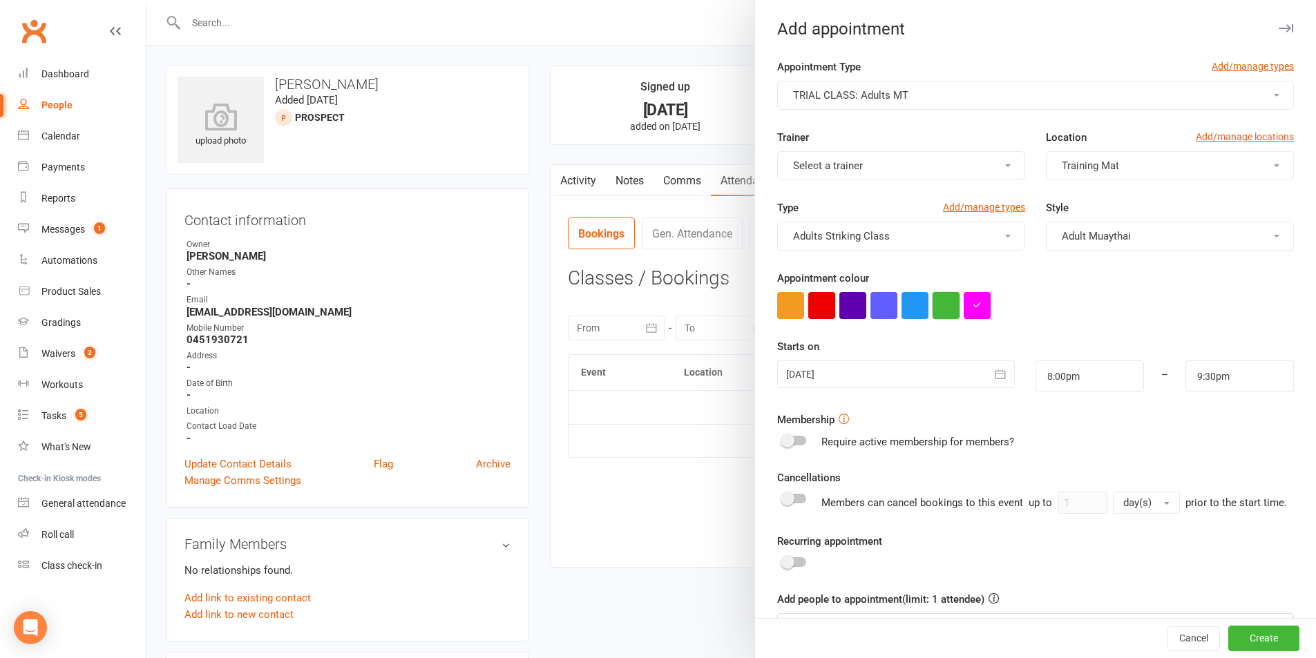
click at [946, 298] on button "button" at bounding box center [945, 305] width 27 height 27
click at [884, 149] on div "Trainer Select a trainer" at bounding box center [901, 154] width 269 height 51
click at [852, 366] on div at bounding box center [895, 375] width 237 height 28
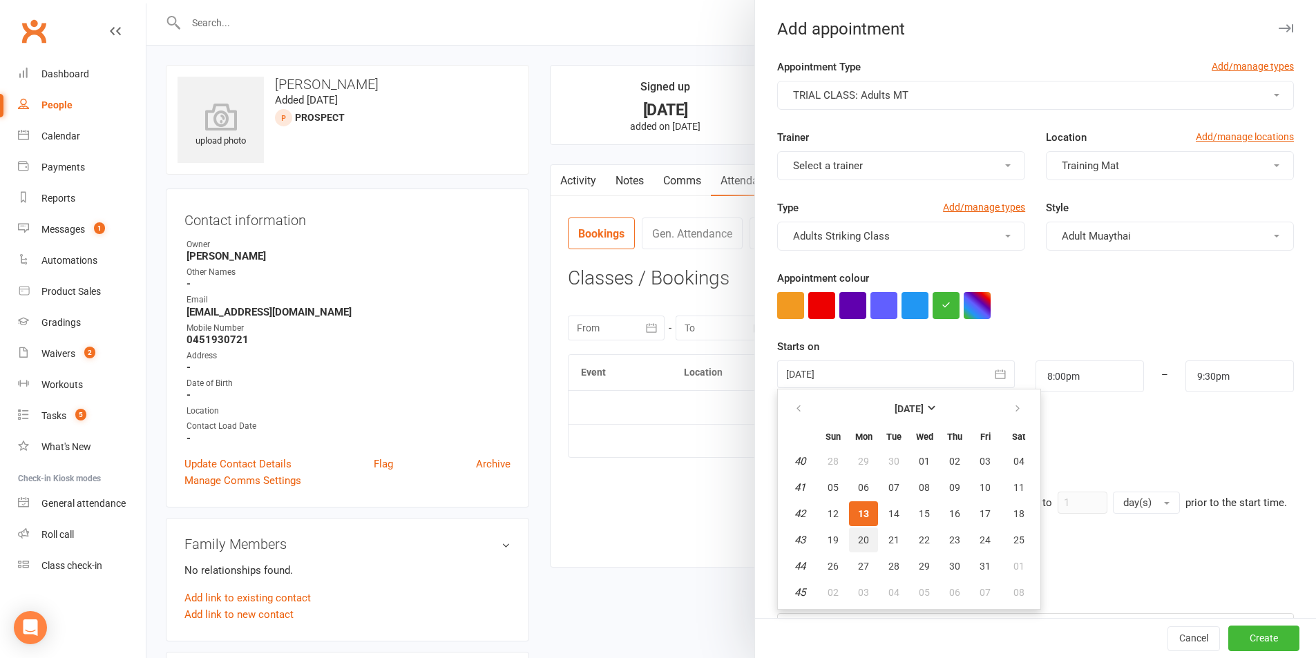
click at [858, 540] on span "20" at bounding box center [863, 540] width 11 height 11
type input "20 Oct 2025"
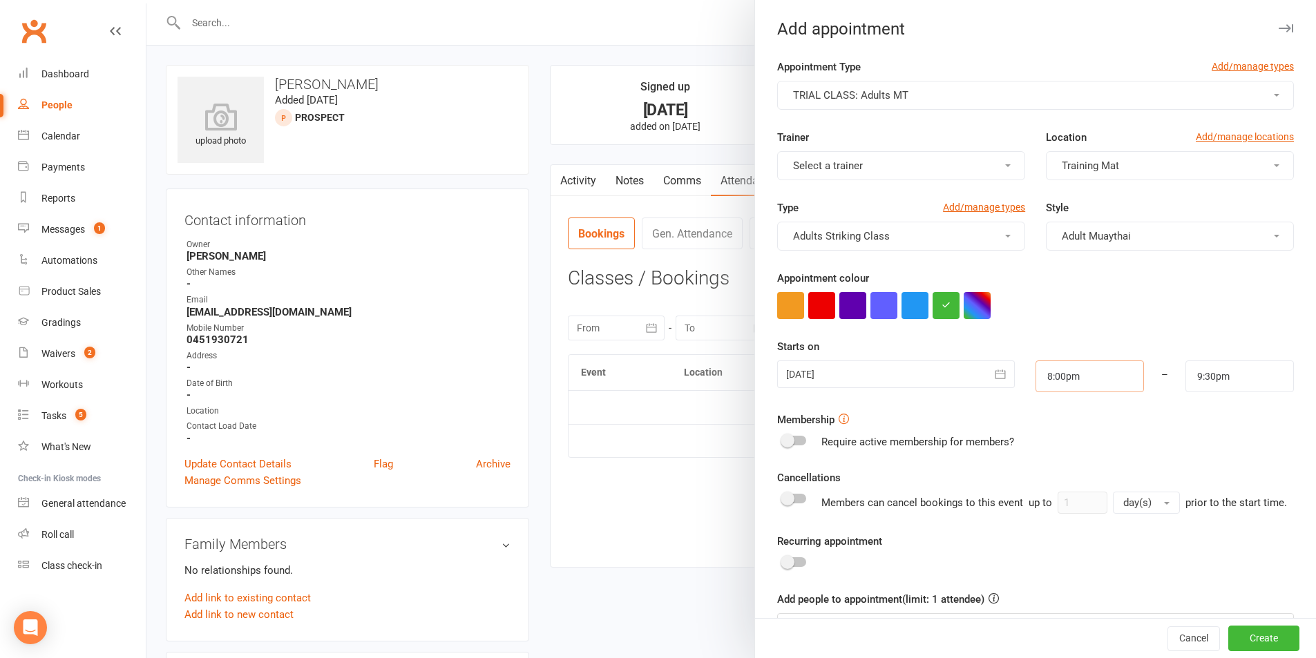
click at [1075, 374] on input "8:00pm" at bounding box center [1089, 377] width 108 height 32
type input "7:30pm"
click at [1052, 438] on li "7:30pm" at bounding box center [1069, 438] width 66 height 21
click at [1240, 377] on input "9:30pm" at bounding box center [1239, 377] width 108 height 32
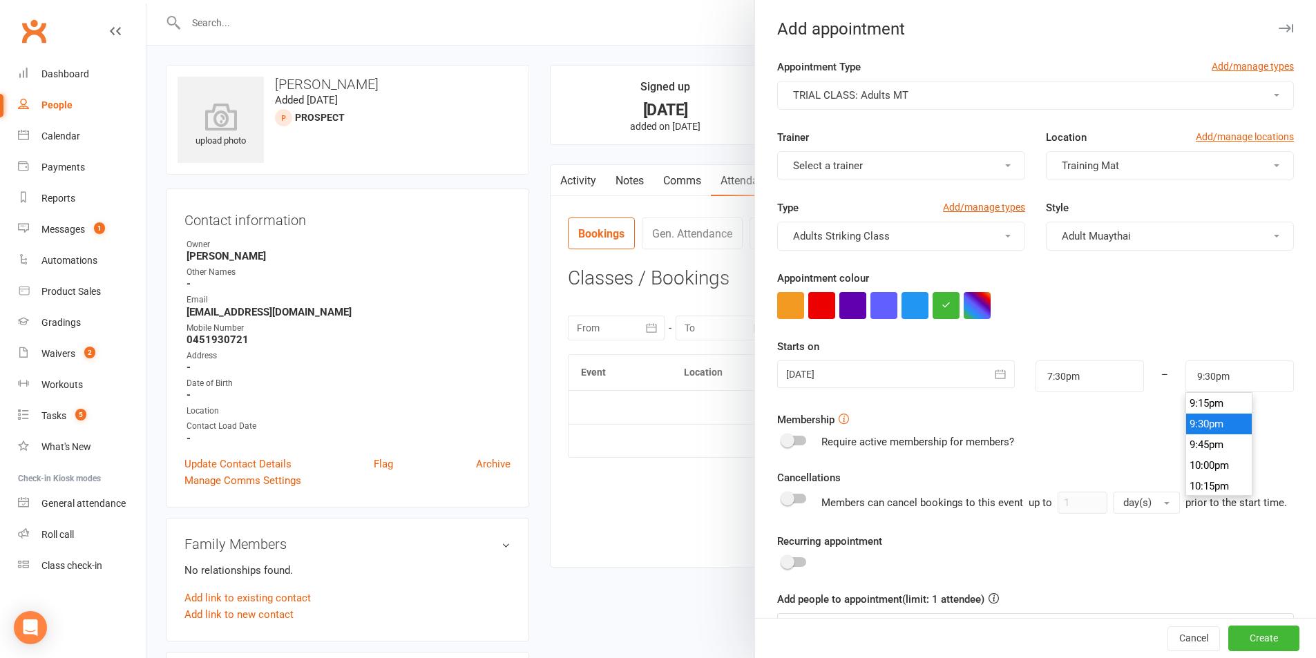
scroll to position [1734, 0]
type input "9:00pm"
click at [1192, 419] on li "9:00pm" at bounding box center [1219, 410] width 66 height 21
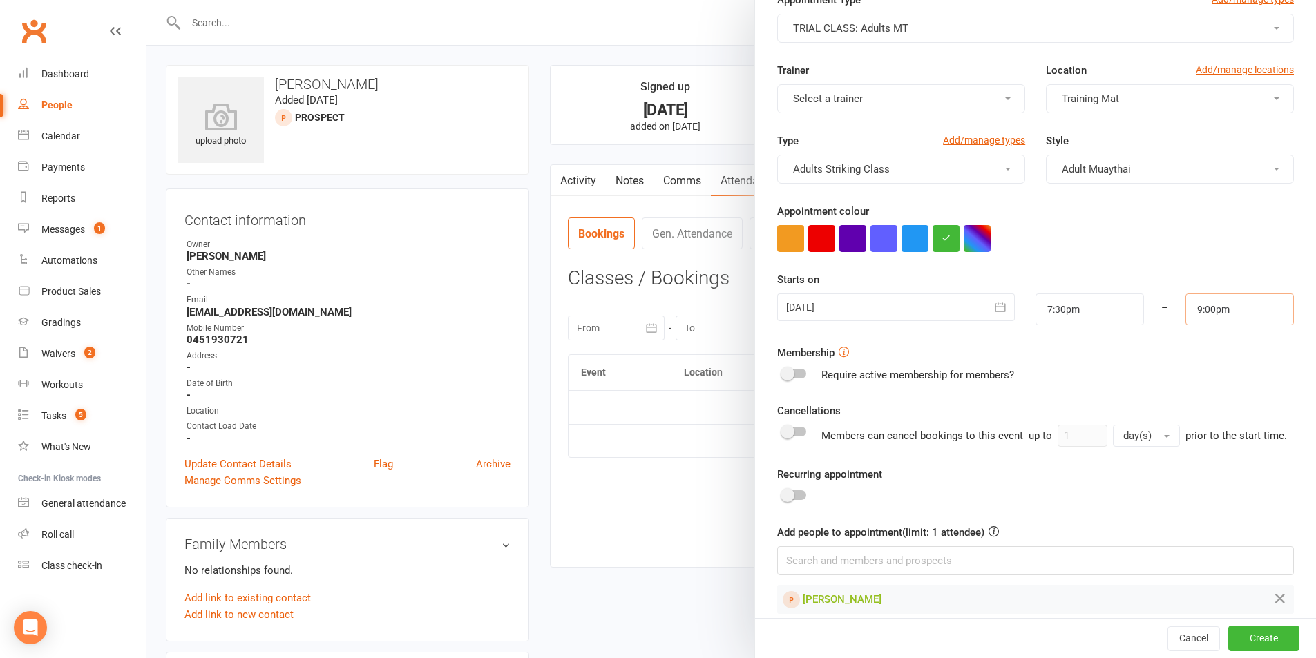
scroll to position [99, 0]
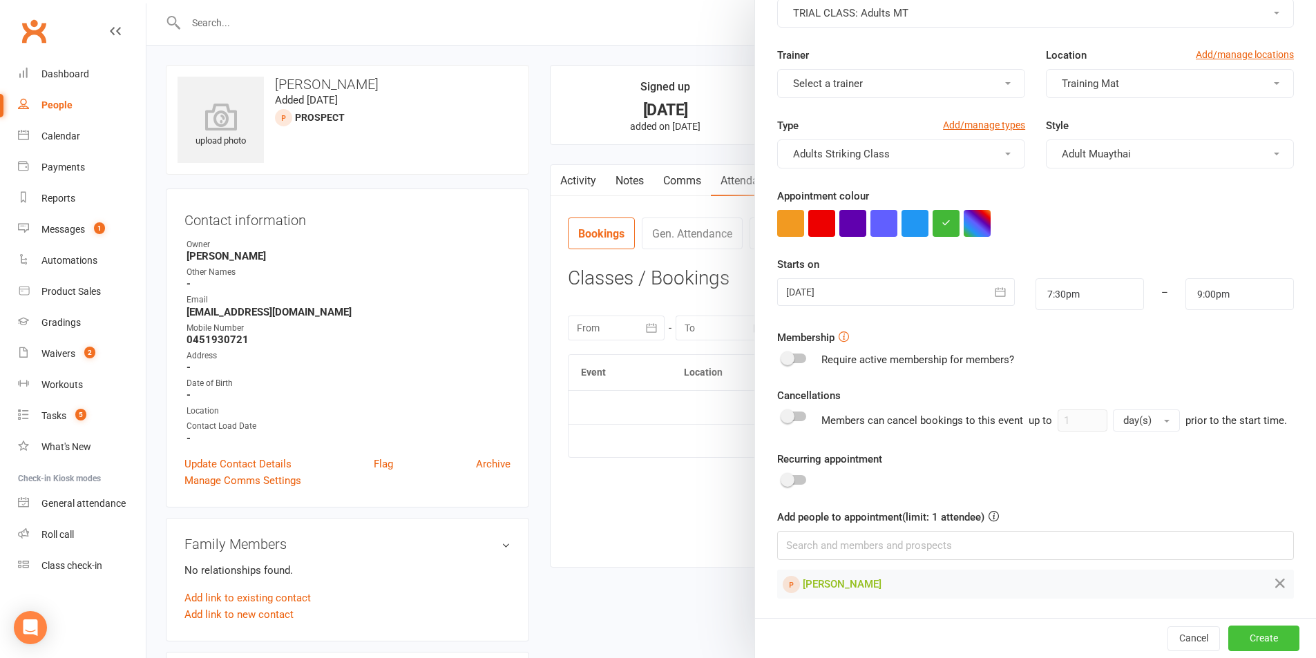
click at [1253, 649] on button "Create" at bounding box center [1263, 638] width 71 height 25
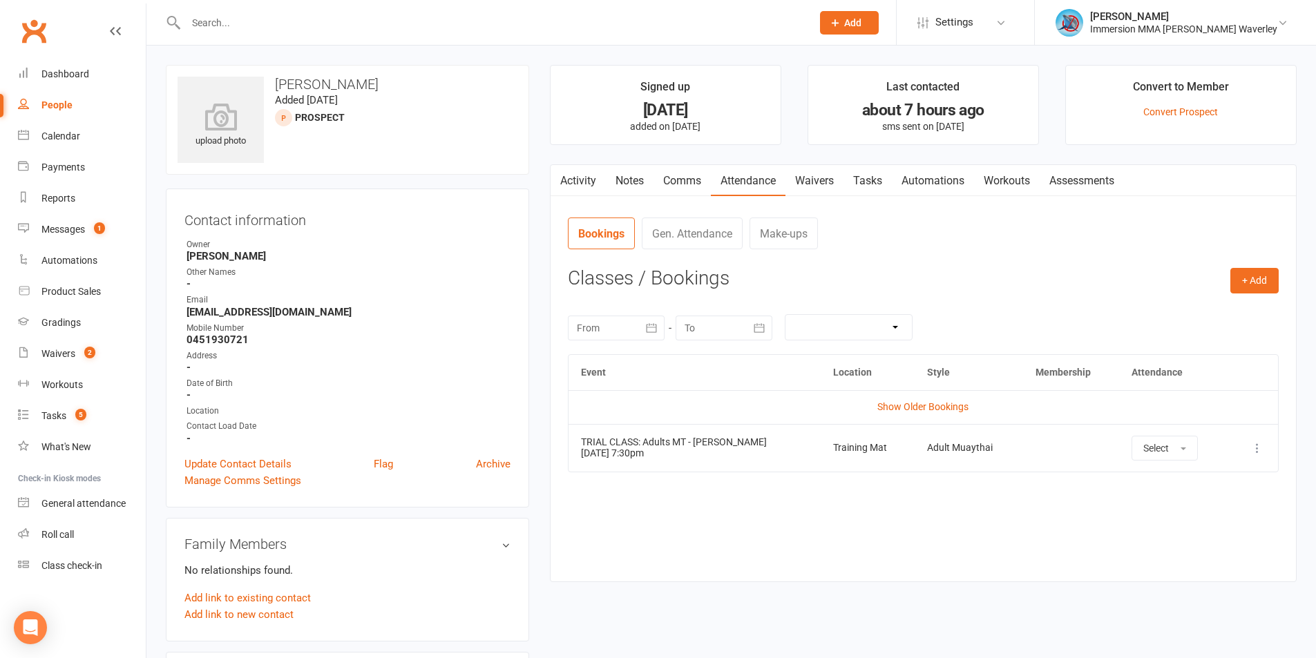
click at [646, 179] on link "Notes" at bounding box center [630, 181] width 48 height 32
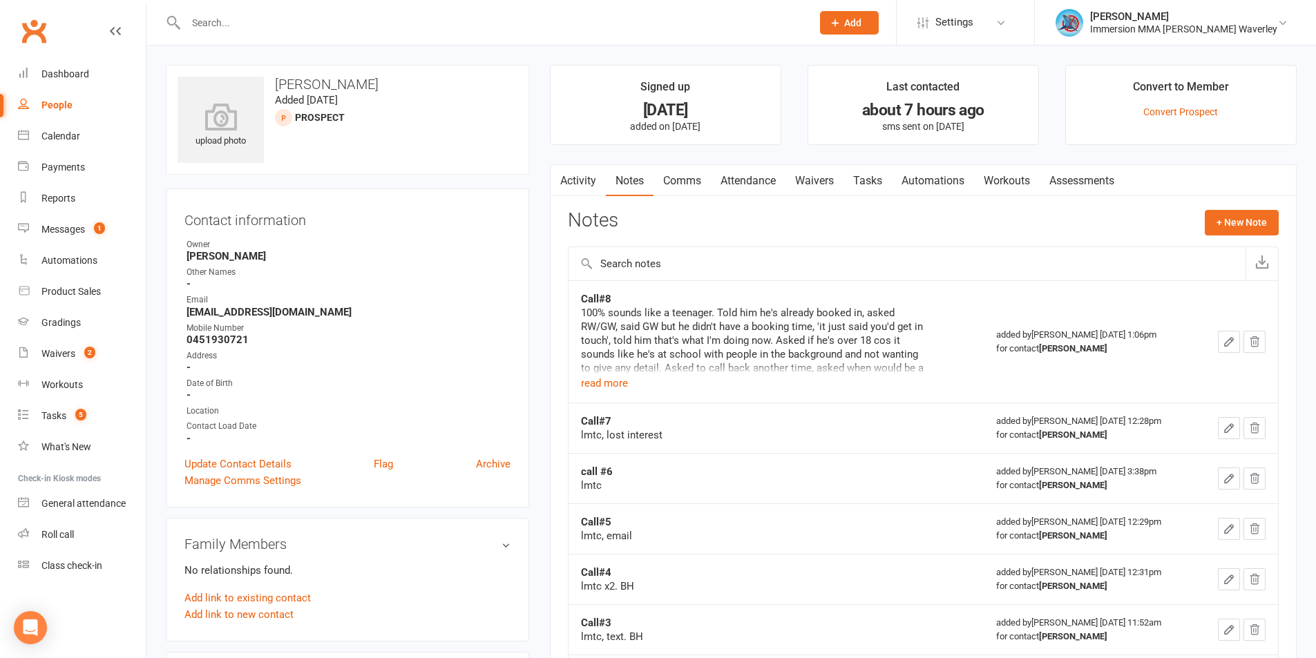
click at [885, 173] on link "Tasks" at bounding box center [867, 181] width 48 height 32
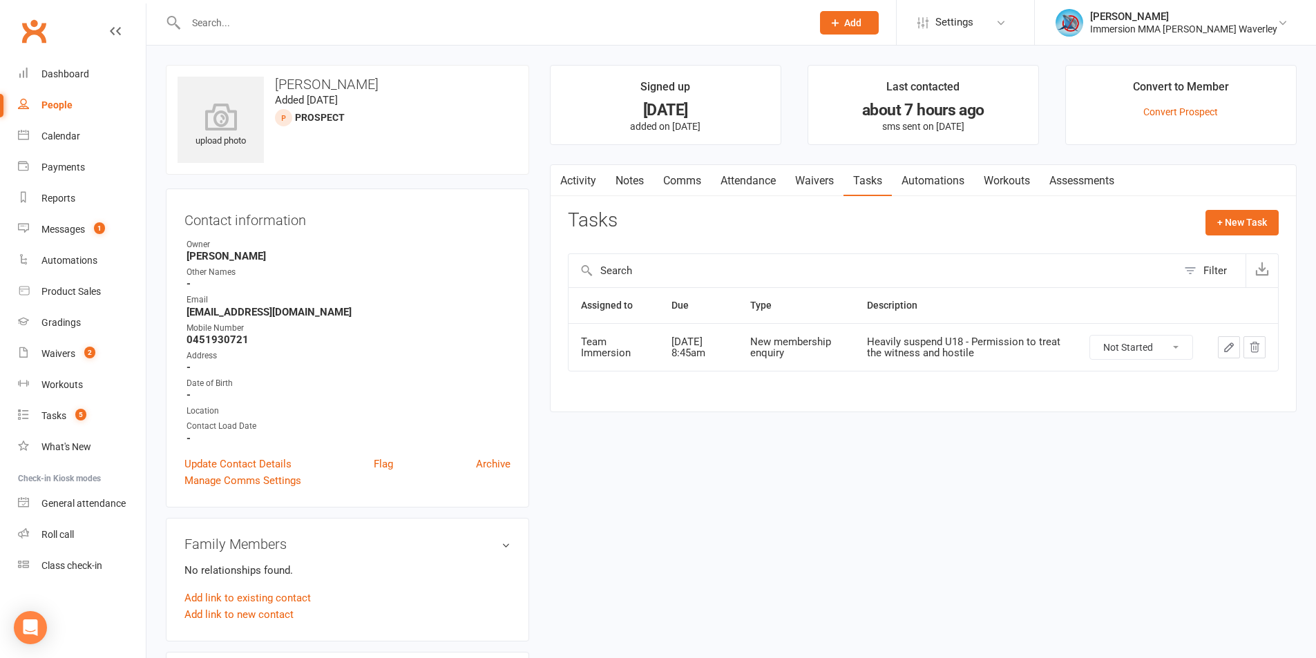
click at [1147, 353] on select "Not Started In Progress Waiting Complete" at bounding box center [1141, 347] width 102 height 23
click at [1090, 336] on select "Not Started In Progress Waiting Complete" at bounding box center [1141, 347] width 102 height 23
select select "unstarted"
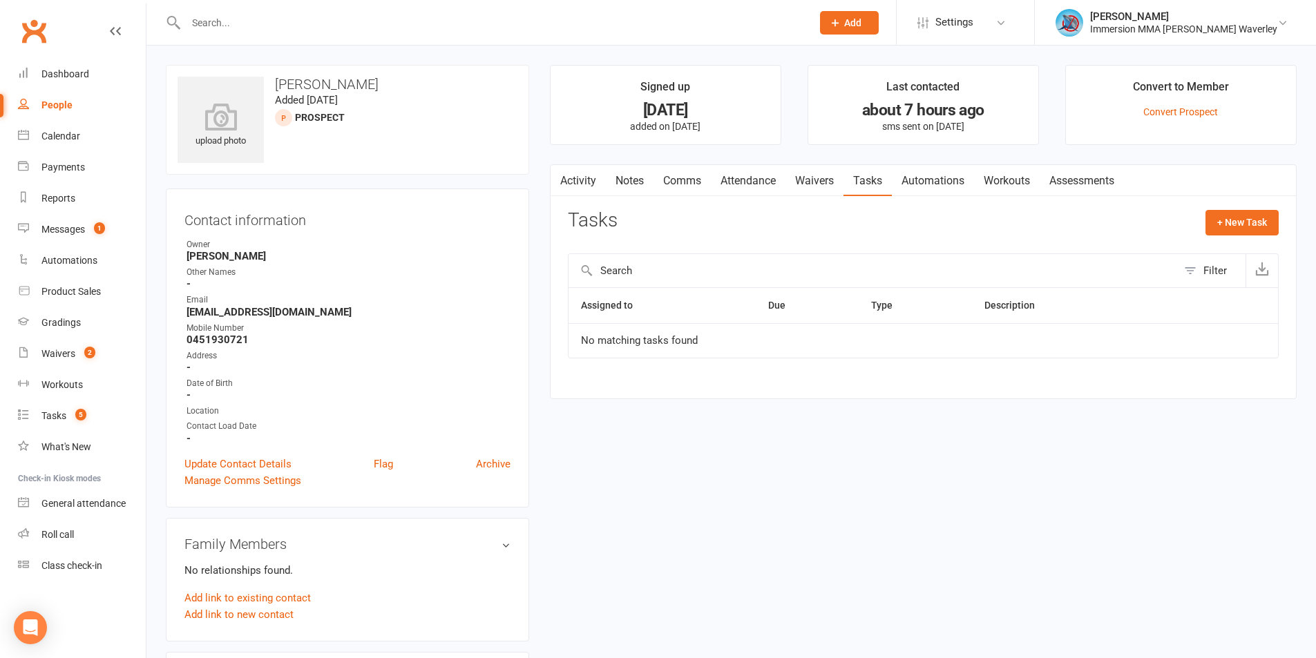
click at [643, 182] on link "Notes" at bounding box center [630, 181] width 48 height 32
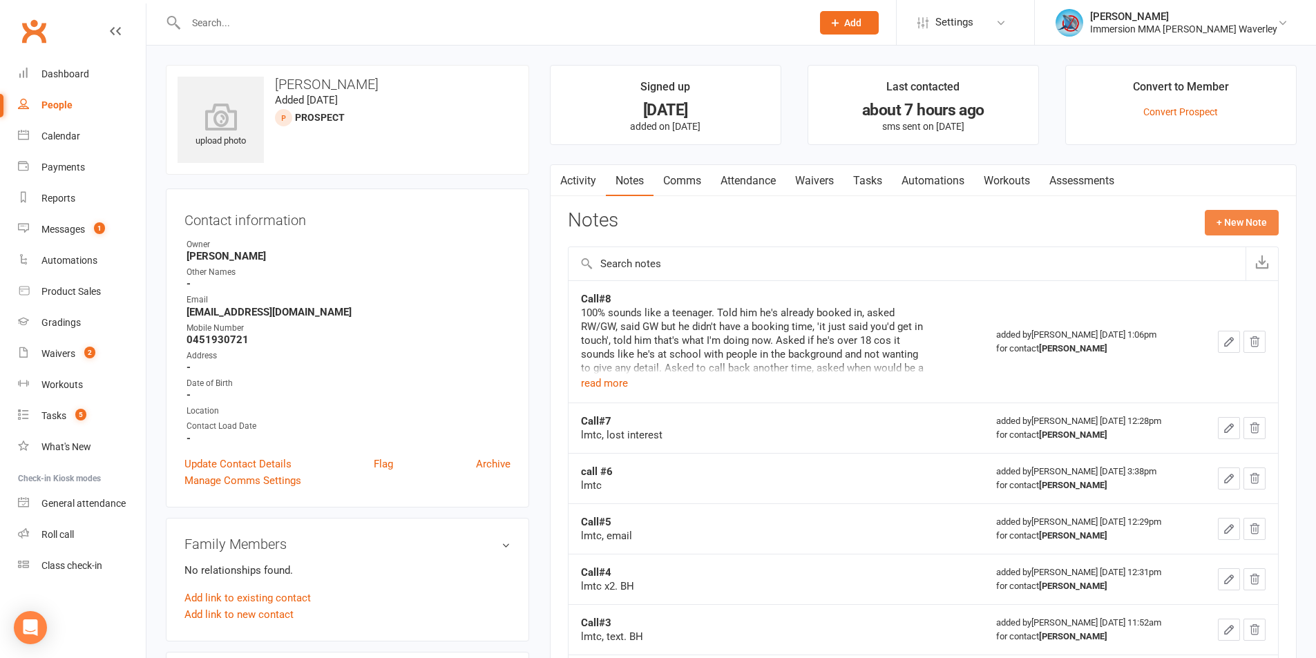
click at [1244, 222] on button "+ New Note" at bounding box center [1241, 222] width 74 height 25
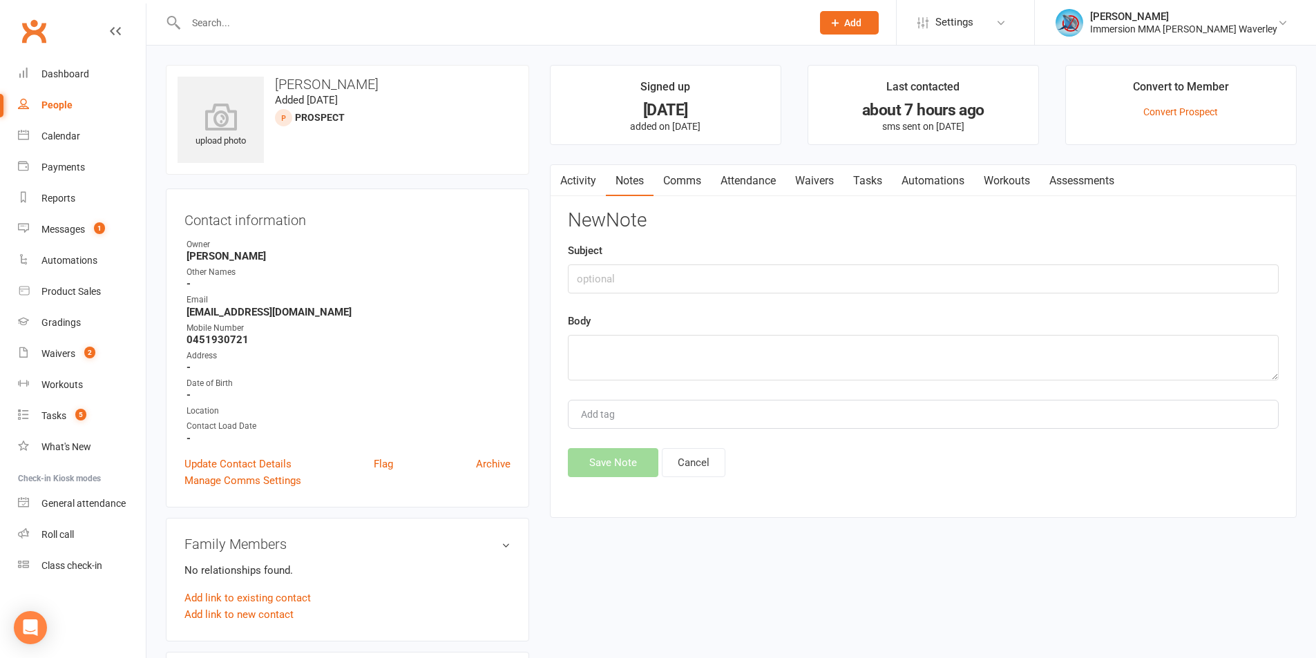
click at [573, 233] on div "New Note Subject Body Add tag Save Note Cancel" at bounding box center [923, 343] width 711 height 267
click at [596, 268] on div "Subject" at bounding box center [923, 267] width 711 height 51
drag, startPoint x: 608, startPoint y: 276, endPoint x: 599, endPoint y: 262, distance: 17.1
click at [609, 276] on input "text" at bounding box center [923, 279] width 711 height 29
type input "Call#9"
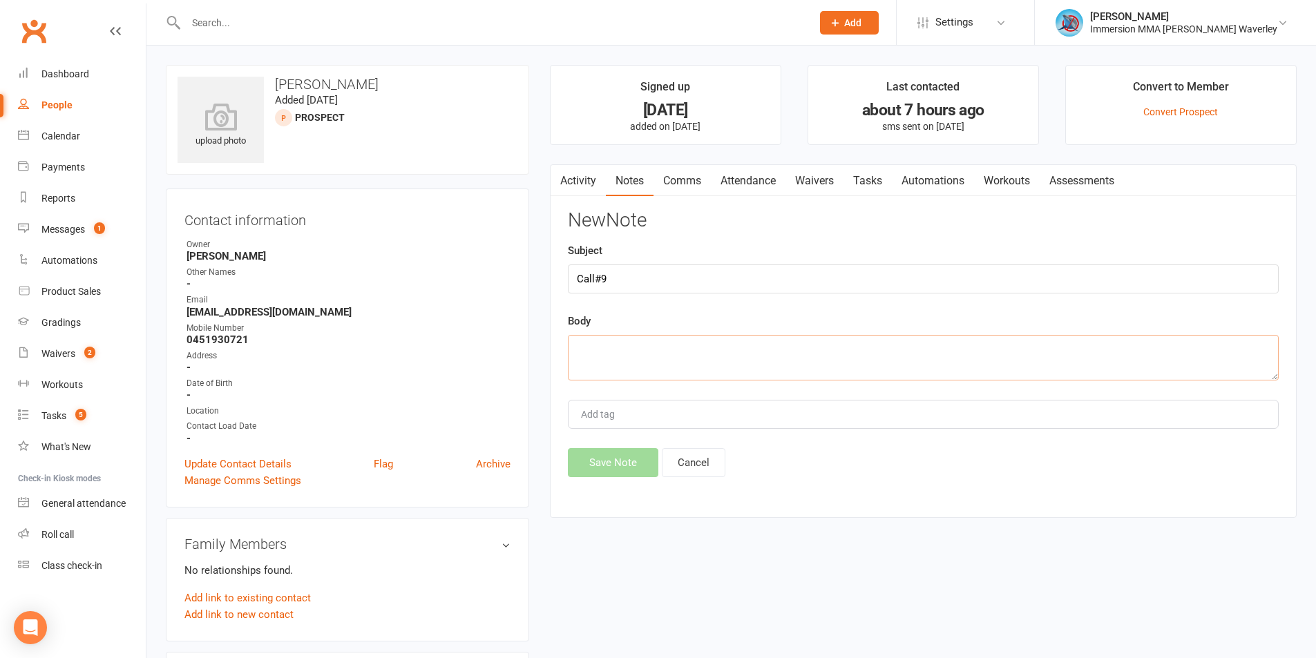
click at [636, 352] on textarea at bounding box center [923, 358] width 711 height 46
type textarea "a"
drag, startPoint x: 750, startPoint y: 354, endPoint x: 653, endPoint y: 357, distance: 96.7
click at [653, 357] on textarea "Called us back - wants to" at bounding box center [923, 358] width 711 height 46
click at [721, 352] on textarea "Called us back - insists he's 18, says he's in yr11. Very" at bounding box center [923, 358] width 711 height 46
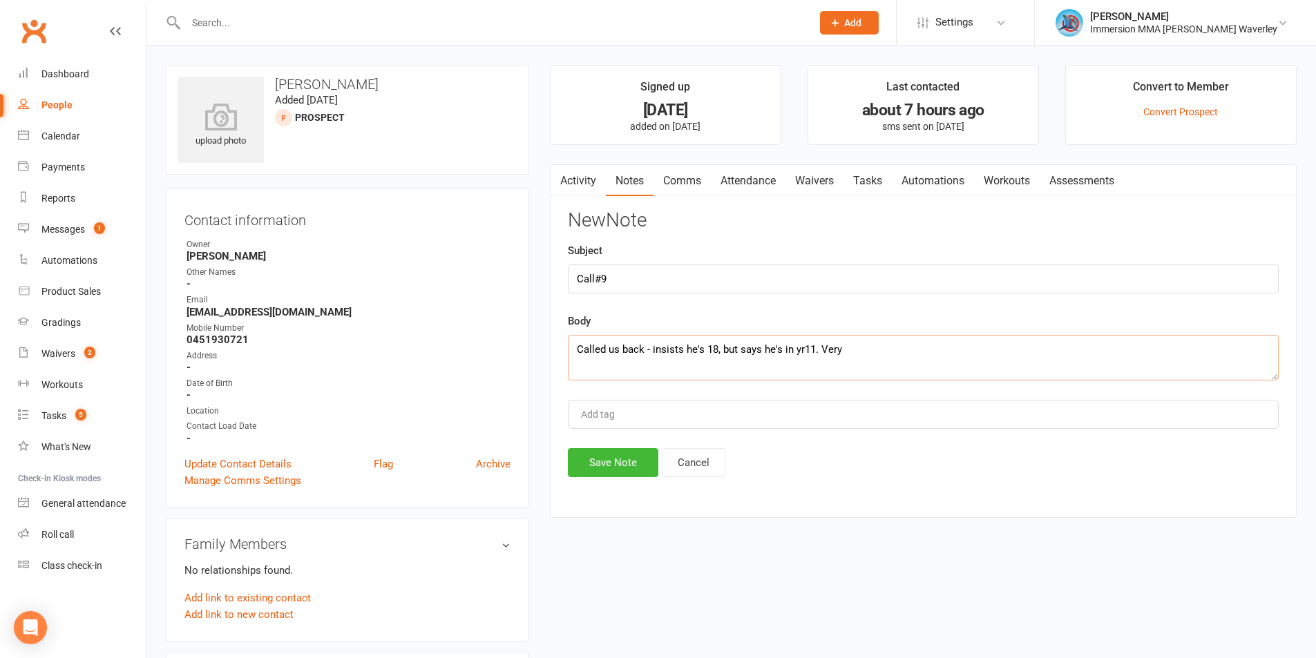
click at [874, 356] on textarea "Called us back - insists he's 18, but says he's in yr11. Very" at bounding box center [923, 358] width 711 height 46
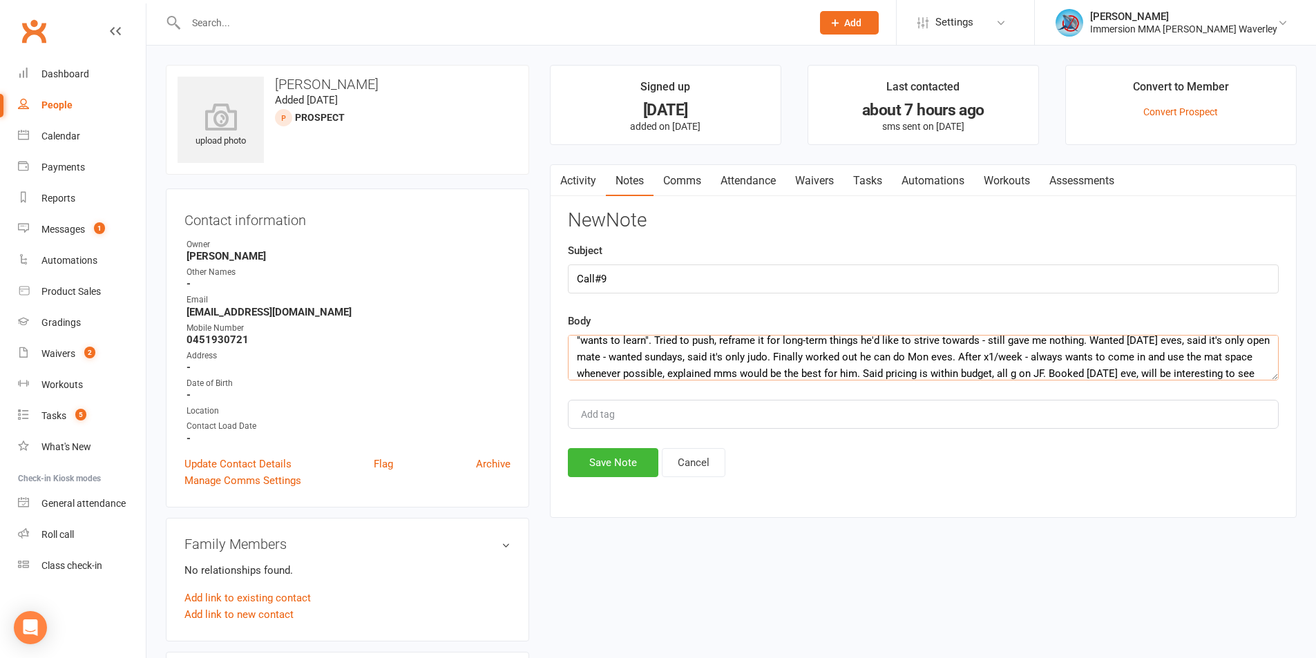
scroll to position [42, 0]
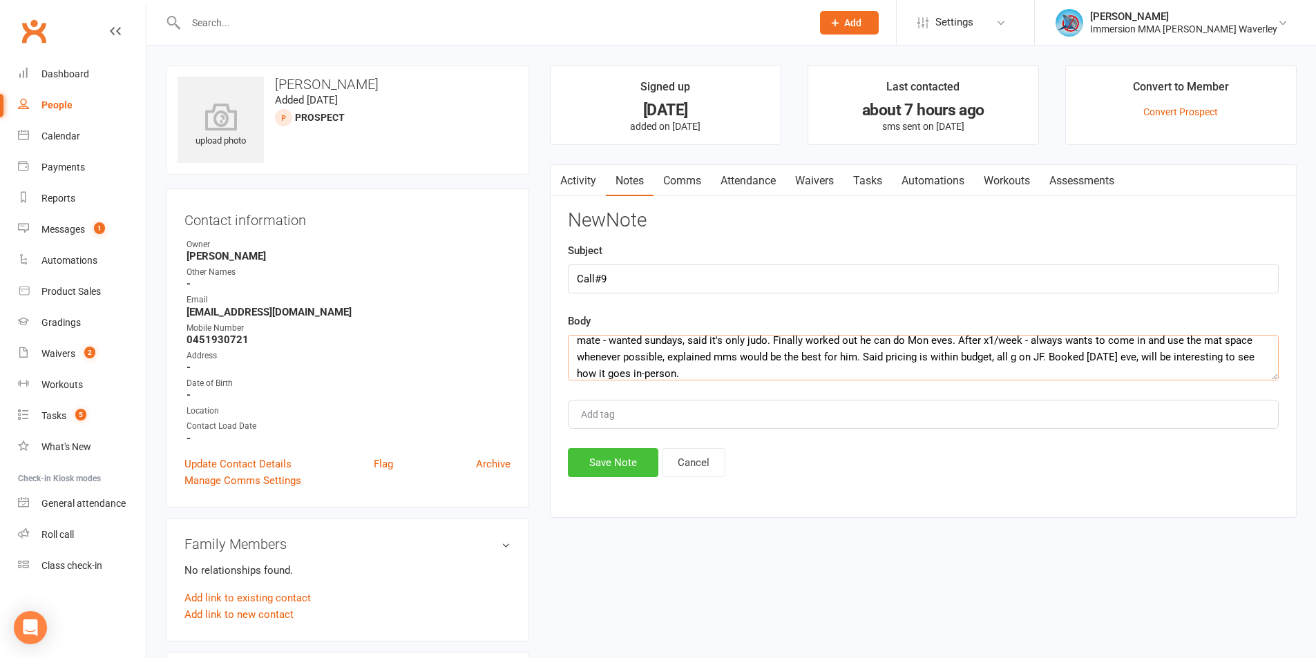
type textarea "Called us back - insists he's 18, but says he's in yr11. Very strange convo, we…"
click at [634, 465] on button "Save Note" at bounding box center [613, 462] width 90 height 29
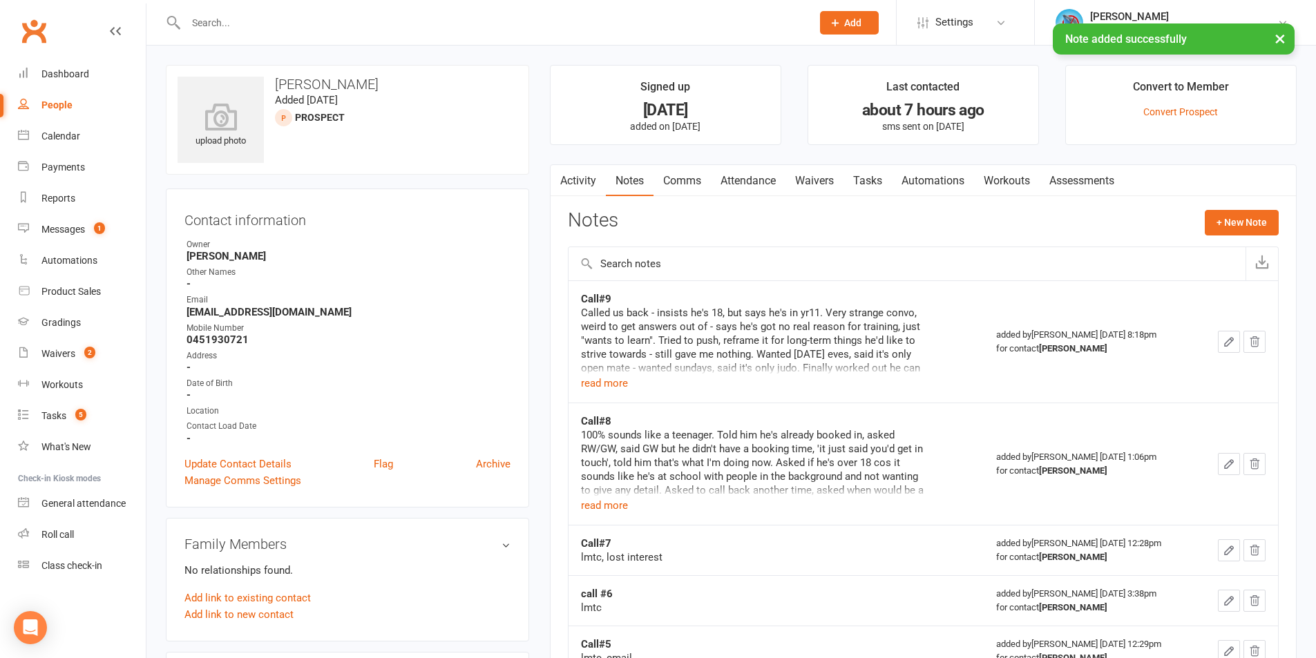
click at [877, 170] on link "Tasks" at bounding box center [867, 181] width 48 height 32
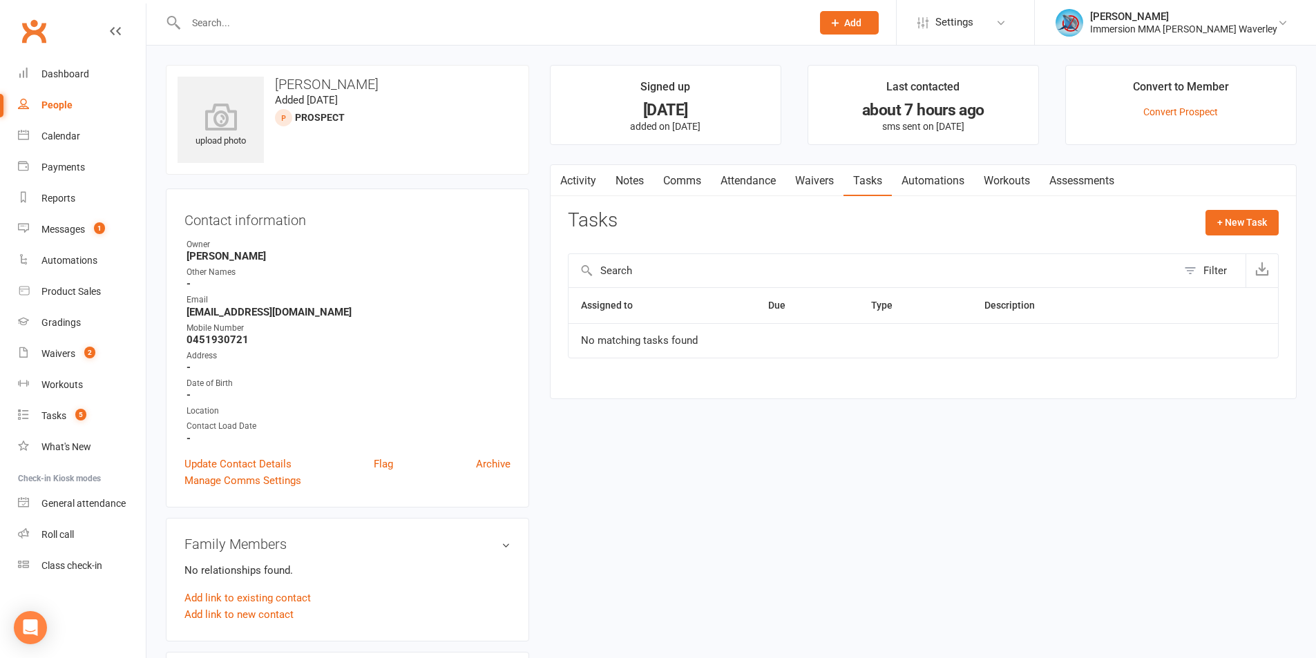
click at [794, 185] on link "Waivers" at bounding box center [814, 181] width 58 height 32
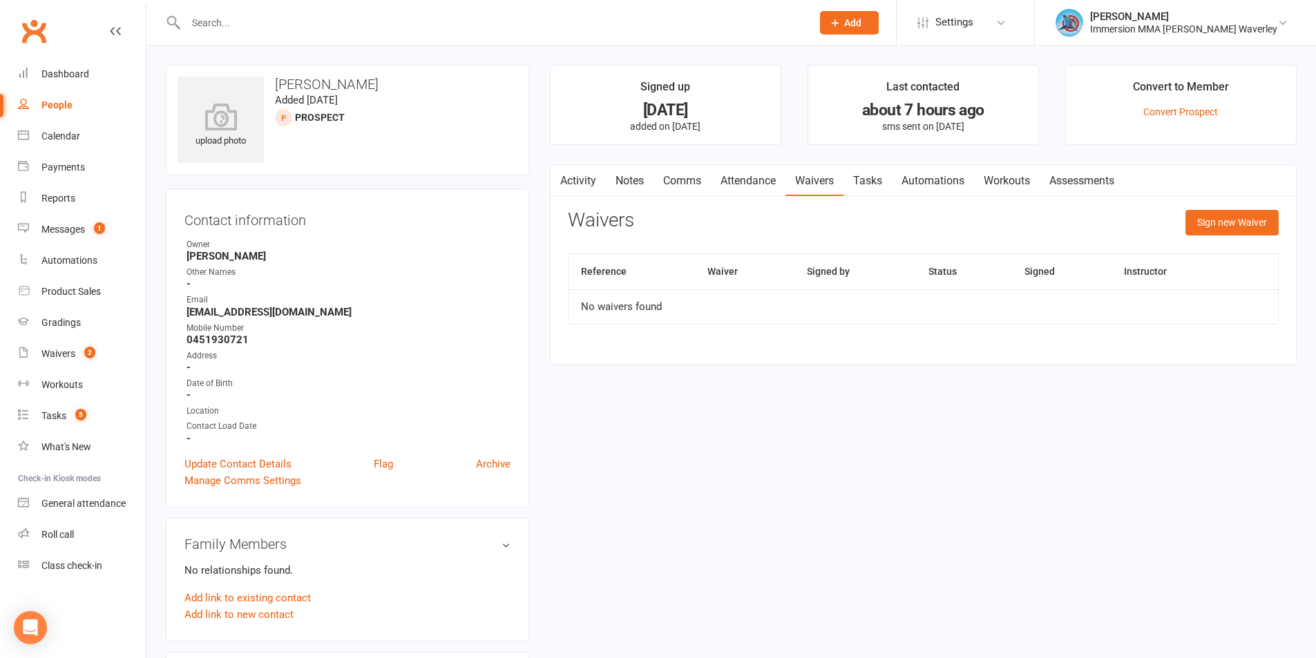
drag, startPoint x: 725, startPoint y: 173, endPoint x: 876, endPoint y: 285, distance: 187.6
click at [724, 169] on link "Attendance" at bounding box center [748, 181] width 75 height 32
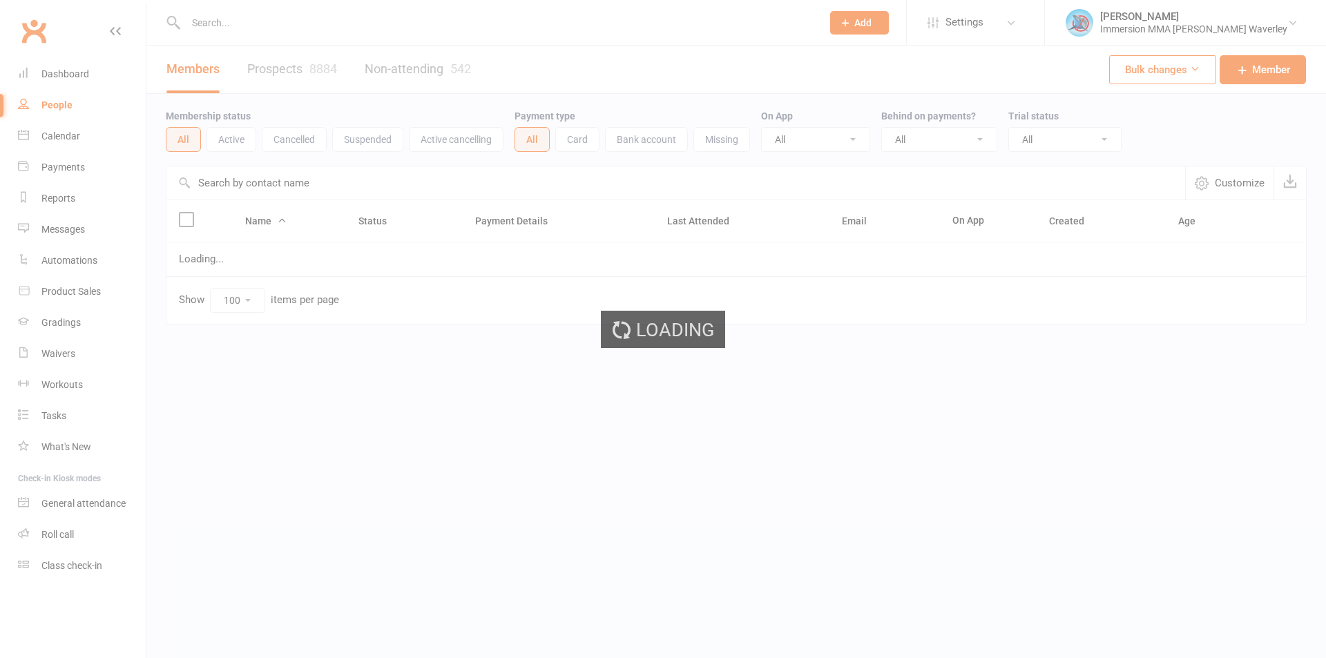
select select "100"
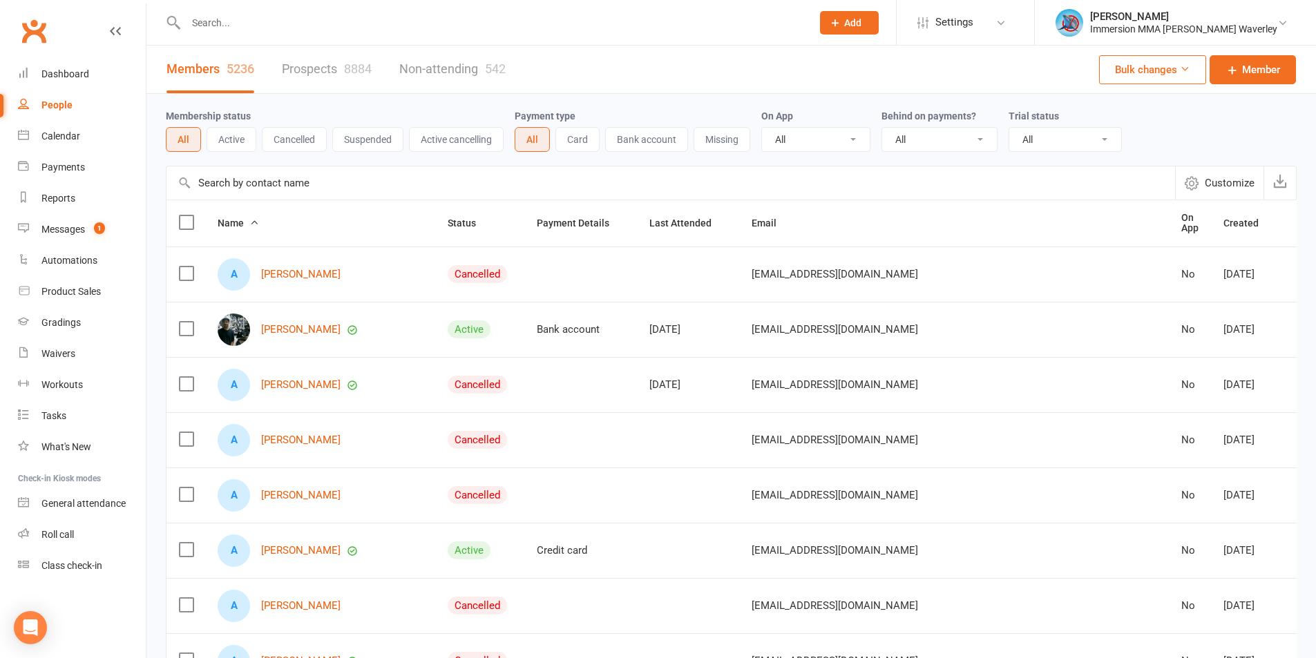
click at [383, 21] on input "text" at bounding box center [492, 22] width 620 height 19
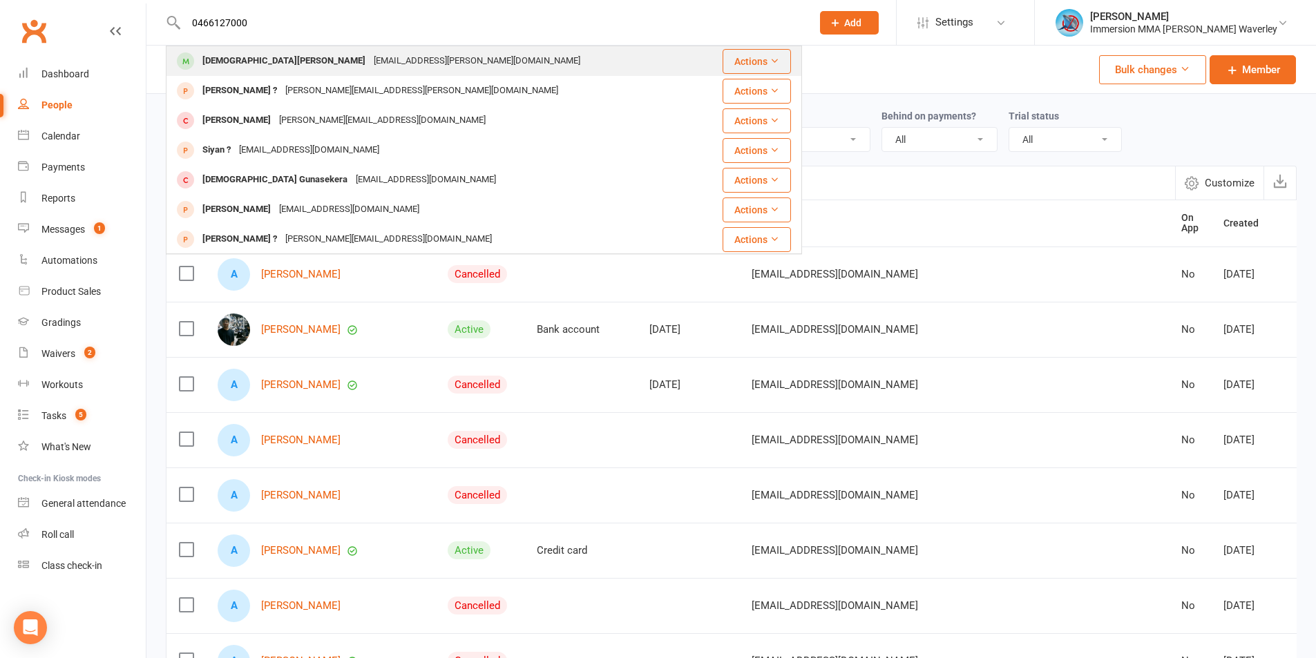
type input "0466127000"
click at [471, 75] on div "[DEMOGRAPHIC_DATA][PERSON_NAME] [PERSON_NAME][EMAIL_ADDRESS][PERSON_NAME][DOMAI…" at bounding box center [433, 61] width 533 height 28
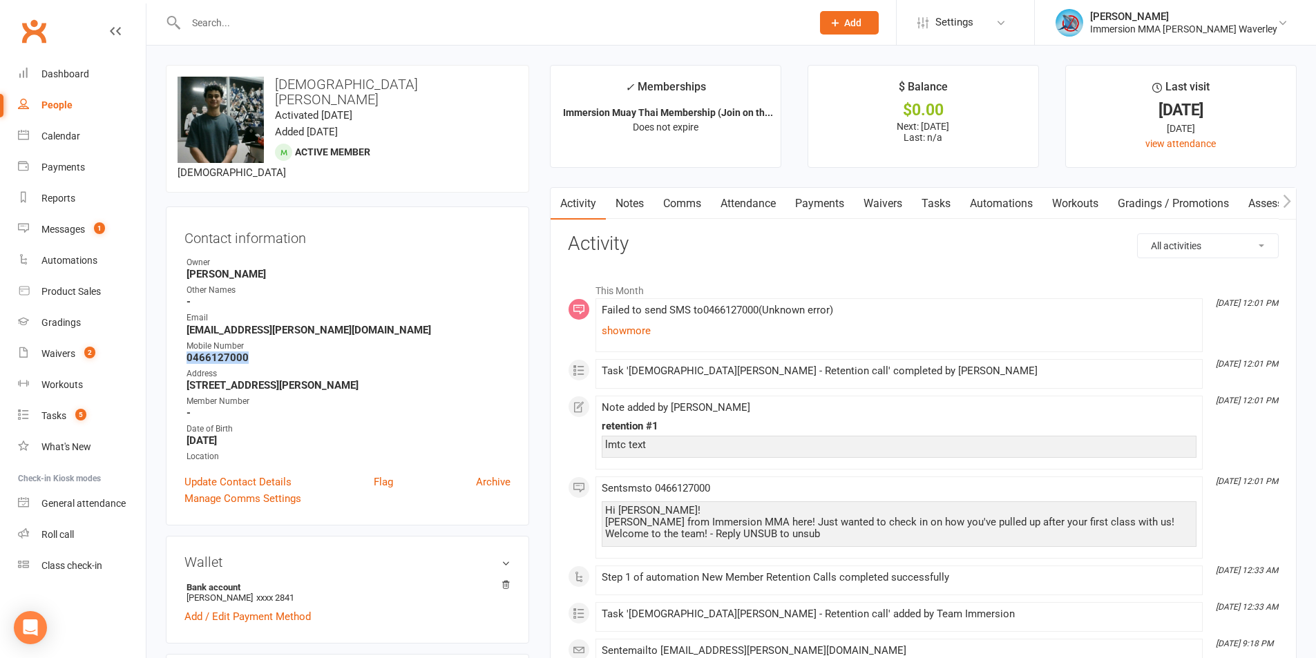
drag, startPoint x: 258, startPoint y: 342, endPoint x: 189, endPoint y: 340, distance: 69.1
click at [189, 352] on strong "0466127000" at bounding box center [348, 358] width 324 height 12
copy strong "0466127000"
click at [81, 289] on div "Product Sales" at bounding box center [70, 291] width 59 height 11
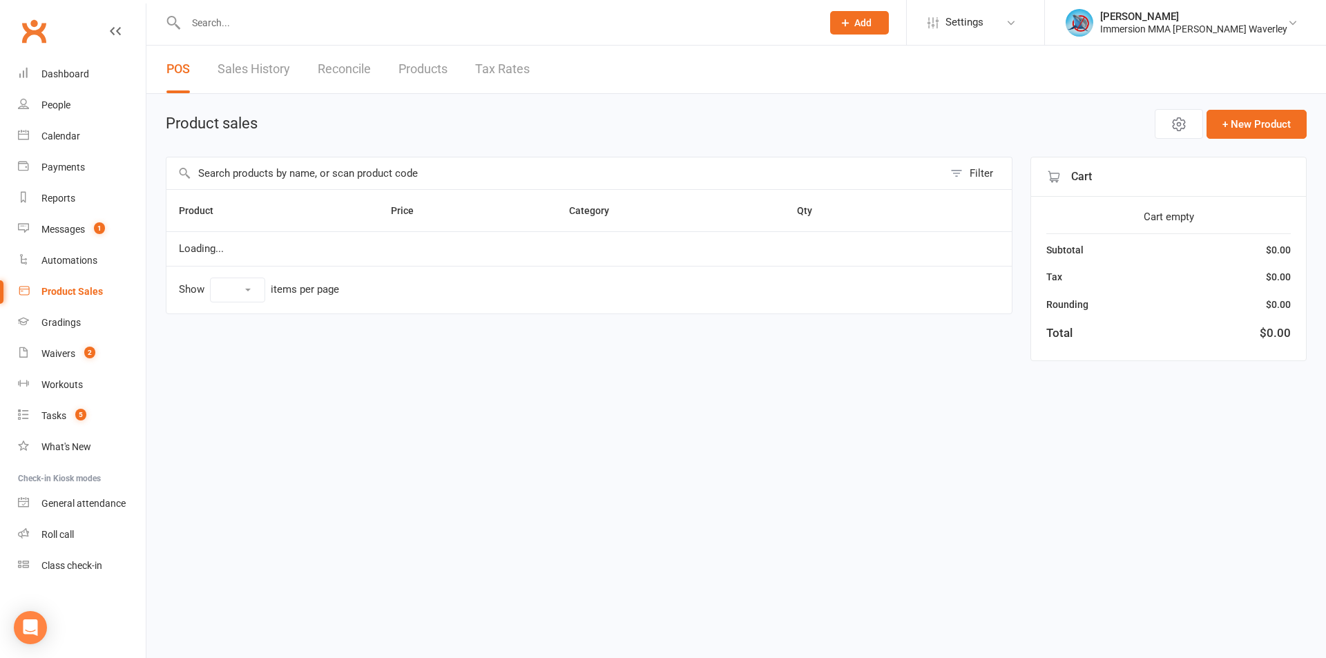
select select "100"
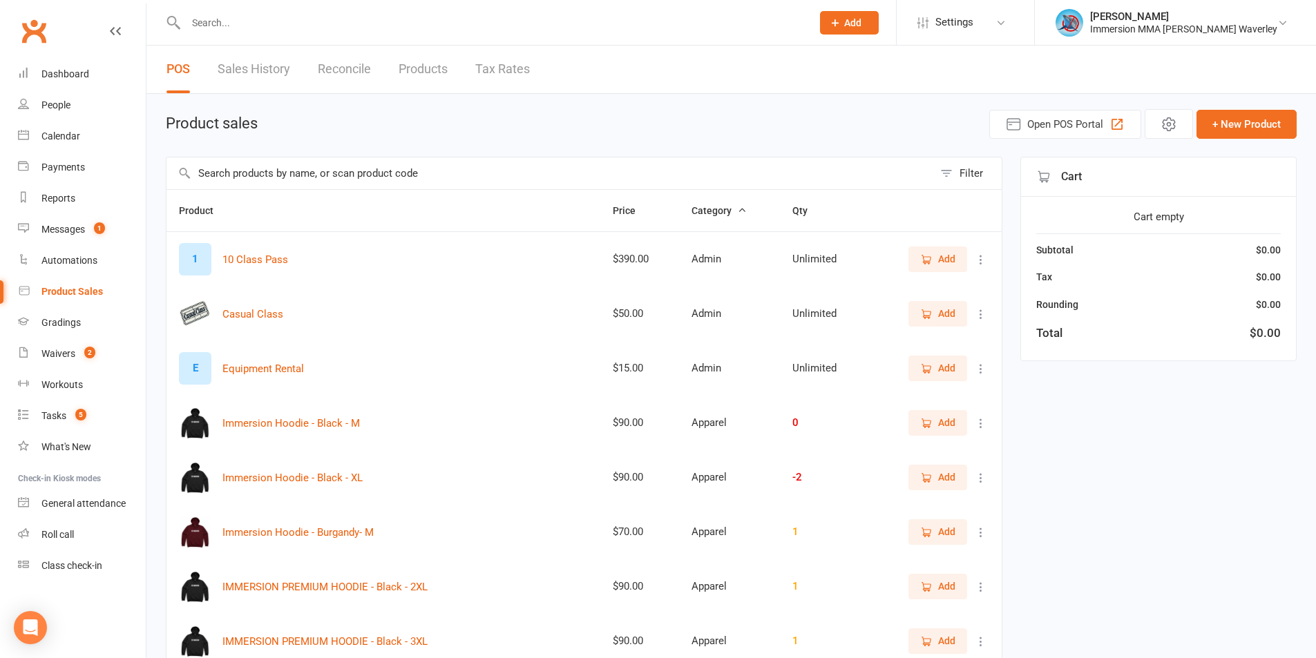
drag, startPoint x: 1073, startPoint y: 117, endPoint x: 1168, endPoint y: 137, distance: 96.9
click at [1073, 117] on span "Open POS Portal" at bounding box center [1065, 124] width 76 height 17
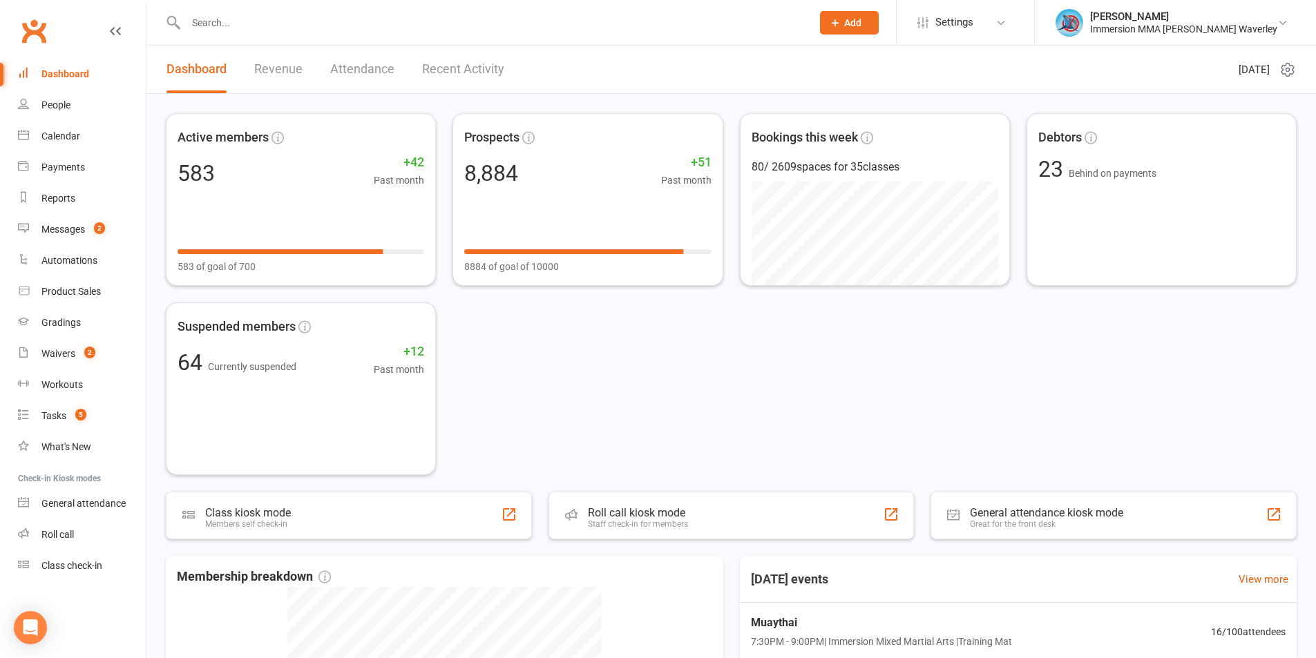
click at [233, 23] on input "text" at bounding box center [492, 22] width 620 height 19
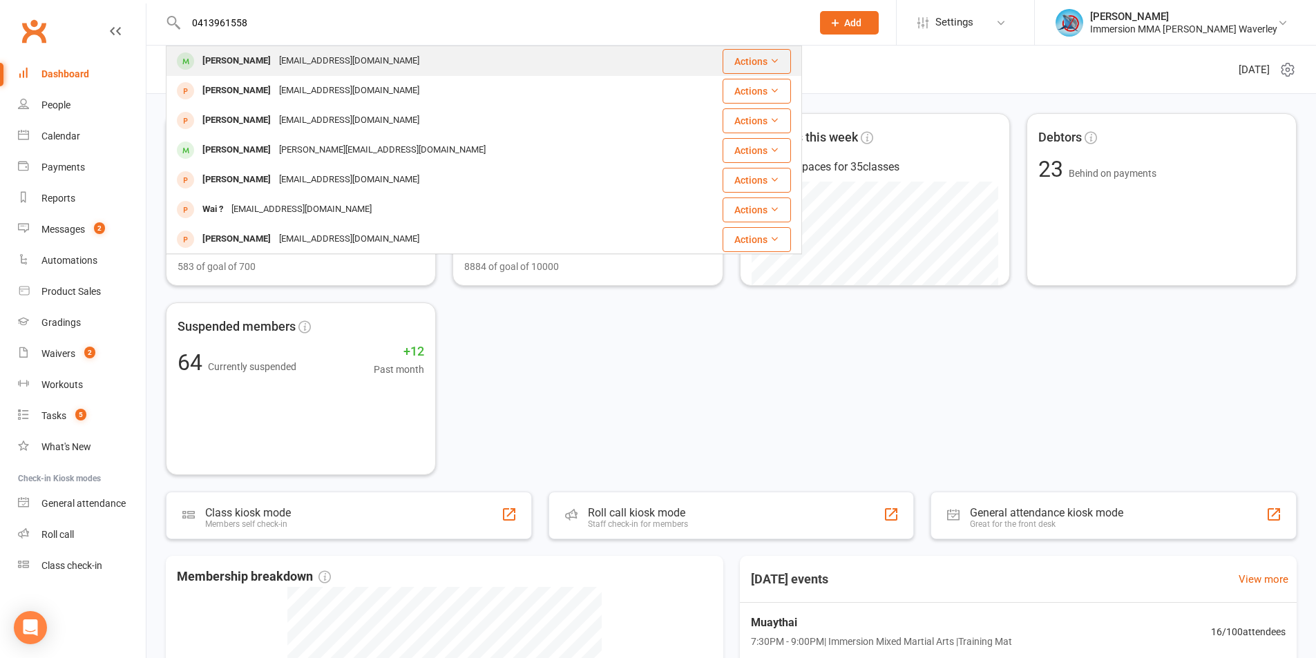
type input "0413961558"
click at [224, 49] on div "[PERSON_NAME] [EMAIL_ADDRESS][DOMAIN_NAME]" at bounding box center [430, 61] width 527 height 28
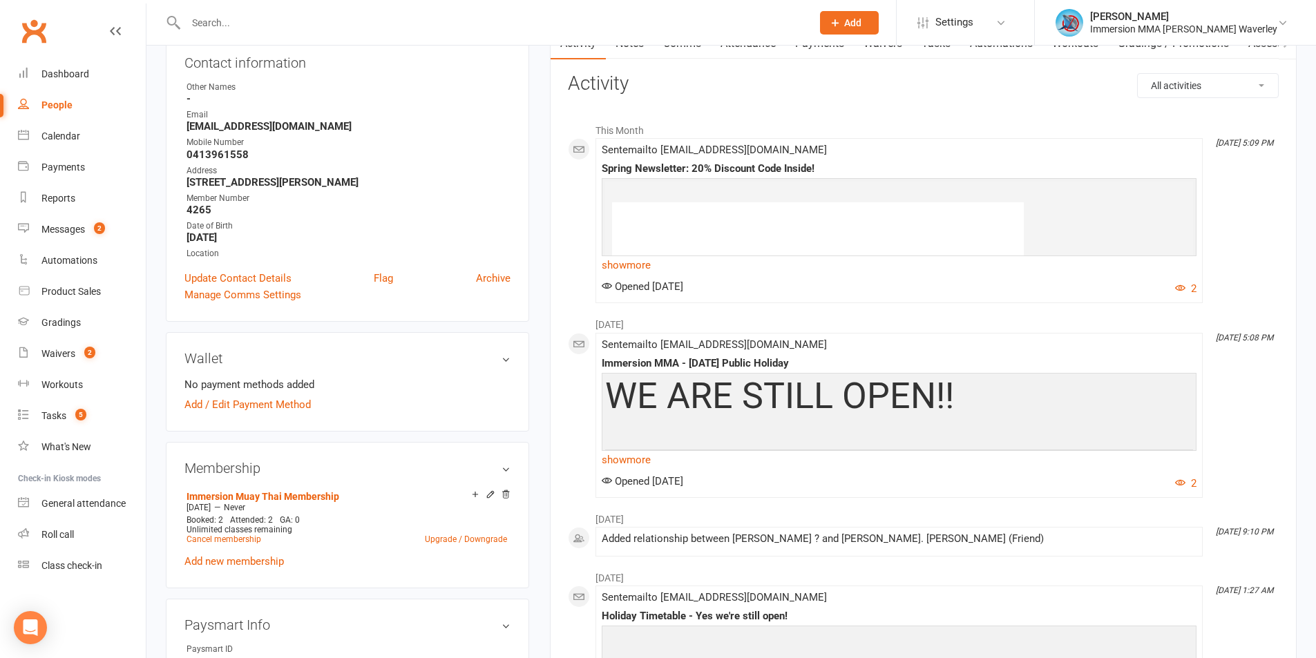
scroll to position [184, 0]
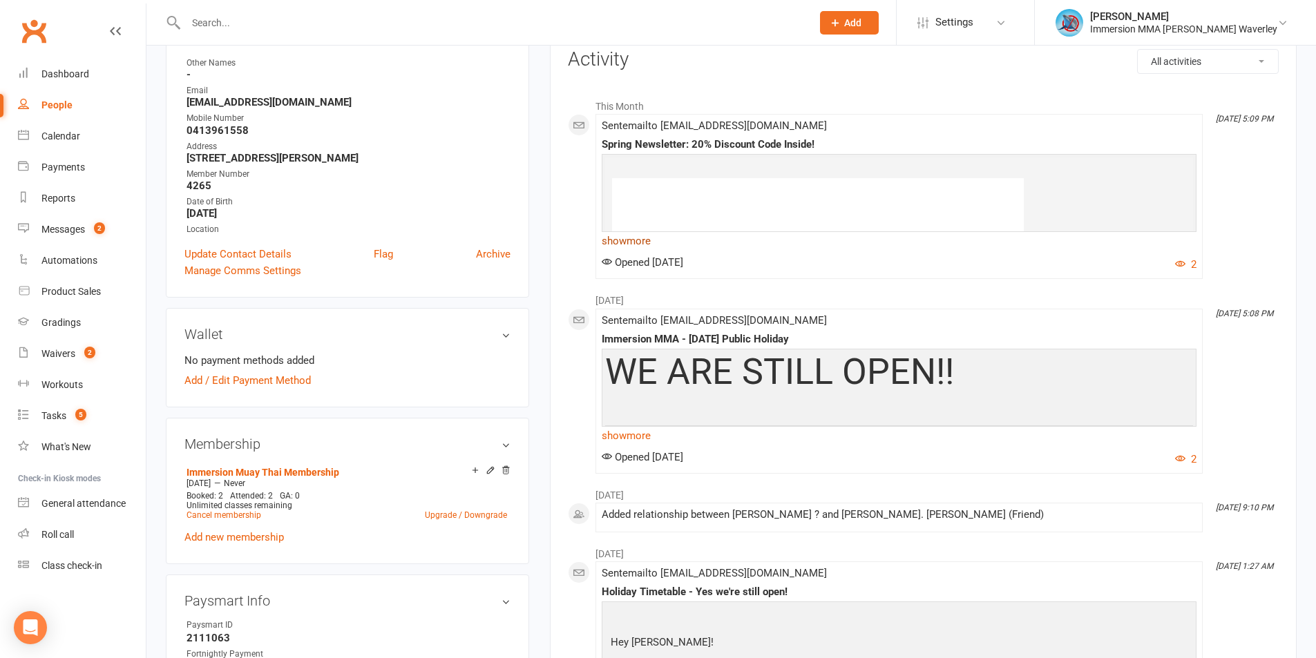
click at [645, 242] on link "show more" at bounding box center [899, 240] width 595 height 19
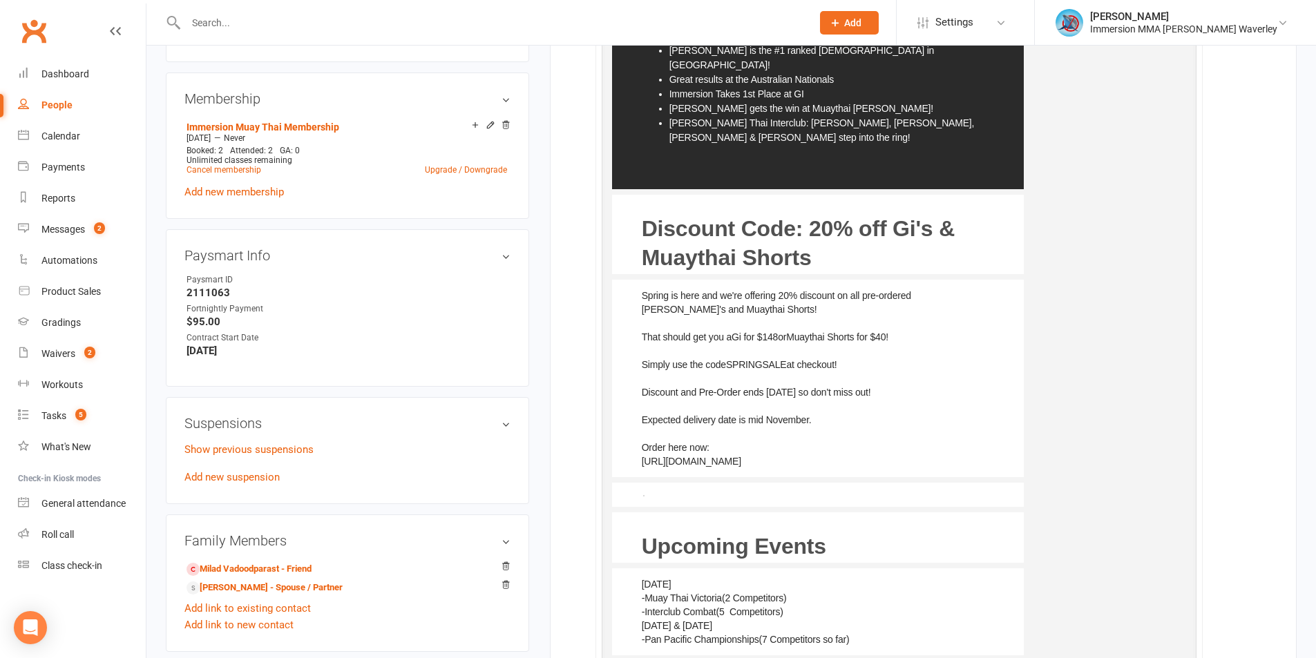
scroll to position [553, 0]
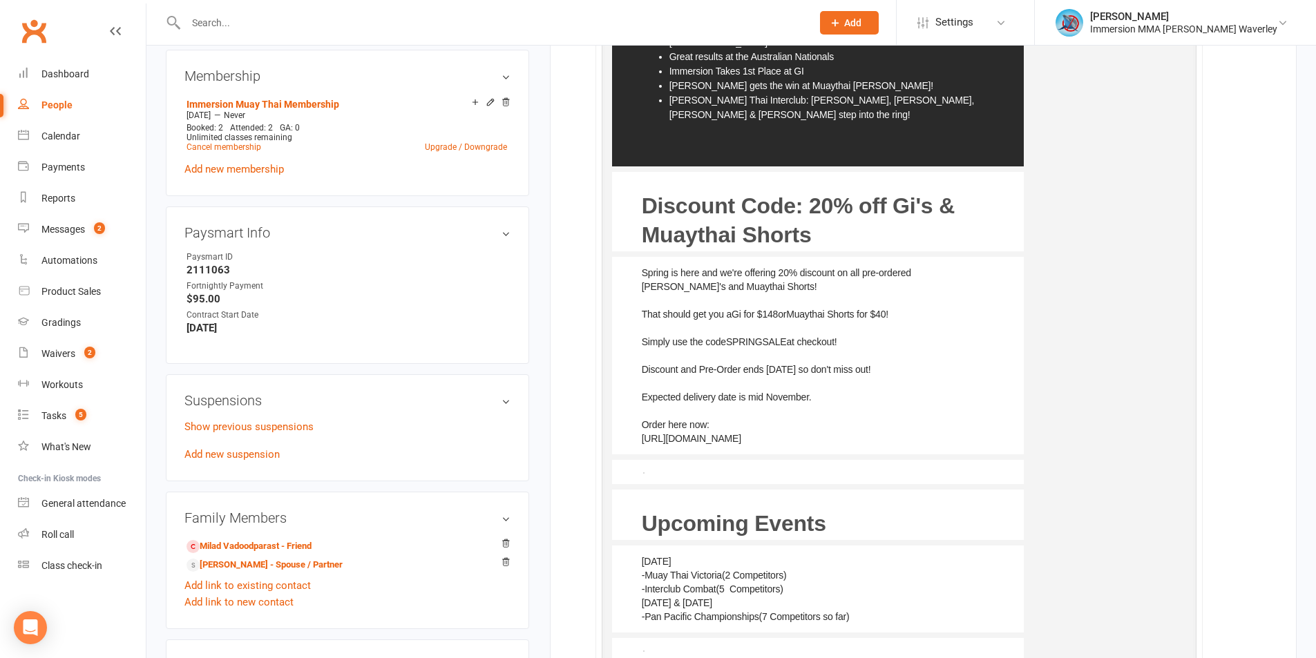
click at [751, 336] on span "SPRINGSALE" at bounding box center [756, 341] width 60 height 11
copy div "SPRINGSALE"
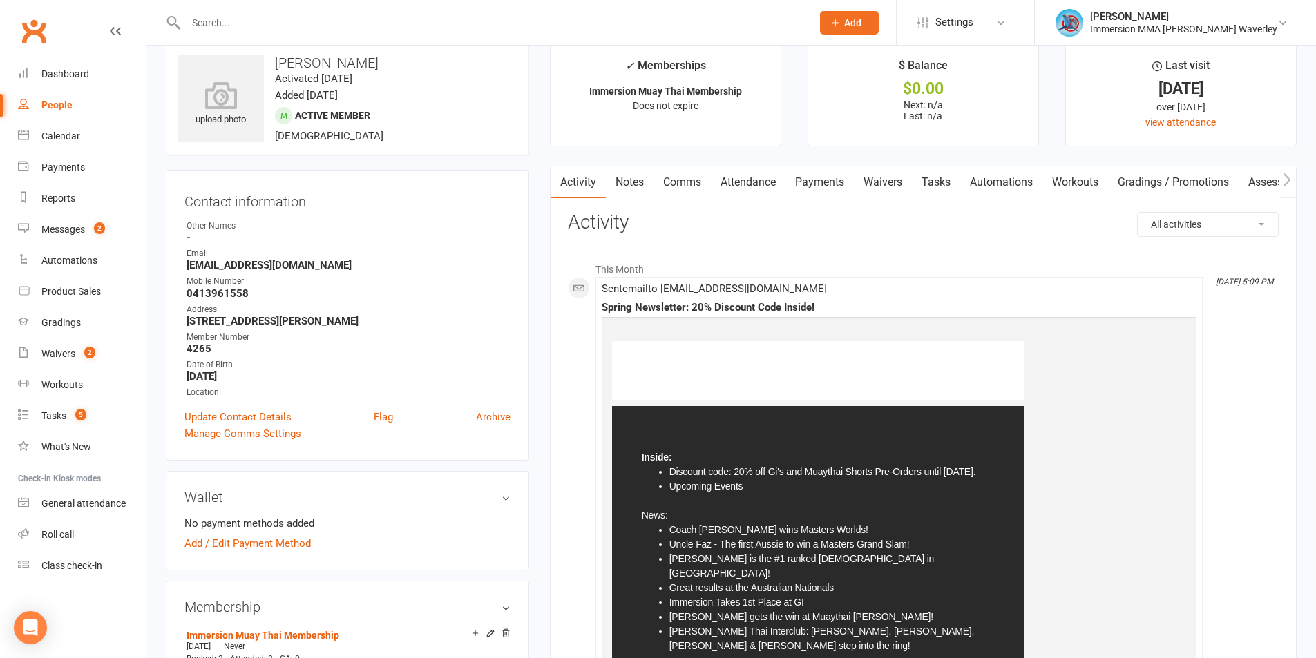
scroll to position [0, 0]
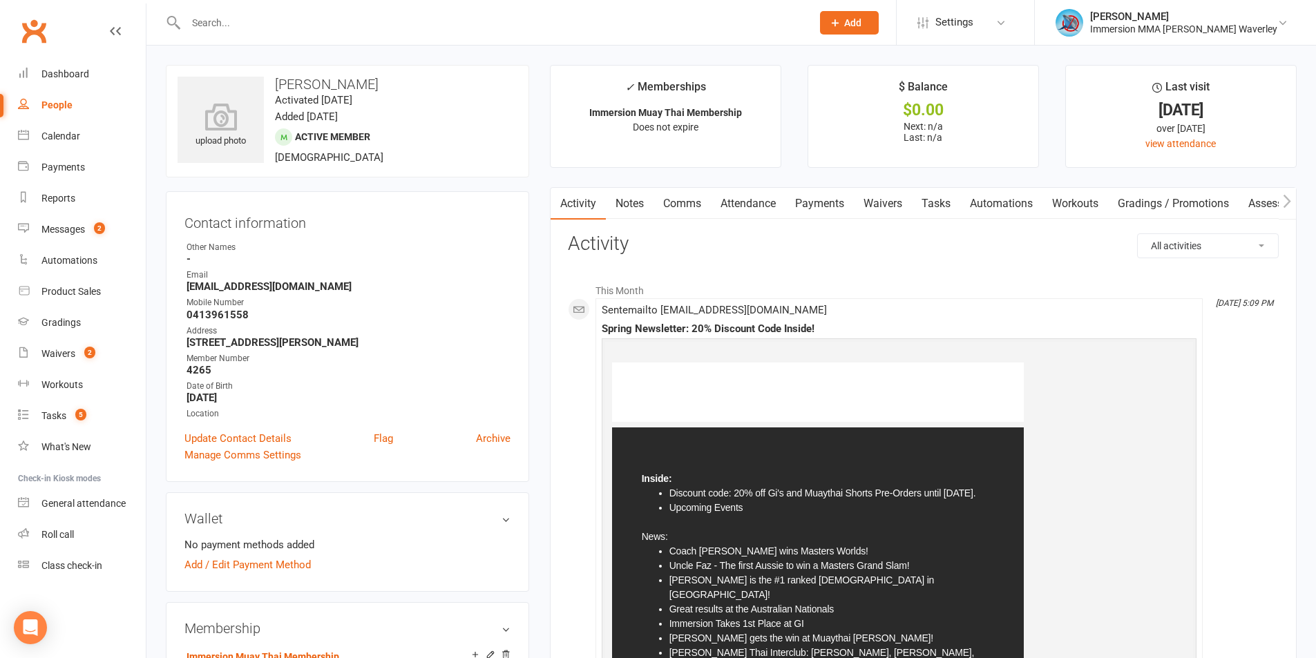
click at [215, 285] on strong "[EMAIL_ADDRESS][DOMAIN_NAME]" at bounding box center [348, 286] width 324 height 12
copy render-form-field "[EMAIL_ADDRESS][DOMAIN_NAME]"
drag, startPoint x: 187, startPoint y: 343, endPoint x: 401, endPoint y: 343, distance: 213.4
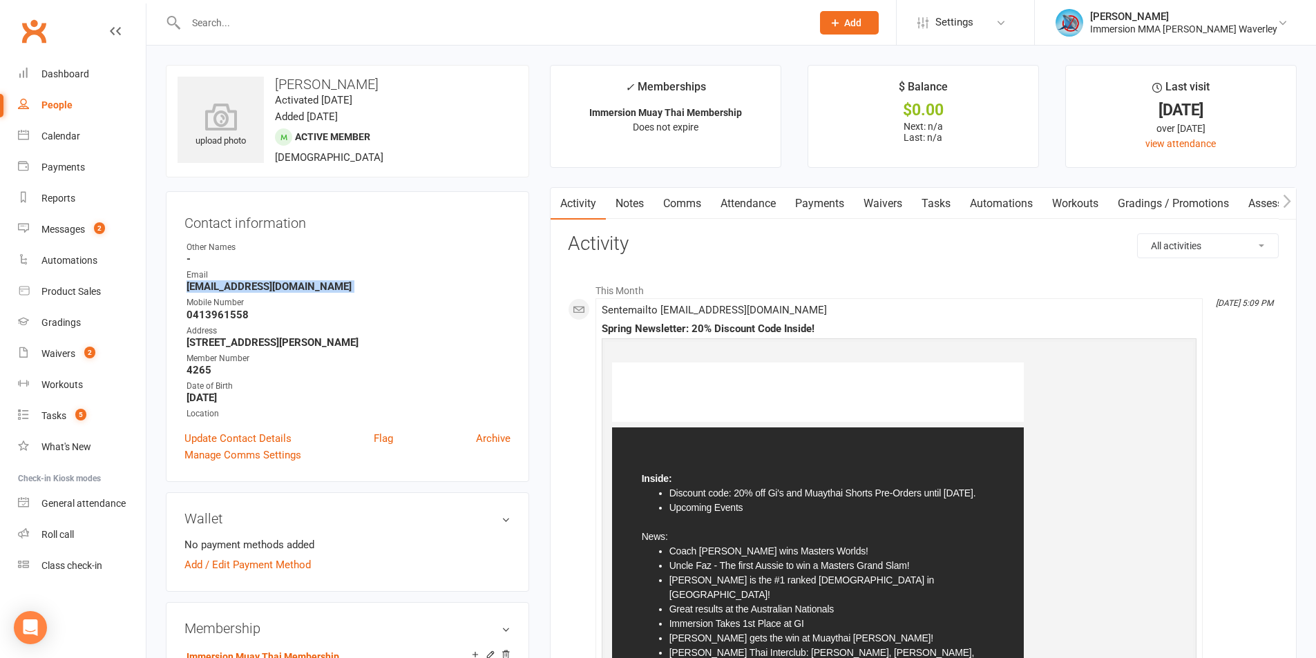
click at [401, 343] on li "Address [STREET_ADDRESS][PERSON_NAME]" at bounding box center [347, 337] width 326 height 24
copy strong "[STREET_ADDRESS][PERSON_NAME]"
click at [632, 212] on link "Notes" at bounding box center [630, 204] width 48 height 32
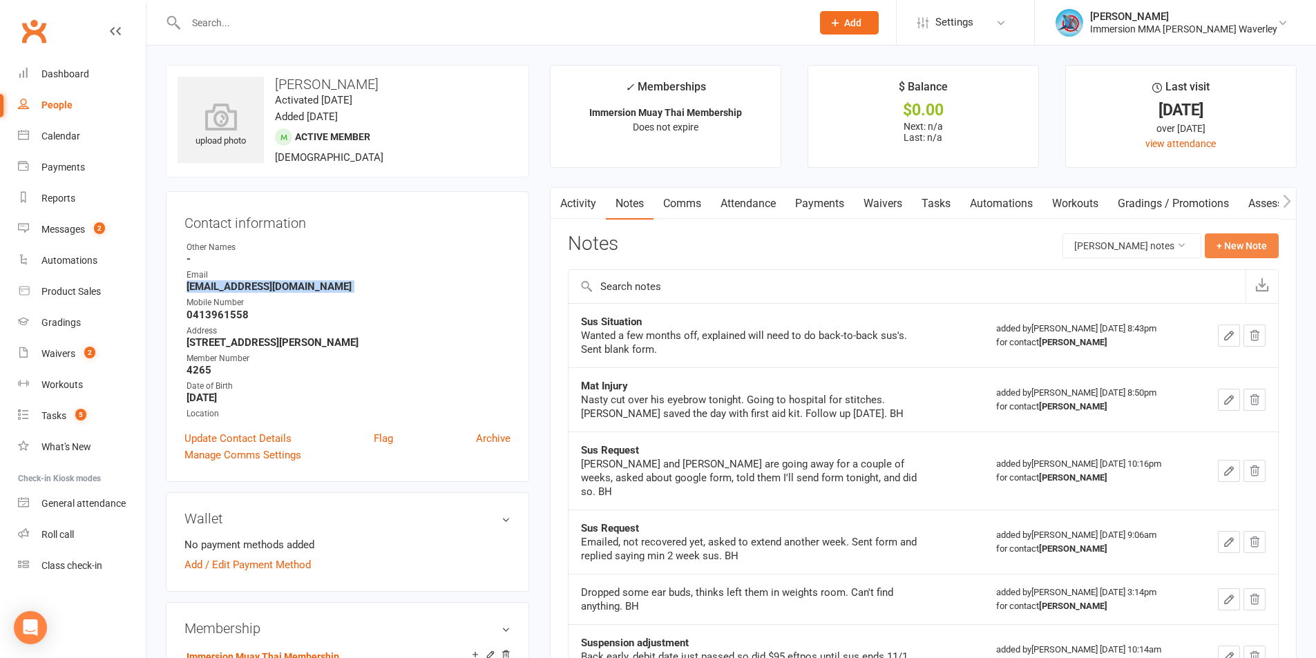
click at [1248, 239] on button "+ New Note" at bounding box center [1241, 245] width 74 height 25
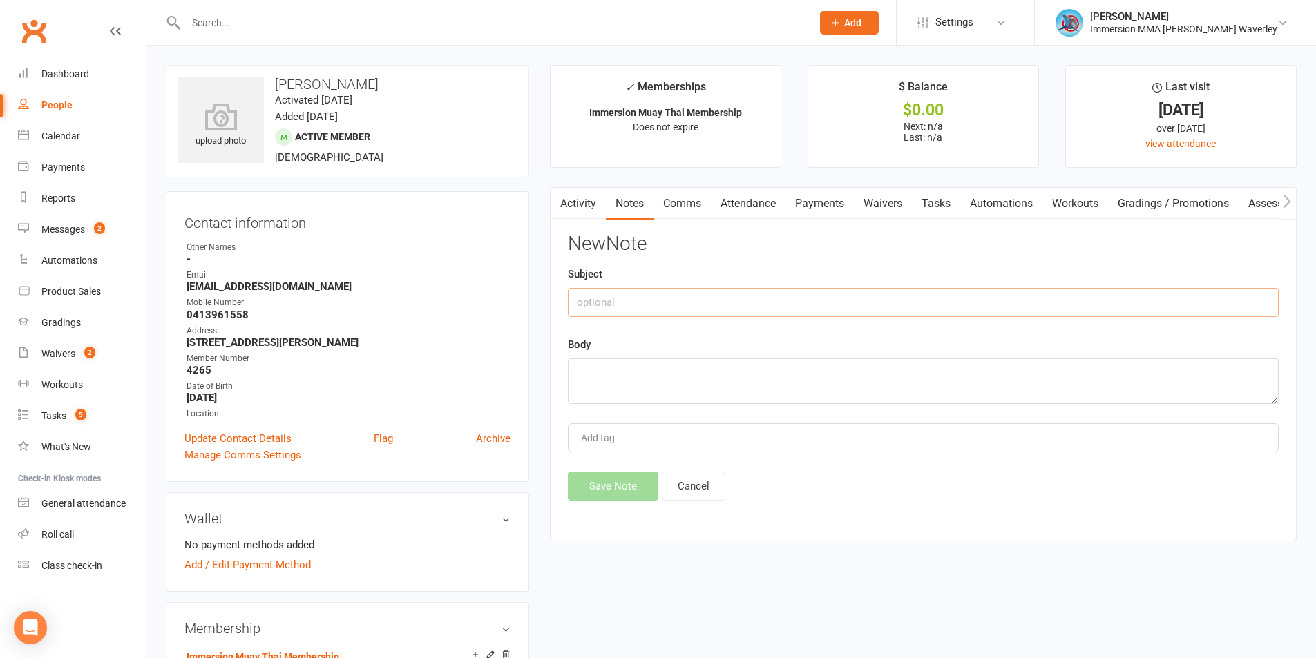
click at [691, 293] on input "text" at bounding box center [923, 302] width 711 height 29
type input "Spring Sale Order"
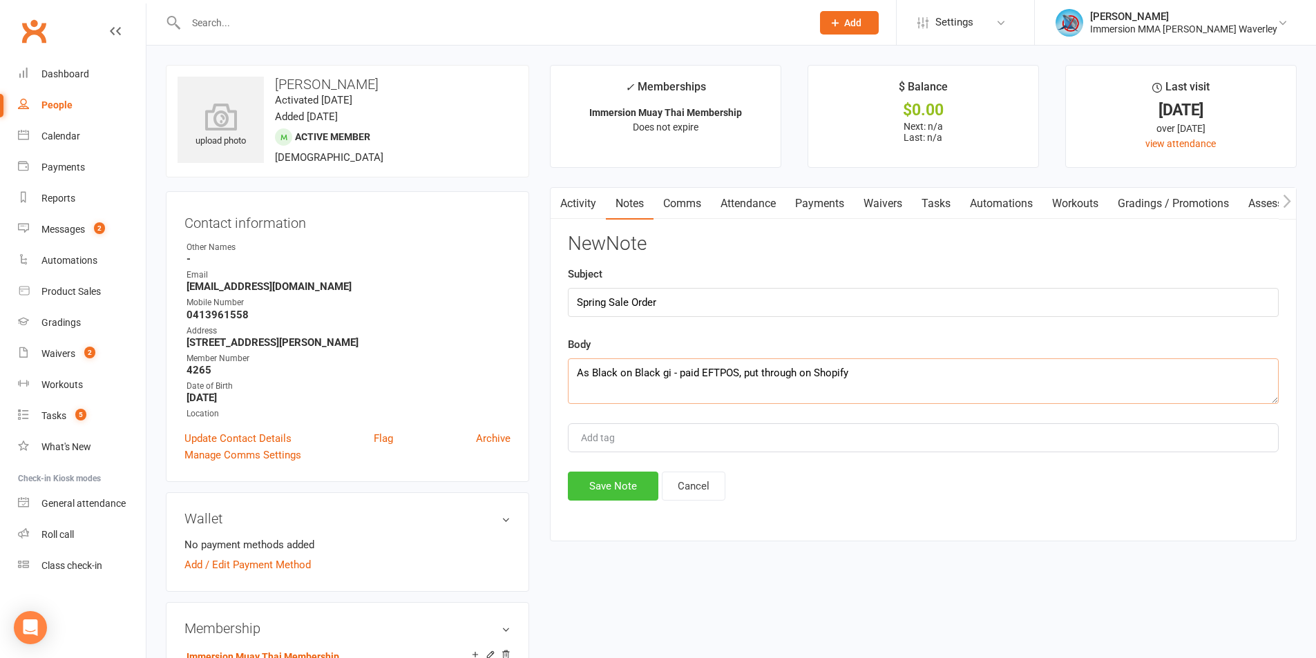
type textarea "As Black on Black gi - paid EFTPOS, put through on Shopify"
click at [595, 480] on button "Save Note" at bounding box center [613, 486] width 90 height 29
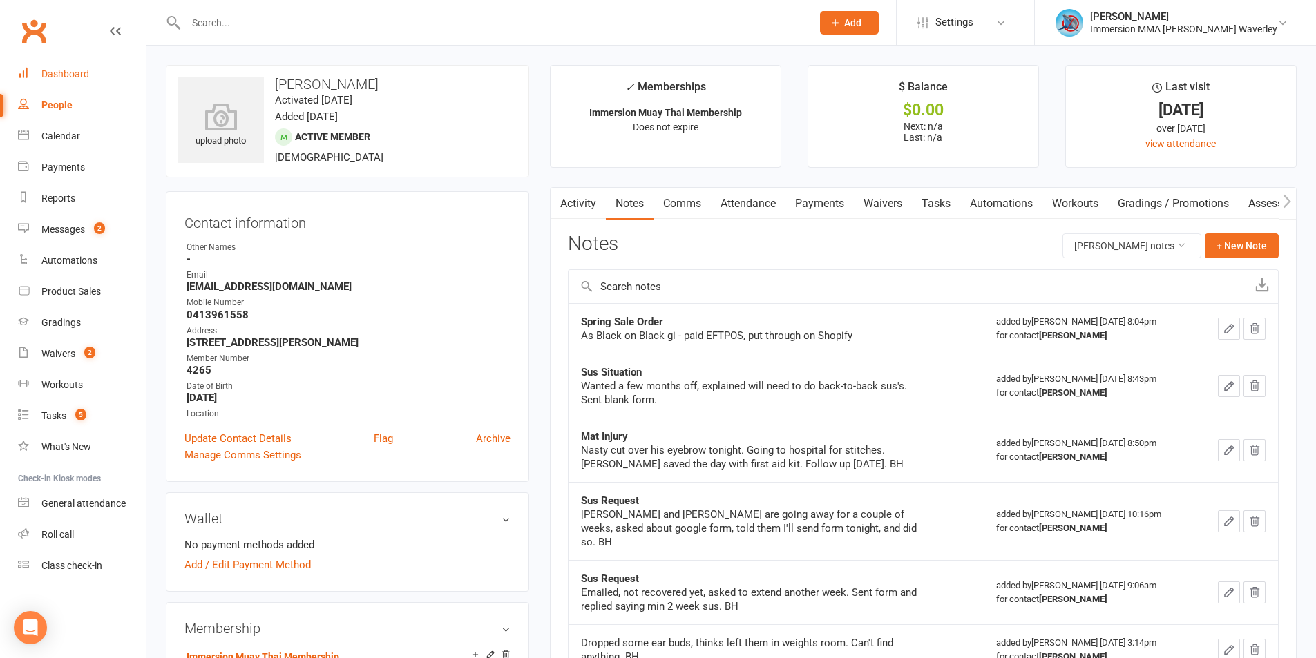
click at [59, 75] on div "Dashboard" at bounding box center [65, 73] width 48 height 11
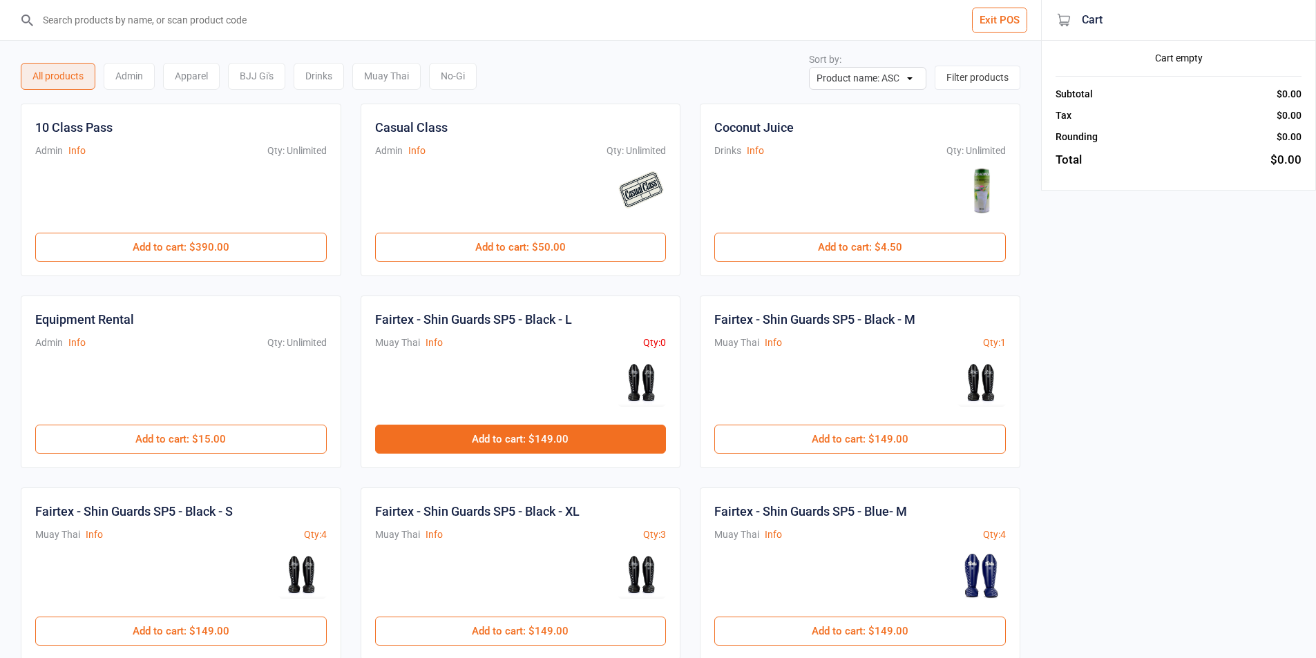
click at [530, 431] on button "Add to cart : $149.00" at bounding box center [520, 439] width 291 height 29
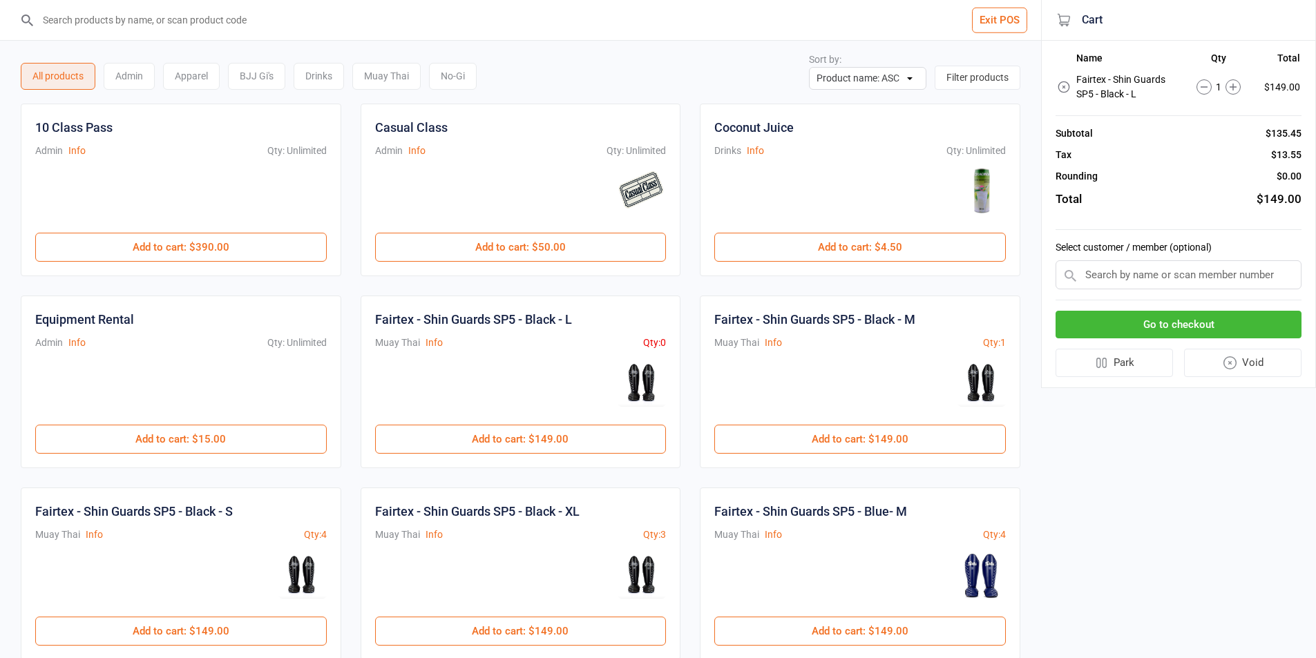
click at [1204, 276] on input "text" at bounding box center [1178, 274] width 246 height 29
paste input "0466127000"
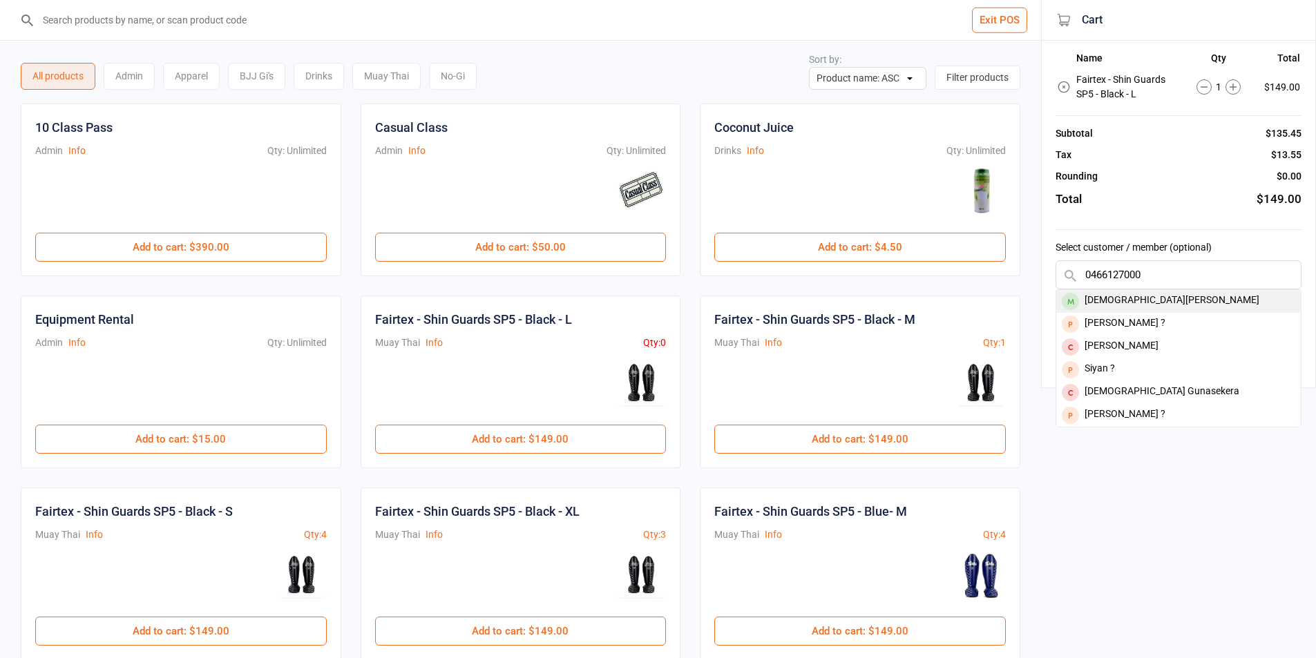
type input "0466127000"
click at [1143, 305] on div "Christian Paolucci" at bounding box center [1178, 301] width 244 height 23
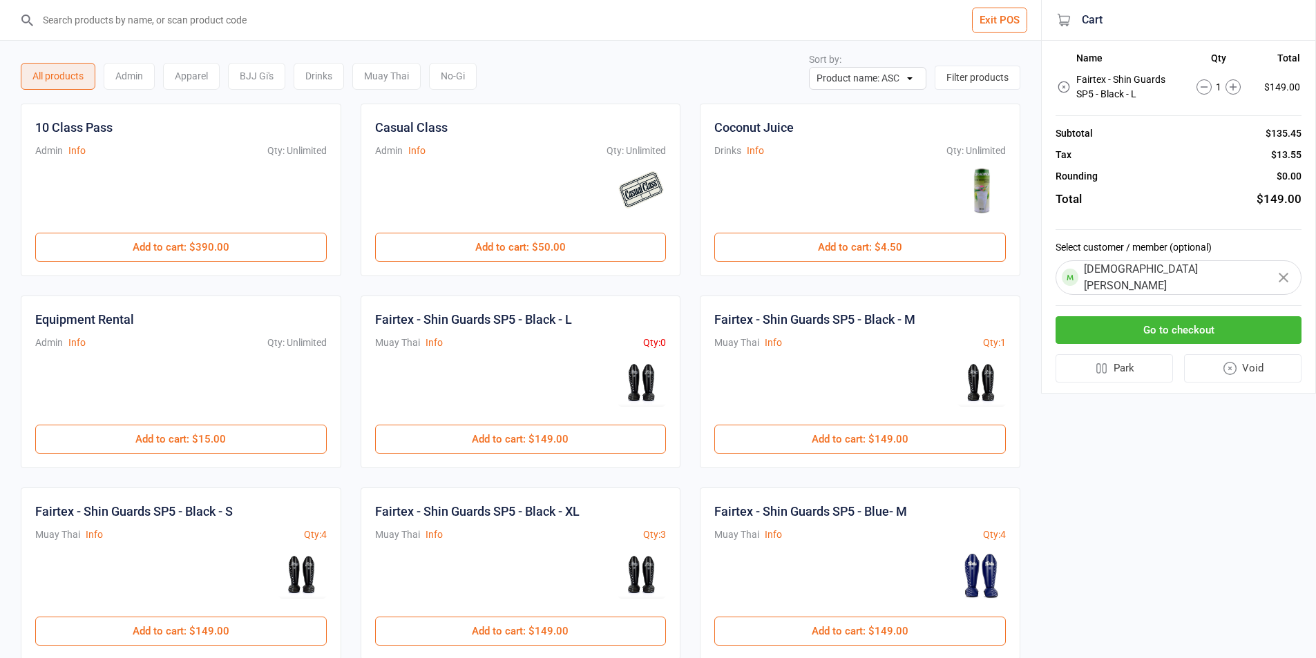
click at [1156, 316] on button "Go to checkout" at bounding box center [1178, 330] width 246 height 28
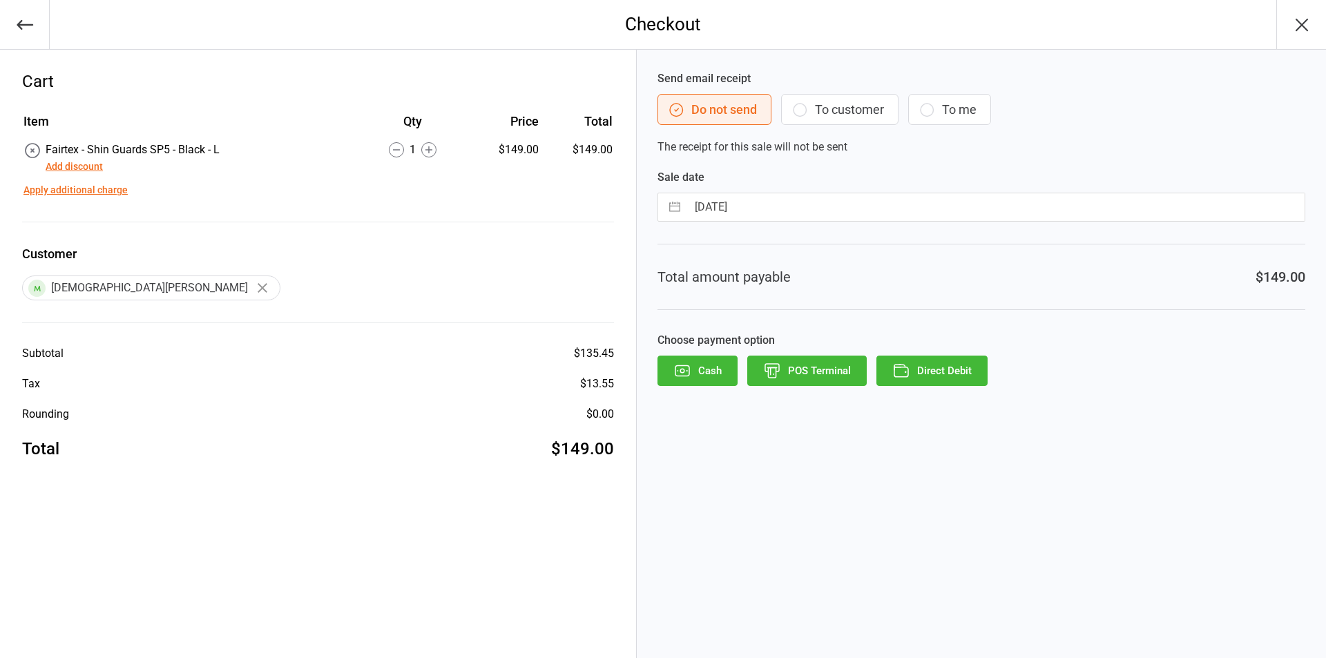
click at [794, 375] on button "POS Terminal" at bounding box center [806, 371] width 119 height 30
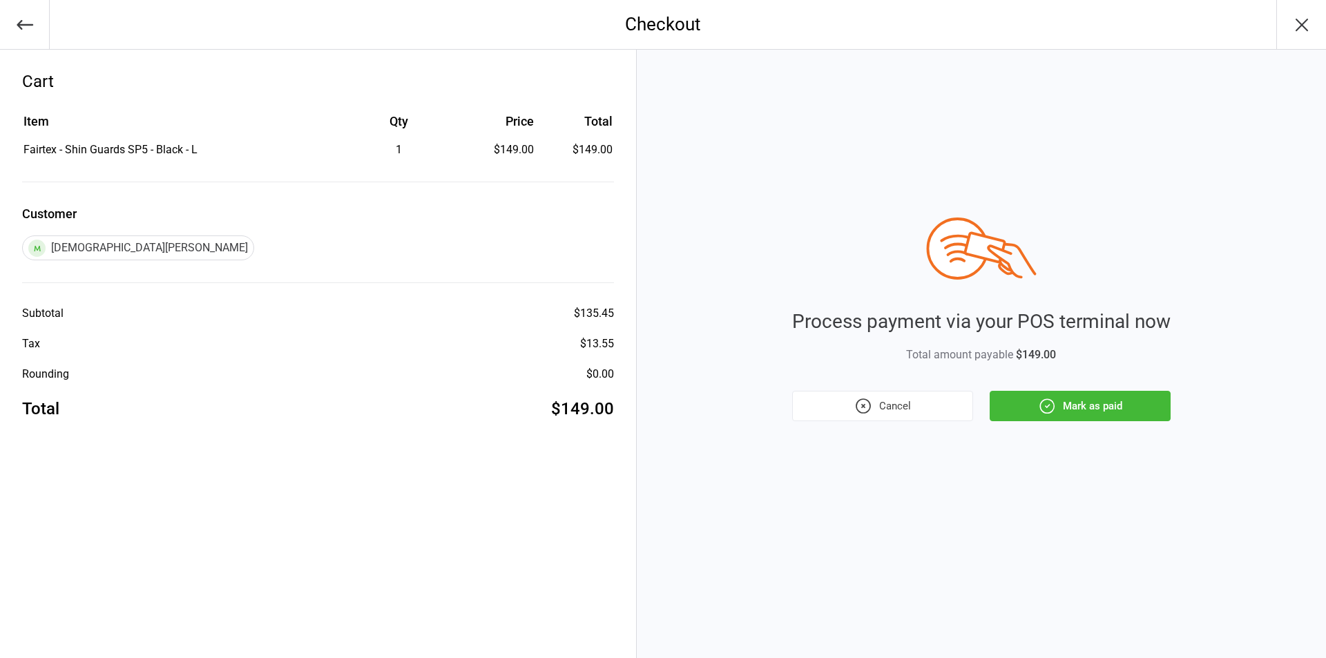
drag, startPoint x: 1097, startPoint y: 406, endPoint x: 1116, endPoint y: 423, distance: 25.4
click at [1097, 405] on button "Mark as paid" at bounding box center [1080, 406] width 181 height 30
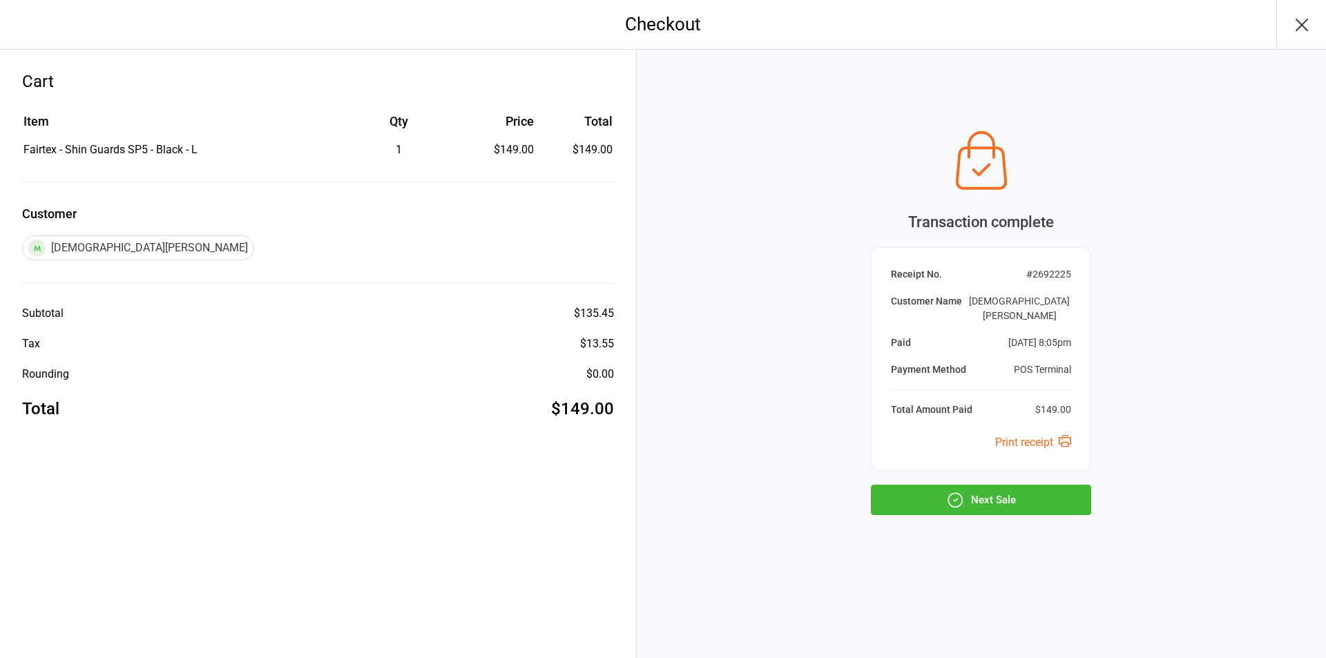
click at [1015, 496] on button "Next Sale" at bounding box center [981, 500] width 220 height 30
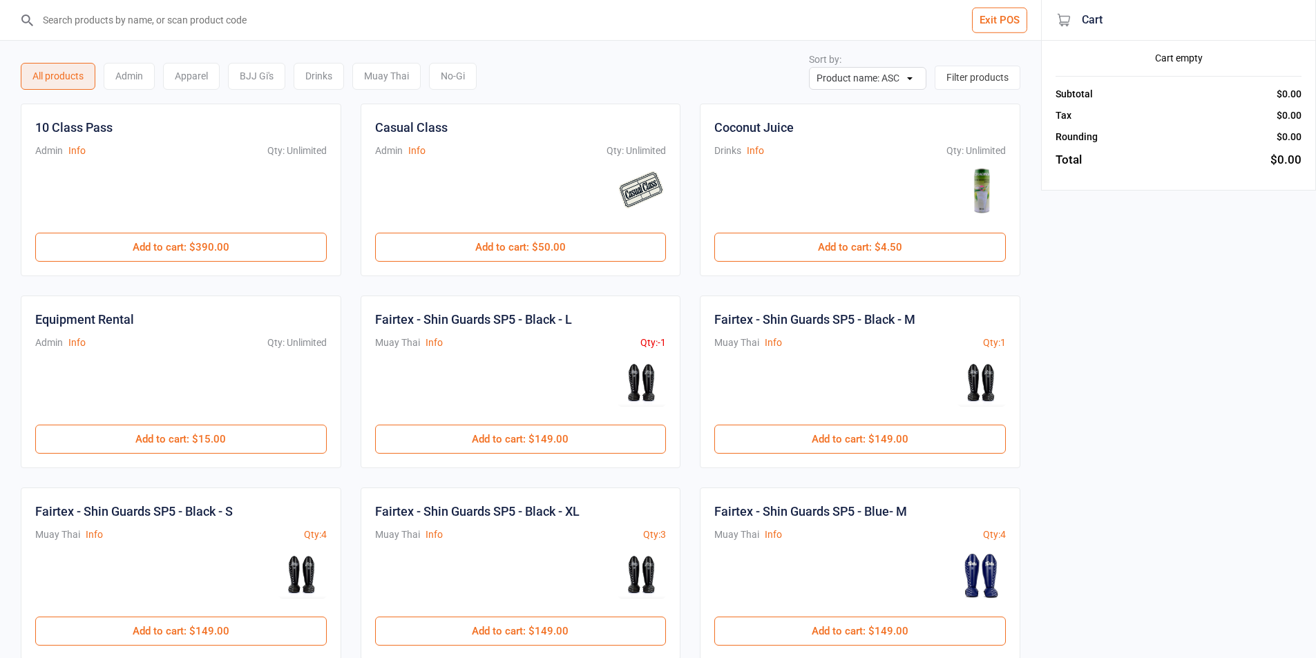
click at [972, 17] on button "Exit POS" at bounding box center [999, 21] width 55 height 26
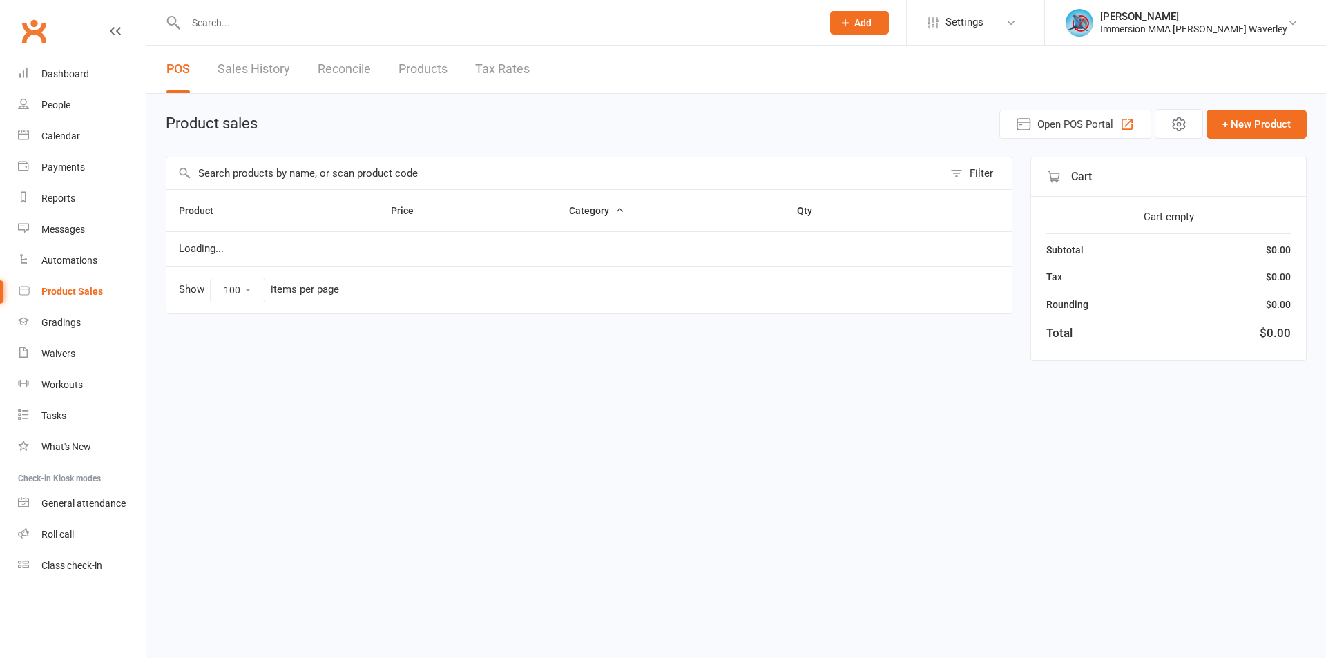
select select "100"
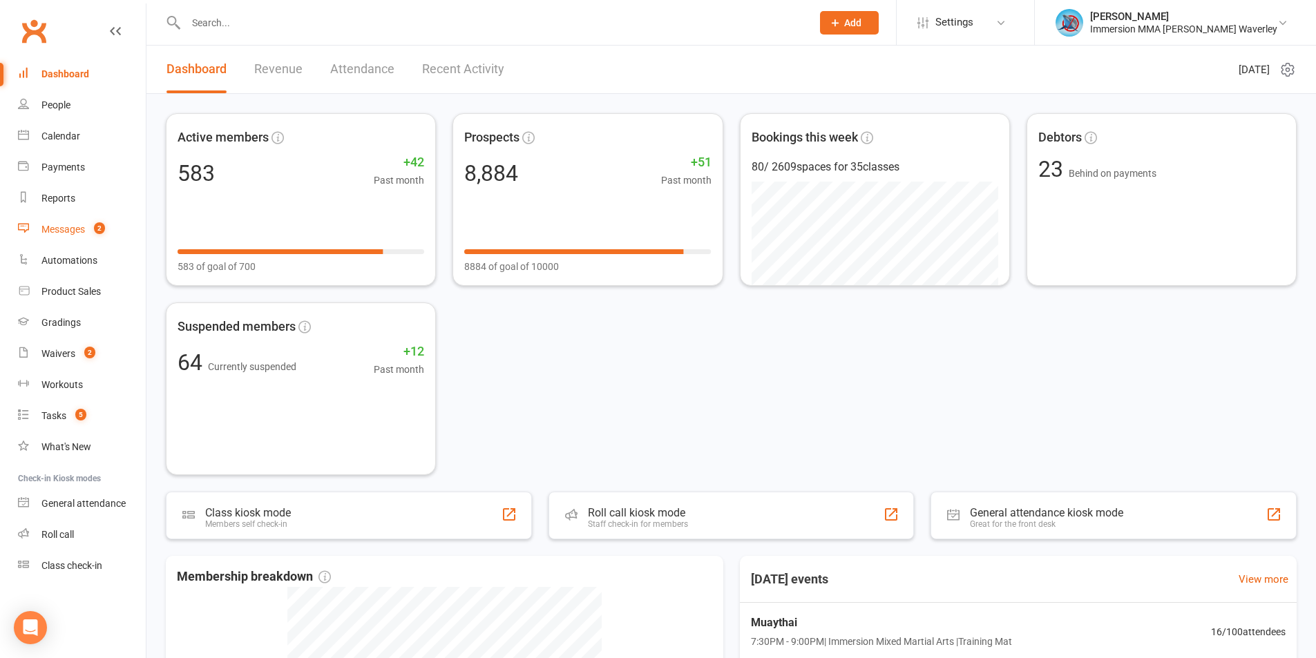
click at [80, 223] on link "Messages 2" at bounding box center [82, 229] width 128 height 31
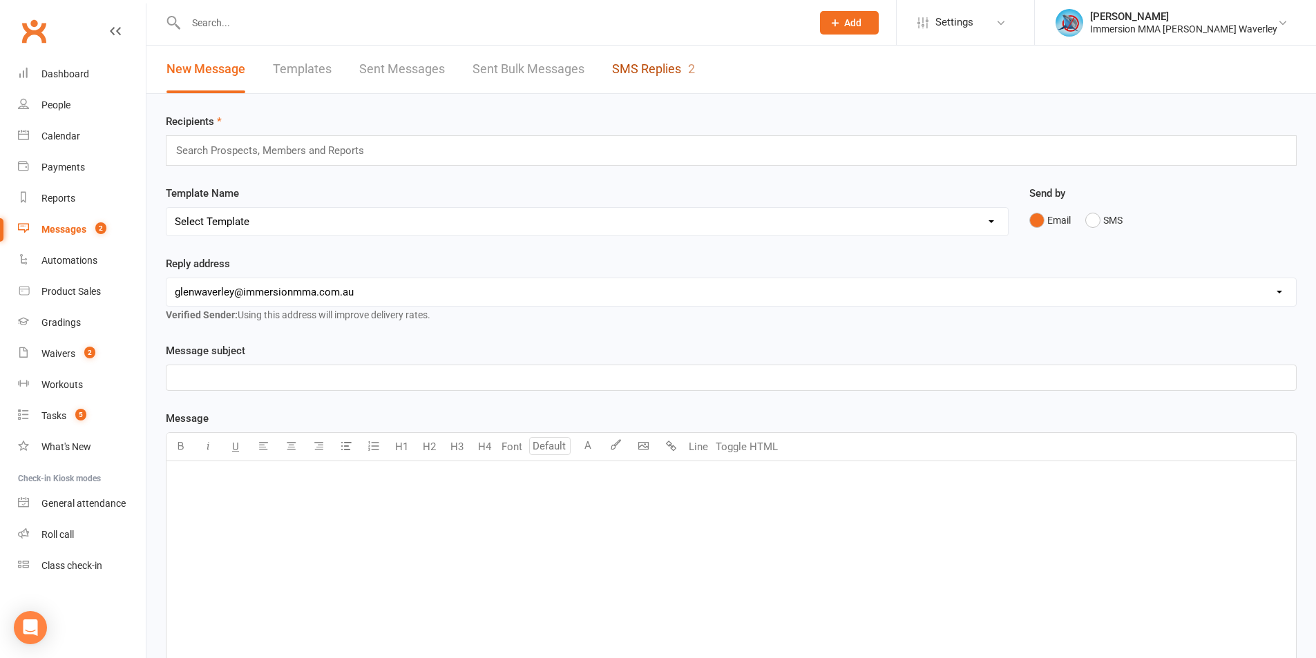
click at [671, 72] on link "SMS Replies 2" at bounding box center [653, 70] width 83 height 48
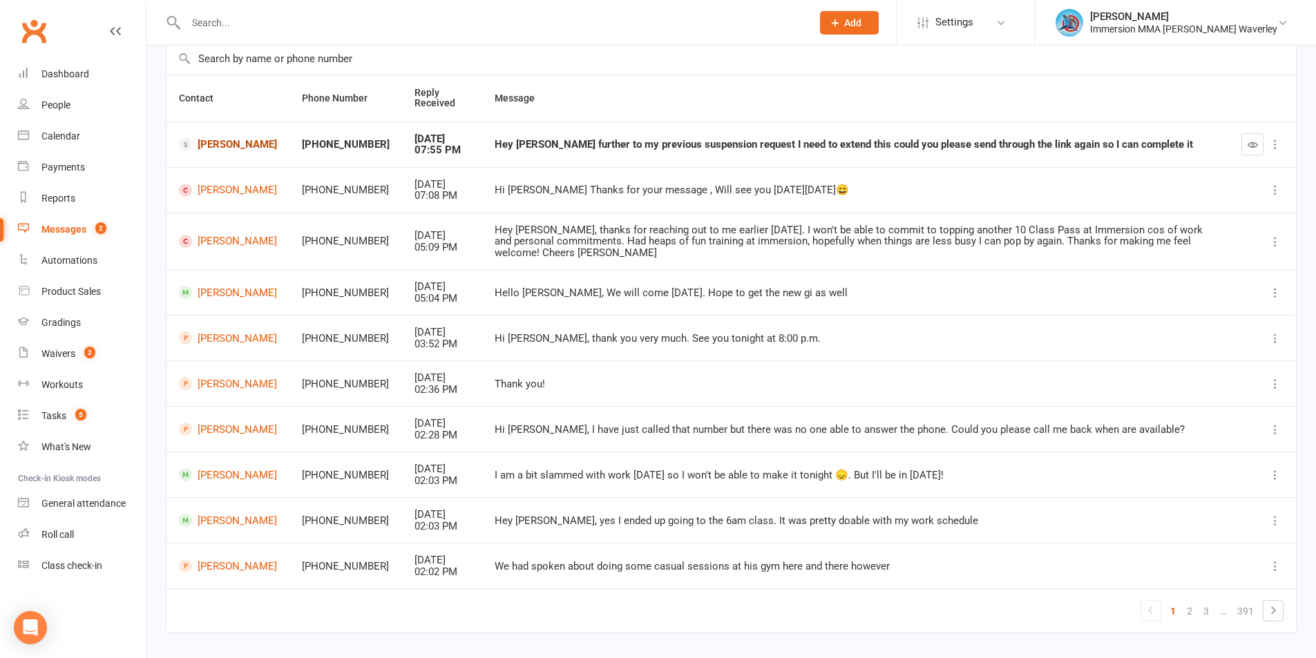
scroll to position [138, 0]
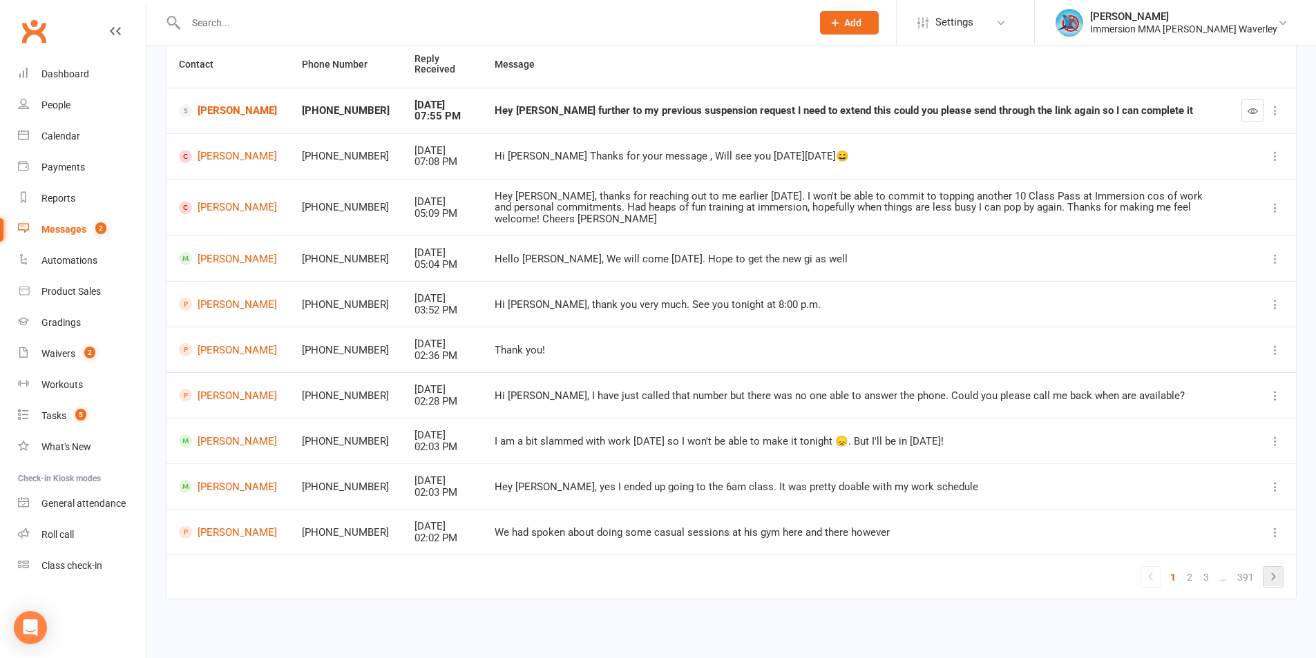
click at [1271, 576] on icon at bounding box center [1273, 576] width 17 height 17
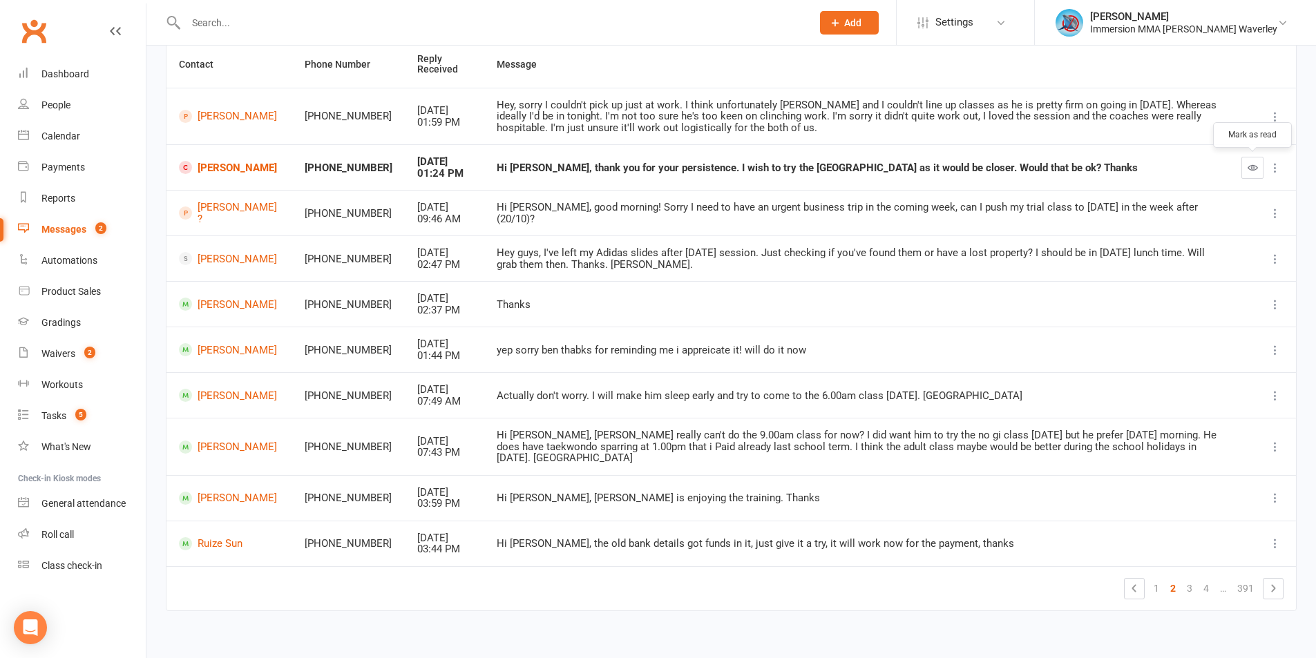
click at [1248, 169] on icon "button" at bounding box center [1252, 167] width 10 height 10
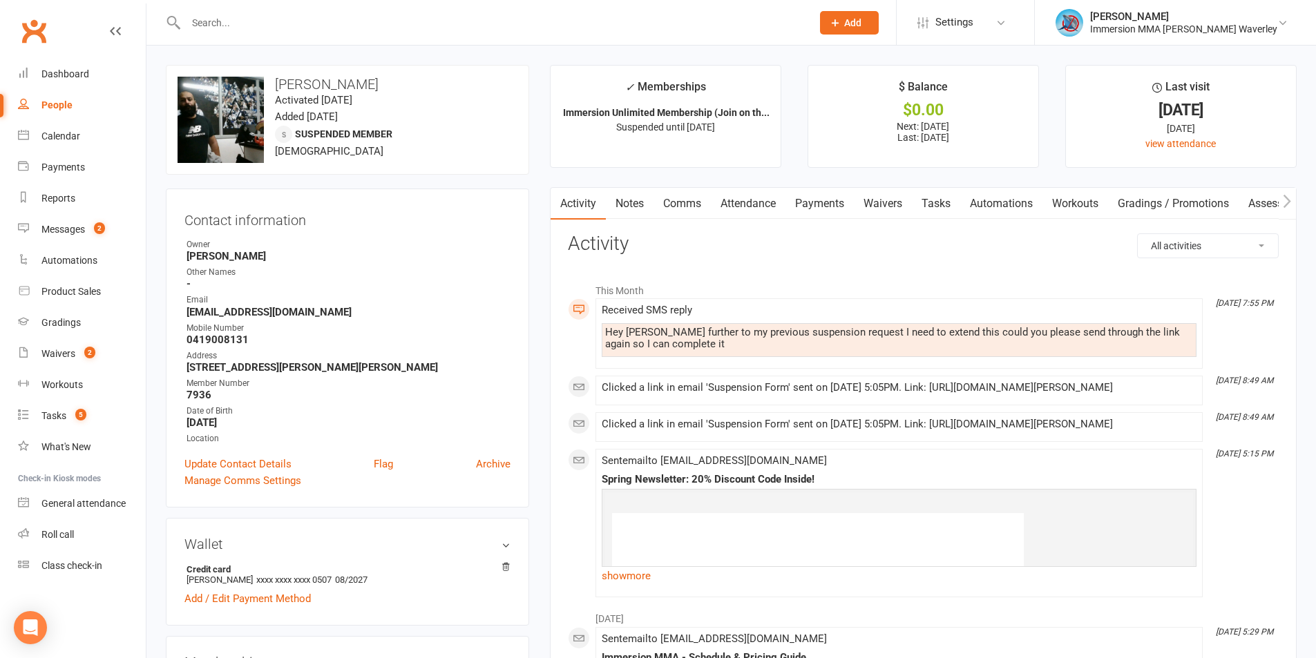
click at [686, 200] on link "Comms" at bounding box center [681, 204] width 57 height 32
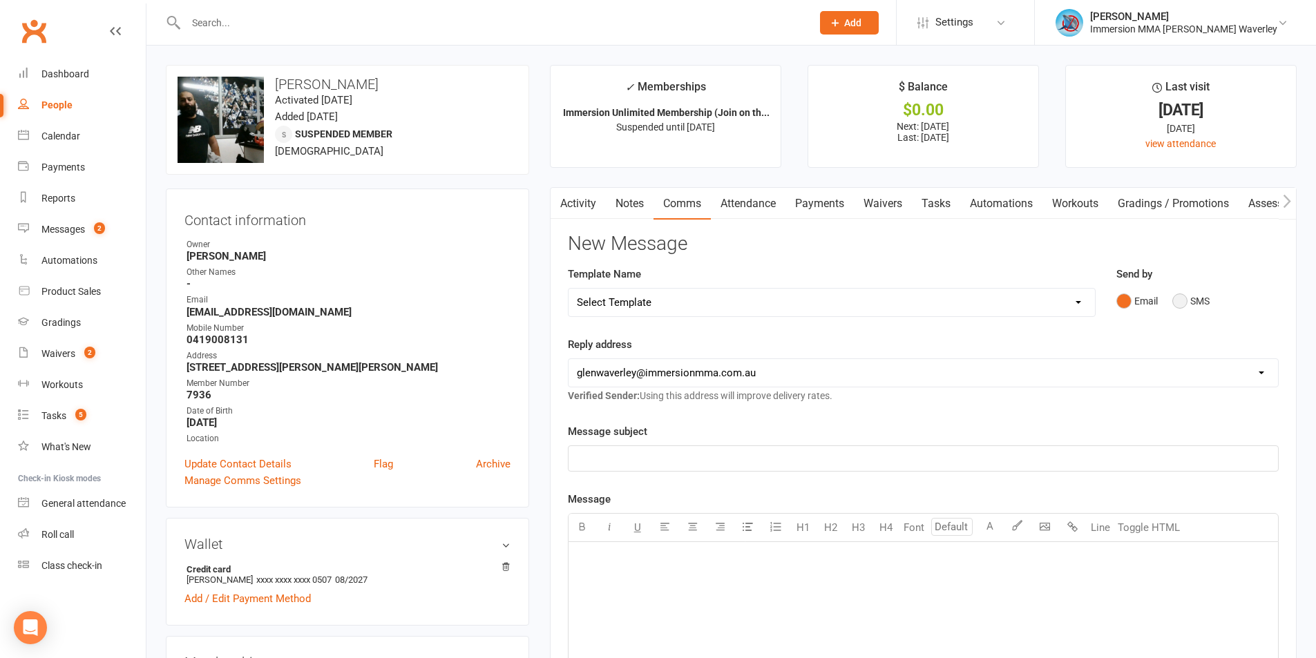
click at [1177, 304] on button "SMS" at bounding box center [1190, 301] width 37 height 26
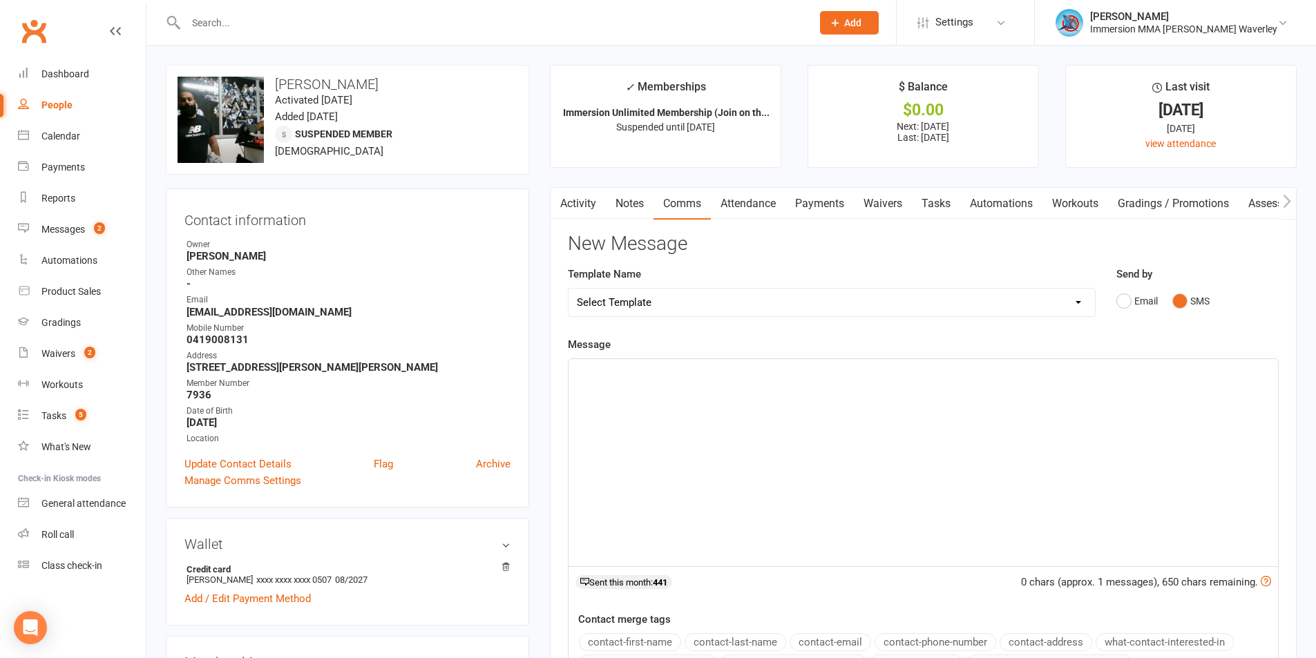
click at [764, 481] on div "﻿" at bounding box center [922, 462] width 709 height 207
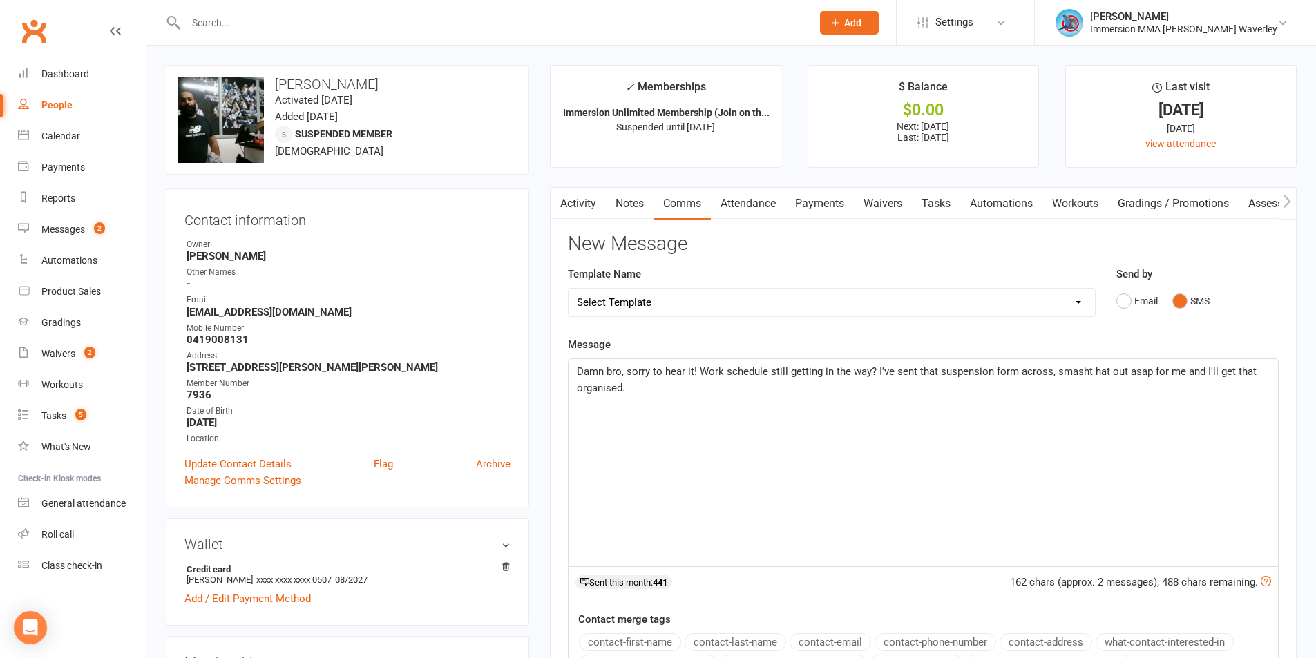
click at [1081, 372] on span "Damn bro, sorry to hear it! Work schedule still getting in the way? I've sent t…" at bounding box center [918, 379] width 682 height 29
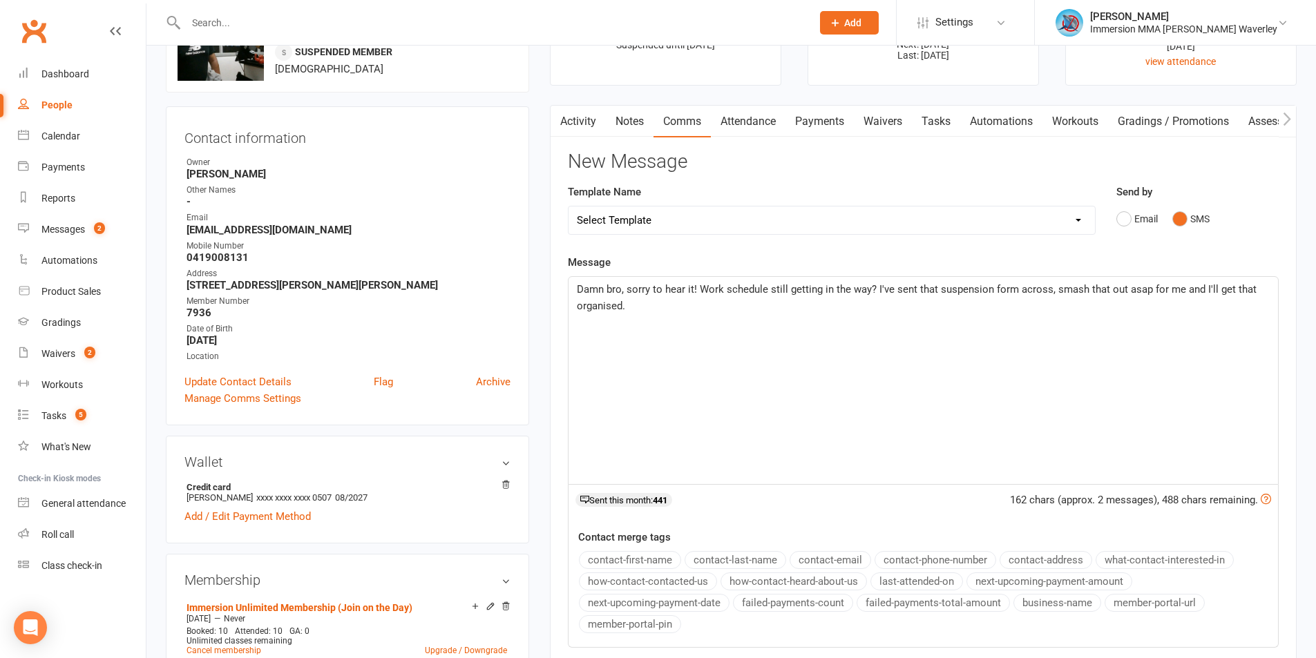
scroll to position [368, 0]
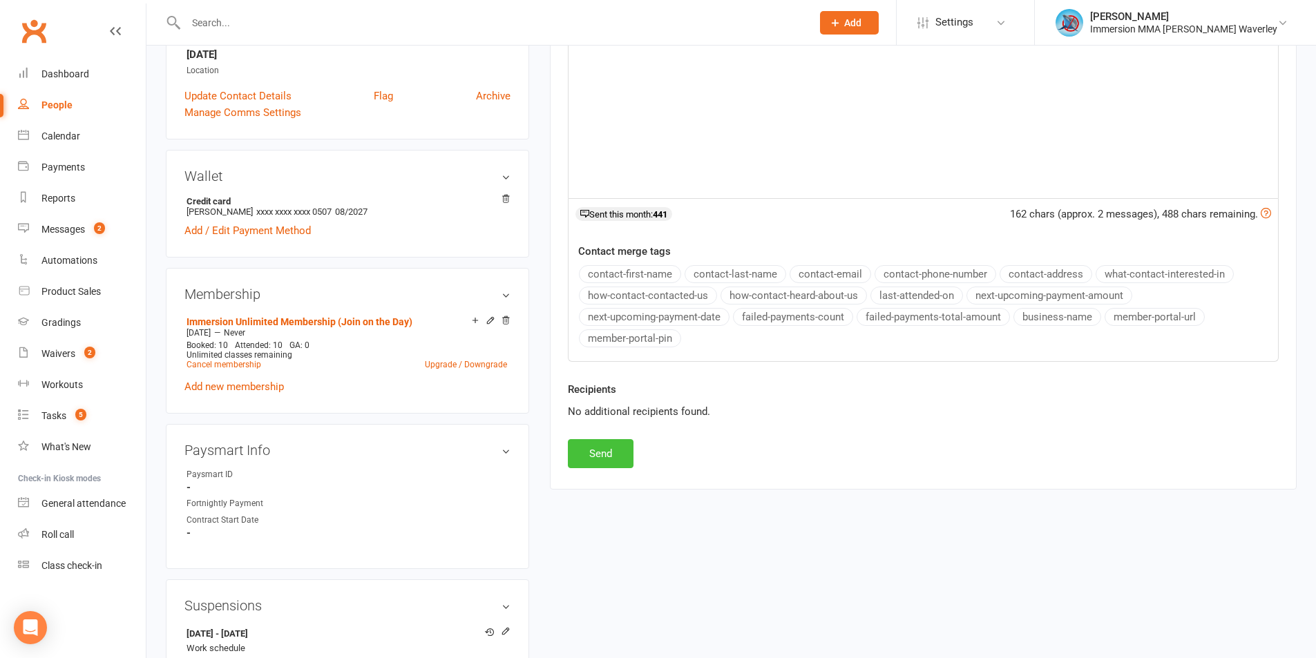
click at [610, 459] on button "Send" at bounding box center [601, 453] width 66 height 29
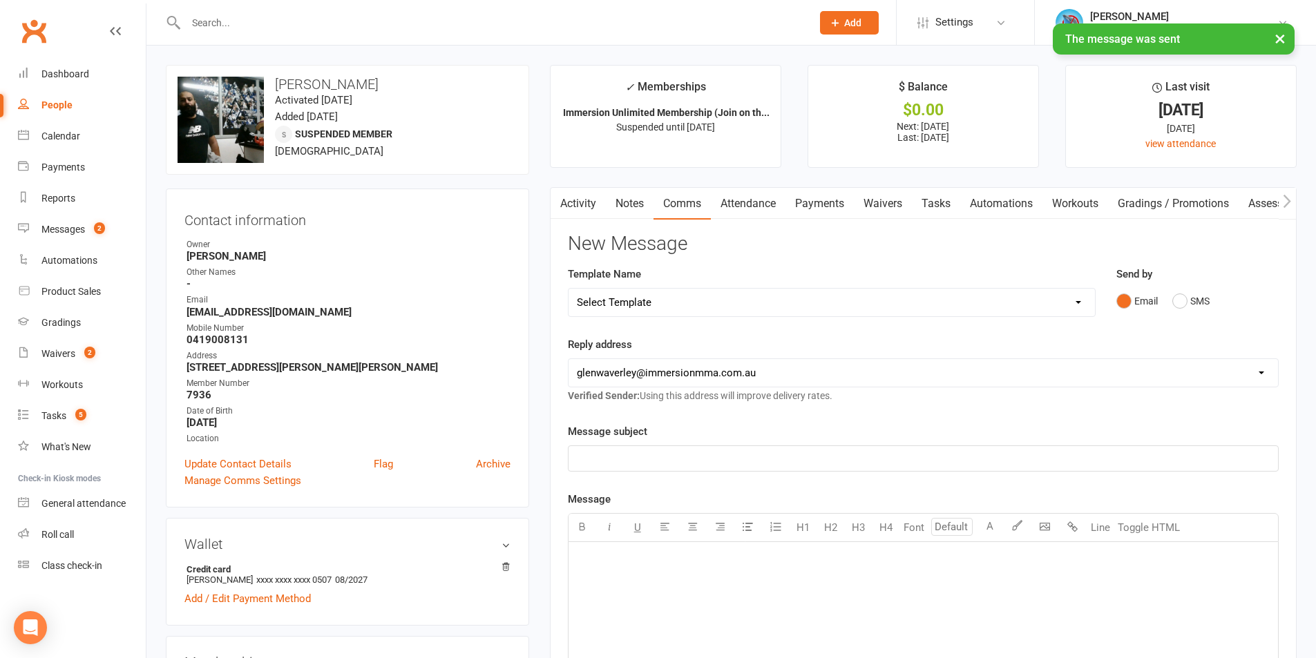
click at [932, 204] on link "Tasks" at bounding box center [936, 204] width 48 height 32
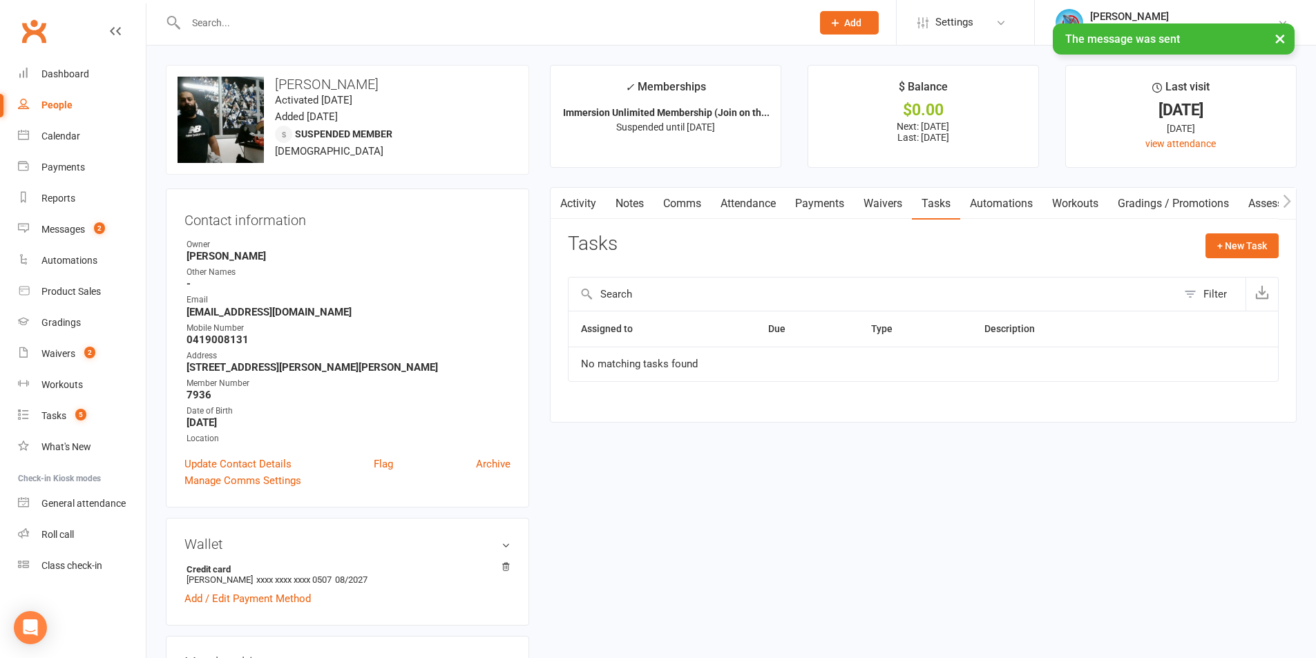
click at [892, 207] on link "Waivers" at bounding box center [883, 204] width 58 height 32
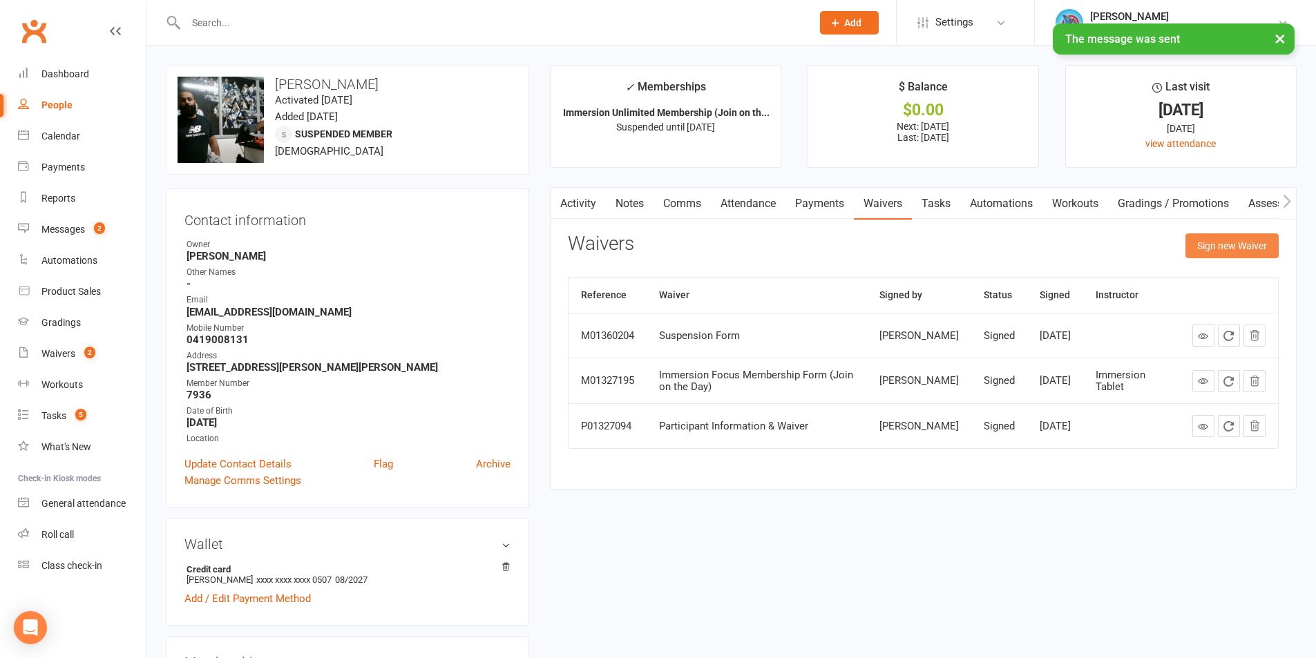
click at [1245, 244] on button "Sign new Waiver" at bounding box center [1231, 245] width 93 height 25
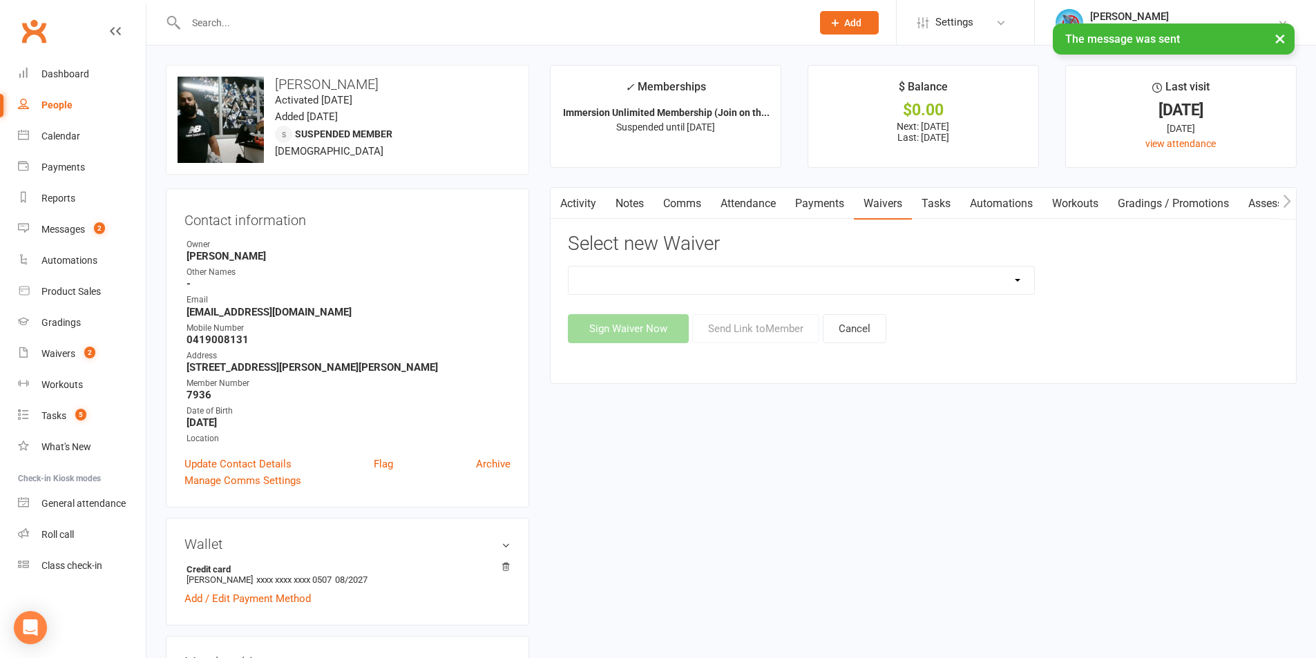
click at [749, 276] on select "Cancellation Form Immersion 10 Class Pass Form Immersion 10 Class Pass Form (Pa…" at bounding box center [800, 281] width 465 height 28
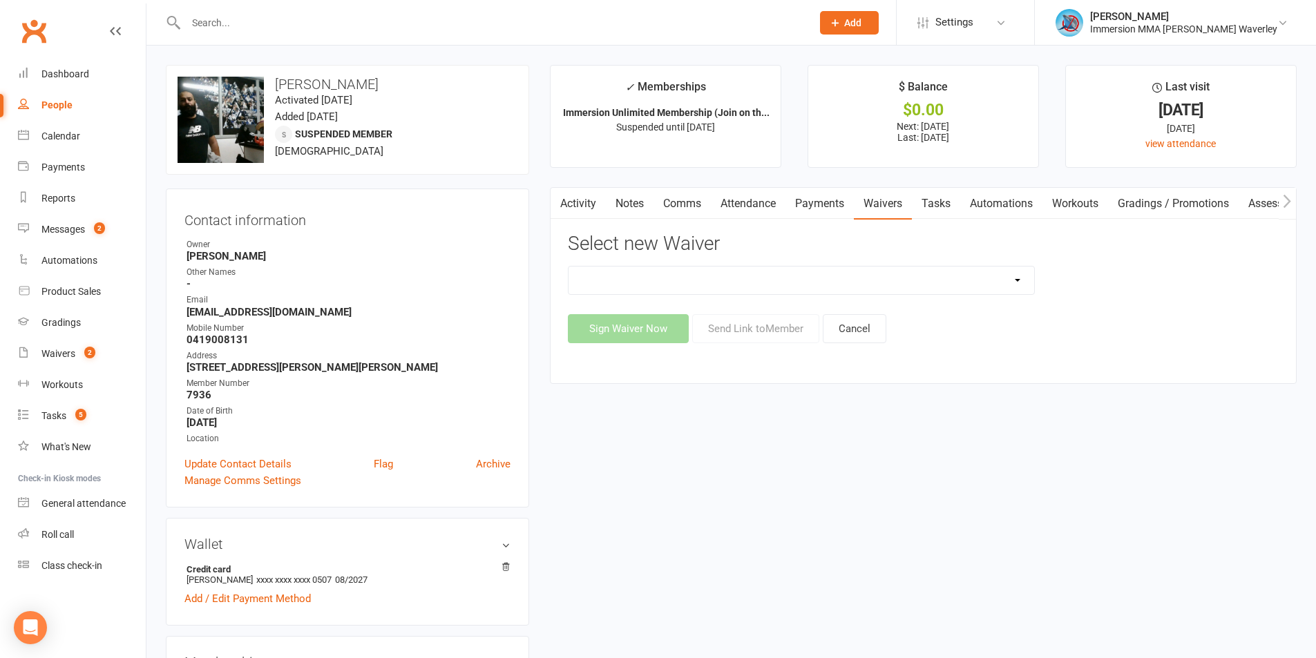
select select "10639"
click at [568, 267] on select "Cancellation Form Immersion 10 Class Pass Form Immersion 10 Class Pass Form (Pa…" at bounding box center [800, 281] width 465 height 28
click at [759, 314] on button "Send Link to Member" at bounding box center [755, 328] width 127 height 29
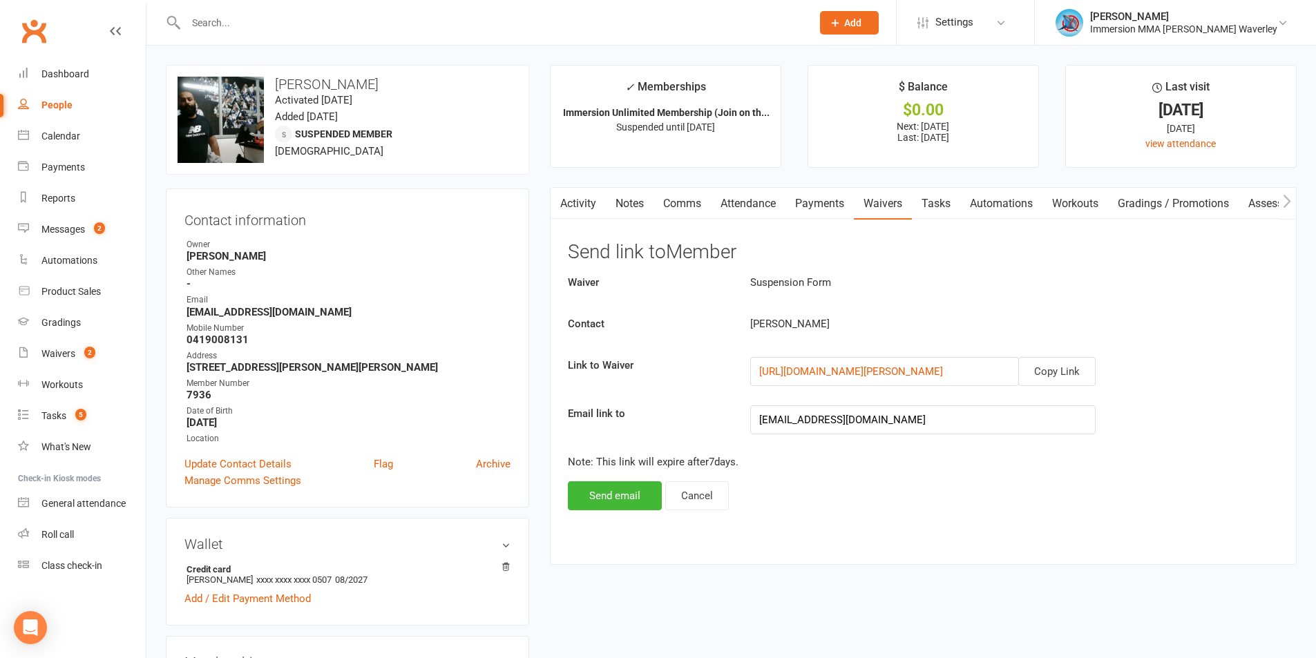
click at [604, 527] on div "Activity Notes Comms Attendance Payments Waivers Tasks Automations Workouts Gra…" at bounding box center [923, 375] width 747 height 377
click at [609, 505] on button "Send email" at bounding box center [615, 495] width 94 height 29
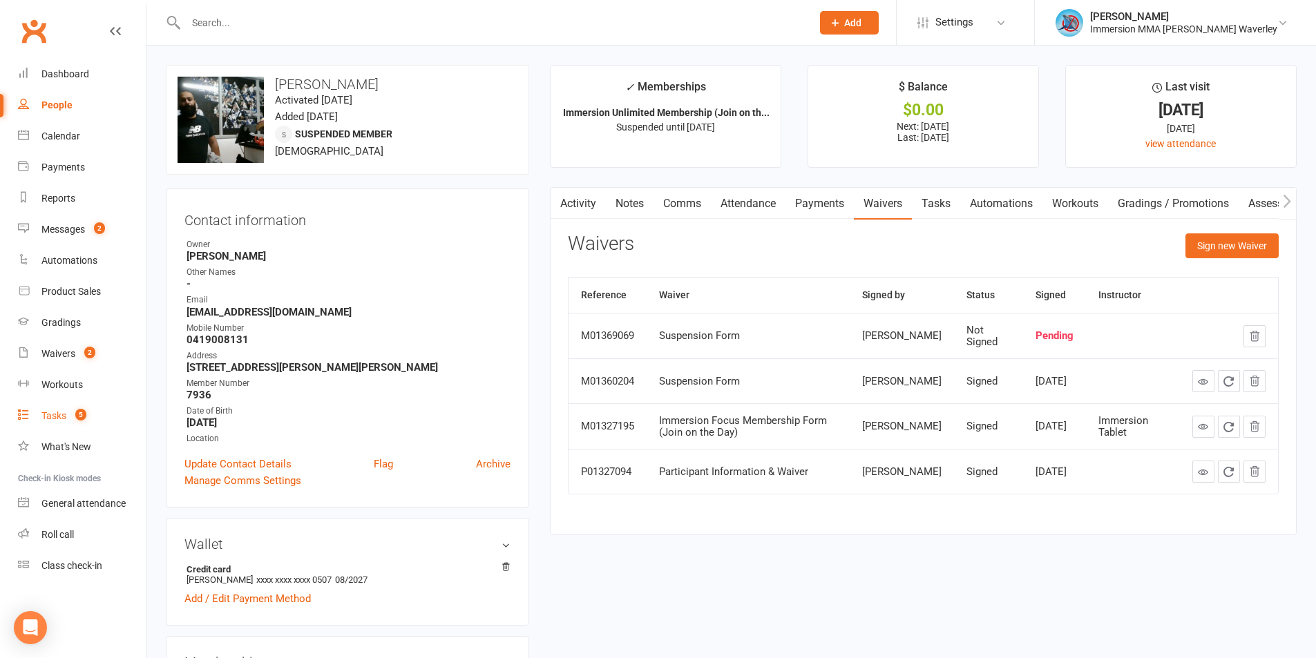
click at [79, 421] on count-badge "5" at bounding box center [77, 415] width 18 height 11
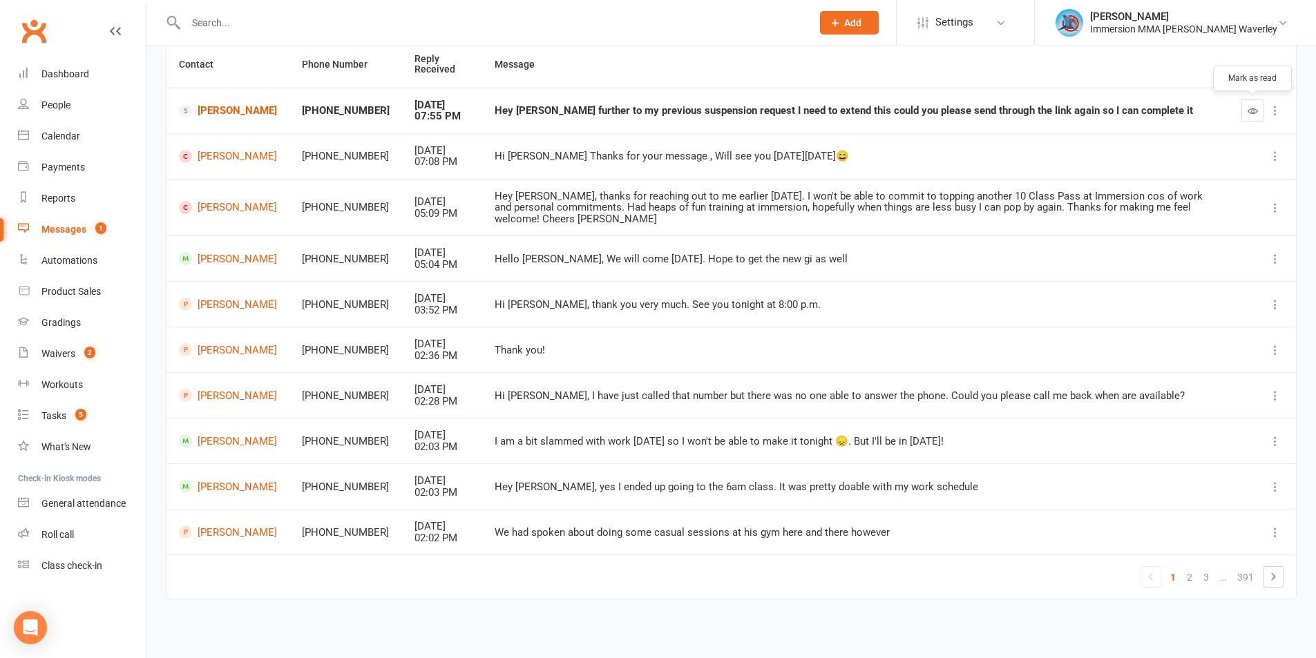
click at [1252, 113] on icon "button" at bounding box center [1252, 111] width 10 height 10
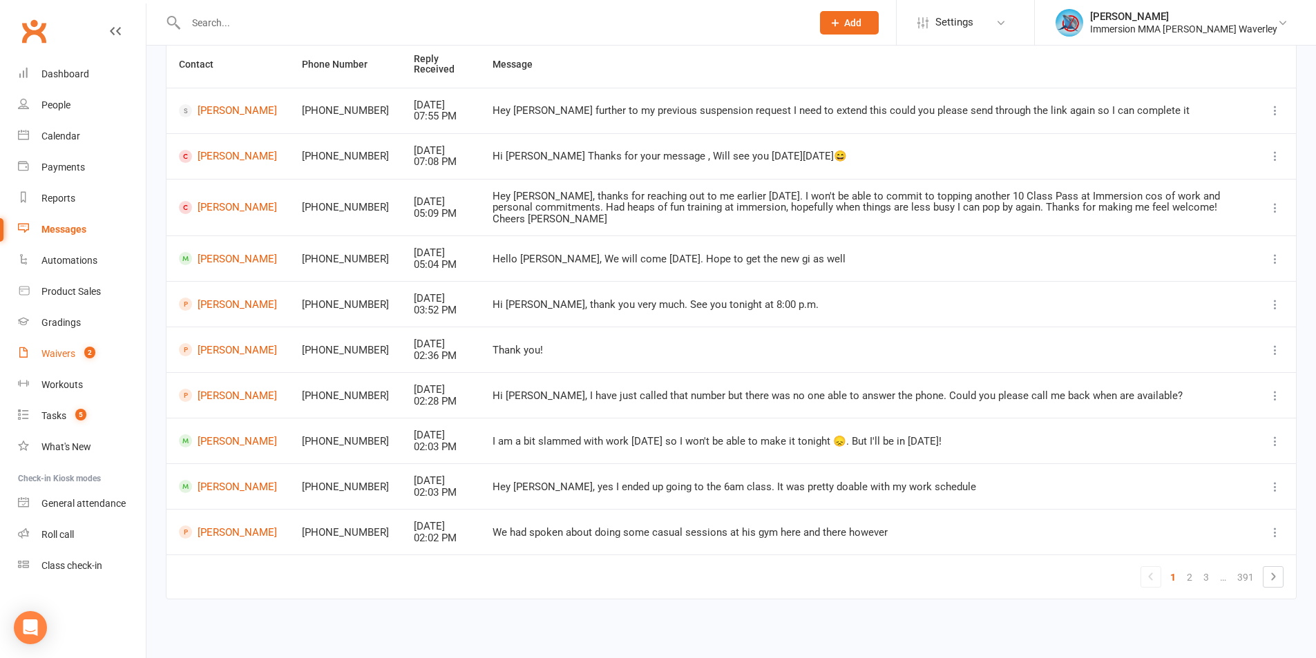
click at [59, 343] on link "Waivers 2" at bounding box center [82, 353] width 128 height 31
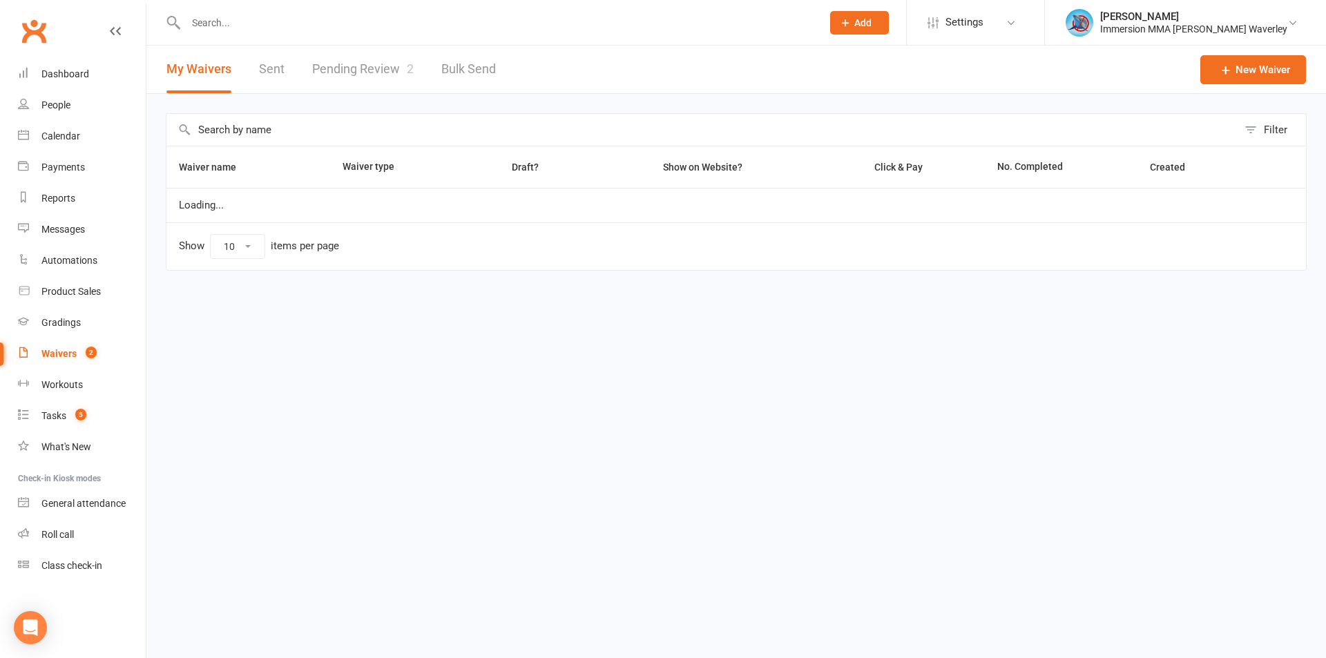
click at [347, 71] on link "Pending Review 2" at bounding box center [363, 70] width 102 height 48
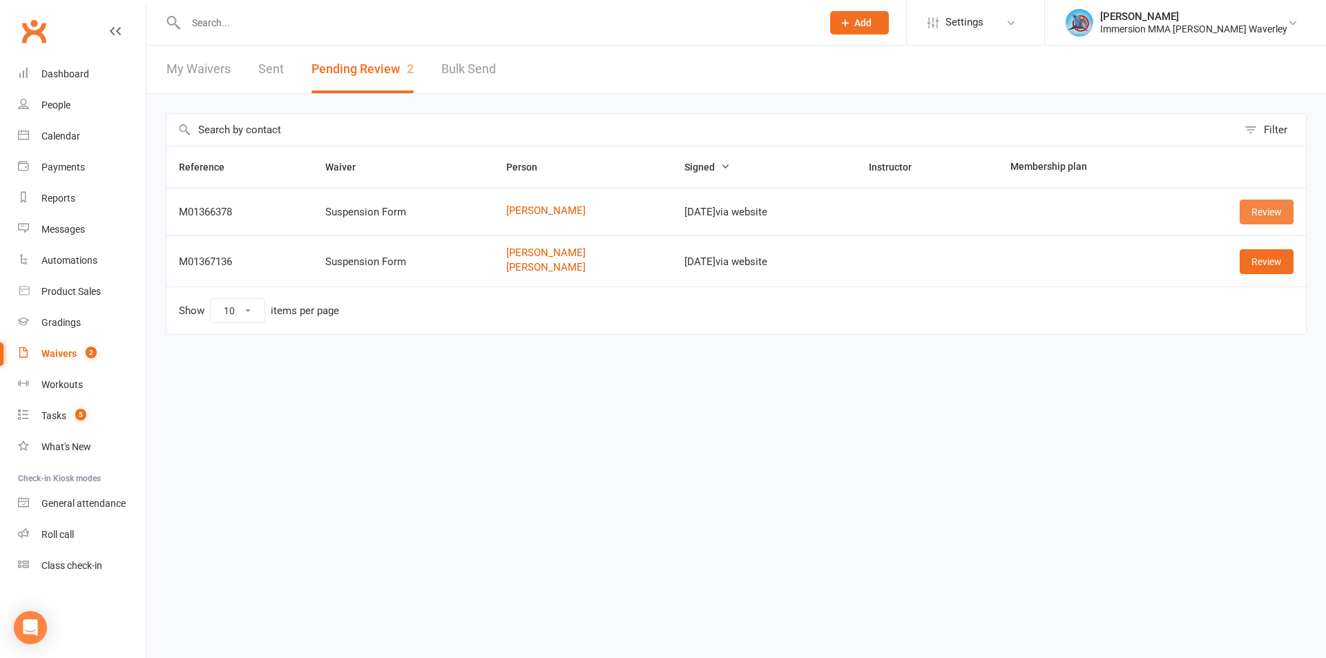
drag, startPoint x: 1279, startPoint y: 217, endPoint x: 1028, endPoint y: 242, distance: 252.6
click at [1278, 217] on link "Review" at bounding box center [1267, 212] width 54 height 25
click at [523, 210] on link "[PERSON_NAME]" at bounding box center [582, 211] width 153 height 12
click at [522, 268] on link "[PERSON_NAME]" at bounding box center [582, 268] width 153 height 12
click at [83, 58] on div "Clubworx" at bounding box center [73, 39] width 146 height 51
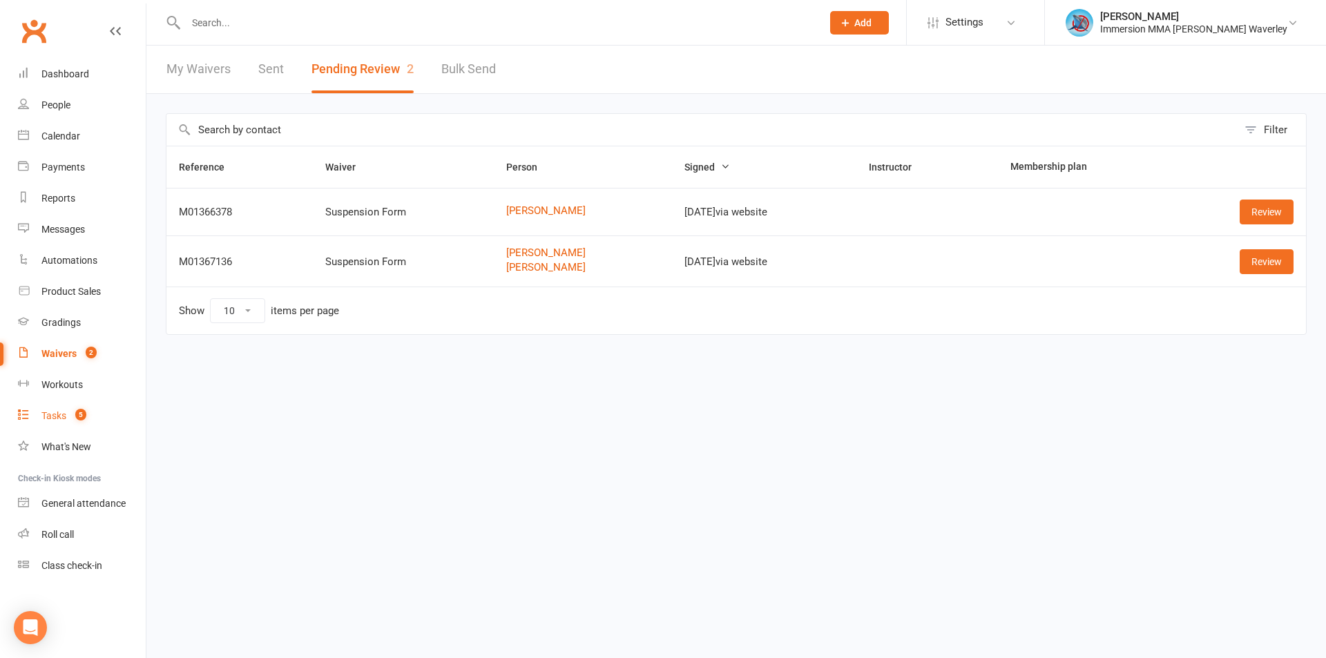
click at [57, 419] on div "Tasks" at bounding box center [53, 415] width 25 height 11
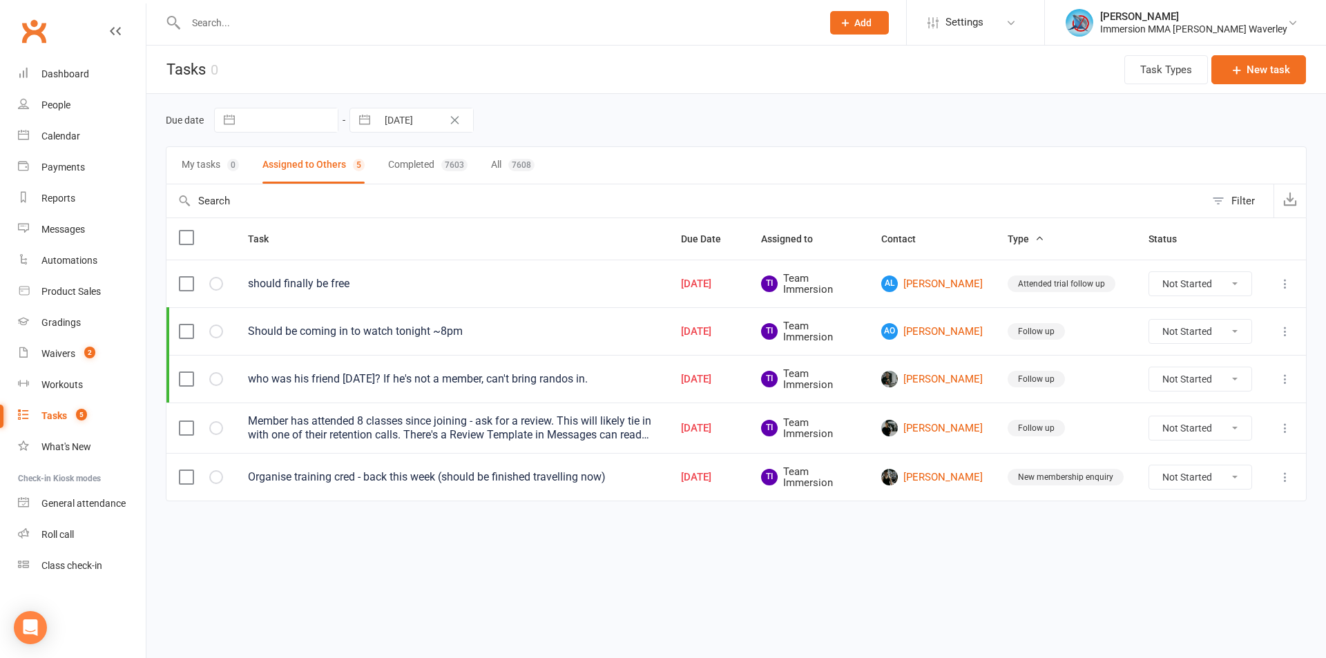
click at [1282, 430] on icon at bounding box center [1285, 428] width 14 height 14
click at [1197, 490] on link "Edit" at bounding box center [1224, 482] width 137 height 28
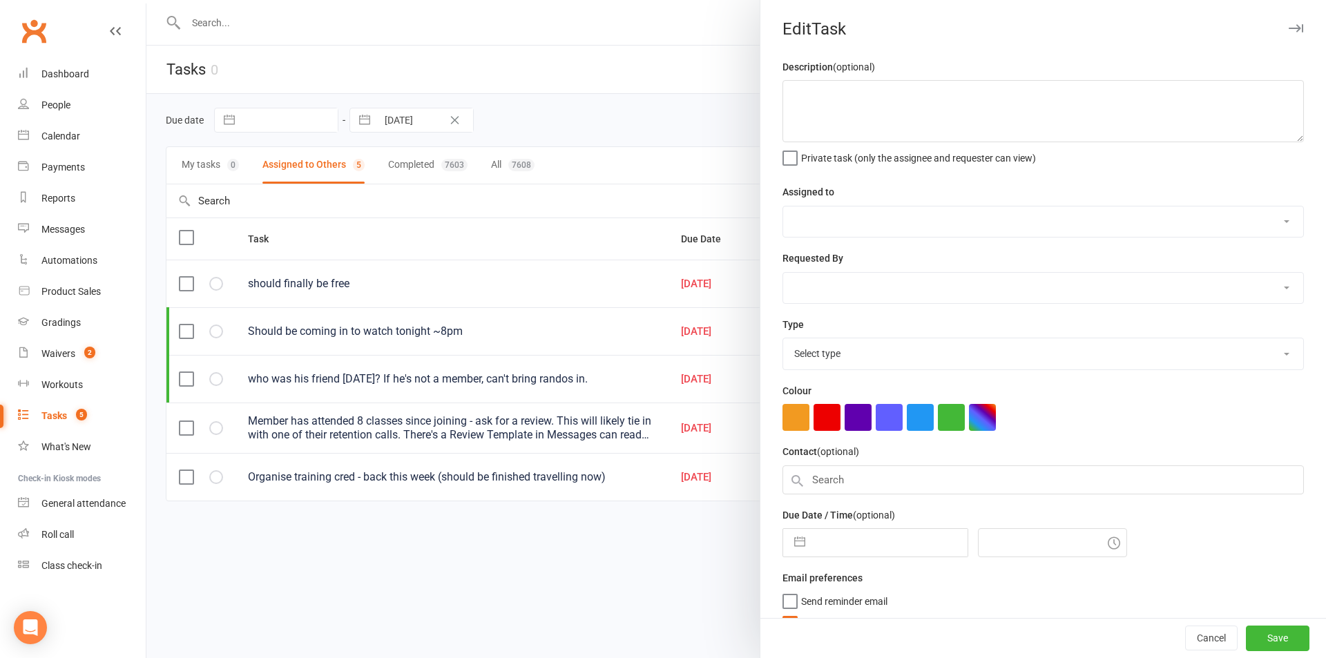
type textarea "Member has attended 8 classes since joining - ask for a review. This will likel…"
select select "48837"
type input "[DATE]"
type input "7:45pm"
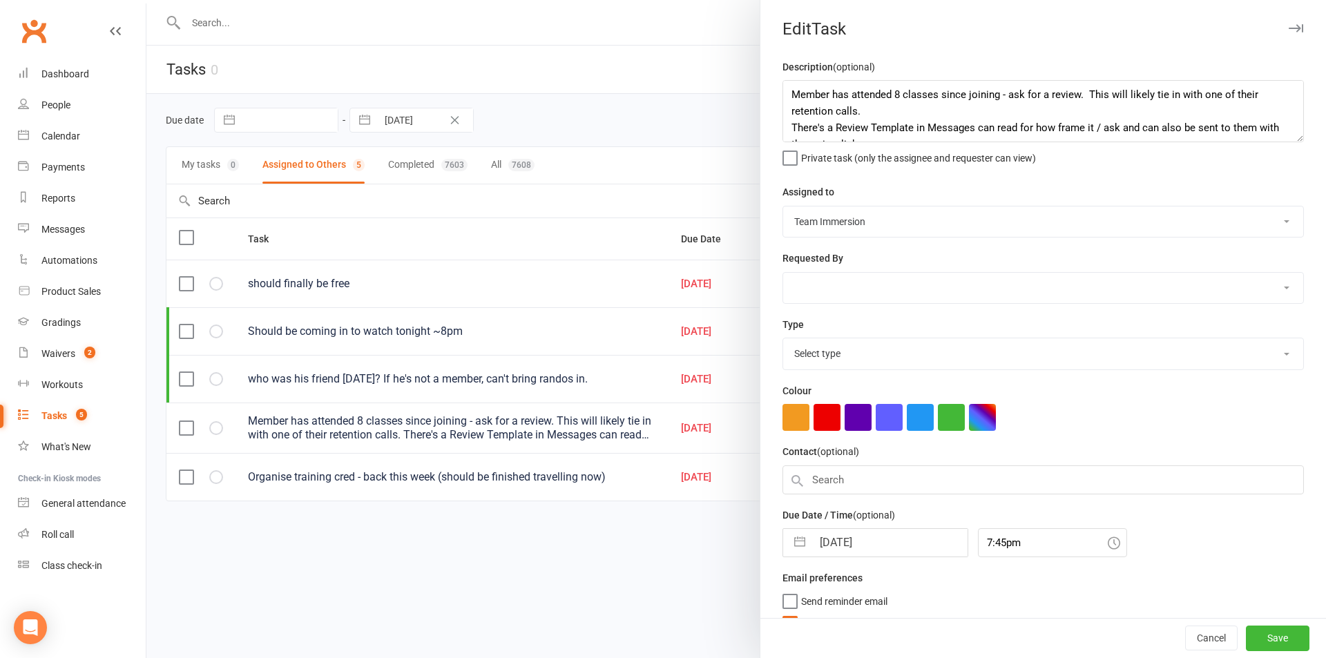
select select "27318"
click at [614, 578] on div at bounding box center [736, 329] width 1180 height 658
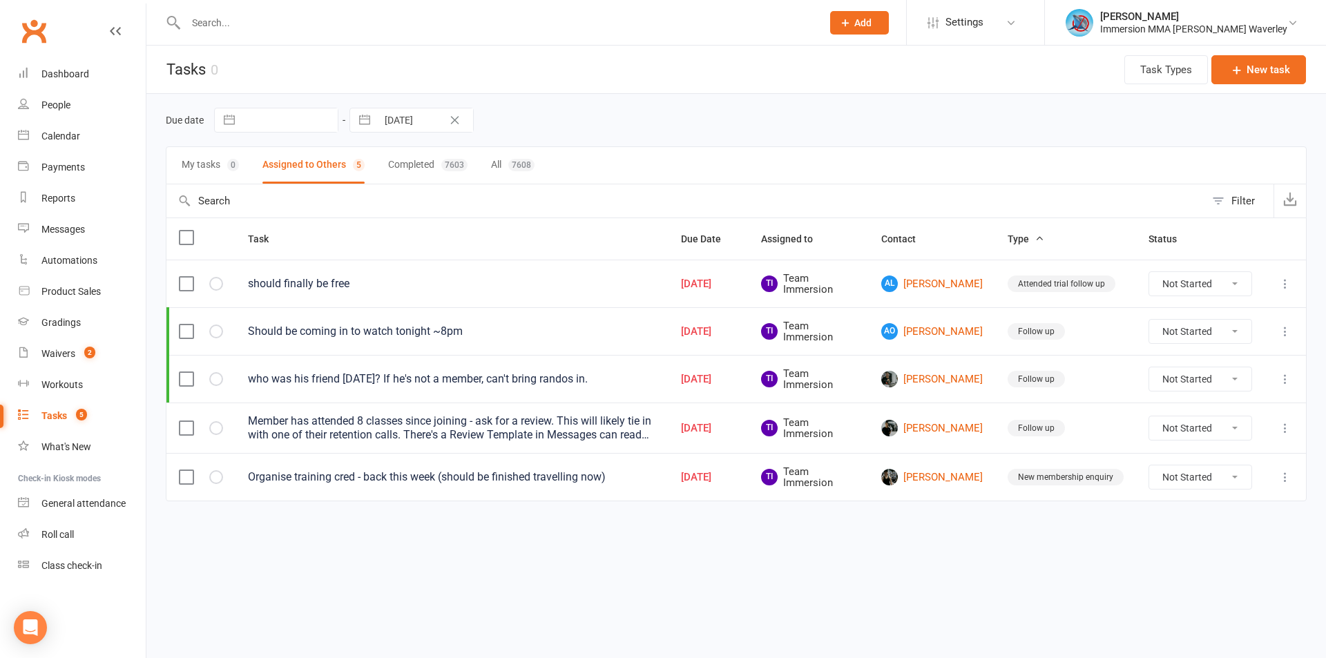
click at [1287, 428] on icon at bounding box center [1285, 428] width 14 height 14
click at [1225, 488] on link "Edit" at bounding box center [1224, 482] width 137 height 28
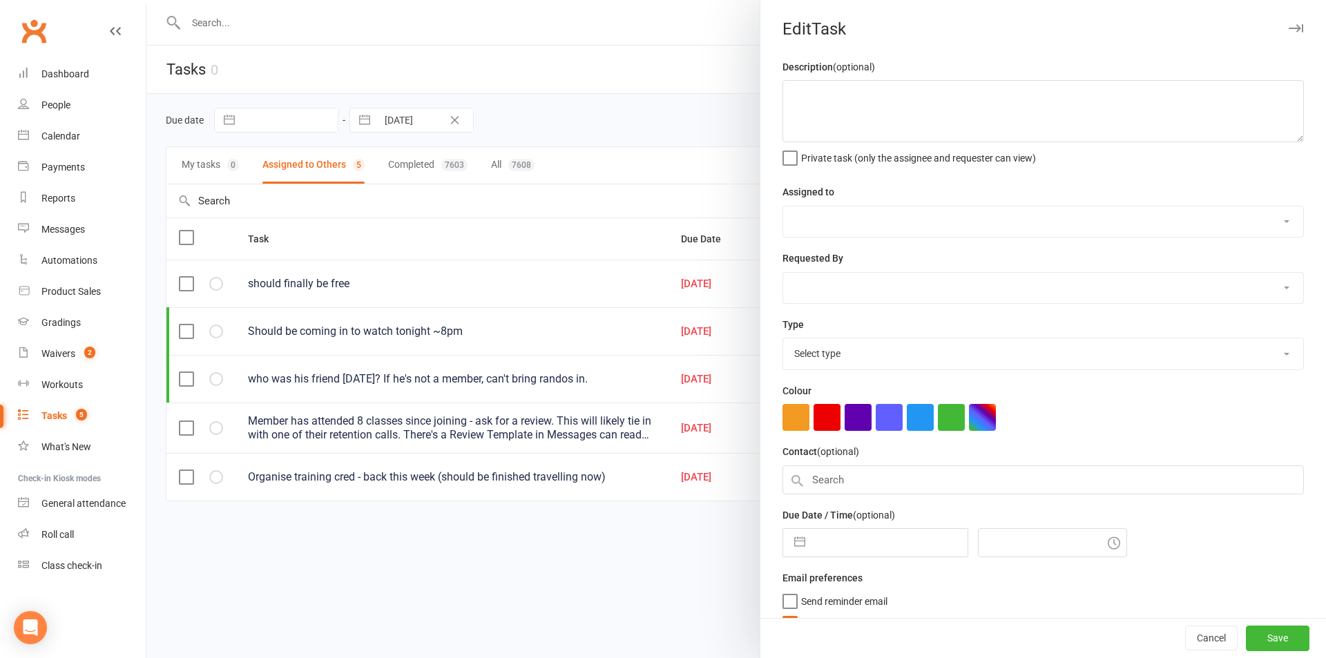
type textarea "Member has attended 8 classes since joining - ask for a review. This will likel…"
select select "48837"
type input "13 Oct 2025"
type input "7:45pm"
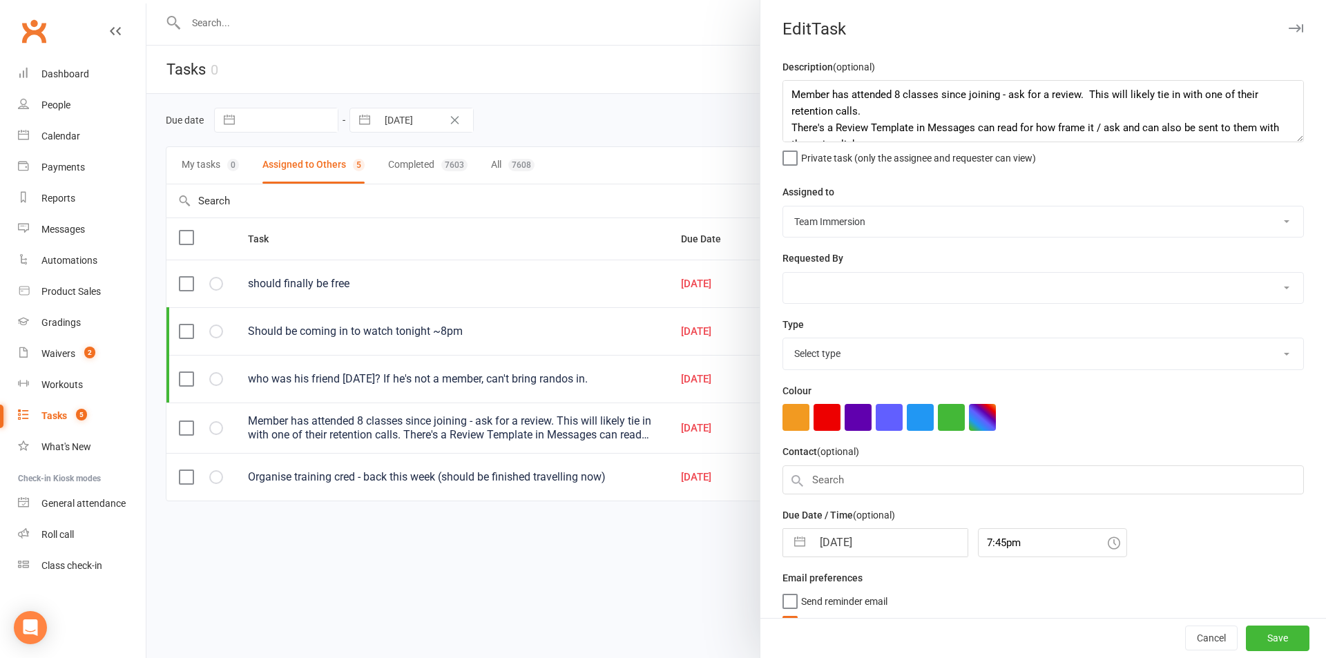
select select "27318"
click at [836, 530] on input "13 Oct 2025" at bounding box center [889, 540] width 155 height 28
select select "8"
select select "2025"
select select "9"
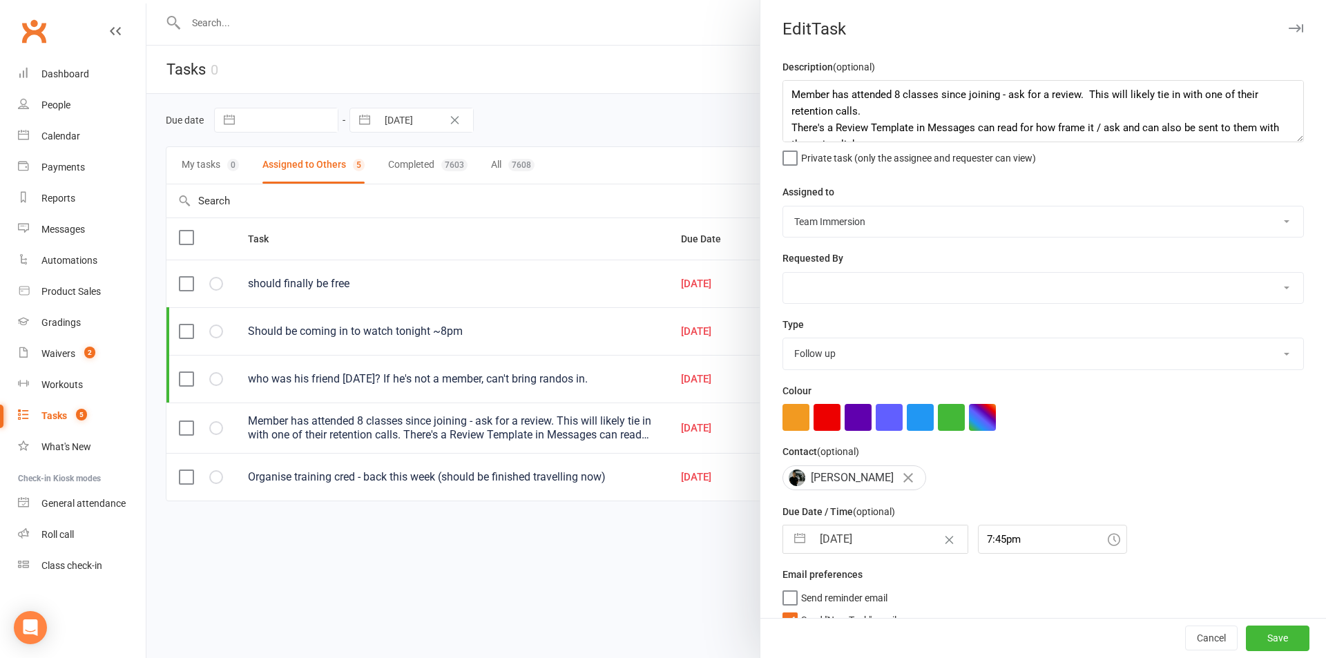
select select "2025"
select select "10"
select select "2025"
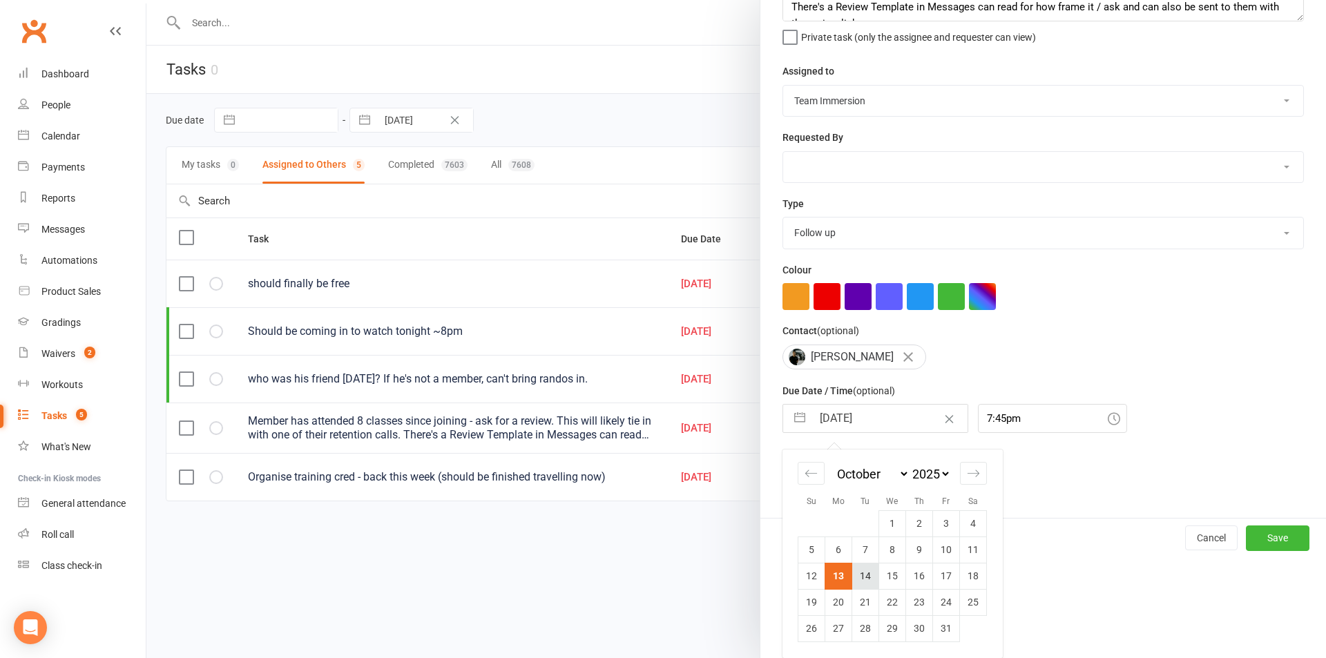
click at [863, 574] on td "14" at bounding box center [865, 576] width 27 height 26
type input "14 Oct 2025"
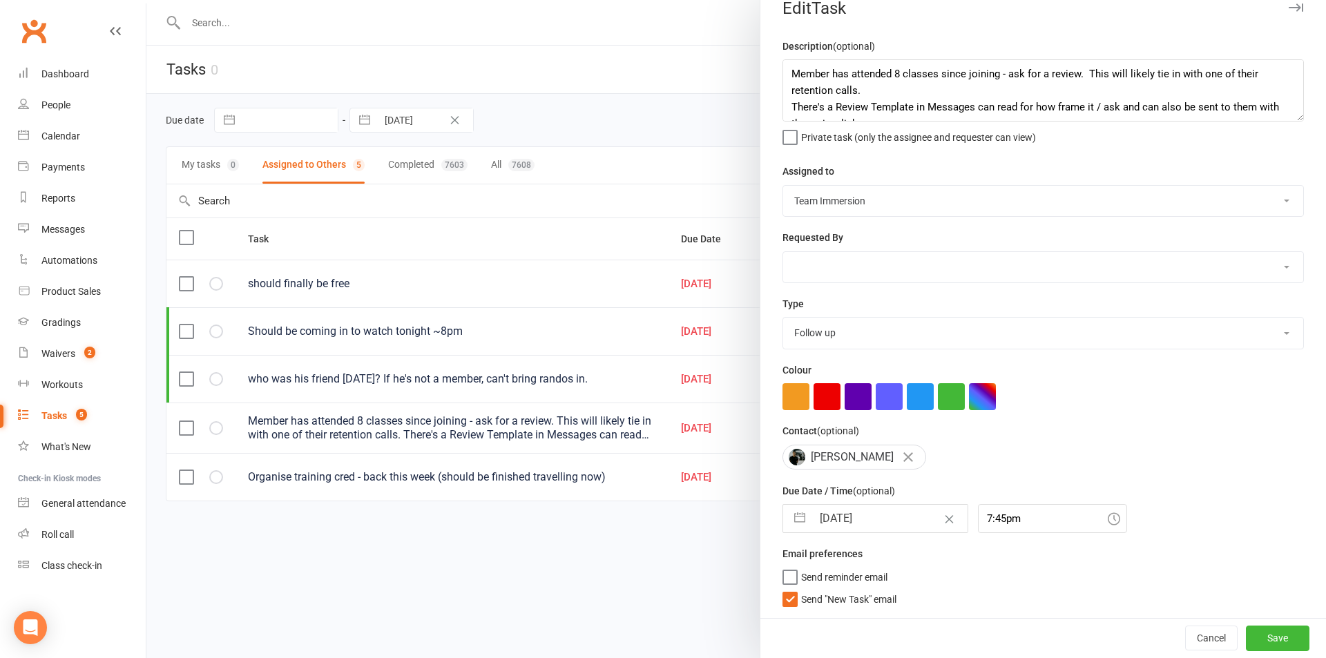
scroll to position [26, 0]
drag, startPoint x: 846, startPoint y: 610, endPoint x: 938, endPoint y: 628, distance: 93.7
click at [846, 611] on div "Description (optional) Member has attended 8 classes since joining - ask for a …" at bounding box center [1043, 328] width 566 height 580
click at [871, 596] on span "Send "New Task" email" at bounding box center [848, 597] width 95 height 16
click at [871, 589] on input "Send "New Task" email" at bounding box center [839, 589] width 114 height 0
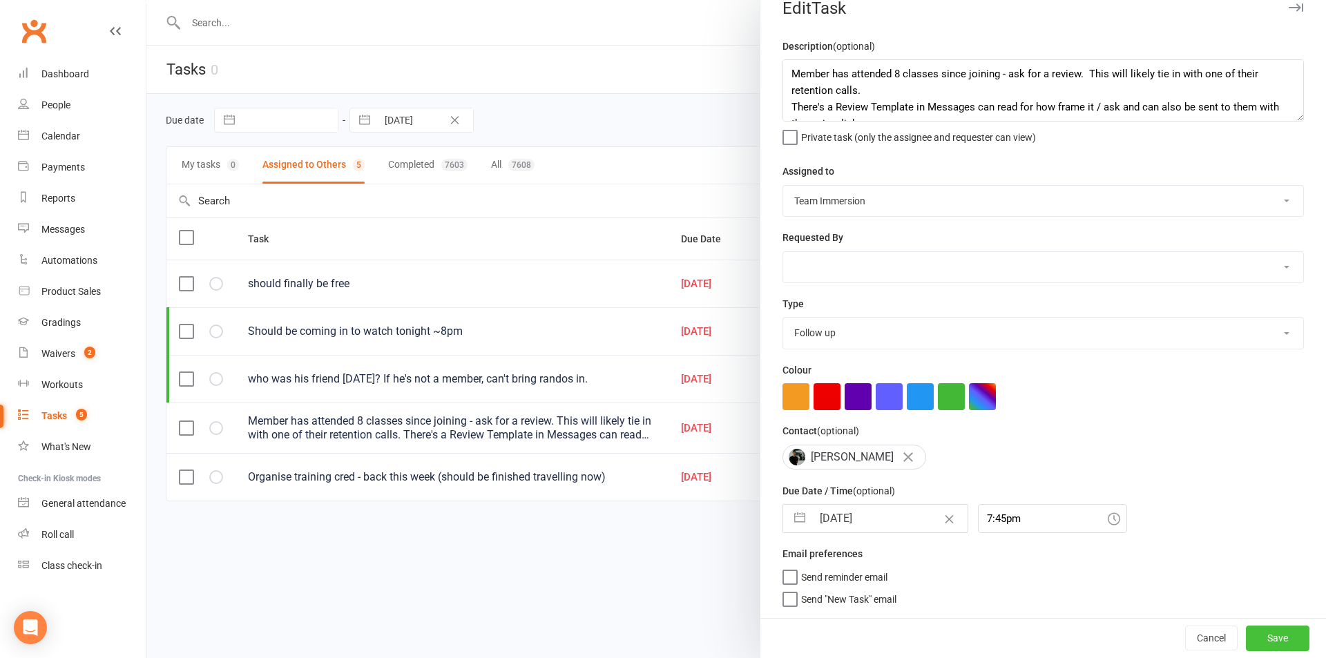
click at [1246, 627] on button "Save" at bounding box center [1278, 638] width 64 height 25
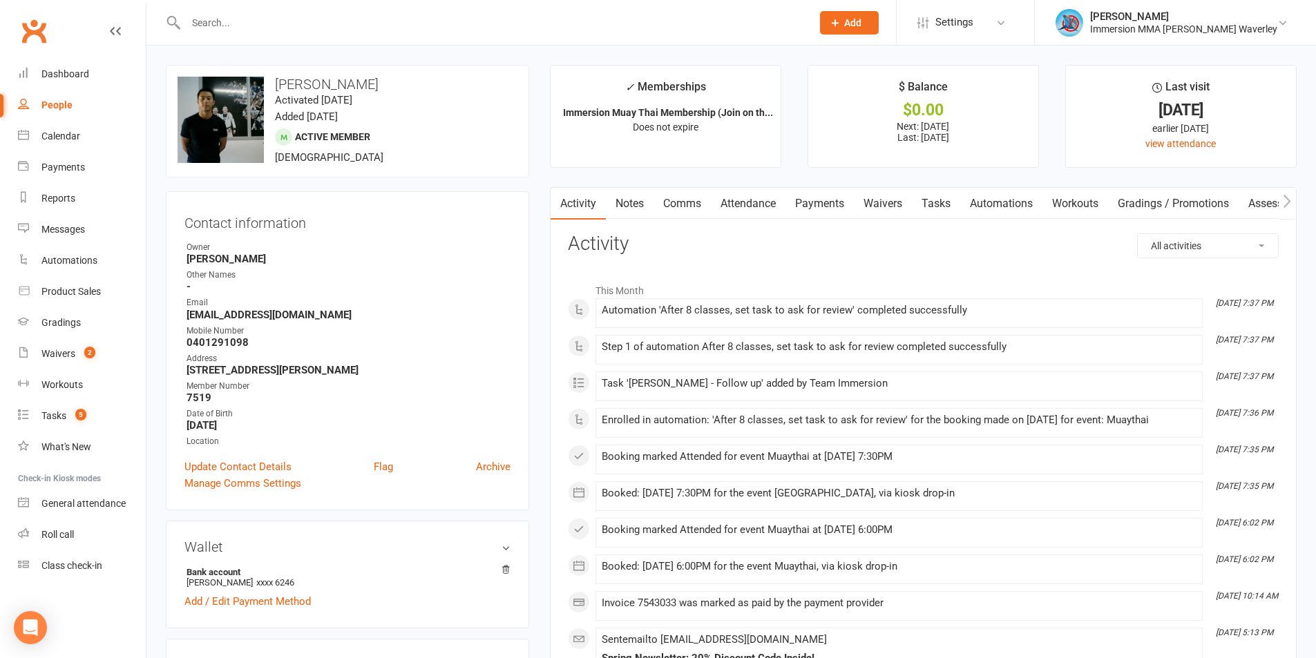
click at [613, 198] on link "Notes" at bounding box center [630, 204] width 48 height 32
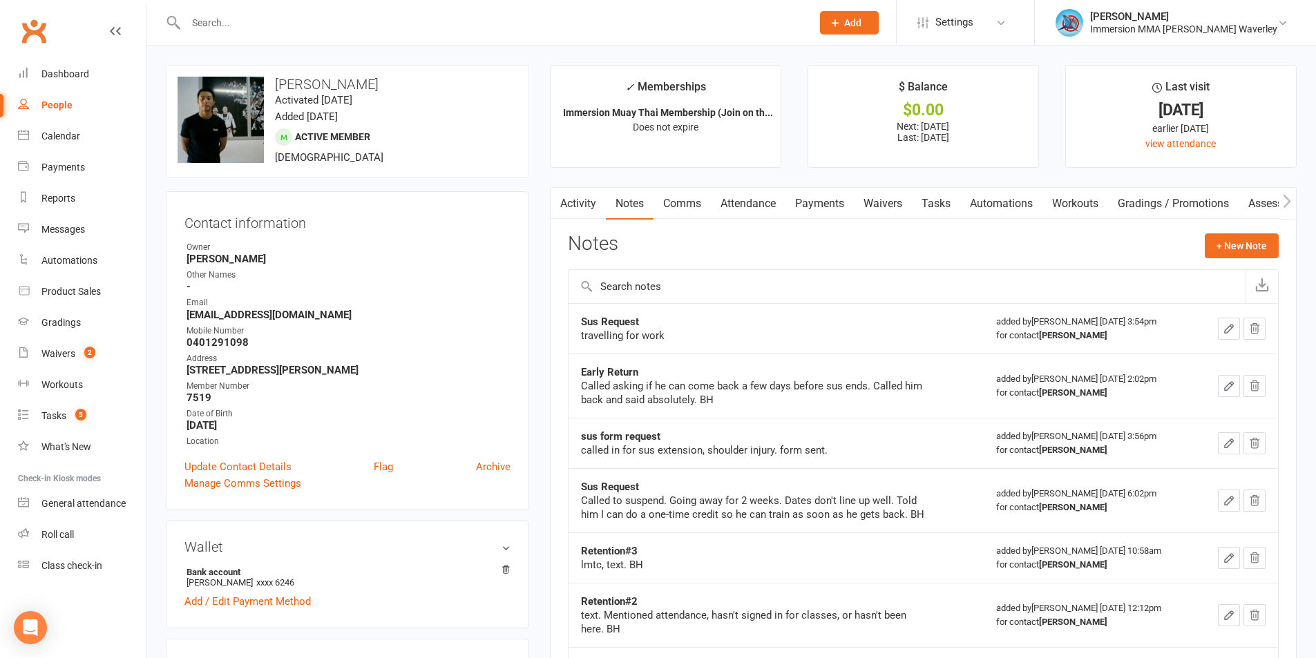
click at [941, 198] on link "Tasks" at bounding box center [936, 204] width 48 height 32
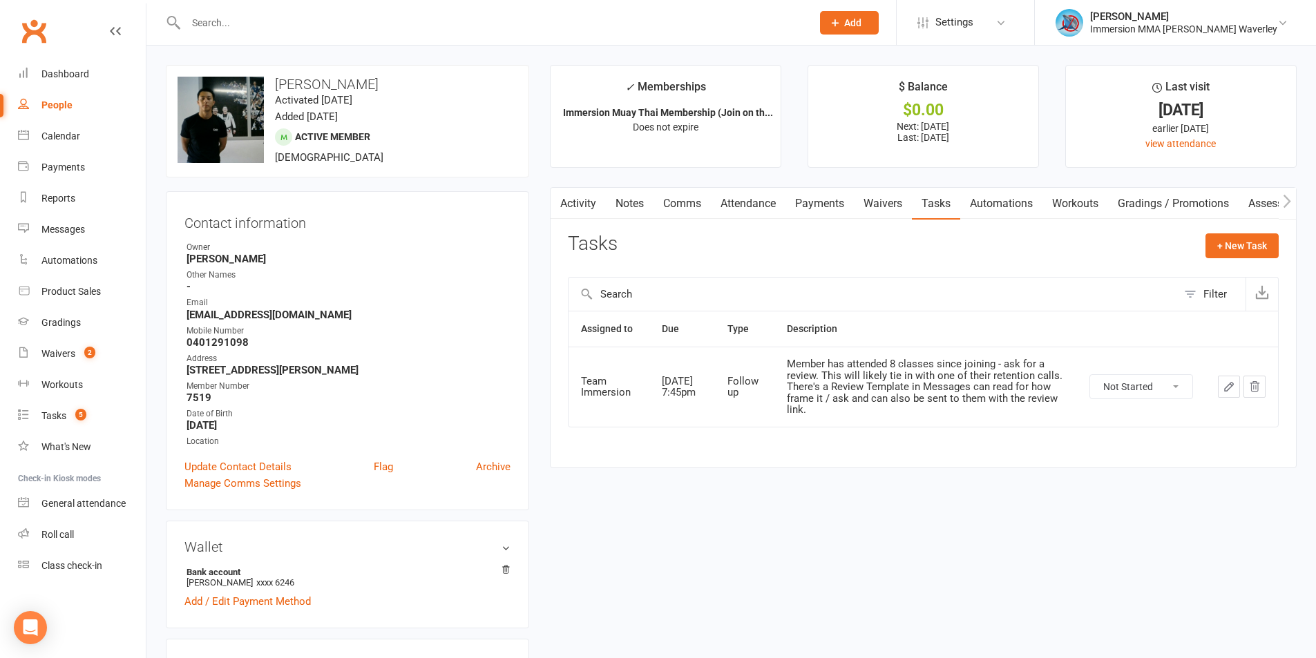
click at [1249, 385] on icon "button" at bounding box center [1254, 387] width 12 height 12
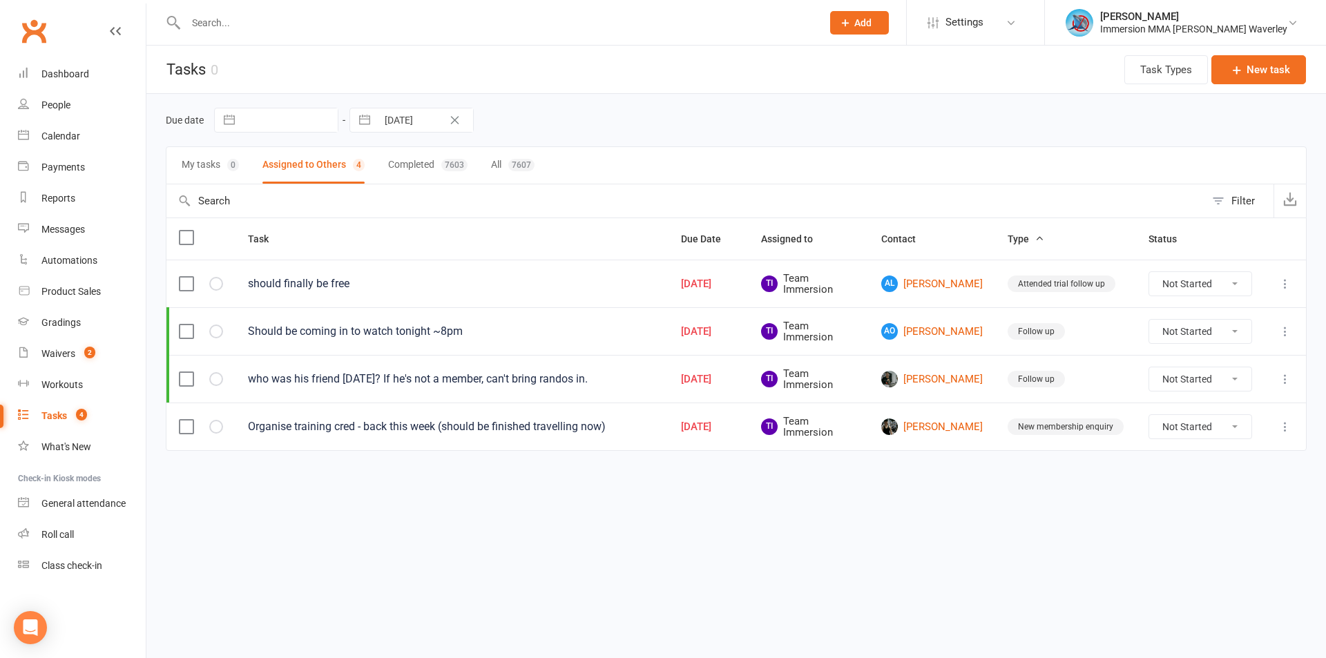
click at [258, 28] on input "text" at bounding box center [497, 22] width 631 height 19
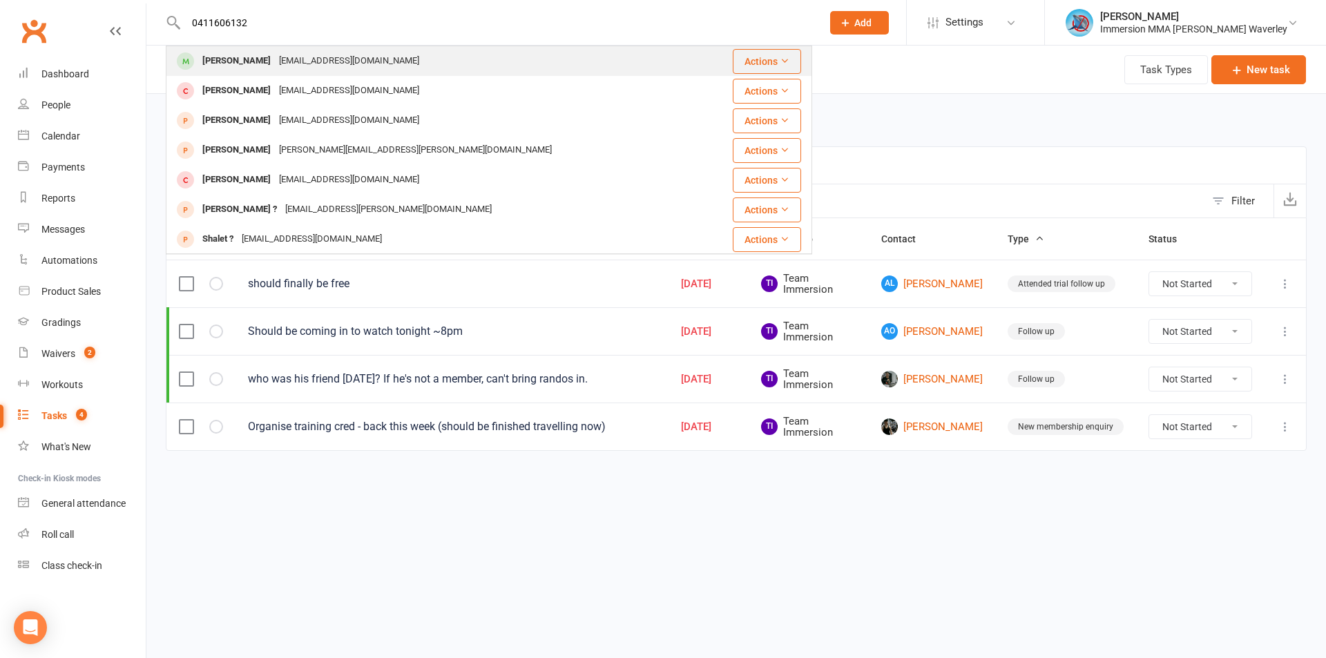
type input "0411606132"
click at [247, 57] on div "Kris Reyes" at bounding box center [236, 61] width 77 height 20
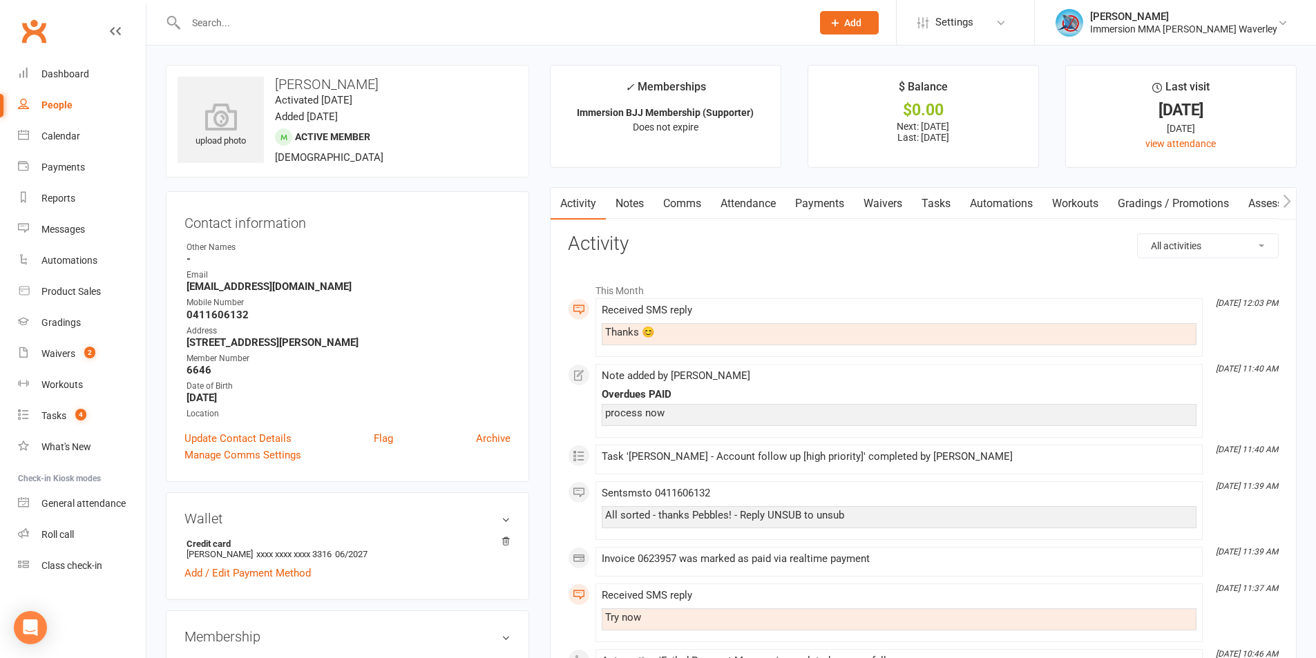
click at [222, 311] on strong "0411606132" at bounding box center [348, 315] width 324 height 12
copy strong "0411606132"
click at [240, 287] on strong "kris_reyes@msn.com" at bounding box center [348, 286] width 324 height 12
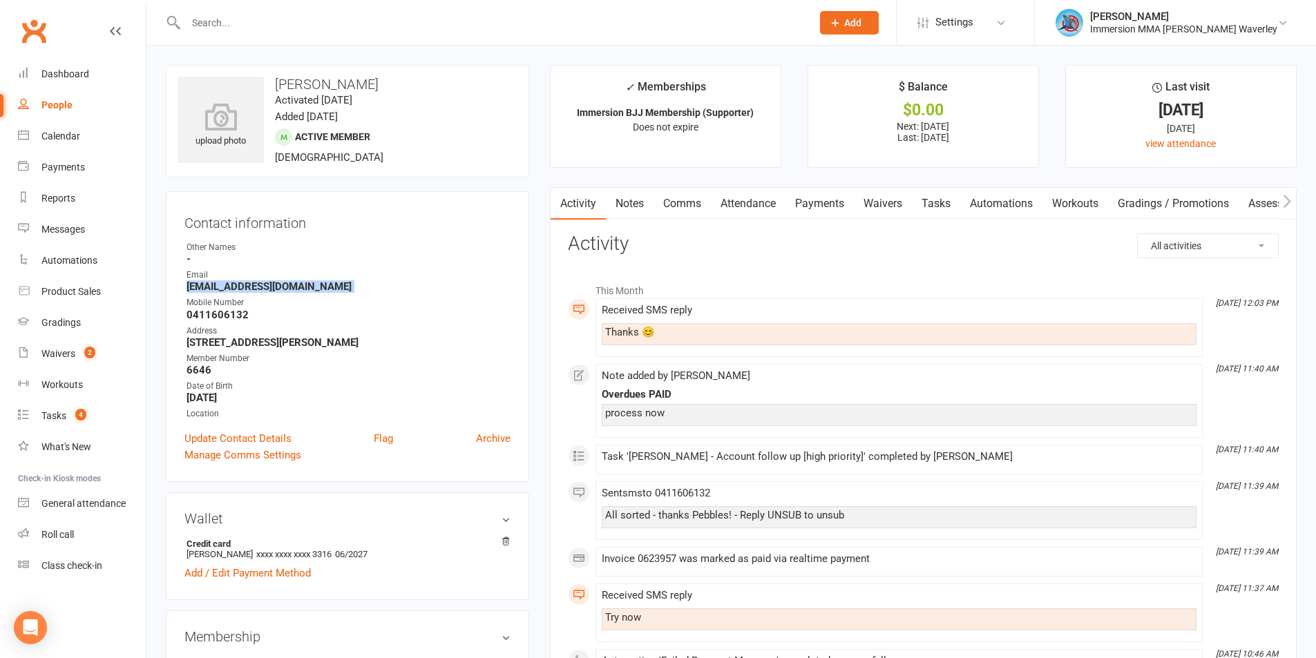
click at [240, 287] on strong "kris_reyes@msn.com" at bounding box center [348, 286] width 324 height 12
copy render-form-field "kris_reyes@msn.com"
click at [230, 341] on strong "1 Chelsea Park Dr Chelsea Heights VIC 3196" at bounding box center [348, 342] width 324 height 12
click at [230, 342] on strong "1 Chelsea Park Dr Chelsea Heights VIC 3196" at bounding box center [348, 342] width 324 height 12
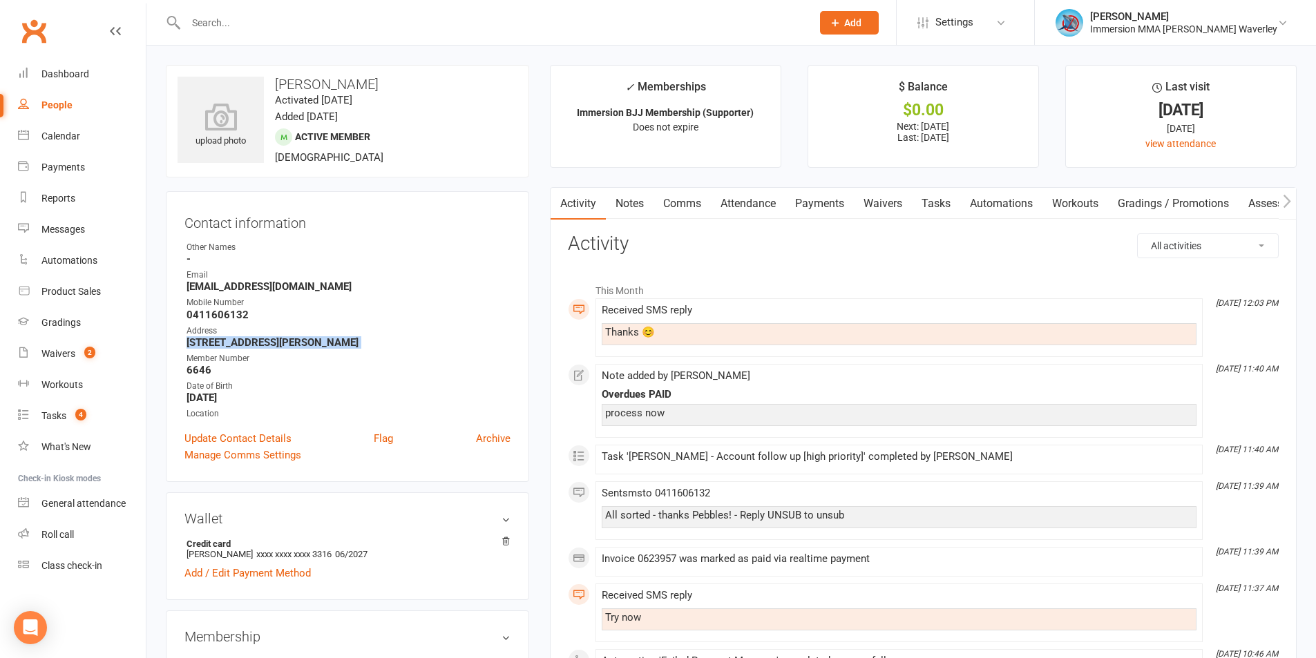
click at [230, 342] on strong "1 Chelsea Park Dr Chelsea Heights VIC 3196" at bounding box center [348, 342] width 324 height 12
copy render-form-field "1 Chelsea Park Dr Chelsea Heights VIC 3196"
click at [213, 315] on strong "0411606132" at bounding box center [348, 315] width 324 height 12
click at [213, 314] on strong "0411606132" at bounding box center [348, 315] width 324 height 12
copy strong "0411606132"
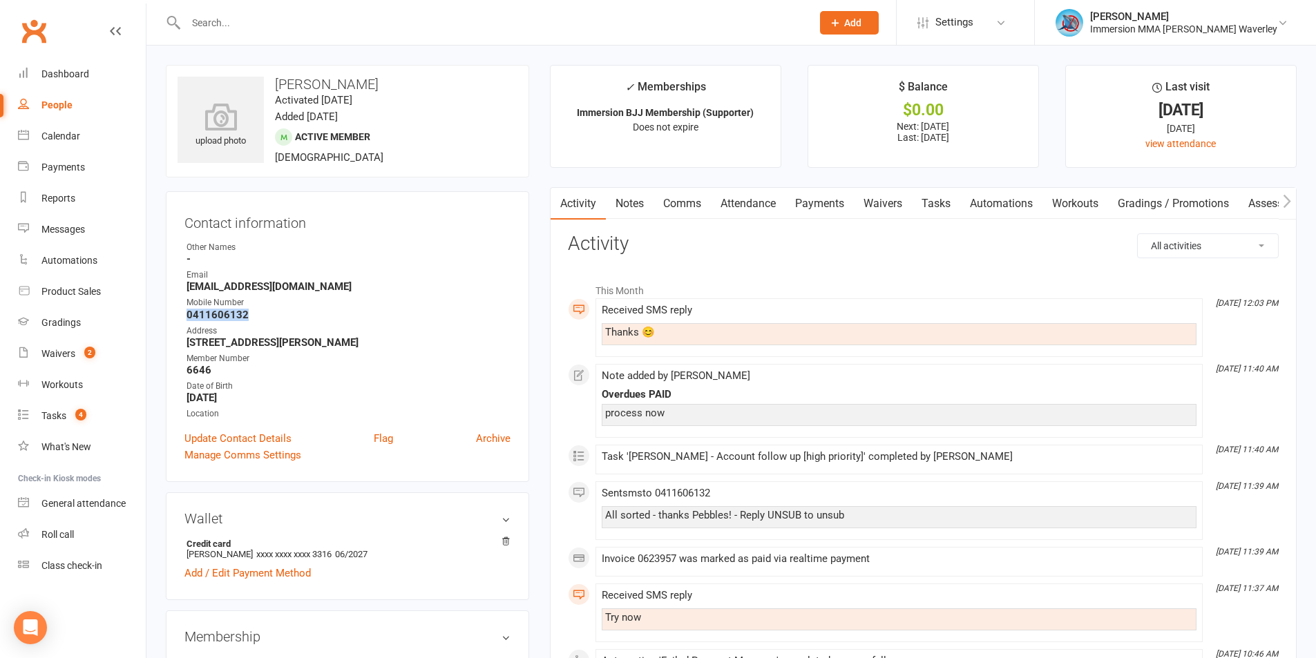
click at [947, 210] on link "Tasks" at bounding box center [936, 204] width 48 height 32
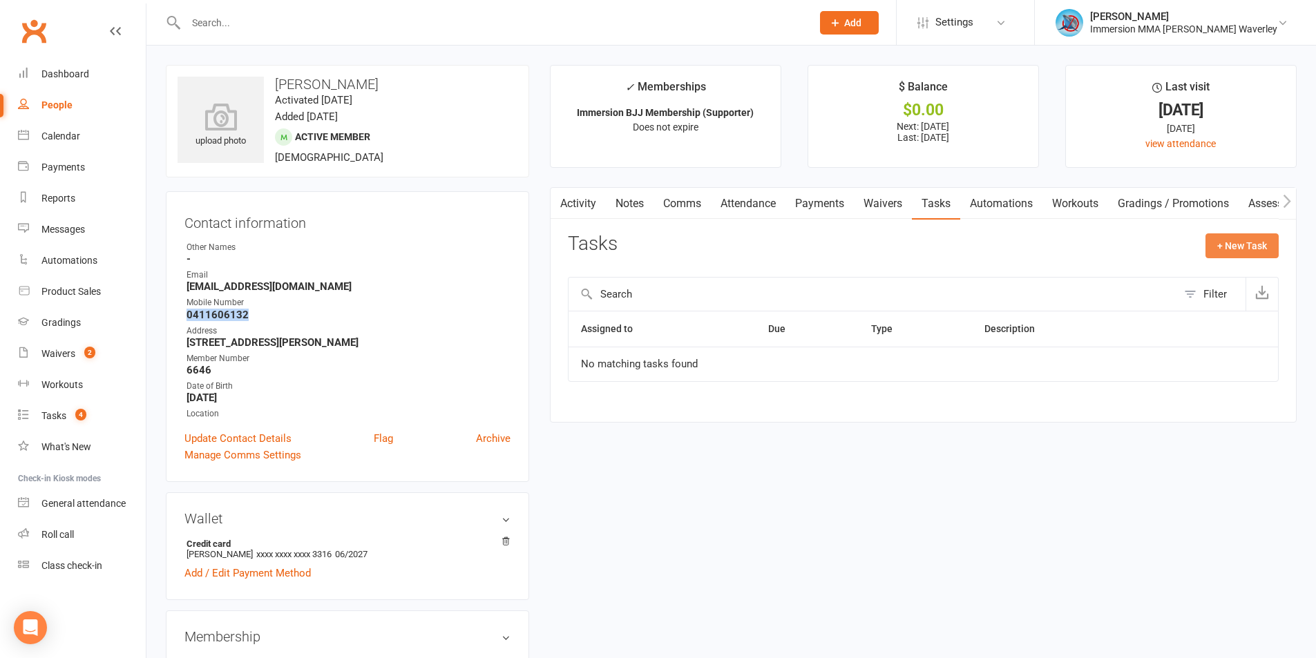
click at [1229, 257] on button "+ New Task" at bounding box center [1241, 245] width 73 height 25
select select "48839"
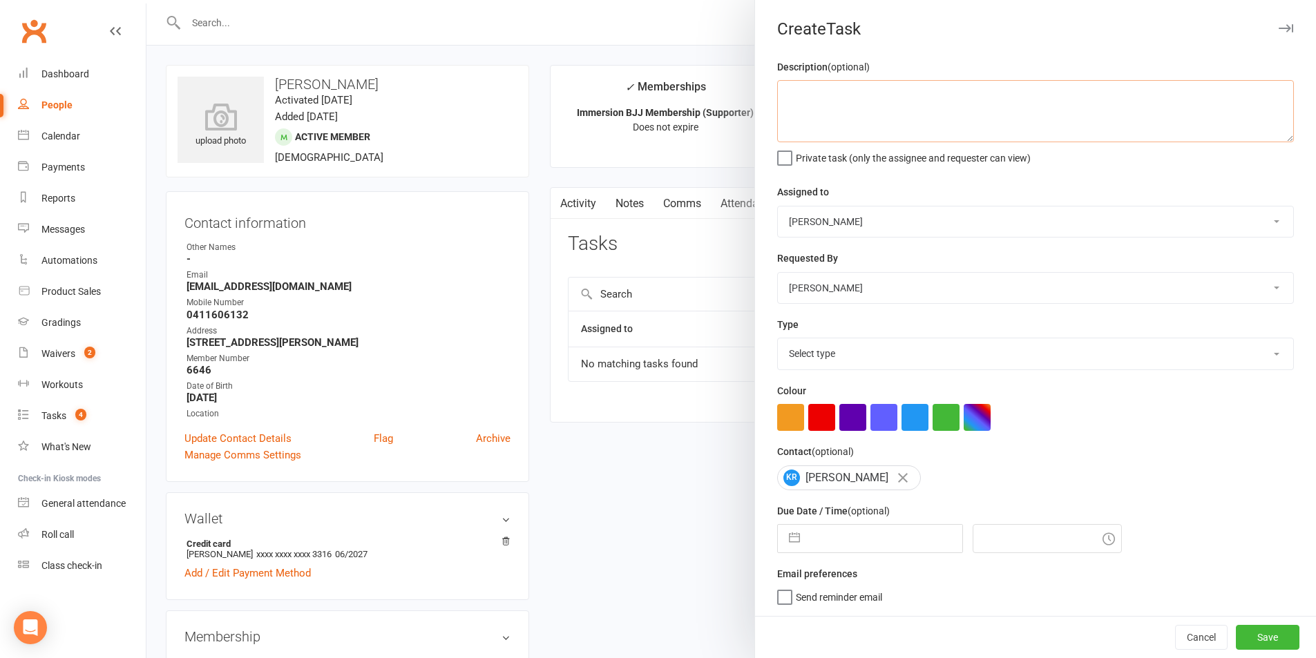
drag, startPoint x: 895, startPoint y: 94, endPoint x: 902, endPoint y: 86, distance: 10.3
click at [897, 88] on textarea at bounding box center [1035, 111] width 517 height 62
type textarea "gi payment"
drag, startPoint x: 887, startPoint y: 229, endPoint x: 887, endPoint y: 237, distance: 8.3
click at [887, 229] on select "Team Immersion Ben Street David Marinakis James Fitzgerald lee Ting Immersion T…" at bounding box center [1035, 222] width 515 height 30
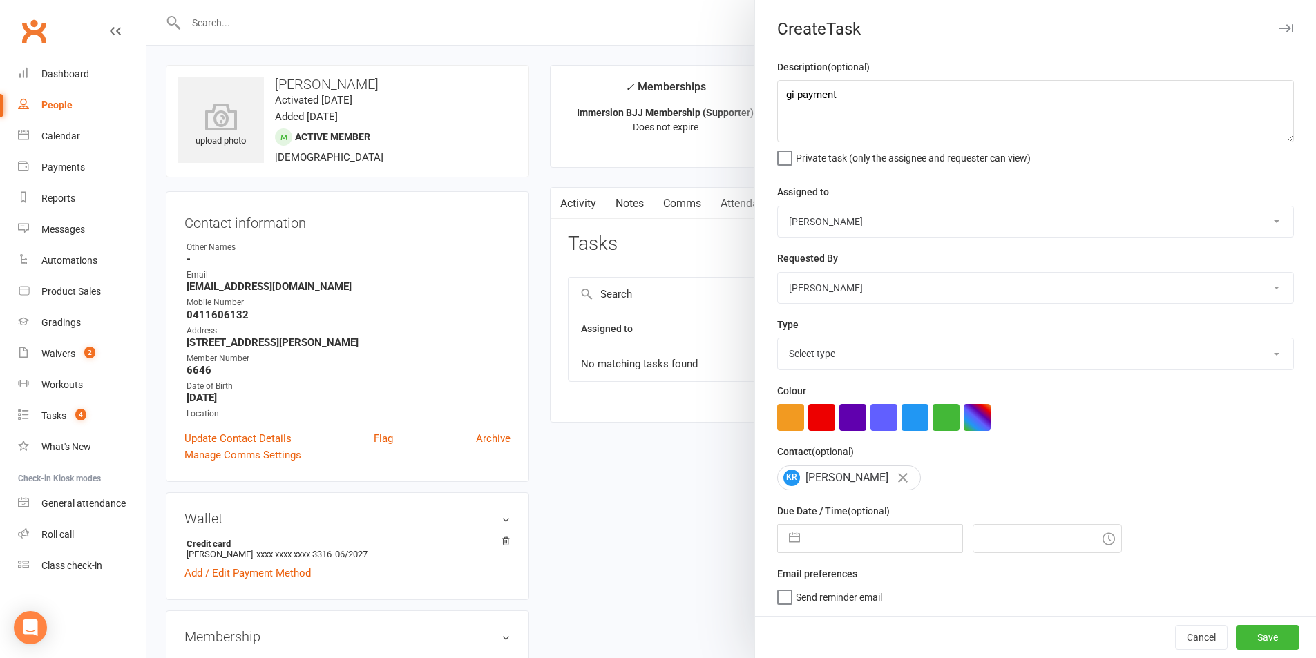
select select "48837"
click at [778, 207] on select "Team Immersion Ben Street David Marinakis James Fitzgerald lee Ting Immersion T…" at bounding box center [1035, 222] width 515 height 30
click at [836, 353] on select "Select type Account follow up [high priority] Attended trial follow up Chase si…" at bounding box center [1035, 353] width 515 height 30
select select "27317"
click at [778, 341] on select "Select type Account follow up [high priority] Attended trial follow up Chase si…" at bounding box center [1035, 353] width 515 height 30
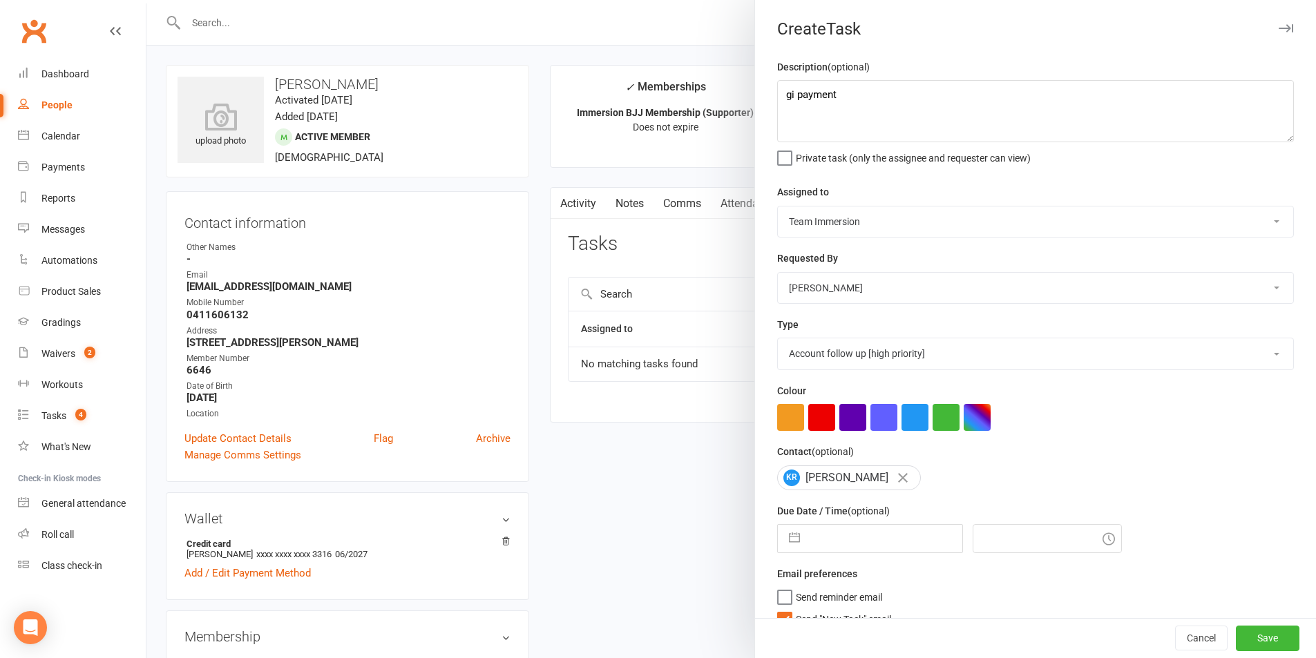
click at [843, 540] on input "text" at bounding box center [884, 539] width 155 height 28
select select "8"
select select "2025"
select select "9"
select select "2025"
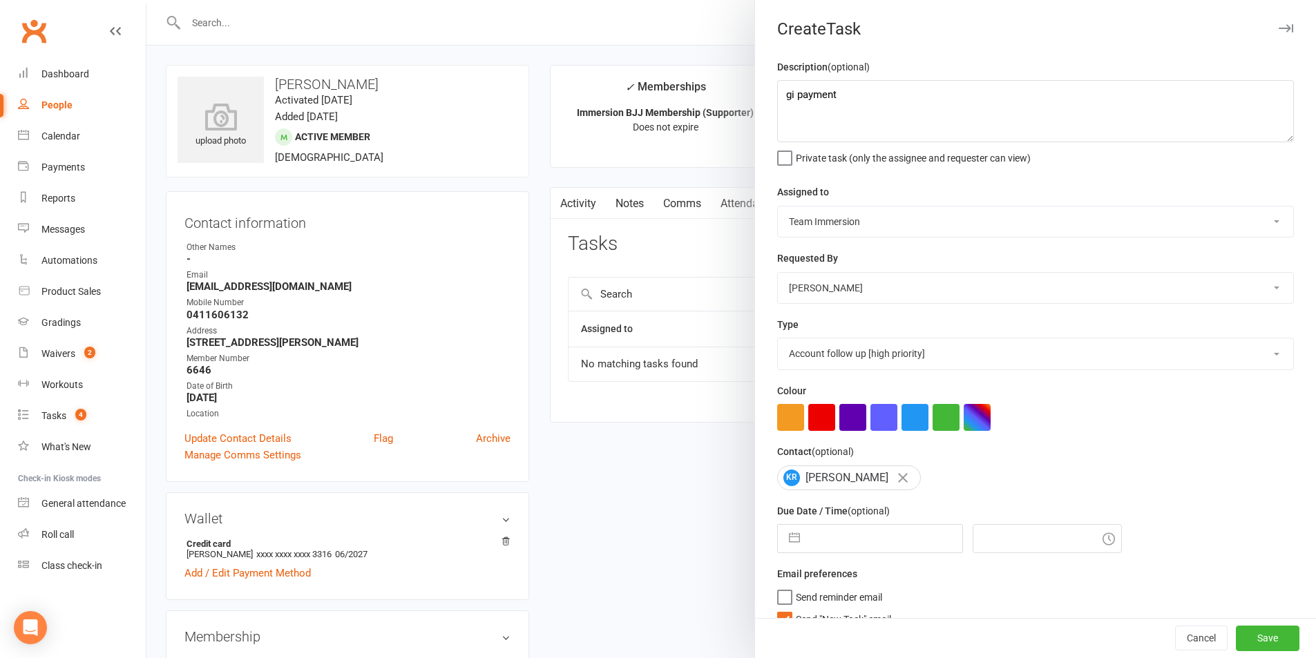
select select "10"
select select "2025"
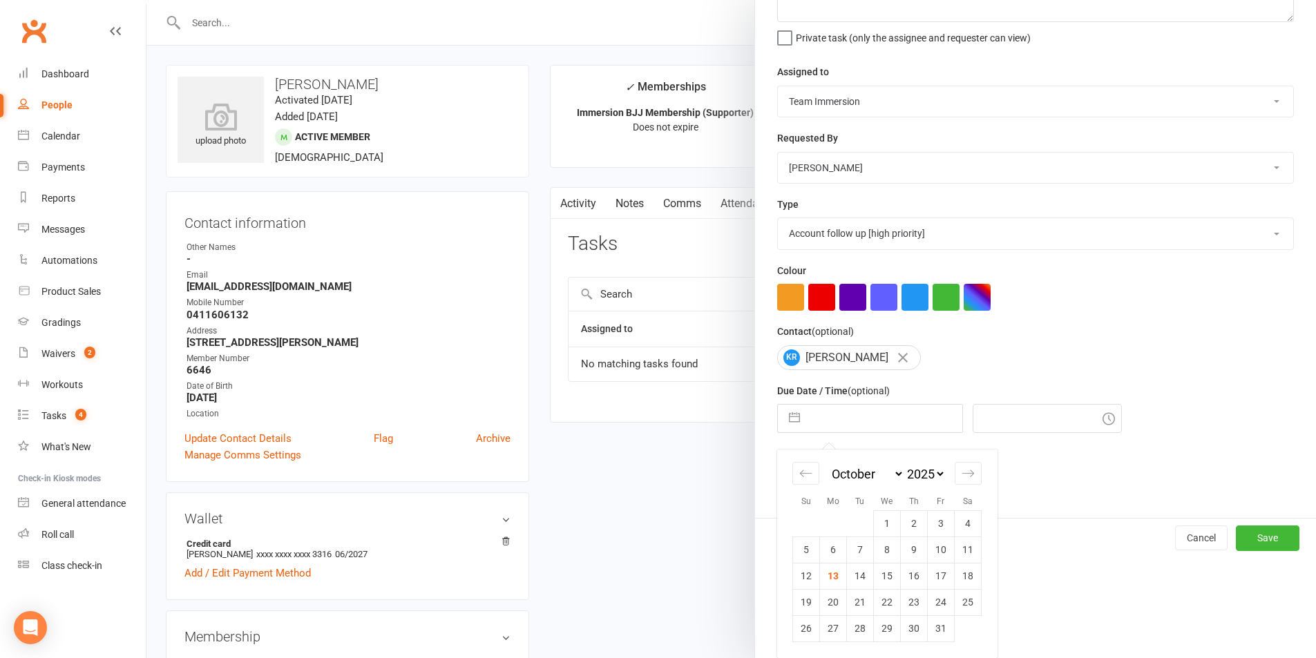
drag, startPoint x: 860, startPoint y: 570, endPoint x: 843, endPoint y: 608, distance: 41.4
click at [860, 571] on td "14" at bounding box center [860, 576] width 27 height 26
type input "14 Oct 2025"
type input "8:45pm"
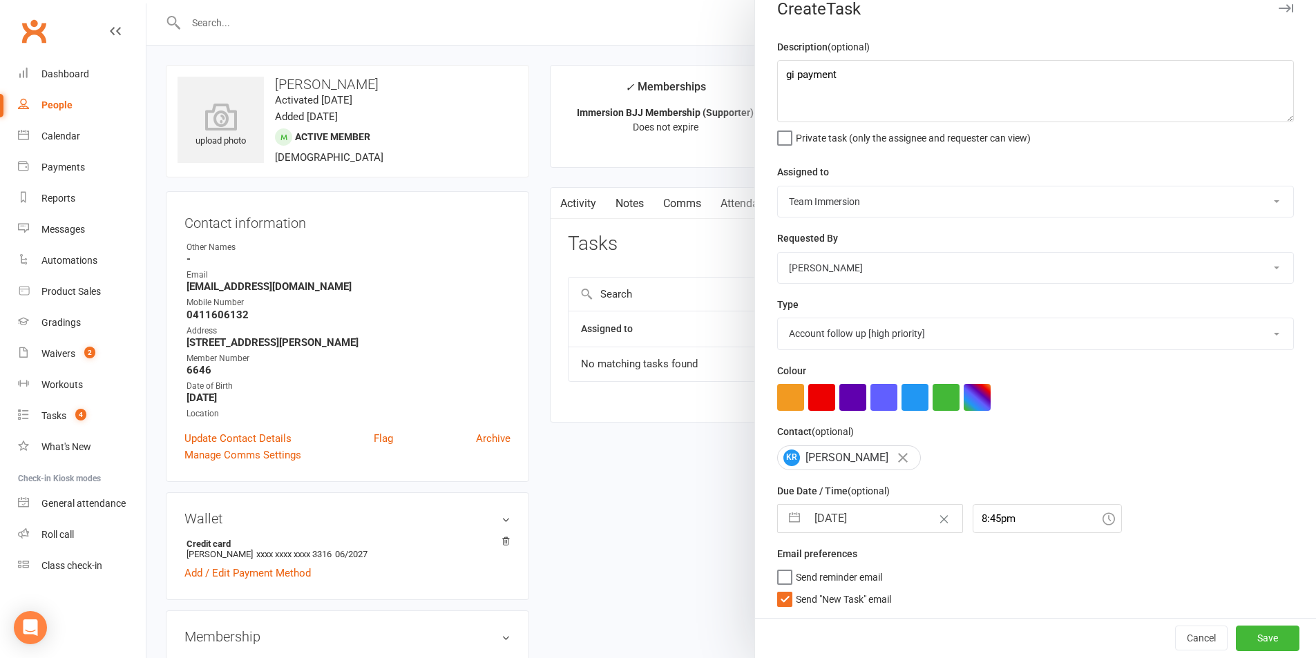
drag, startPoint x: 811, startPoint y: 599, endPoint x: 981, endPoint y: 631, distance: 173.0
click at [812, 599] on span "Send "New Task" email" at bounding box center [843, 597] width 95 height 16
click at [812, 589] on input "Send "New Task" email" at bounding box center [834, 589] width 114 height 0
click at [1248, 649] on button "Save" at bounding box center [1268, 638] width 64 height 25
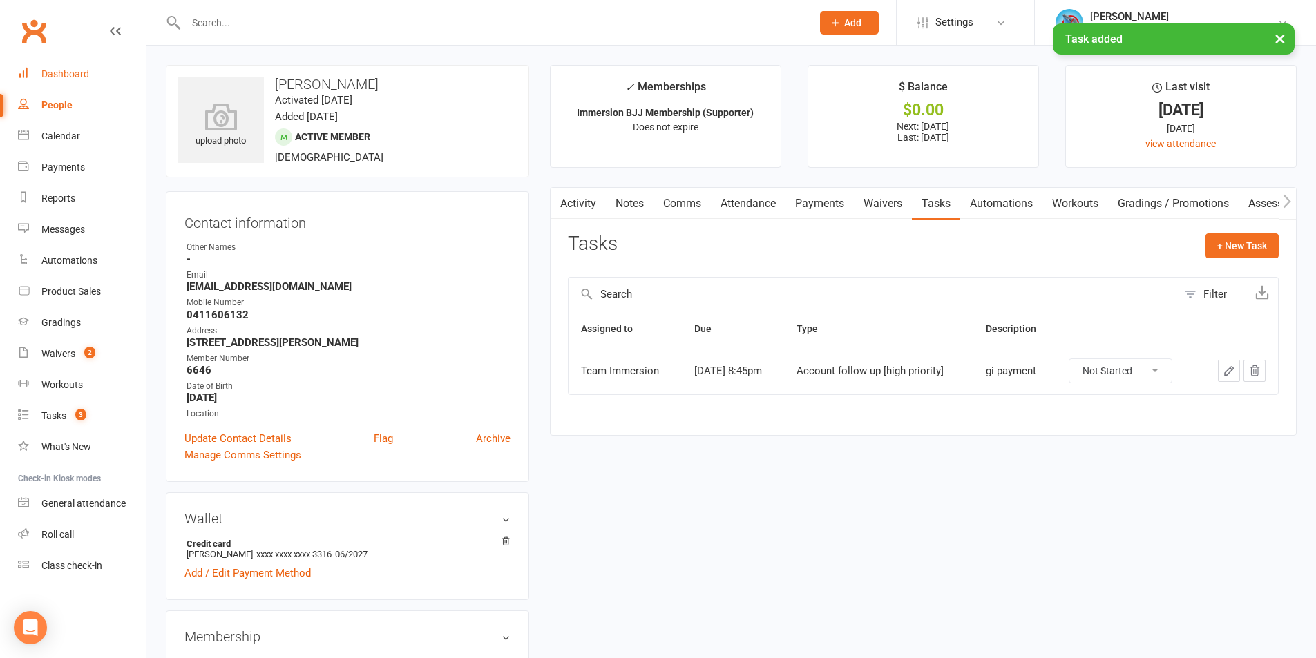
click at [86, 73] on div "Dashboard" at bounding box center [65, 73] width 48 height 11
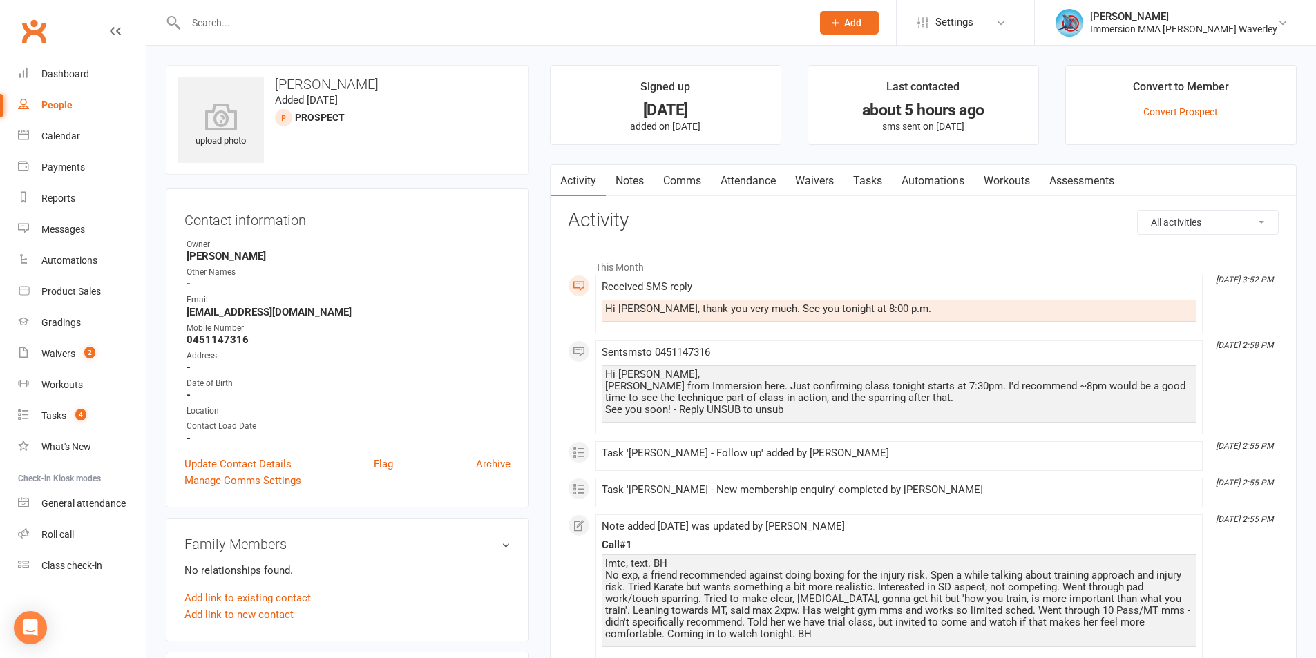
click at [644, 191] on link "Notes" at bounding box center [630, 181] width 48 height 32
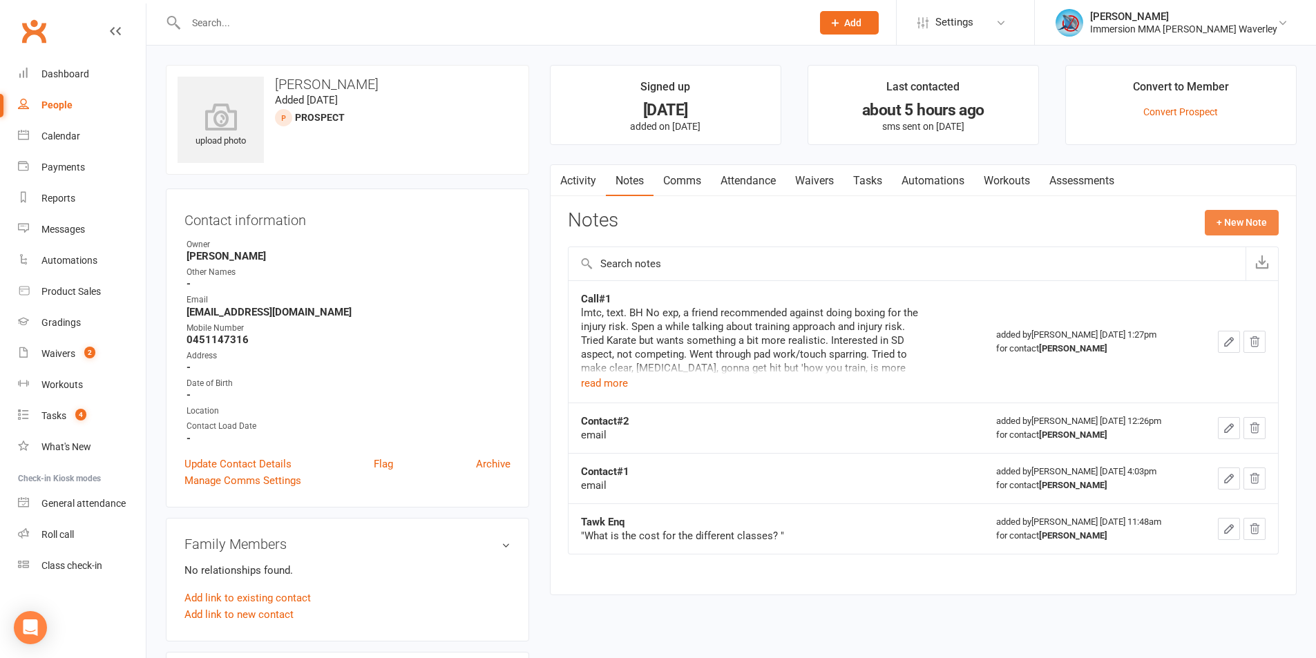
click at [1233, 220] on button "+ New Note" at bounding box center [1241, 222] width 74 height 25
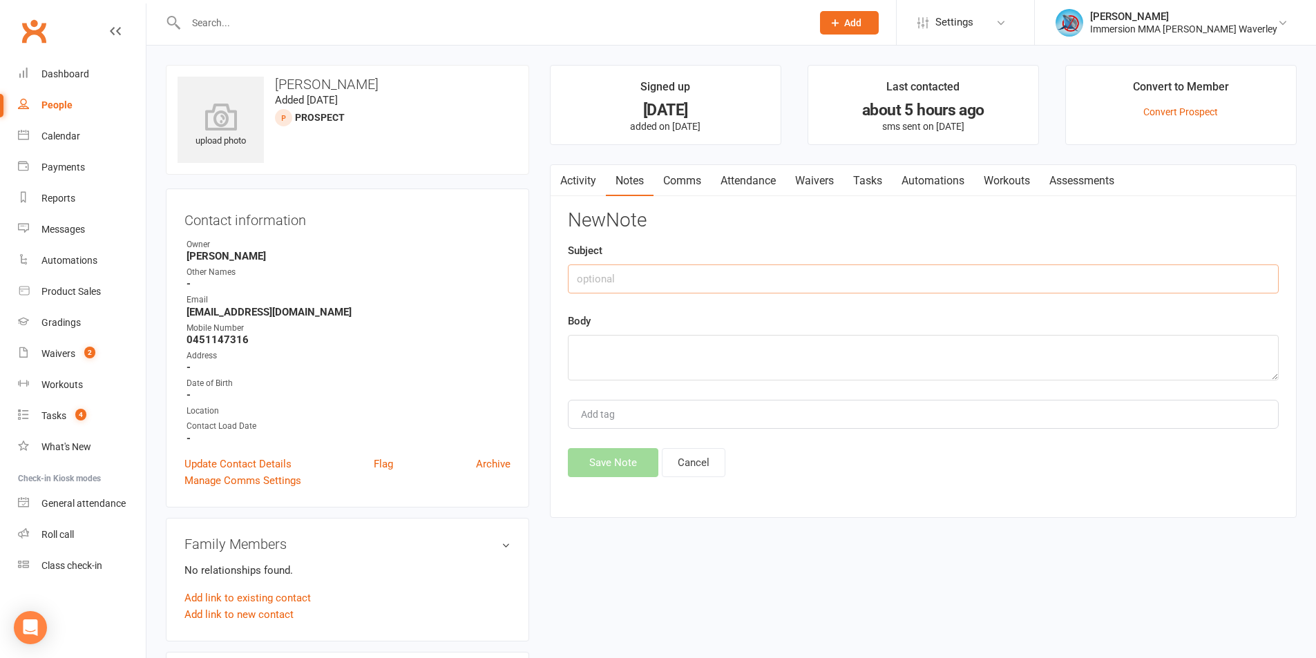
click at [659, 272] on input "text" at bounding box center [923, 279] width 711 height 29
type input "In-person Notes"
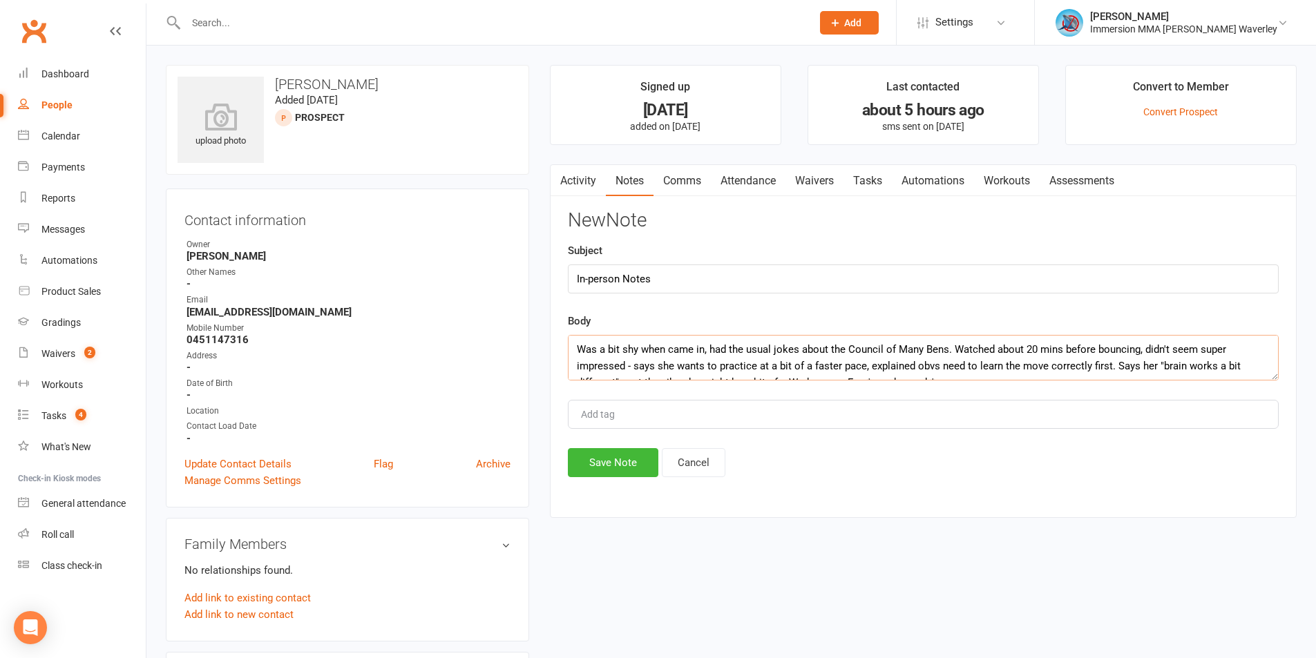
drag, startPoint x: 895, startPoint y: 341, endPoint x: 847, endPoint y: 343, distance: 48.4
click at [847, 343] on textarea "Was a bit shy when came in, had the usual jokes about the Council of Many Bens.…" at bounding box center [923, 358] width 711 height 46
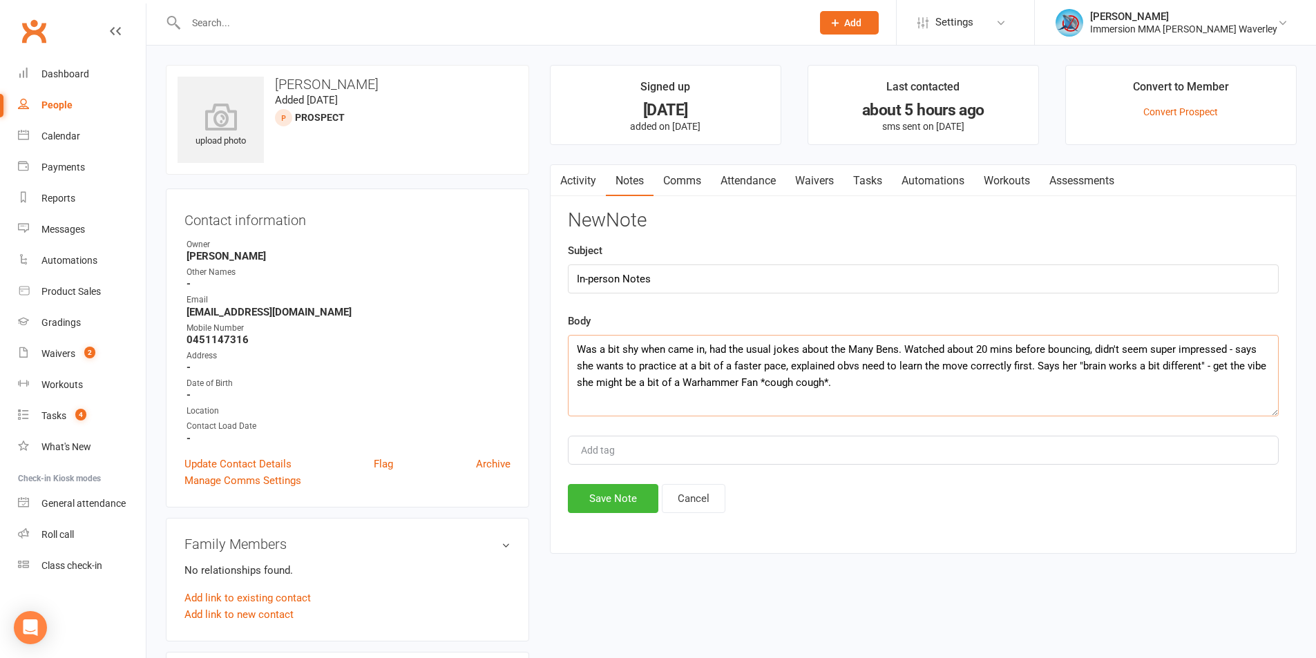
drag, startPoint x: 1276, startPoint y: 376, endPoint x: 1276, endPoint y: 412, distance: 35.9
click at [1276, 412] on textarea "Was a bit shy when came in, had the usual jokes about the Many Bens. Watched ab…" at bounding box center [923, 375] width 711 height 81
click at [857, 378] on textarea "Was a bit shy when came in, had the usual jokes about the Many Bens. Watched ab…" at bounding box center [923, 375] width 711 height 81
click at [896, 386] on textarea "Was a bit shy when came in, had the usual jokes about the Many Bens. Watched ab…" at bounding box center [923, 375] width 711 height 81
drag, startPoint x: 957, startPoint y: 376, endPoint x: 961, endPoint y: 384, distance: 9.3
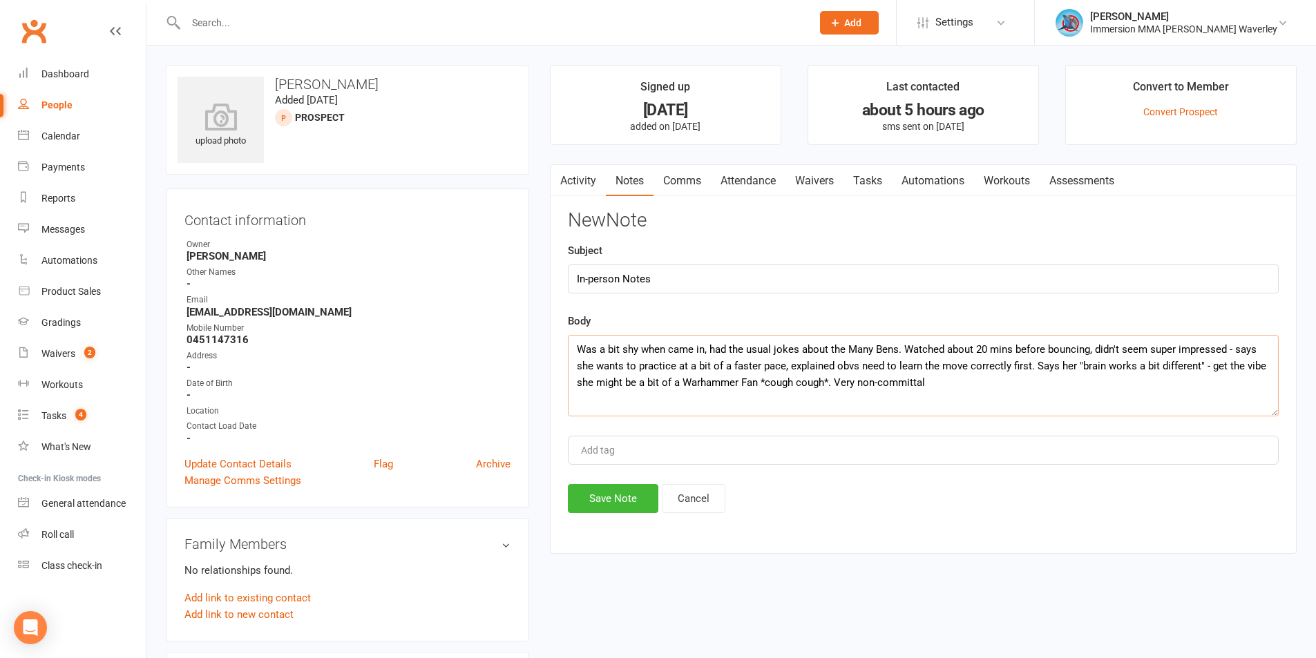
click at [959, 376] on textarea "Was a bit shy when came in, had the usual jokes about the Many Bens. Watched ab…" at bounding box center [923, 375] width 711 height 81
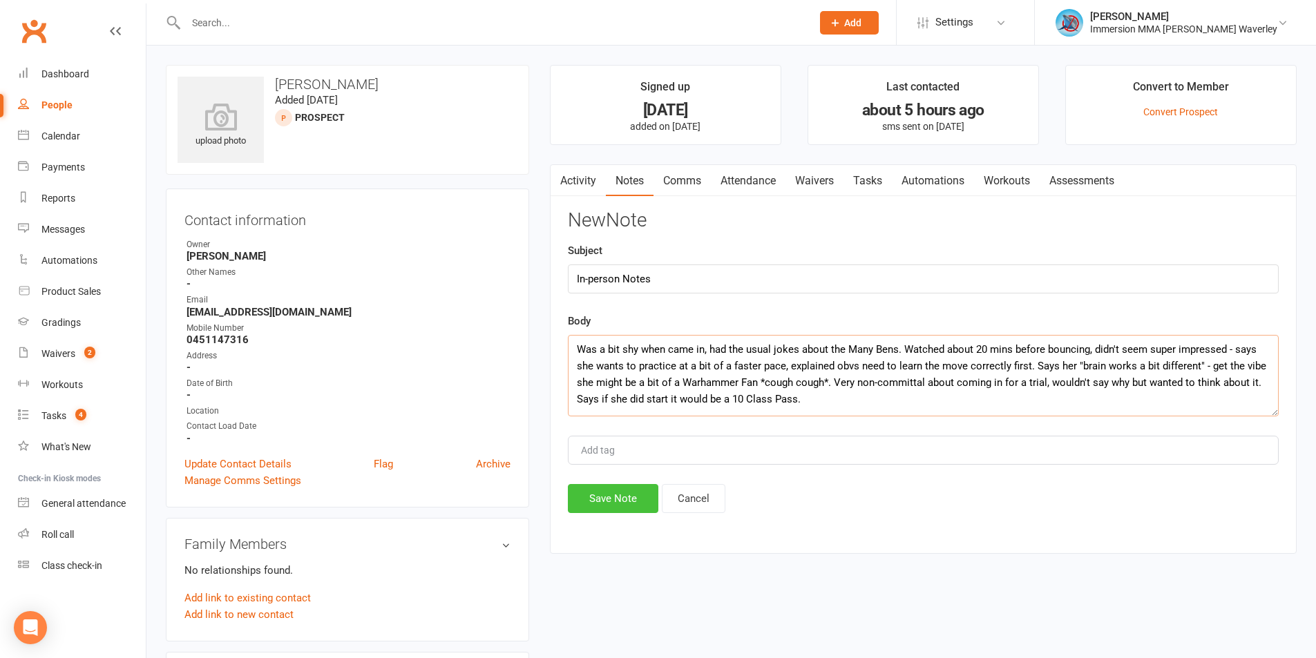
type textarea "Was a bit shy when came in, had the usual jokes about the Many Bens. Watched ab…"
click at [628, 499] on button "Save Note" at bounding box center [613, 498] width 90 height 29
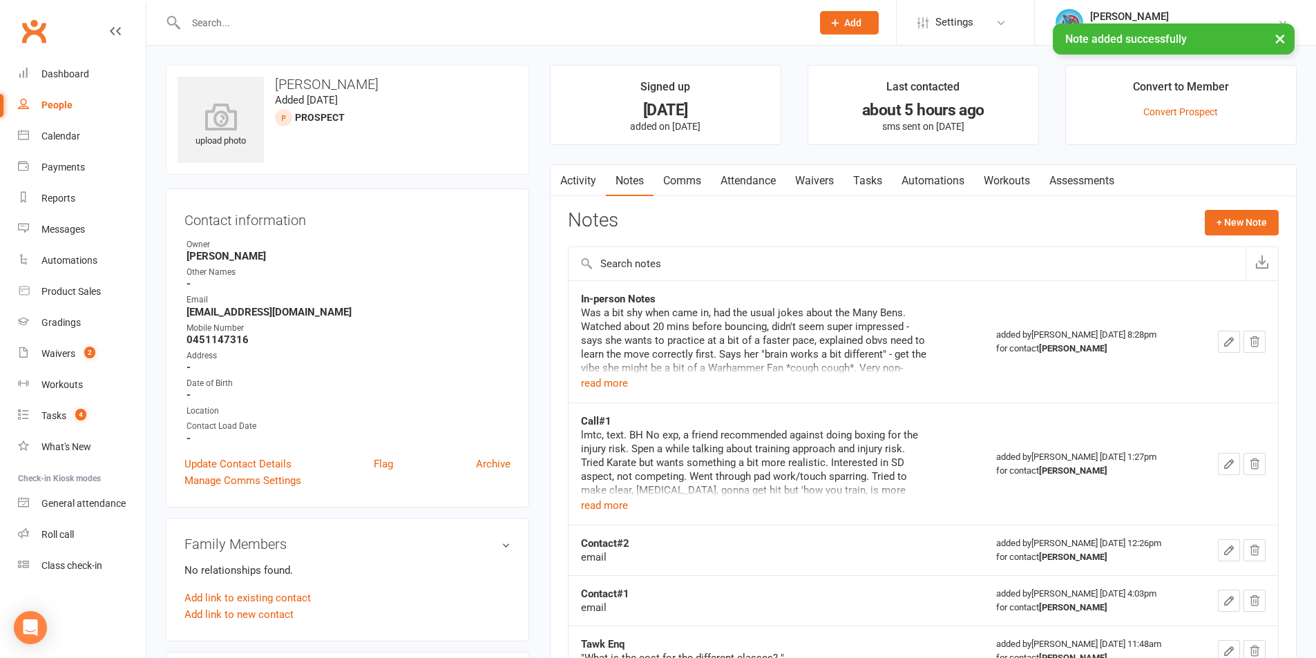
click at [872, 183] on link "Tasks" at bounding box center [867, 181] width 48 height 32
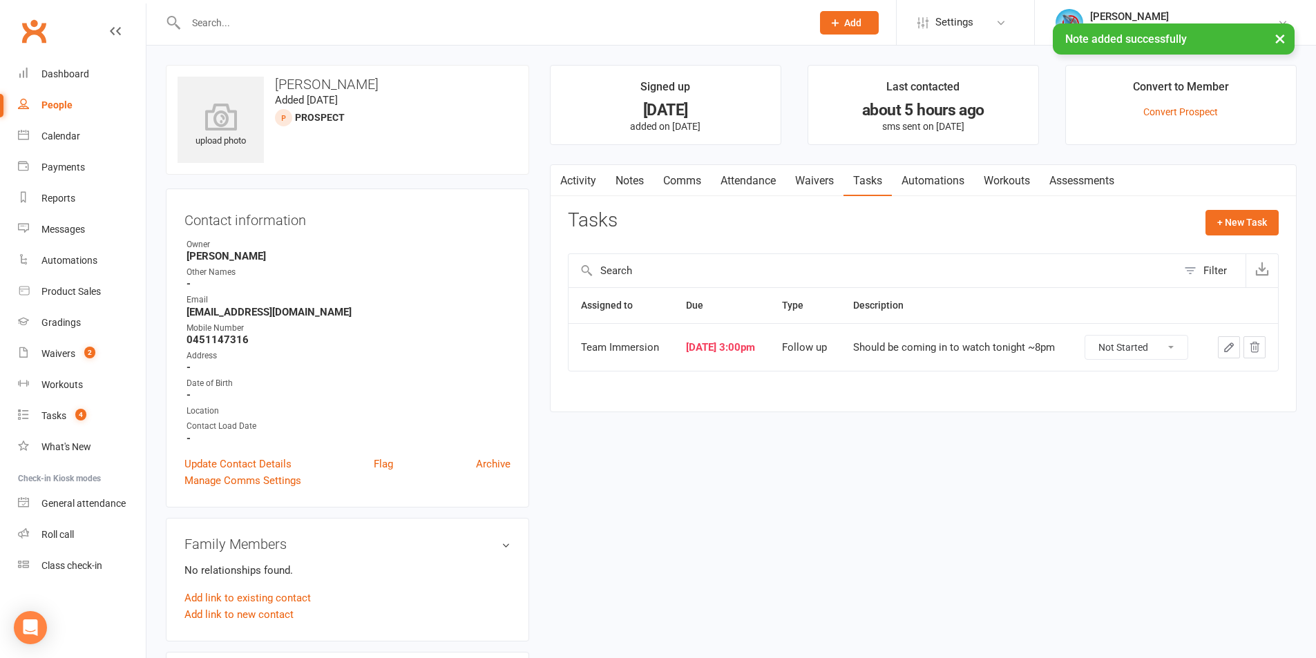
click at [1232, 347] on icon "button" at bounding box center [1228, 347] width 12 height 12
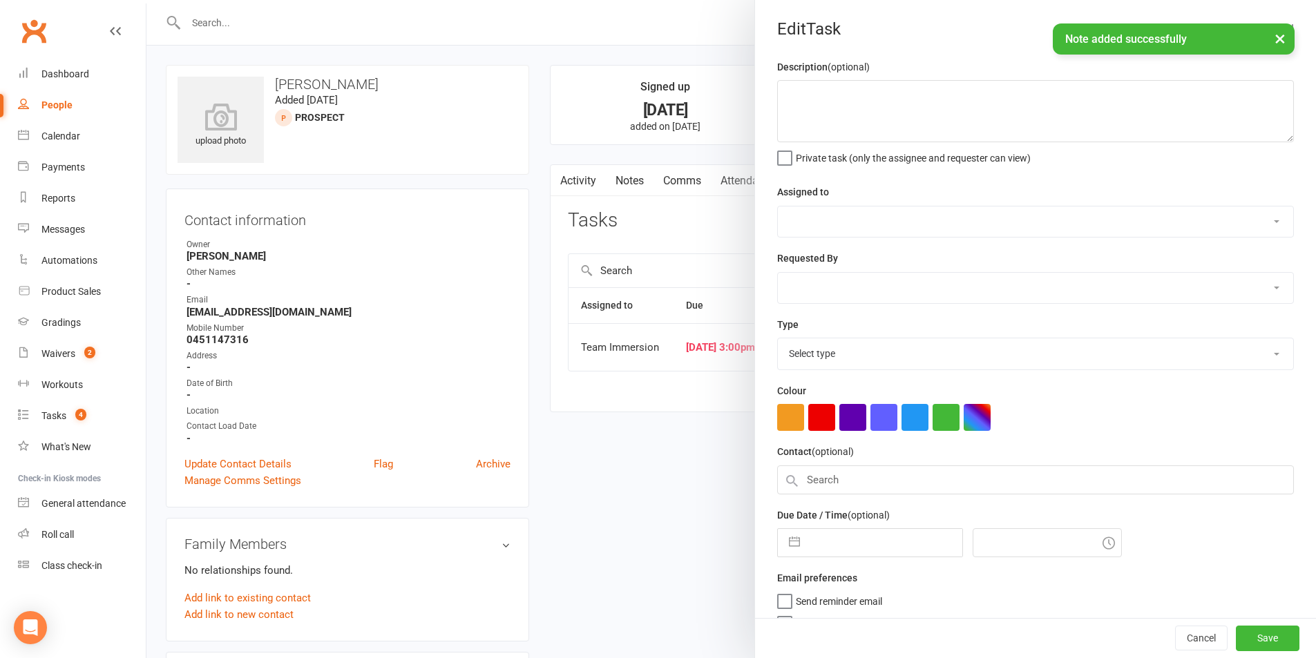
type textarea "Should be coming in to watch tonight ~8pm"
select select "48837"
select select "48840"
type input "[DATE]"
type input "3:00pm"
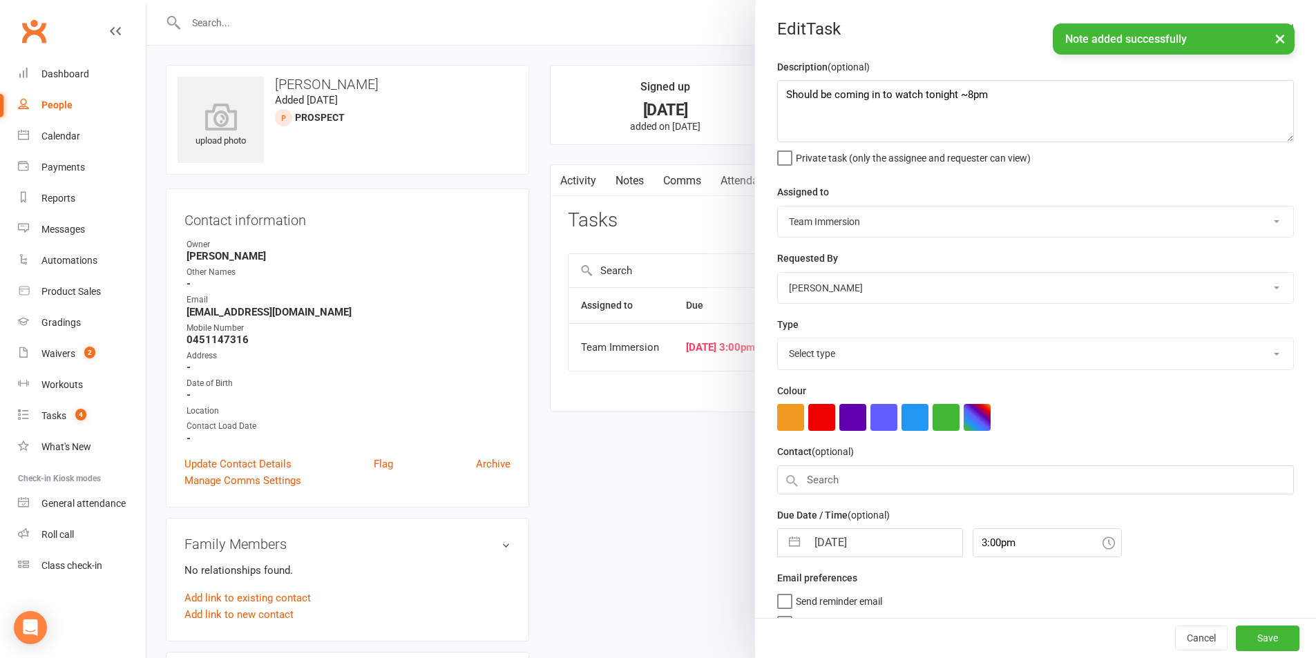
select select "27318"
click at [842, 545] on input "[DATE]" at bounding box center [884, 539] width 155 height 28
select select "8"
select select "2025"
select select "9"
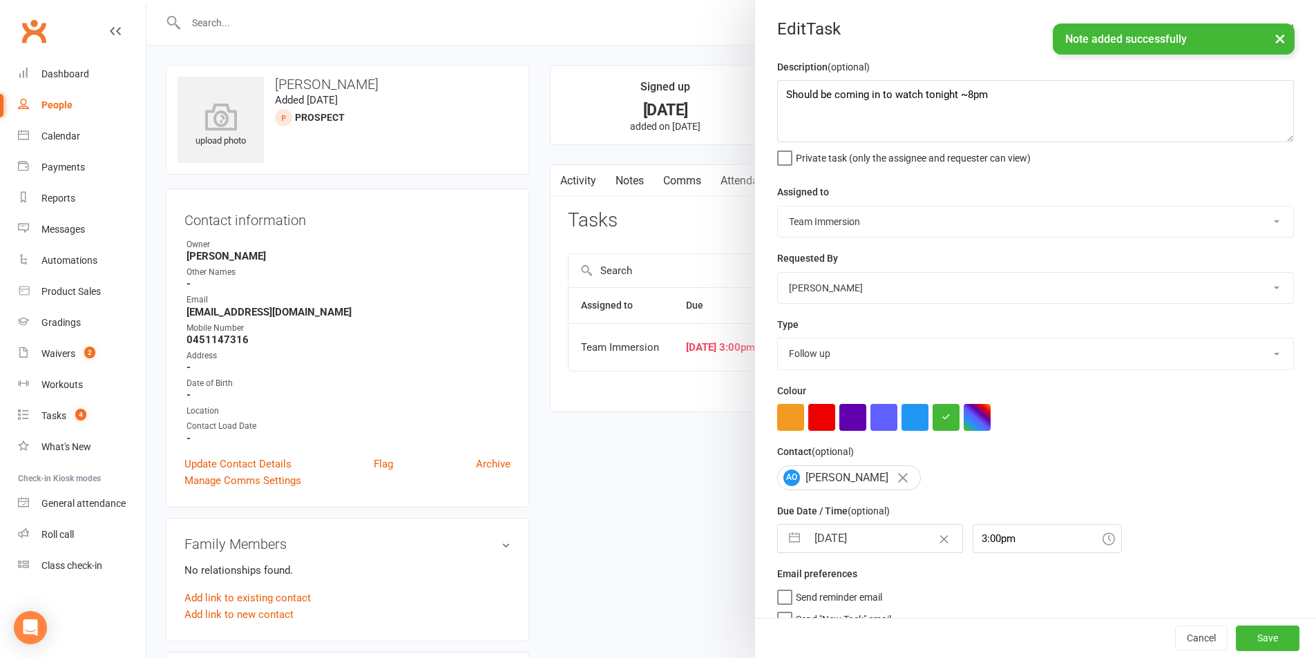
select select "2025"
select select "10"
select select "2025"
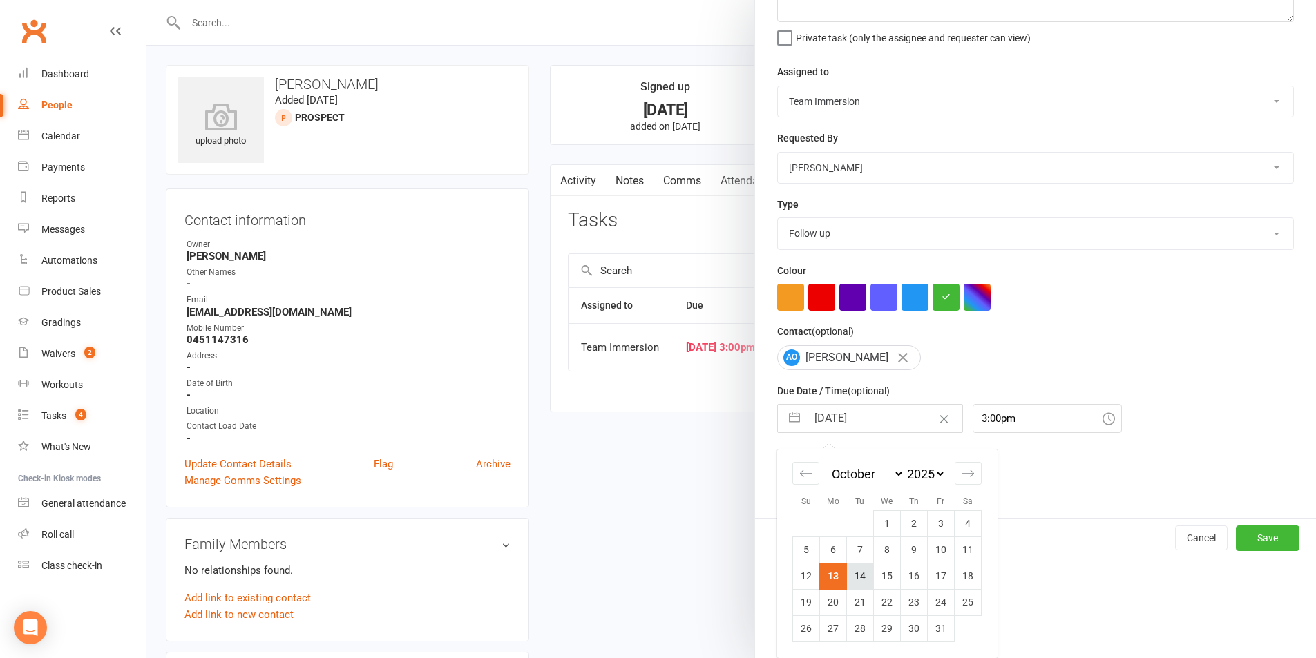
click at [861, 573] on td "14" at bounding box center [860, 576] width 27 height 26
type input "14 Oct 2025"
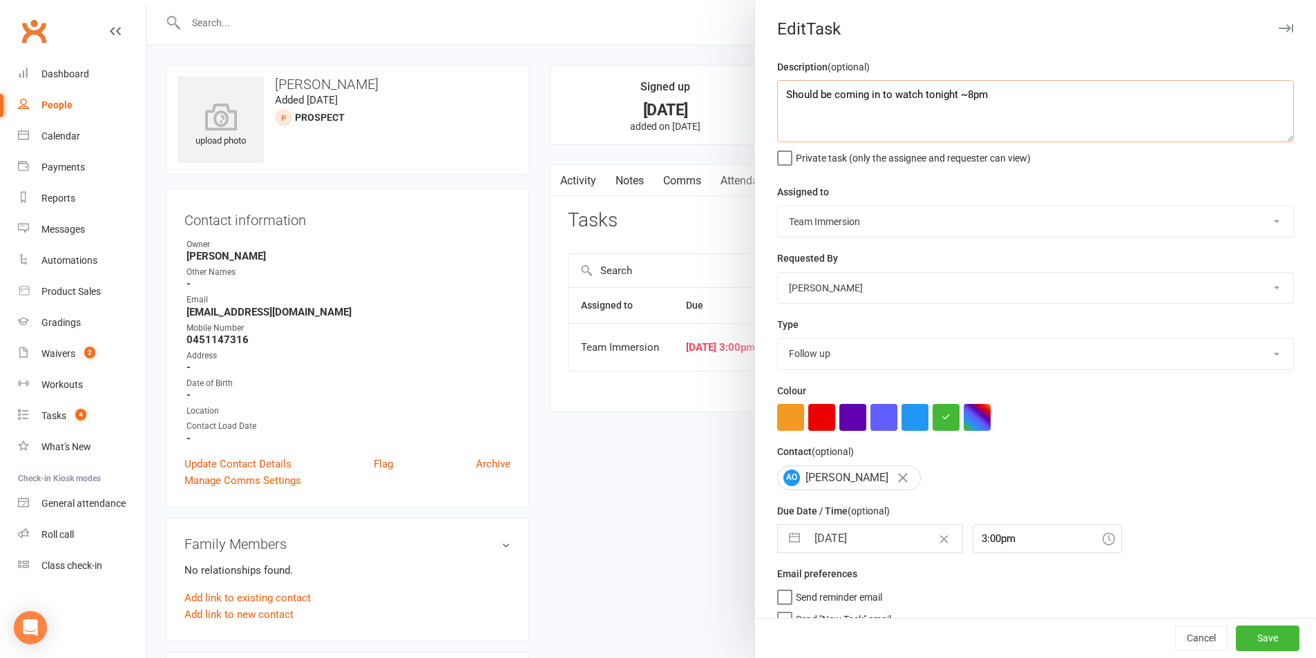
drag, startPoint x: 998, startPoint y: 102, endPoint x: 532, endPoint y: 94, distance: 466.3
click at [146, 0] on react-component "Edit Task Description (optional) Should be coming in to watch tonight ~8pm Priv…" at bounding box center [146, 0] width 0 height 0
type textarea "Followup from in-person"
click at [1255, 653] on div "Cancel Save" at bounding box center [1035, 638] width 561 height 39
click at [1249, 649] on button "Save" at bounding box center [1268, 638] width 64 height 25
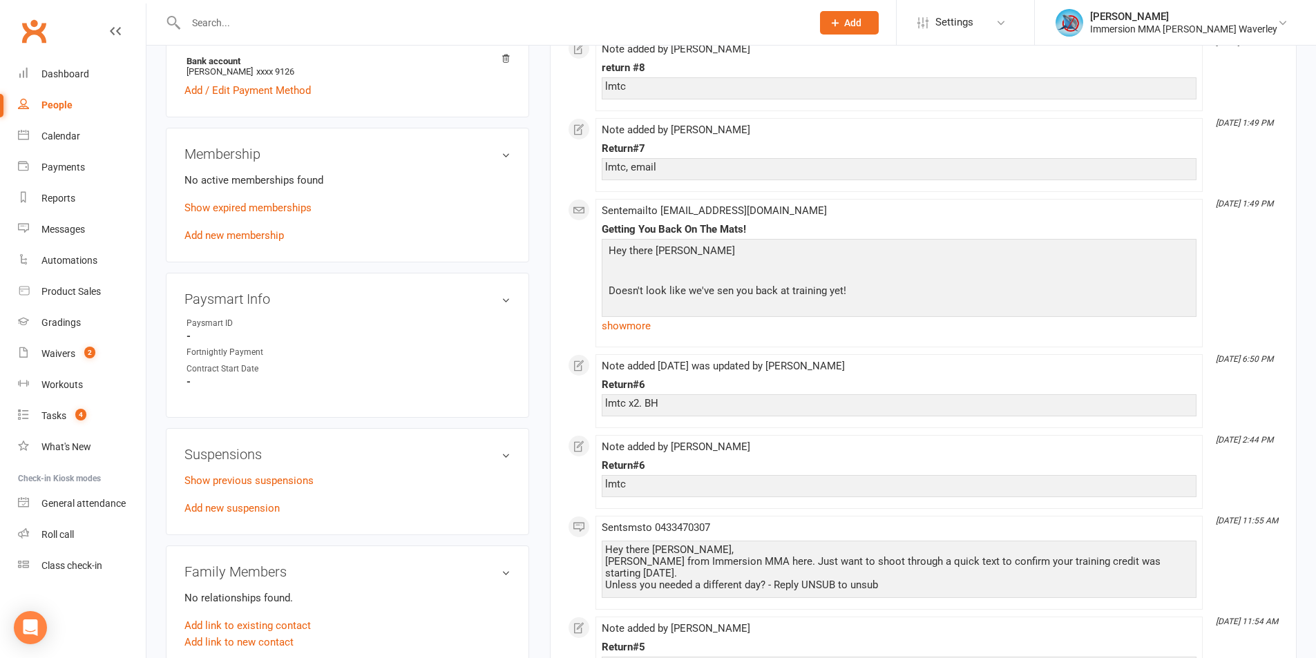
scroll to position [368, 0]
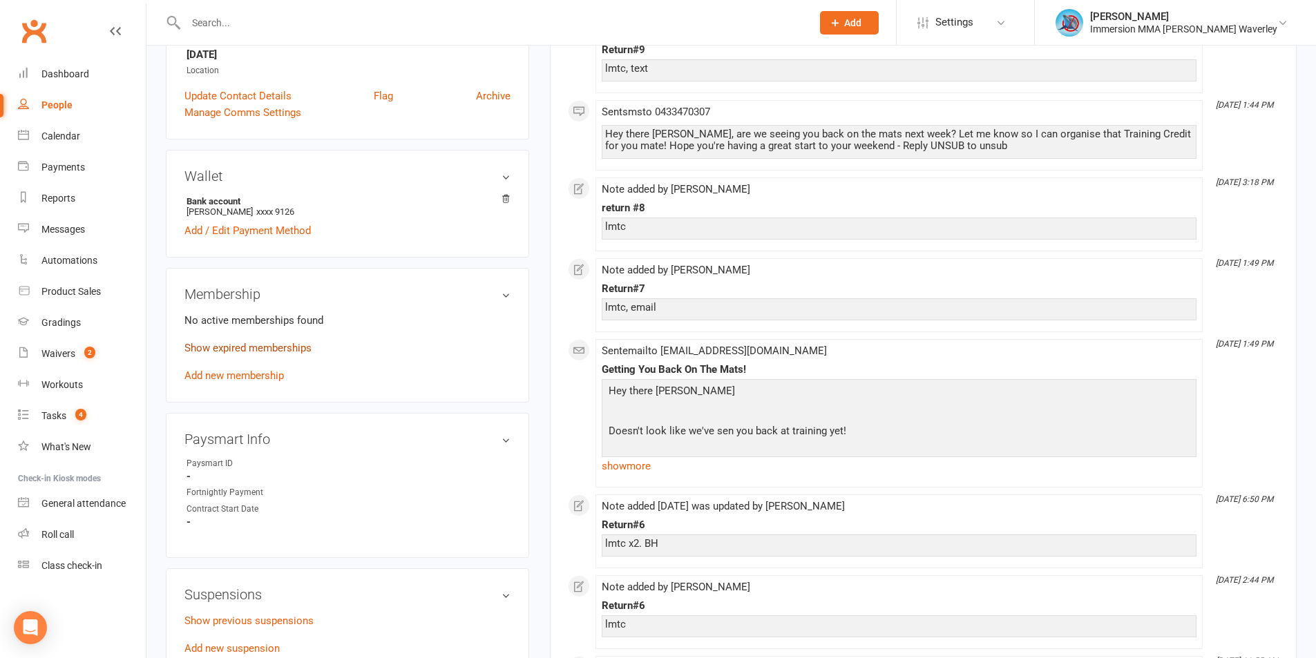
click at [277, 342] on link "Show expired memberships" at bounding box center [247, 348] width 127 height 12
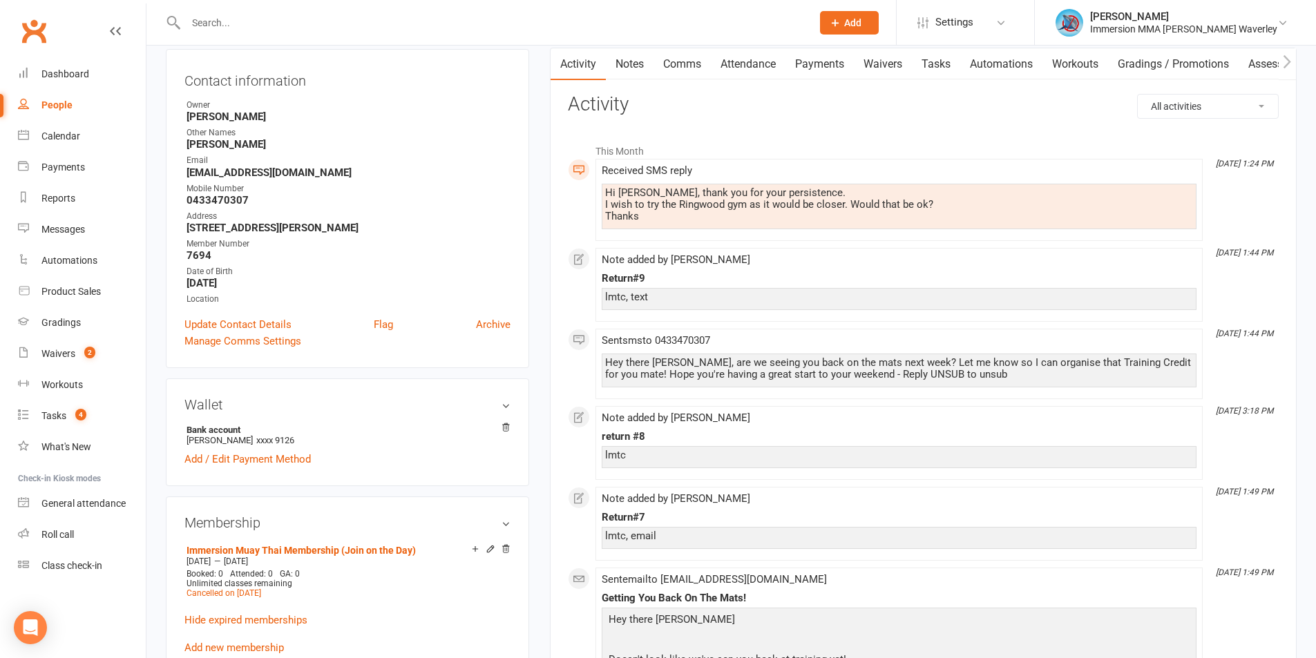
scroll to position [0, 0]
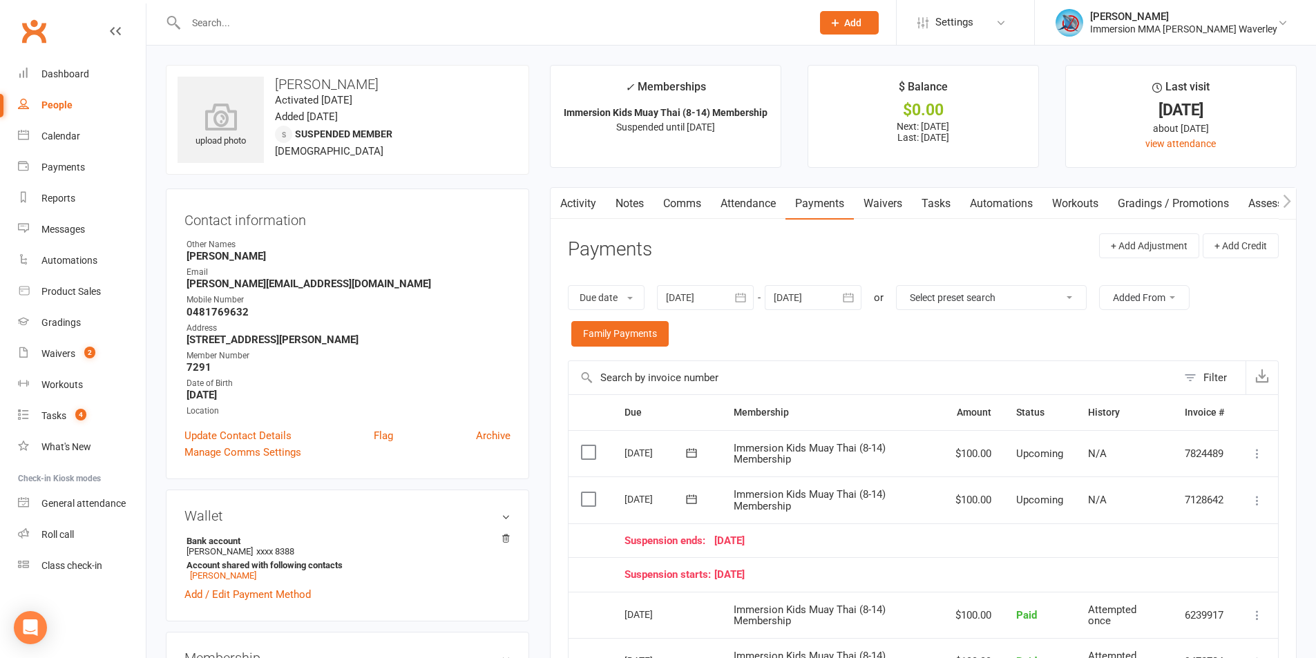
scroll to position [184, 0]
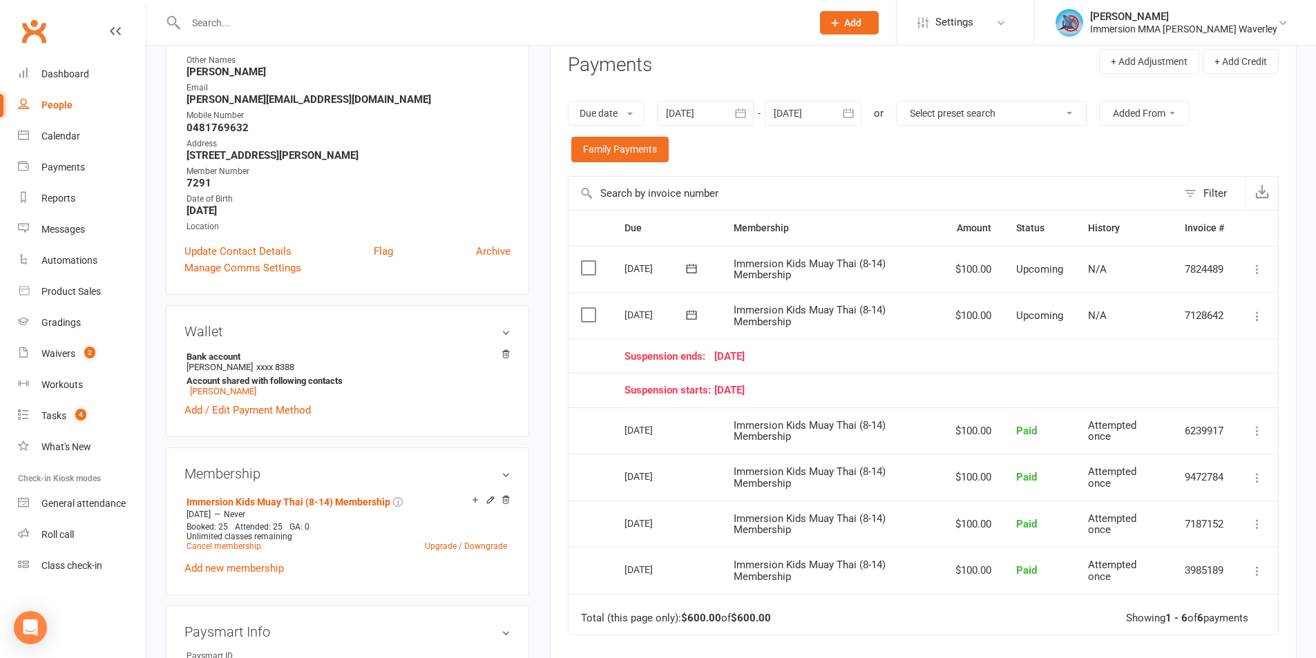
click at [1260, 432] on icon at bounding box center [1257, 431] width 14 height 14
drag, startPoint x: 1021, startPoint y: 379, endPoint x: 1055, endPoint y: 383, distance: 34.0
click at [1021, 378] on td "Suspension starts: 16 September 25" at bounding box center [924, 390] width 624 height 35
click at [1246, 573] on td "Refund More Info Send message" at bounding box center [1256, 570] width 41 height 47
click at [1253, 568] on icon at bounding box center [1257, 571] width 14 height 14
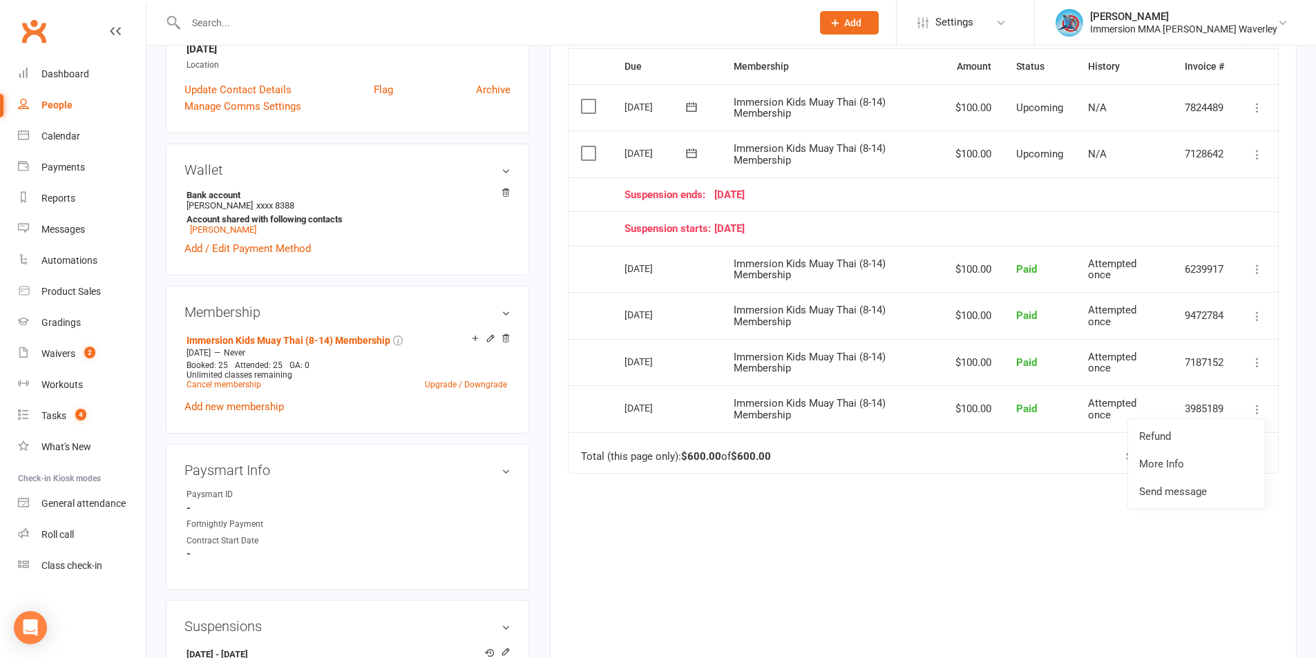
scroll to position [368, 0]
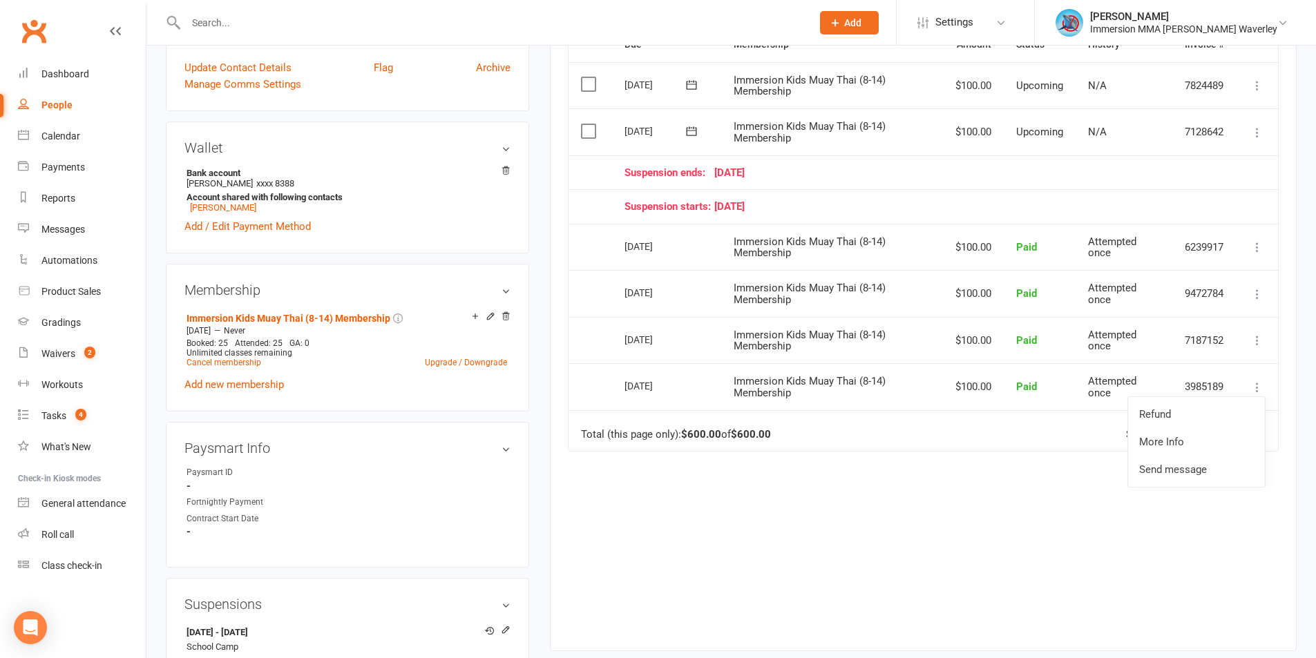
click at [747, 555] on div "Due Contact Membership Amount Status History Invoice # Select this 28 Oct 2025 …" at bounding box center [923, 328] width 711 height 604
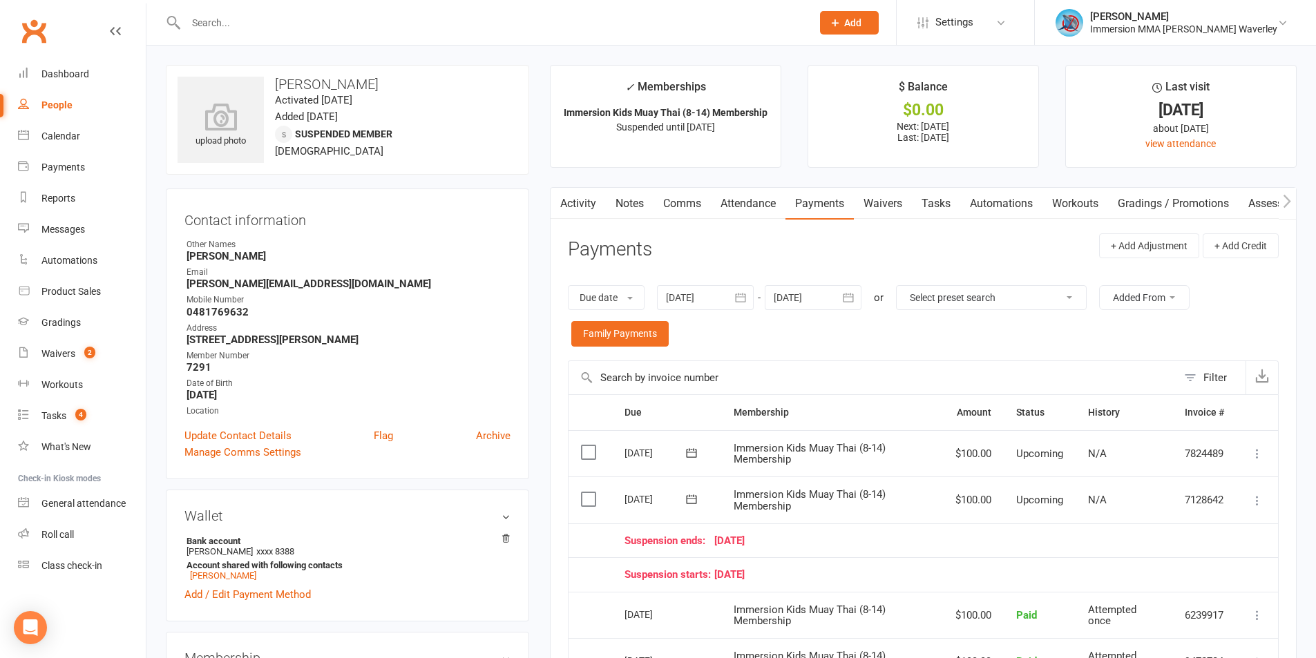
click at [589, 200] on link "Activity" at bounding box center [577, 204] width 55 height 32
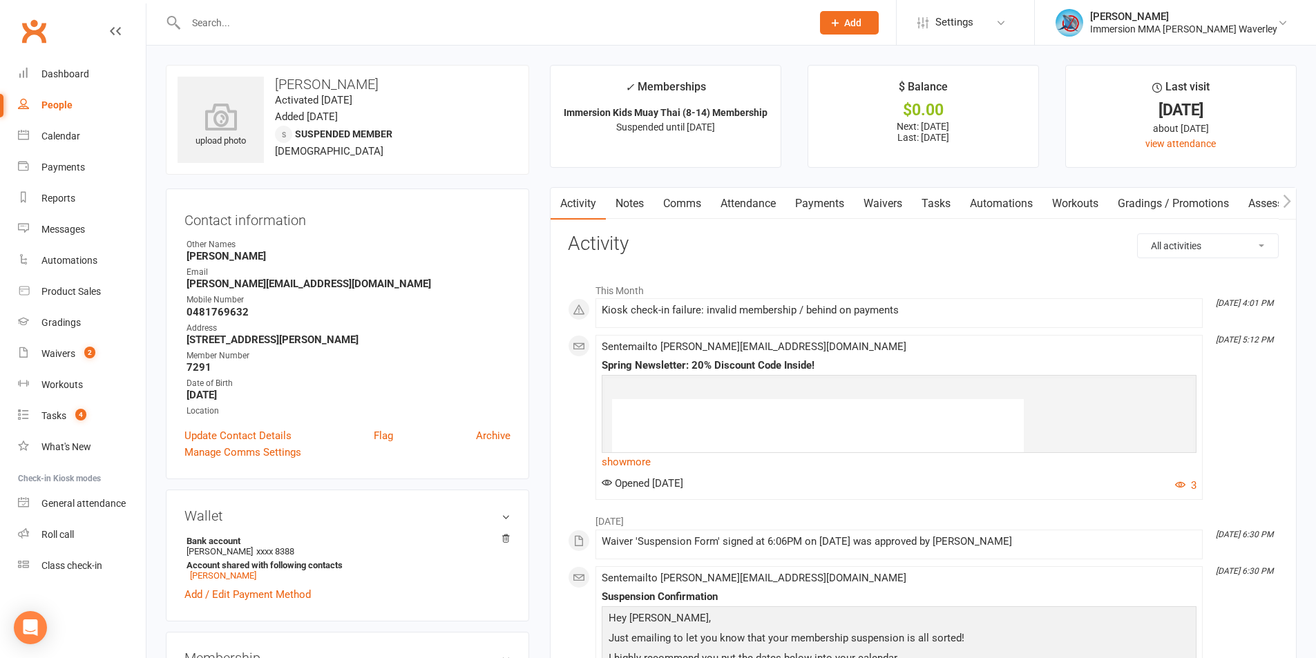
click at [811, 208] on link "Payments" at bounding box center [819, 204] width 68 height 32
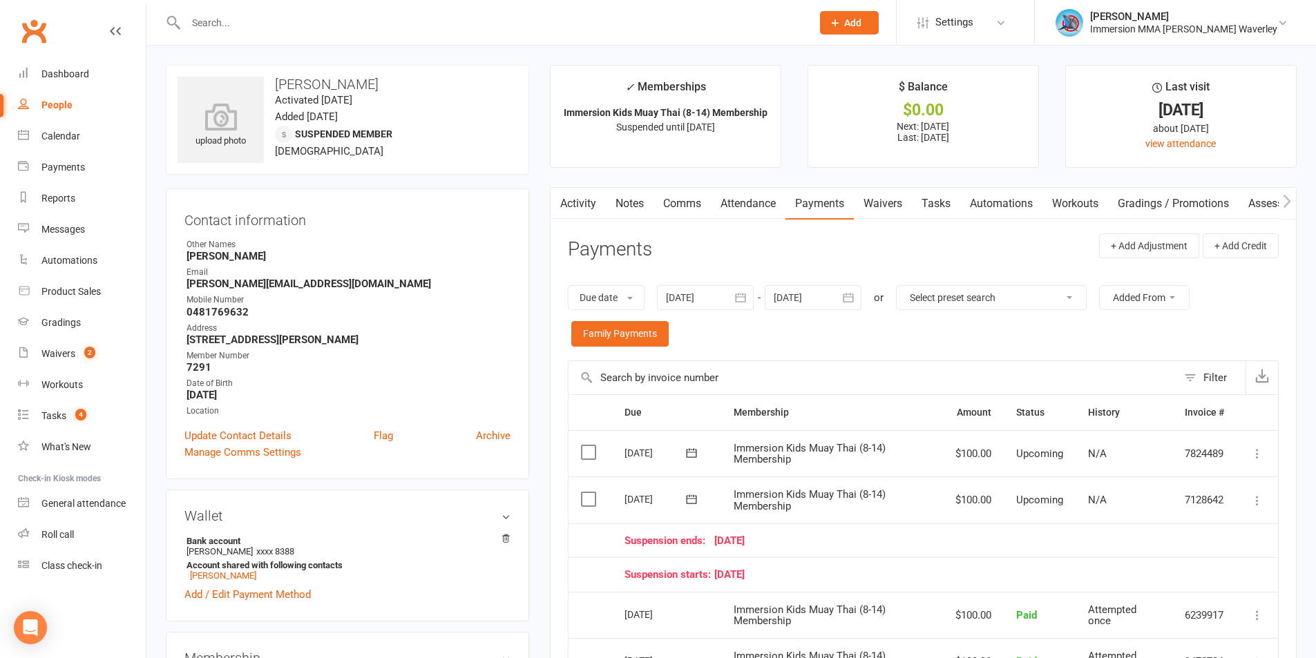
click at [905, 203] on link "Waivers" at bounding box center [883, 204] width 58 height 32
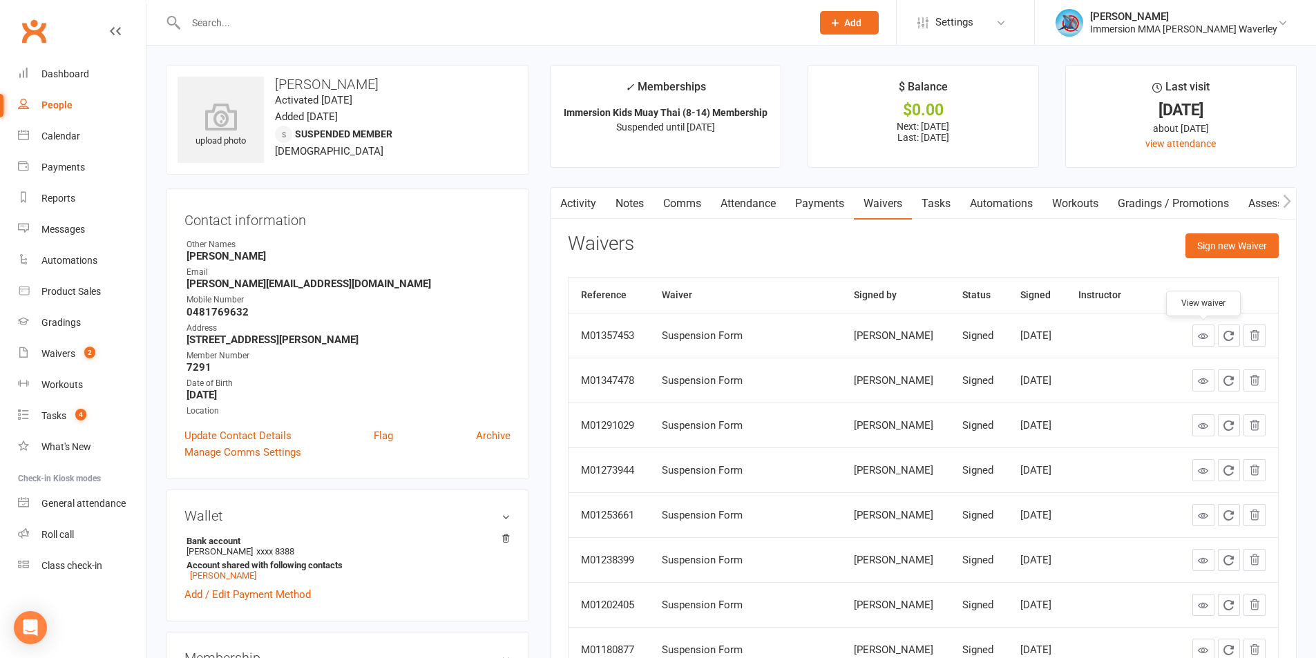
click at [1202, 334] on icon at bounding box center [1203, 336] width 10 height 10
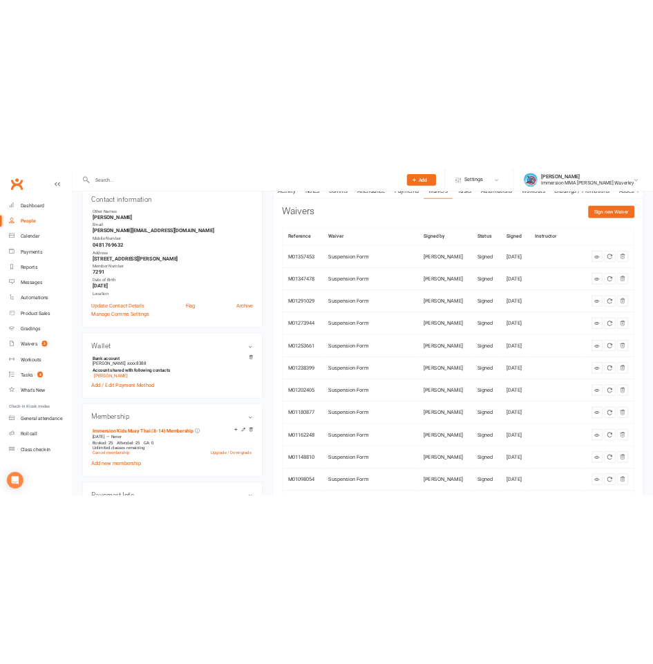
scroll to position [184, 0]
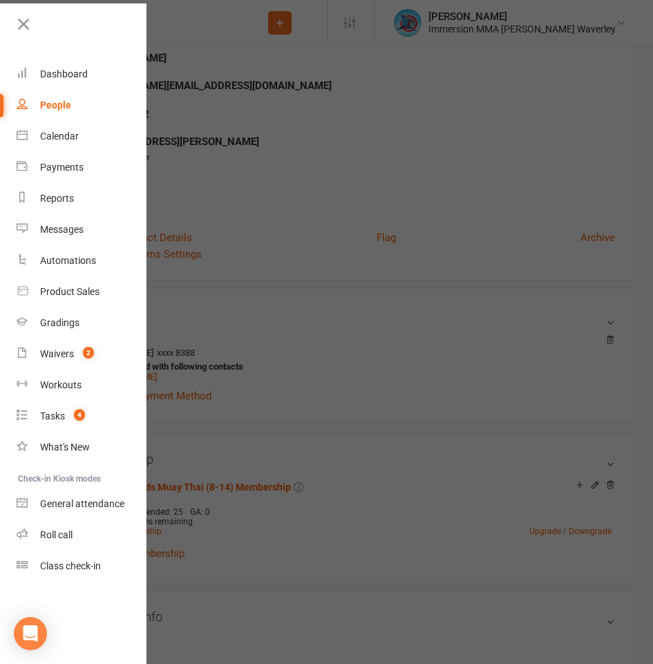
click at [295, 184] on div at bounding box center [326, 332] width 653 height 664
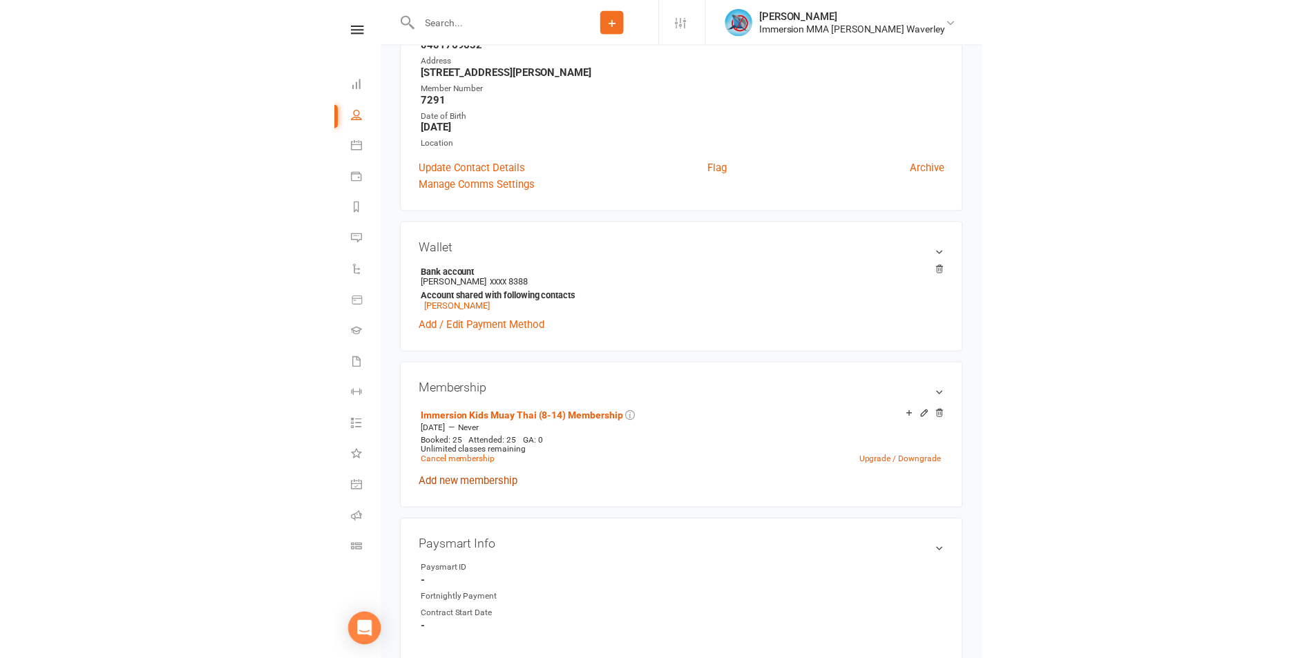
scroll to position [368, 0]
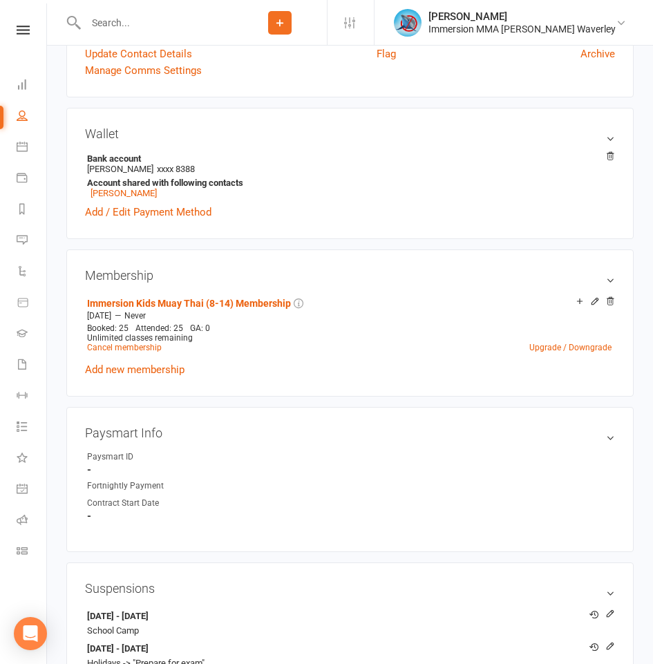
click at [421, 468] on strong "-" at bounding box center [351, 469] width 528 height 12
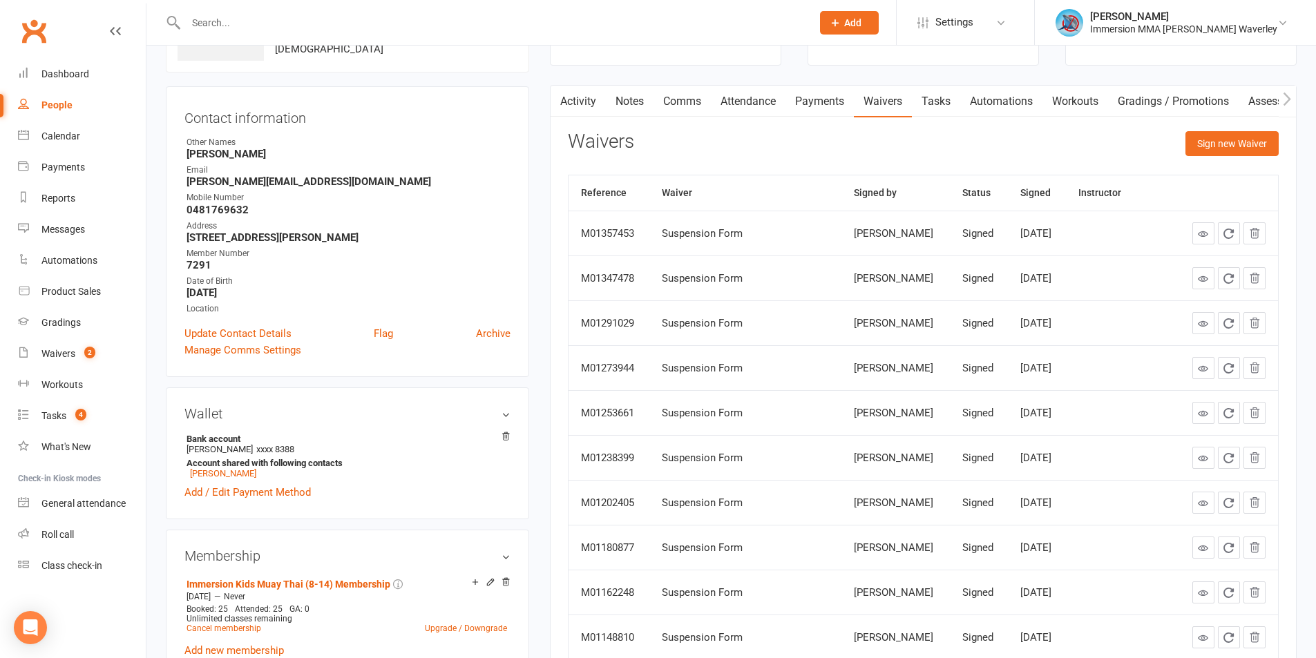
scroll to position [0, 0]
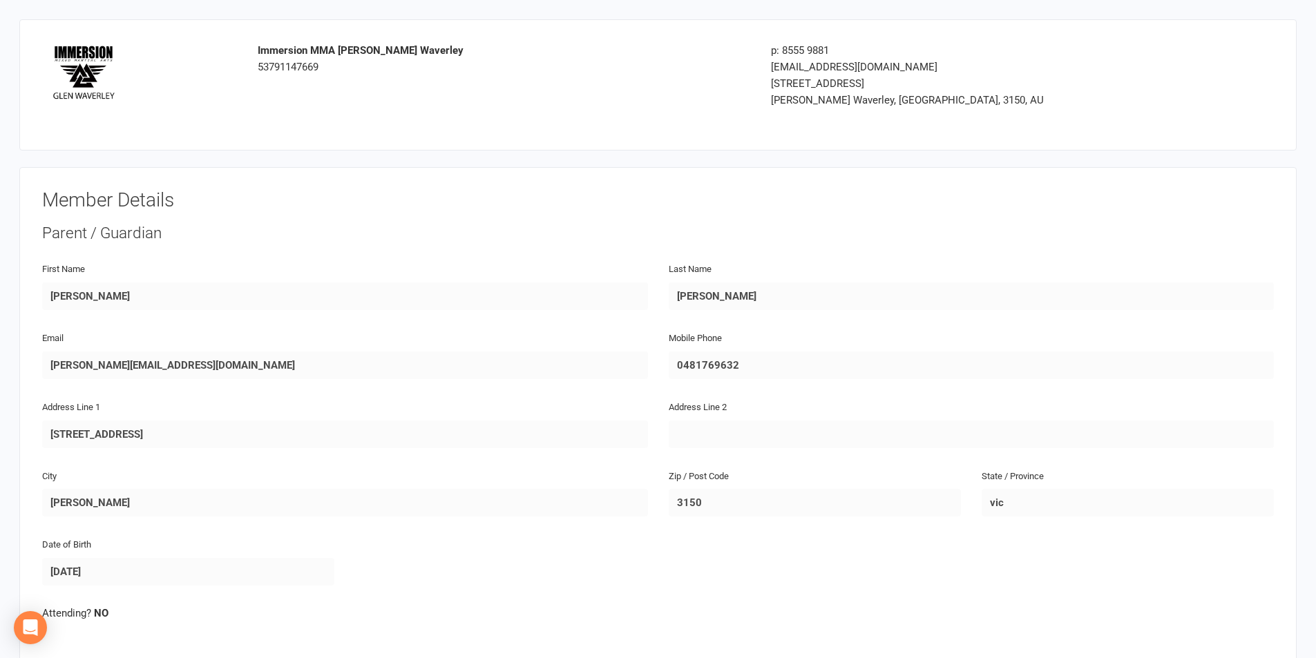
click at [951, 214] on div "Member Details Parent / Guardian First Name [PERSON_NAME] Last Name [PERSON_NAM…" at bounding box center [657, 649] width 1231 height 919
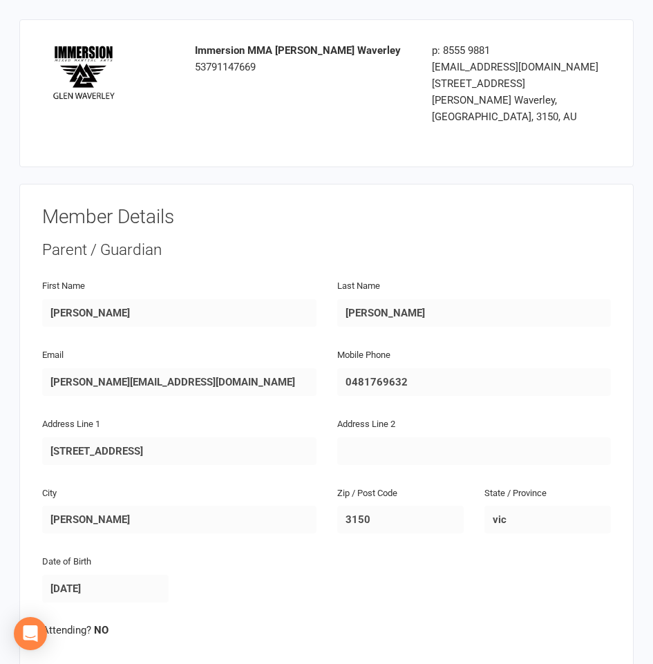
click at [242, 250] on fieldset "Parent / Guardian First Name [PERSON_NAME] Last Name [PERSON_NAME] Email [PERSO…" at bounding box center [326, 482] width 568 height 486
click at [208, 208] on h3 "Member Details" at bounding box center [326, 217] width 568 height 21
click at [204, 239] on div "Parent / Guardian" at bounding box center [326, 250] width 568 height 22
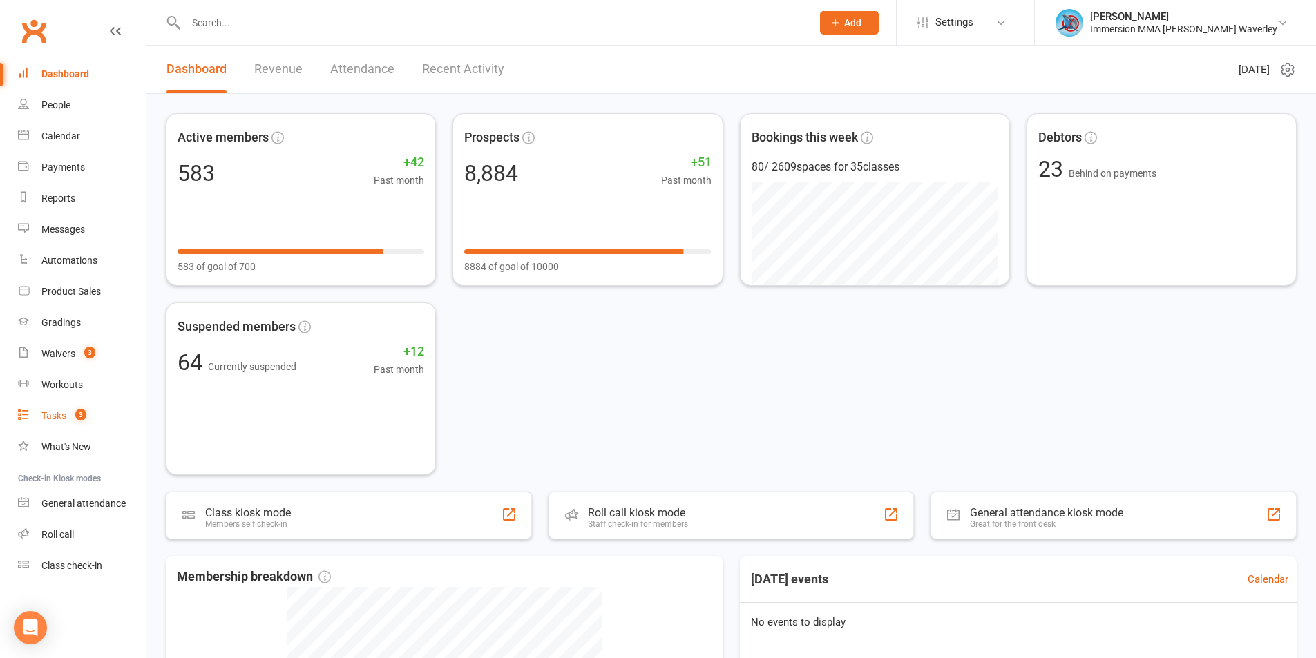
click at [77, 408] on link "Tasks 3" at bounding box center [82, 416] width 128 height 31
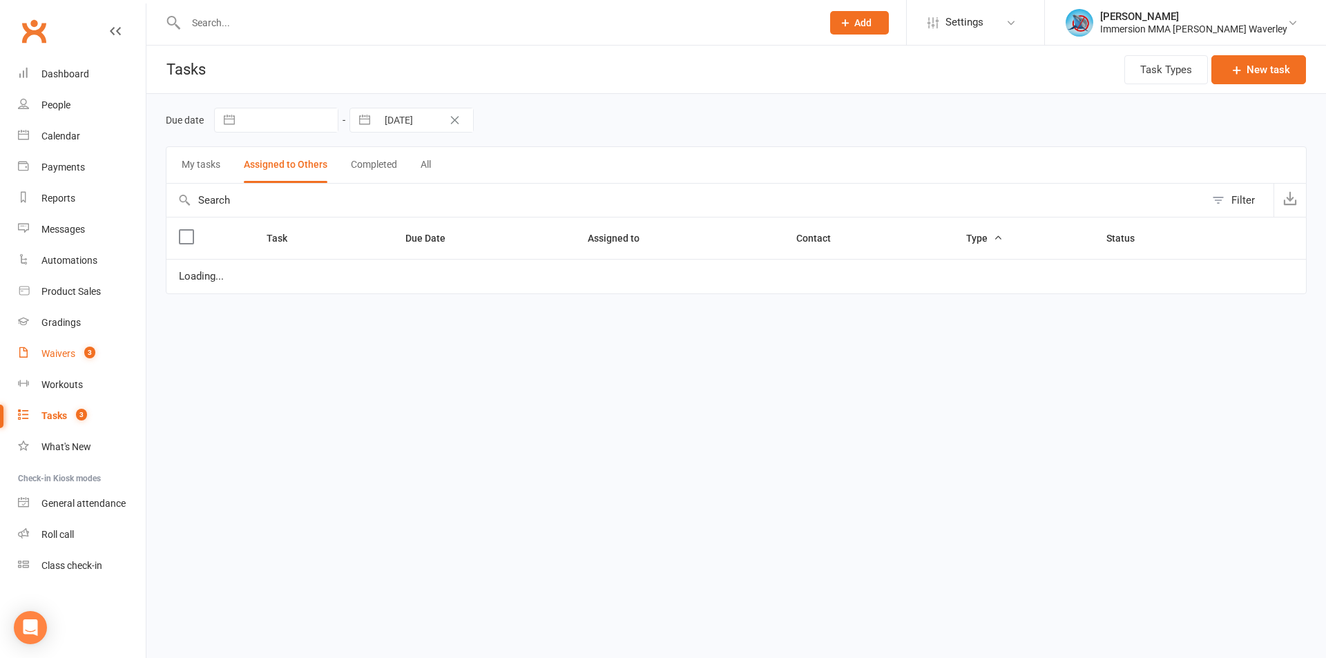
click at [77, 360] on link "Waivers 3" at bounding box center [82, 353] width 128 height 31
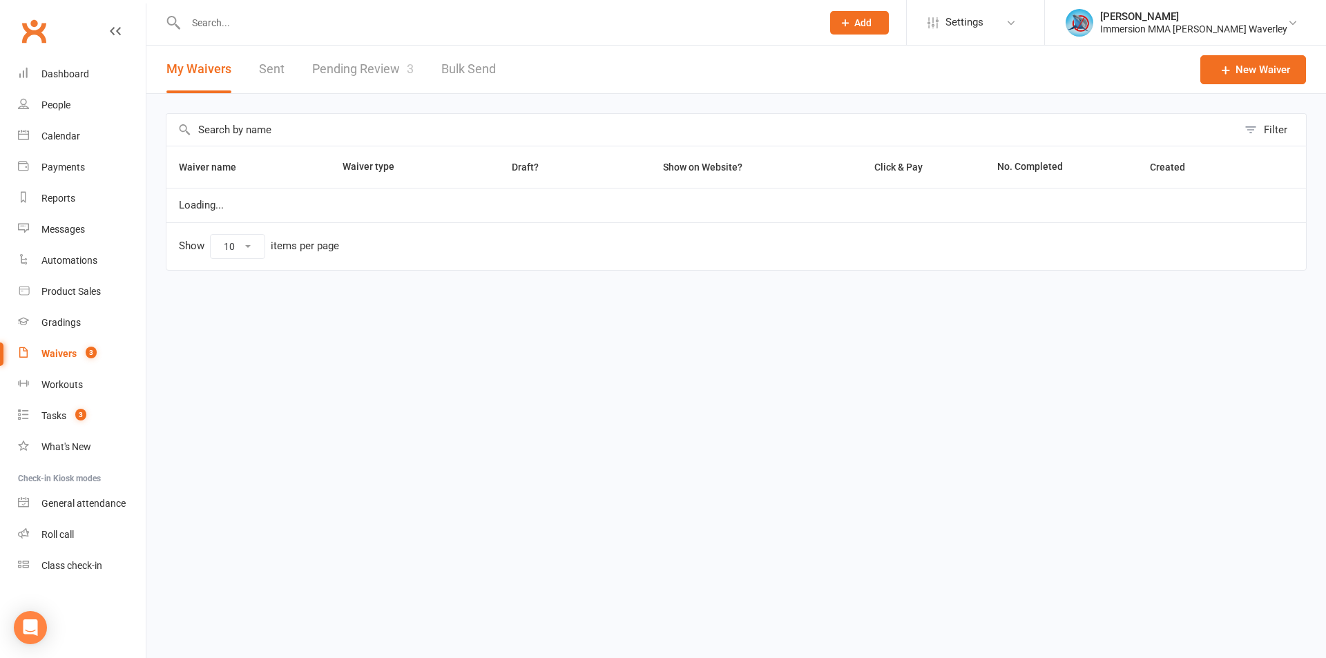
click at [366, 70] on link "Pending Review 3" at bounding box center [363, 70] width 102 height 48
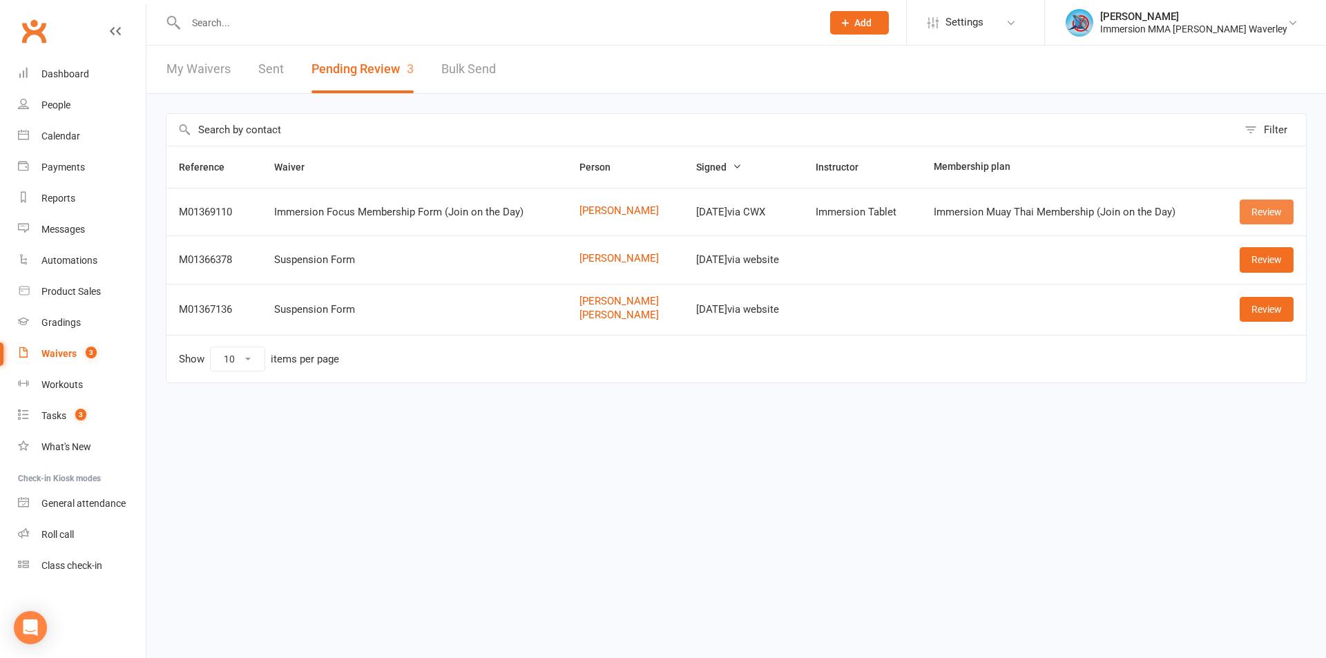
click at [1274, 216] on link "Review" at bounding box center [1267, 212] width 54 height 25
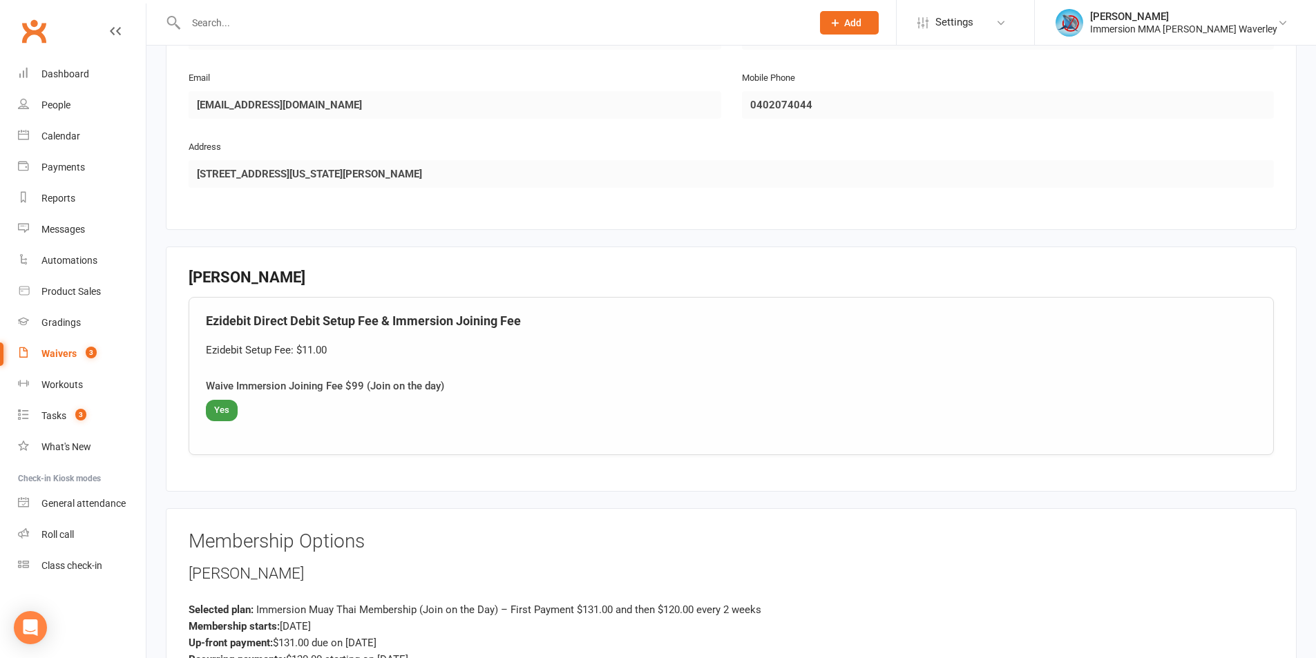
scroll to position [1408, 0]
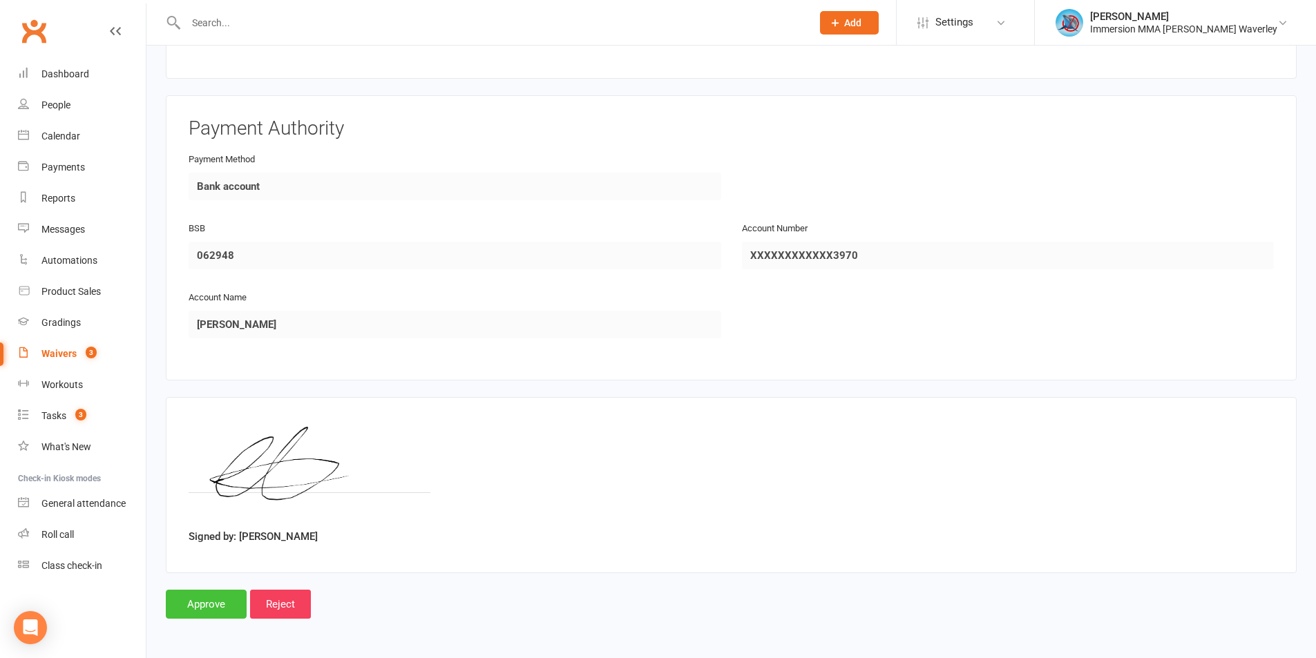
click at [226, 606] on input "Approve" at bounding box center [206, 604] width 81 height 29
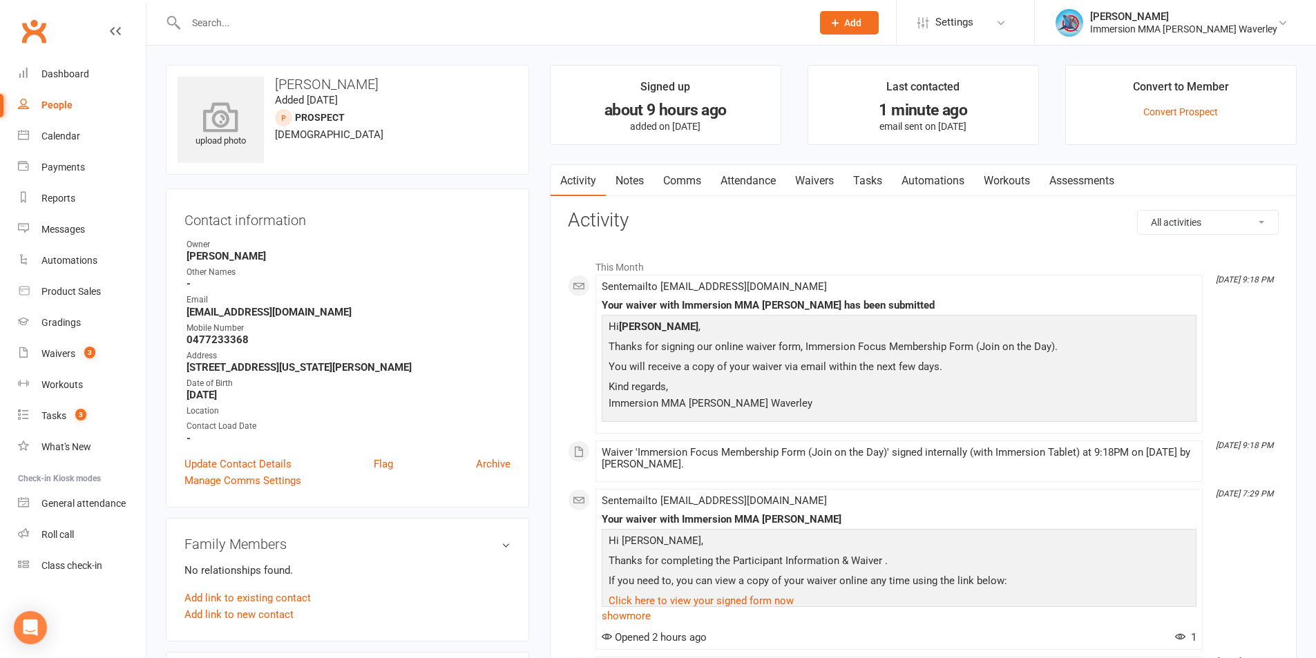
click at [232, 107] on icon at bounding box center [220, 117] width 95 height 30
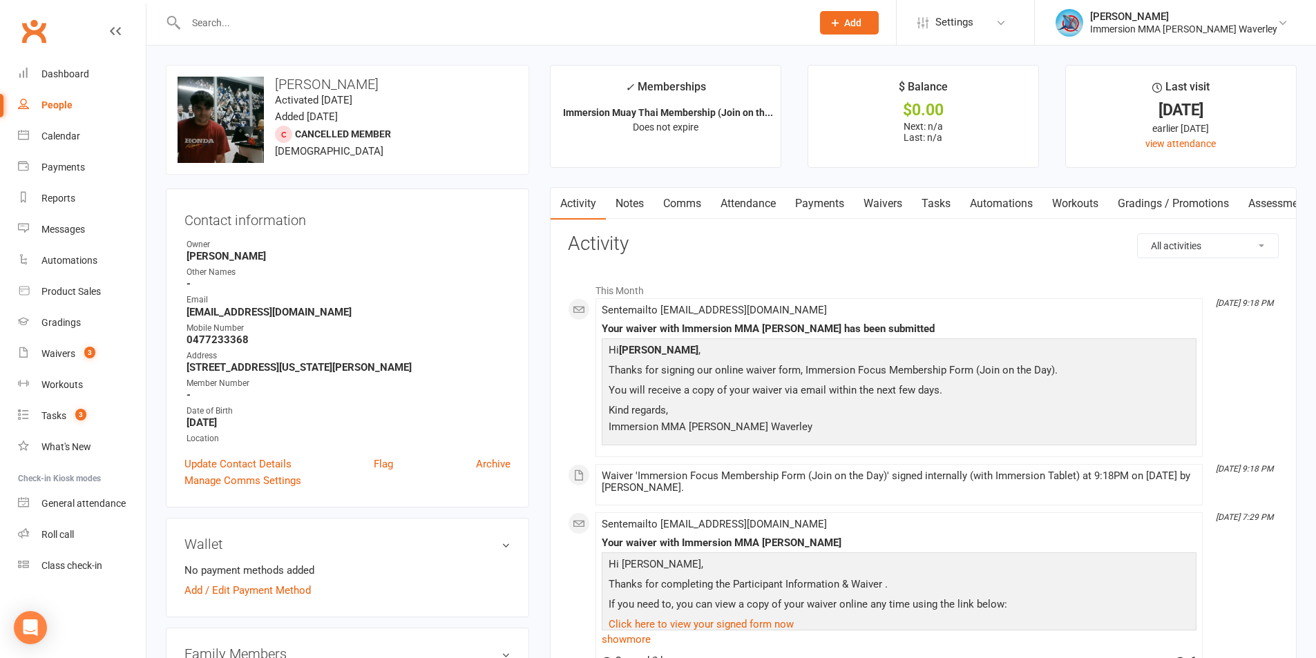
click at [631, 194] on link "Notes" at bounding box center [630, 204] width 48 height 32
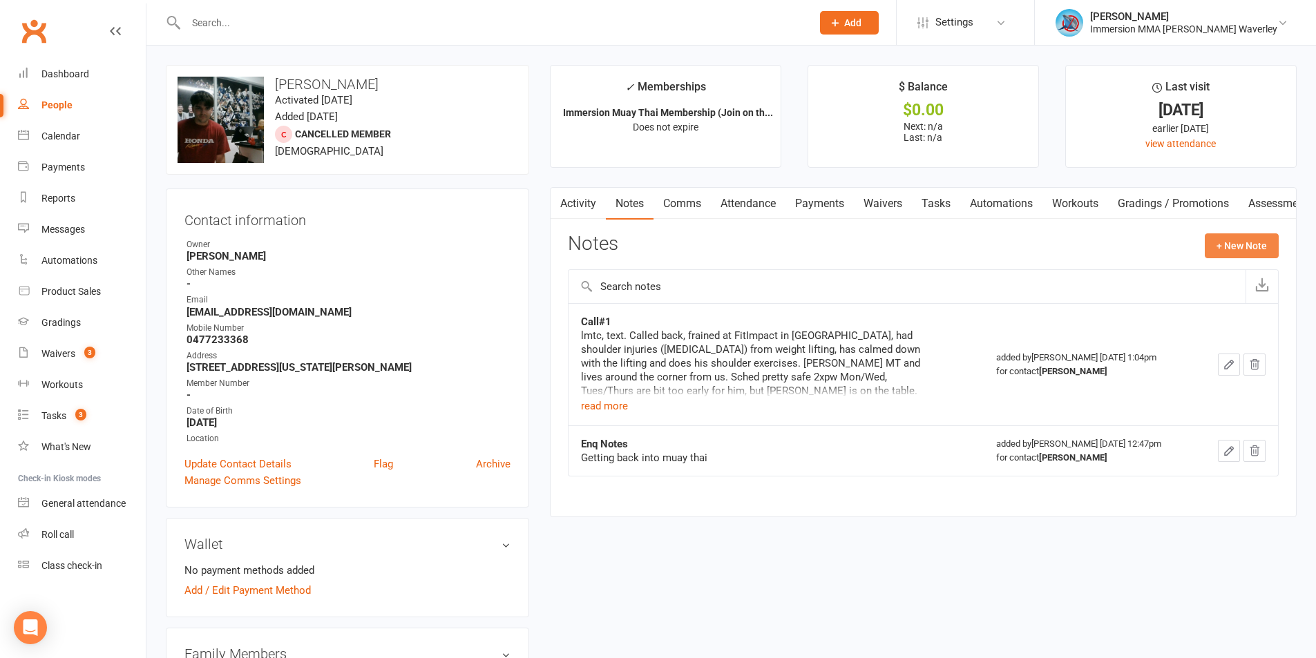
click at [1217, 243] on button "+ New Note" at bounding box center [1241, 245] width 74 height 25
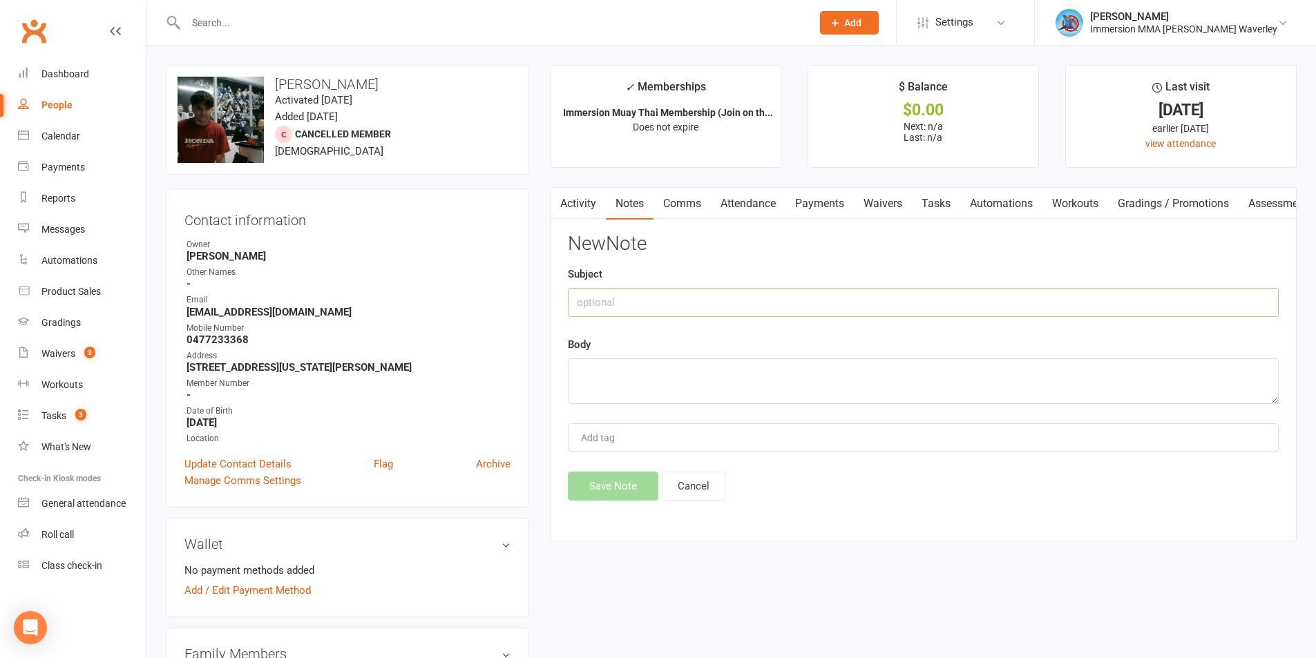
click at [655, 305] on input "text" at bounding box center [923, 302] width 711 height 29
type input "Trial Notes - Joined"
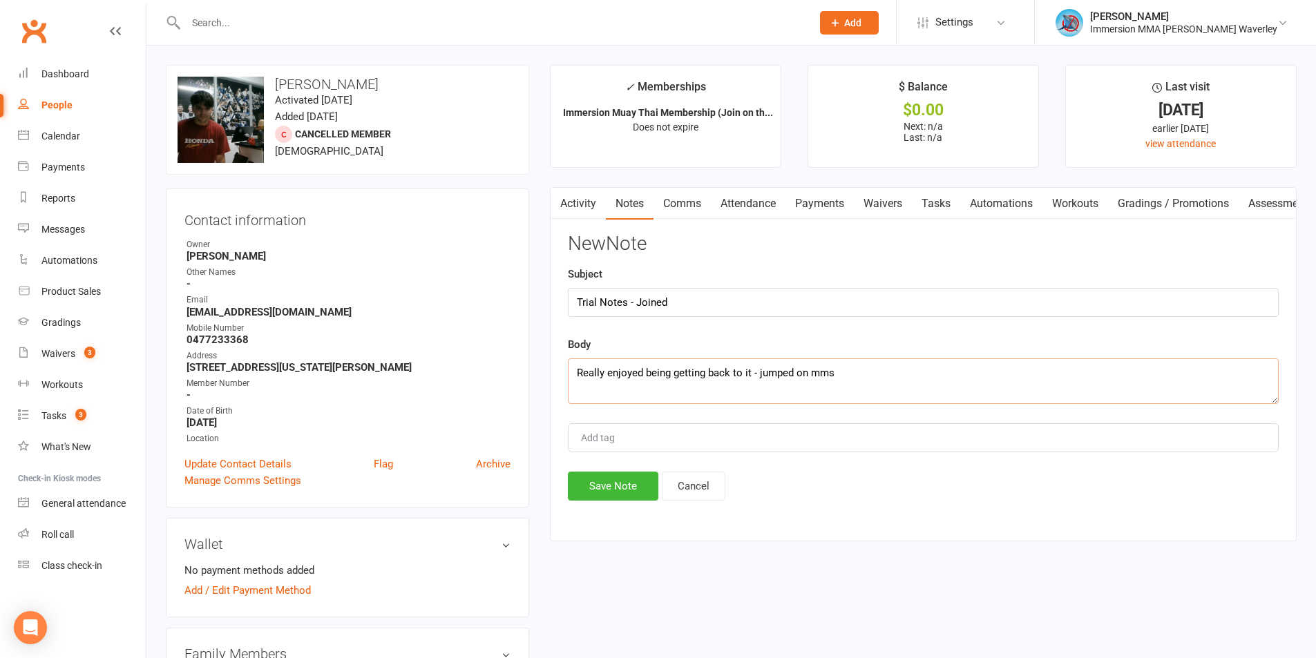
click at [658, 374] on textarea "Really enjoyed being getting back to it - jumped on mms" at bounding box center [923, 381] width 711 height 46
type textarea "Really enjoyed getting back to it - jumped on mms"
click at [617, 492] on button "Save Note" at bounding box center [613, 486] width 90 height 29
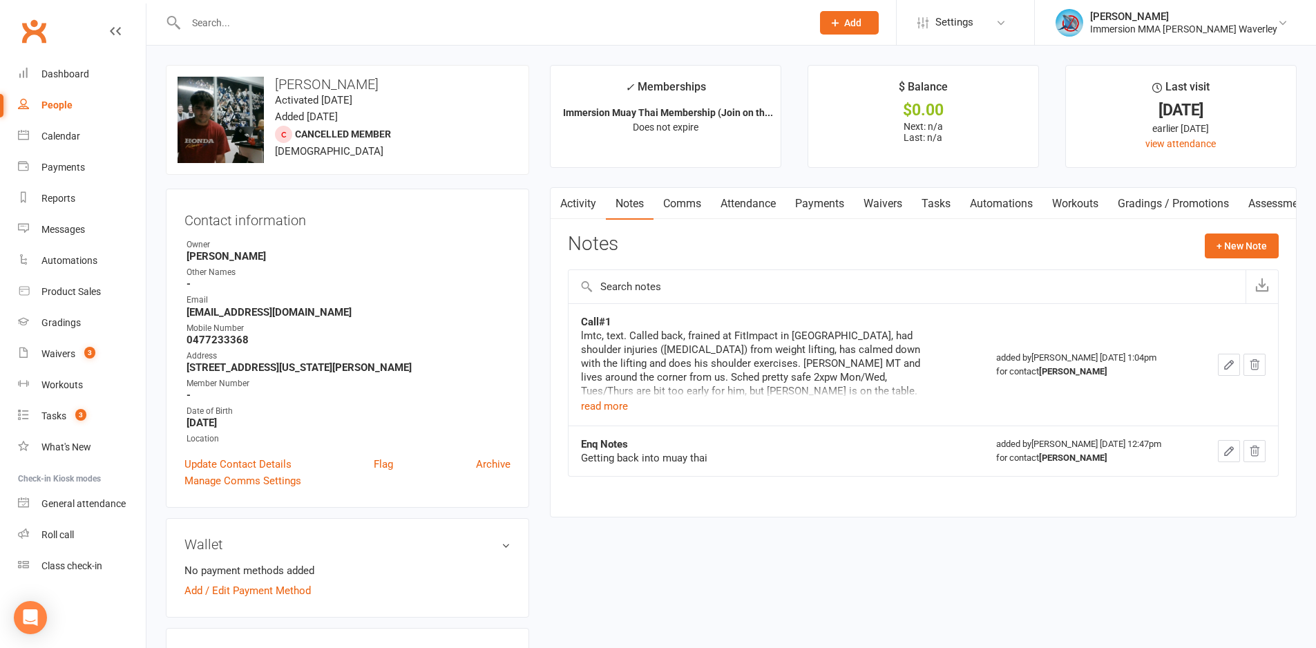
click at [932, 220] on div "Activity Notes Comms Attendance Payments Waivers Tasks Automations Workouts Gra…" at bounding box center [923, 352] width 747 height 330
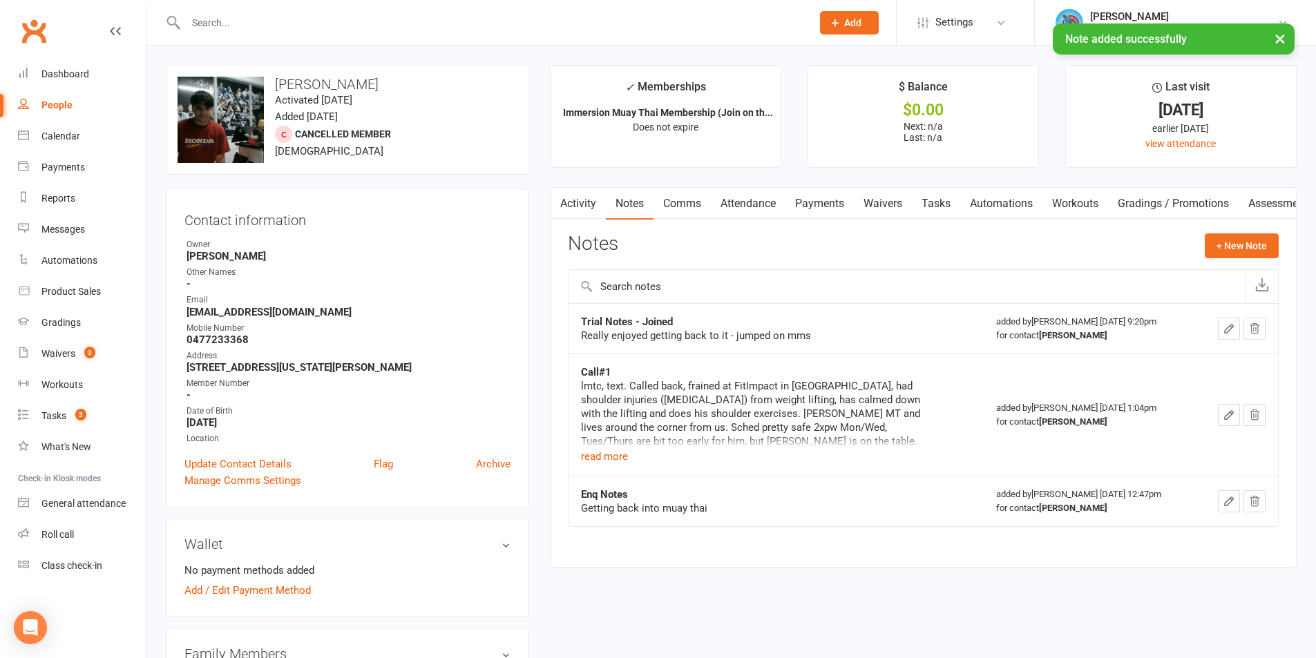
click at [919, 188] on link "Tasks" at bounding box center [936, 204] width 48 height 32
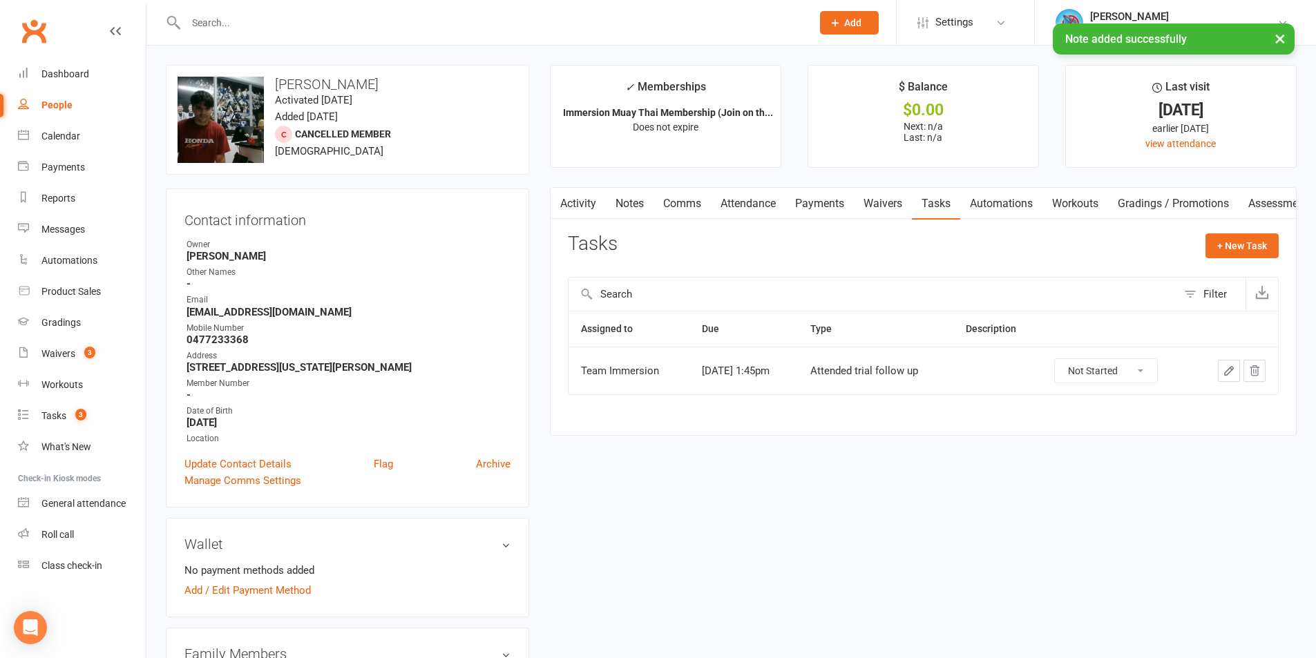
click at [1154, 377] on select "Not Started In Progress Waiting Complete" at bounding box center [1106, 370] width 102 height 23
click at [1064, 359] on select "Not Started In Progress Waiting Complete" at bounding box center [1106, 370] width 102 height 23
select select "unstarted"
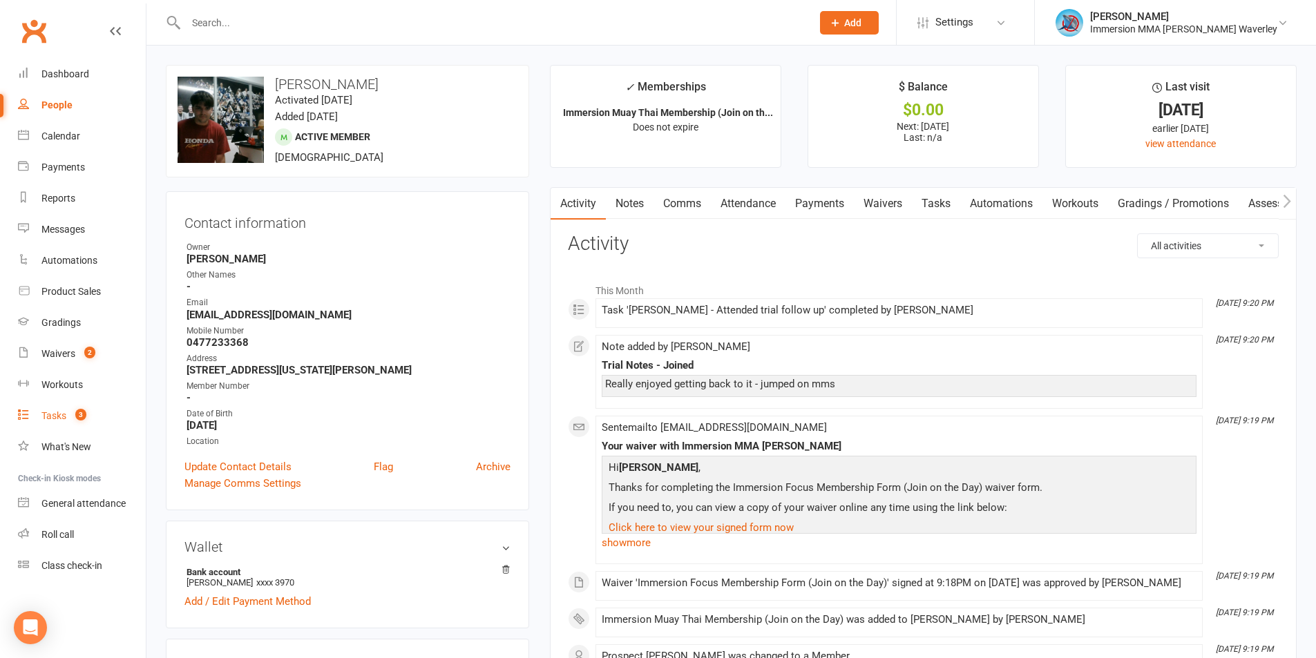
click at [73, 417] on count-badge "3" at bounding box center [77, 415] width 18 height 11
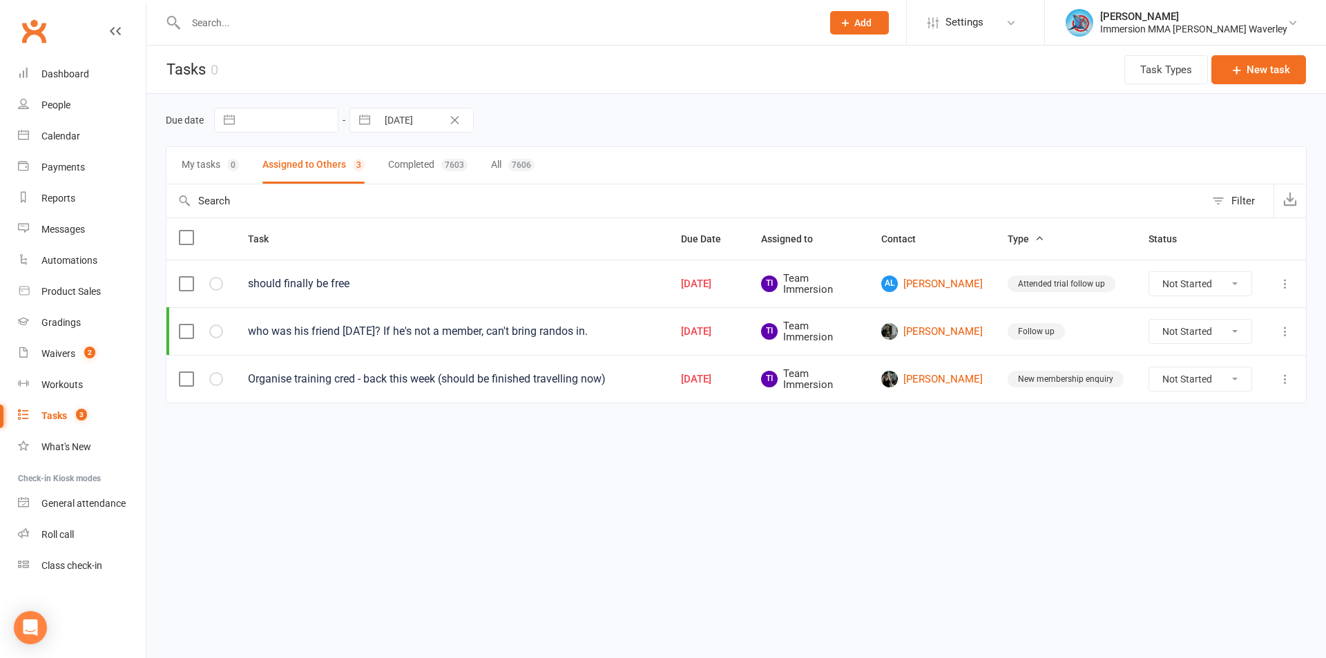
click at [1289, 378] on icon at bounding box center [1285, 379] width 14 height 14
click at [872, 461] on html "Prospect Member Non-attending contact Class / event Appointment Grading event T…" at bounding box center [663, 230] width 1326 height 461
click at [879, 461] on html "Prospect Member Non-attending contact Class / event Appointment Grading event T…" at bounding box center [663, 230] width 1326 height 461
click at [961, 461] on html "Prospect Member Non-attending contact Class / event Appointment Grading event T…" at bounding box center [663, 230] width 1326 height 461
click at [887, 461] on html "Prospect Member Non-attending contact Class / event Appointment Grading event T…" at bounding box center [663, 230] width 1326 height 461
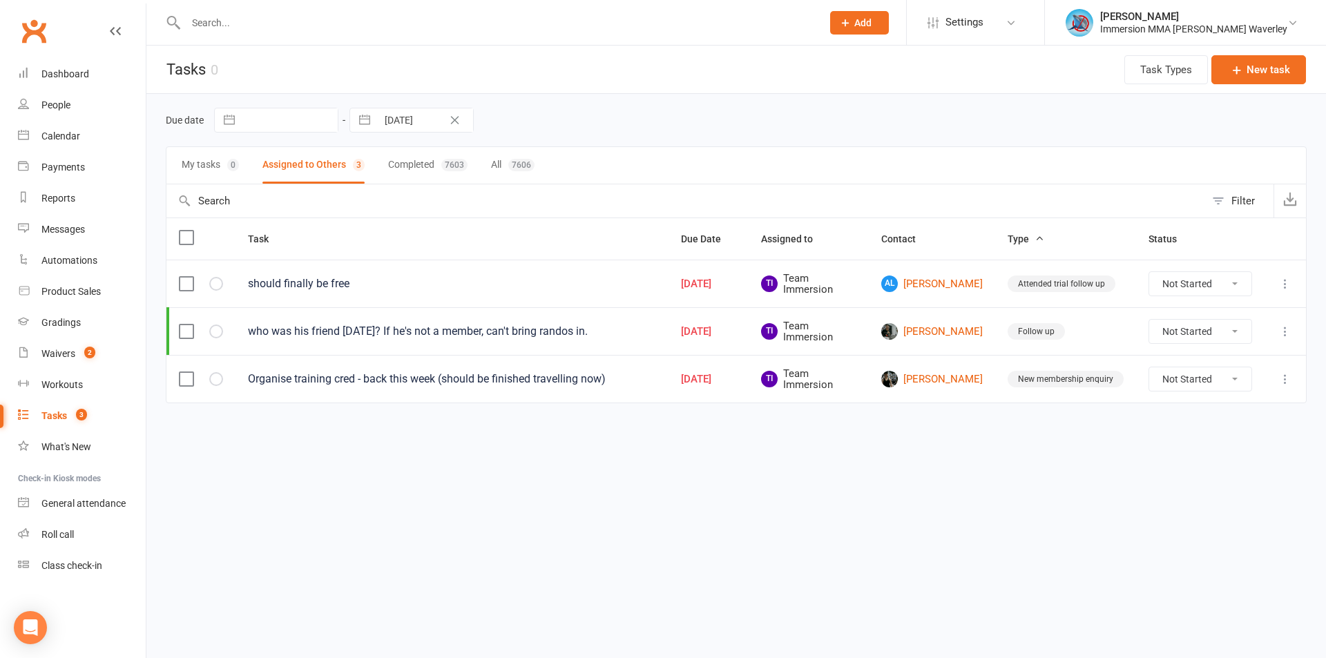
drag, startPoint x: 1095, startPoint y: 470, endPoint x: 1071, endPoint y: 548, distance: 81.7
click at [1095, 461] on html "Prospect Member Non-attending contact Class / event Appointment Grading event T…" at bounding box center [663, 230] width 1326 height 461
click at [887, 461] on html "Prospect Member Non-attending contact Class / event Appointment Grading event T…" at bounding box center [663, 230] width 1326 height 461
click at [97, 64] on link "Dashboard" at bounding box center [82, 74] width 128 height 31
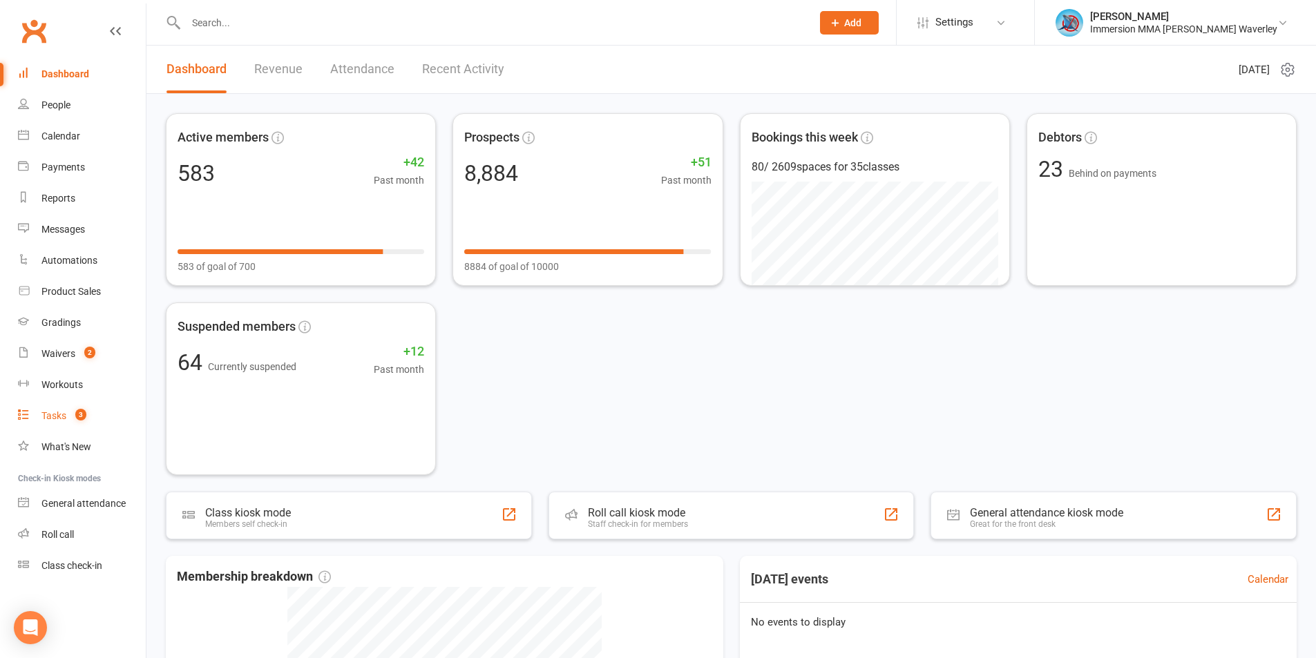
click at [59, 421] on div "Tasks" at bounding box center [53, 415] width 25 height 11
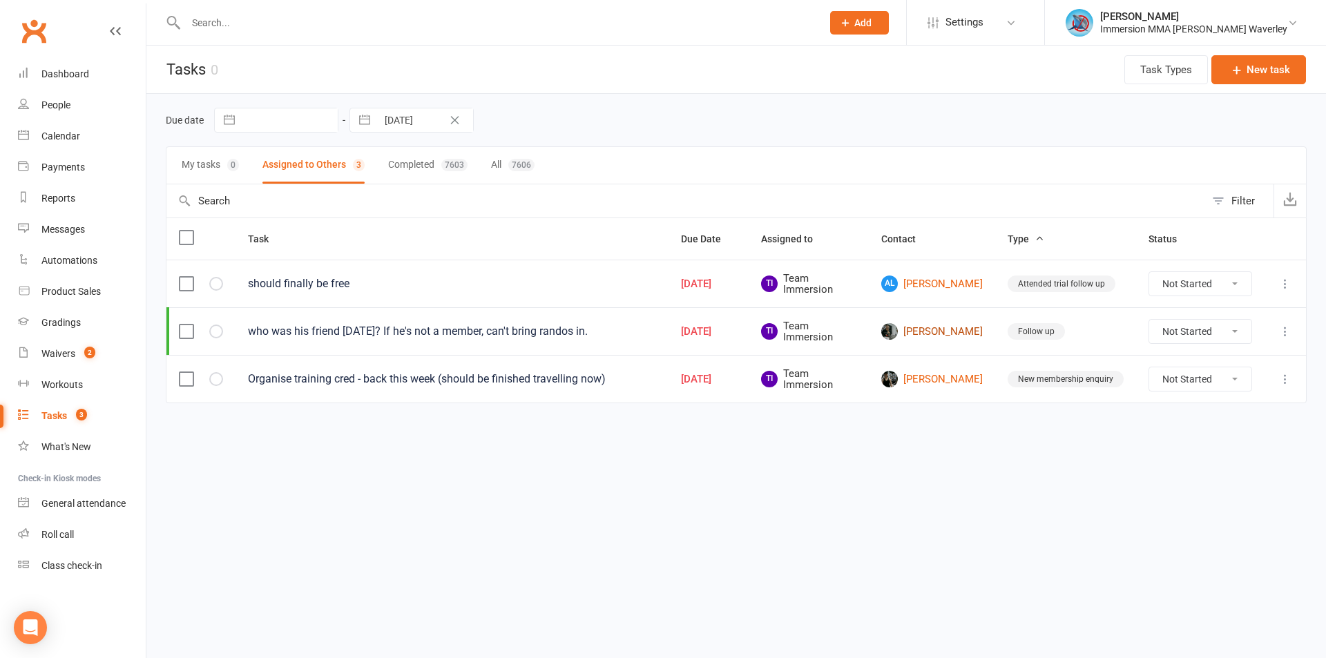
click at [952, 327] on link "[PERSON_NAME]" at bounding box center [932, 331] width 102 height 17
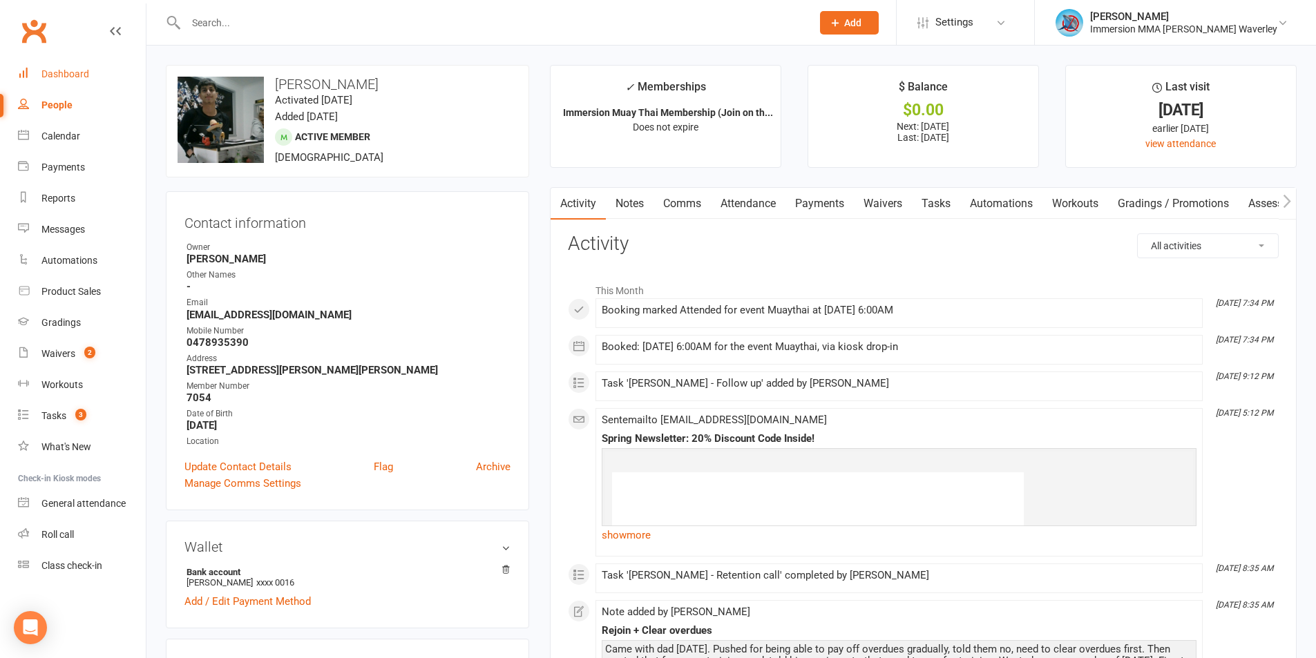
click at [97, 84] on link "Dashboard" at bounding box center [82, 74] width 128 height 31
